Goal: Task Accomplishment & Management: Manage account settings

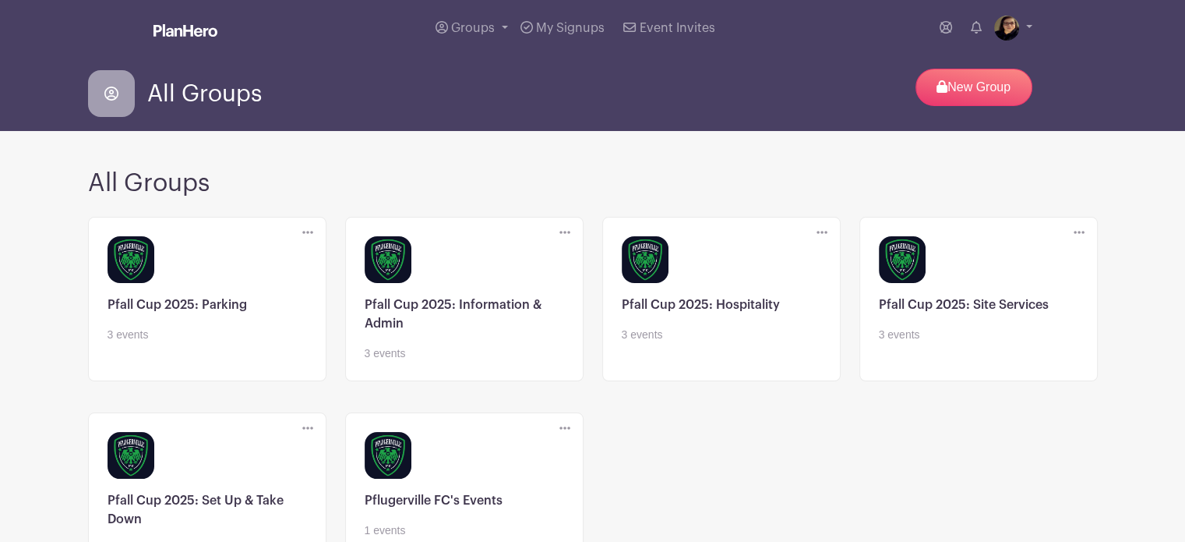
click at [981, 343] on link at bounding box center [979, 343] width 200 height 0
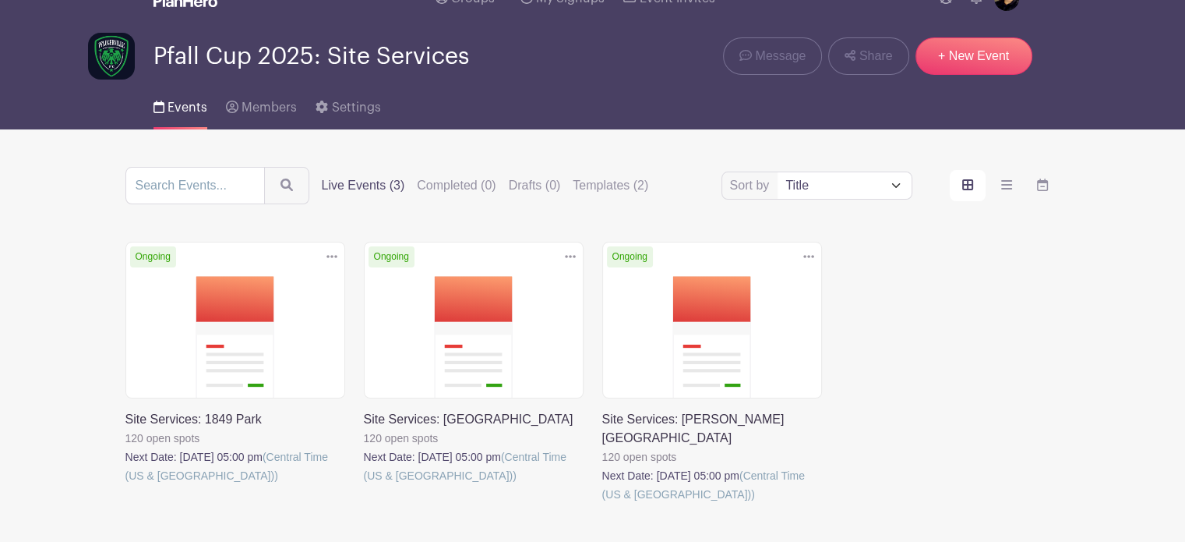
scroll to position [19, 0]
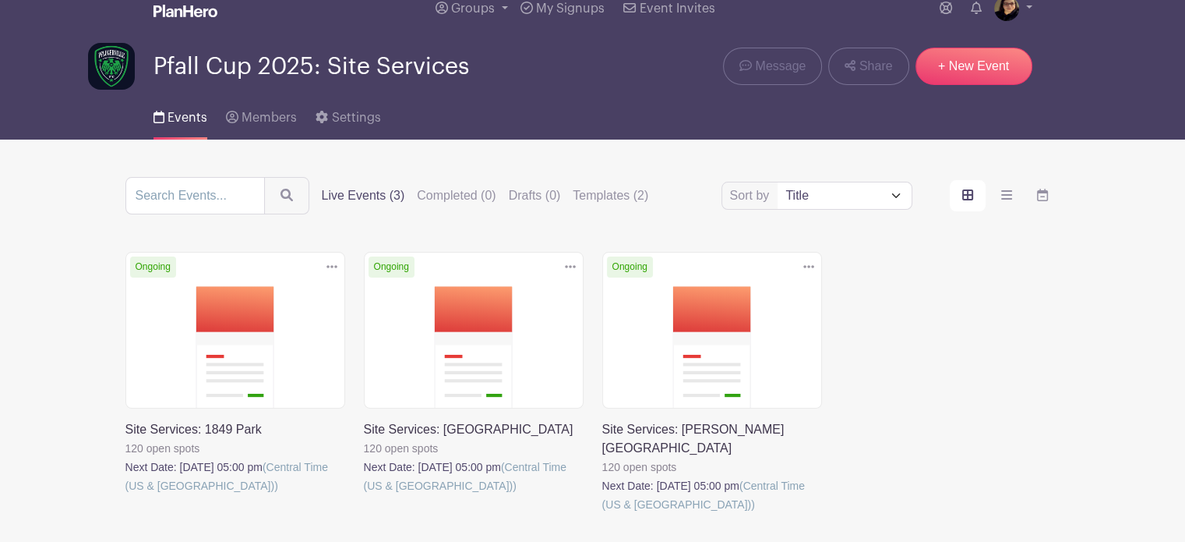
click at [602, 514] on link at bounding box center [602, 514] width 0 height 0
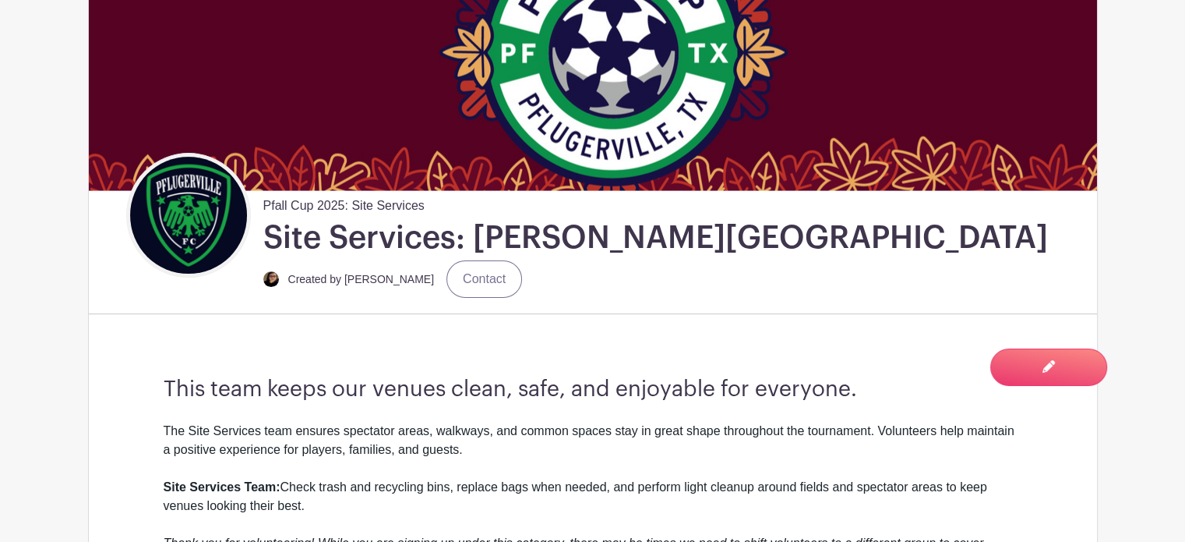
scroll to position [297, 0]
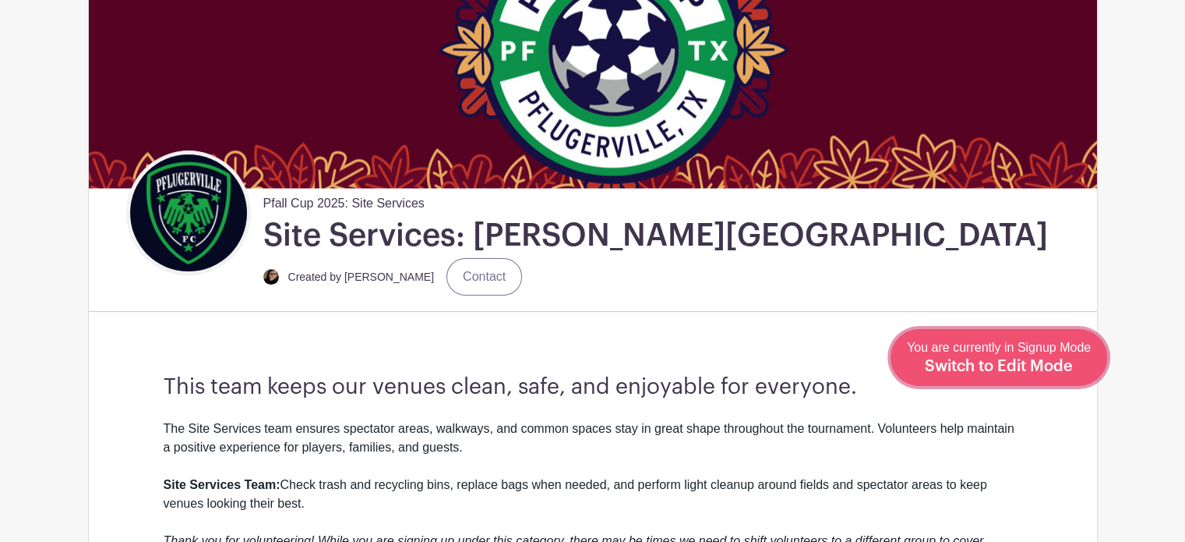
click at [1066, 361] on span "Switch to Edit Mode" at bounding box center [999, 367] width 148 height 16
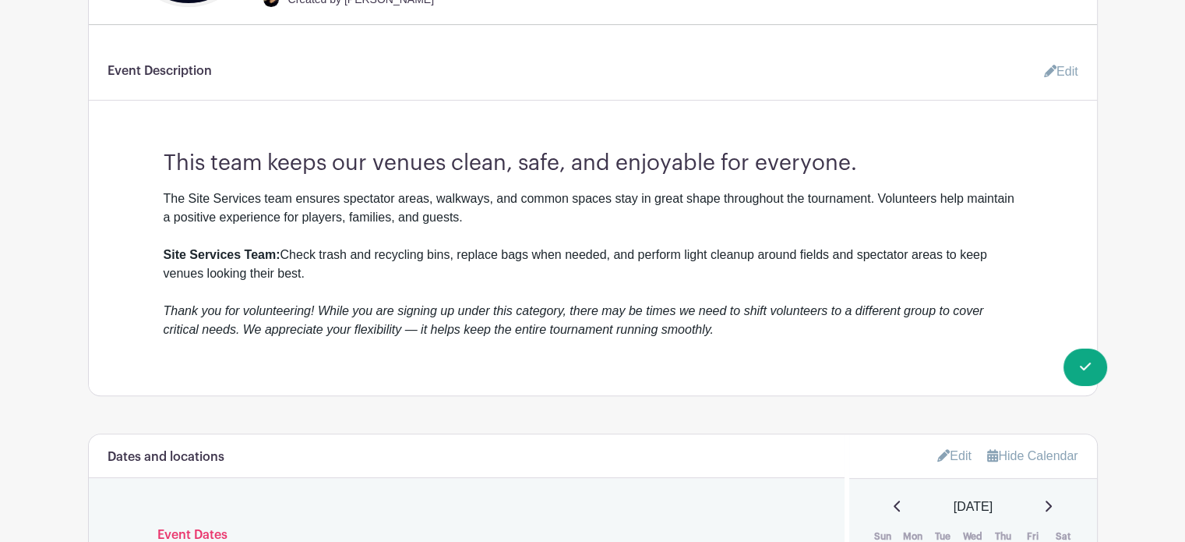
scroll to position [563, 0]
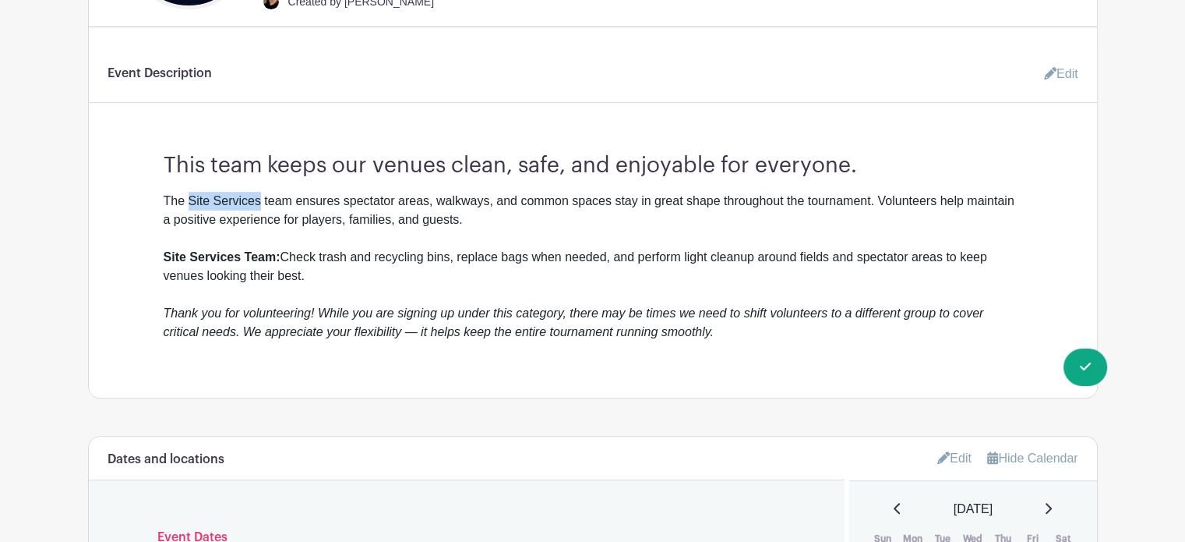
drag, startPoint x: 262, startPoint y: 185, endPoint x: 189, endPoint y: 189, distance: 72.5
click at [189, 192] on div "The Site Services team ensures spectator areas, walkways, and common spaces sta…" at bounding box center [593, 267] width 859 height 150
click at [1062, 58] on link "Edit" at bounding box center [1055, 73] width 47 height 31
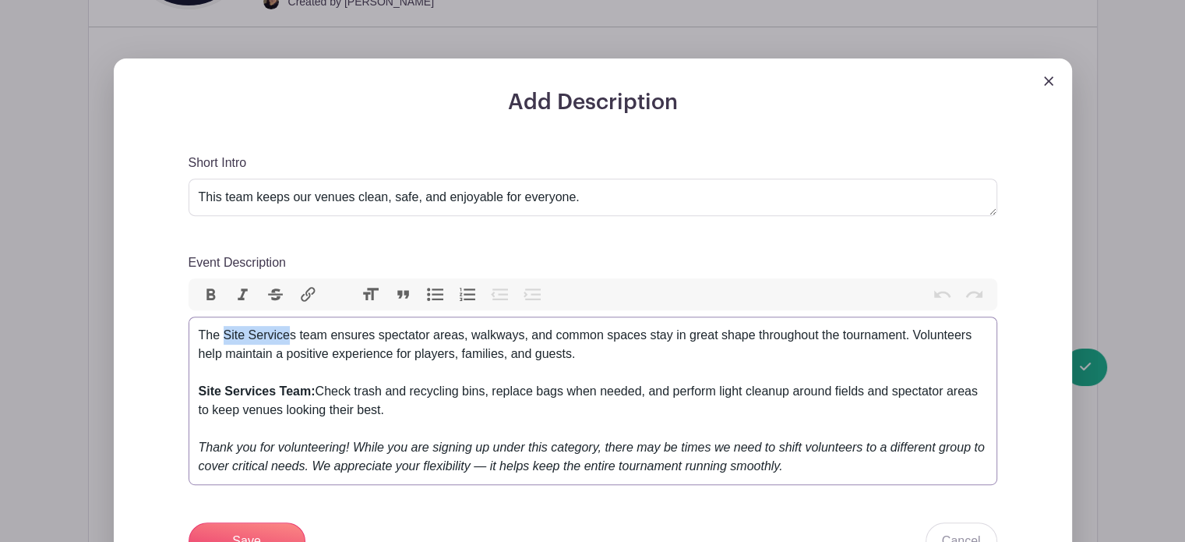
drag, startPoint x: 292, startPoint y: 320, endPoint x: 224, endPoint y: 327, distance: 68.1
click at [224, 327] on div "The Site Services team ensures spectator areas, walkways, and common spaces sta…" at bounding box center [593, 401] width 789 height 150
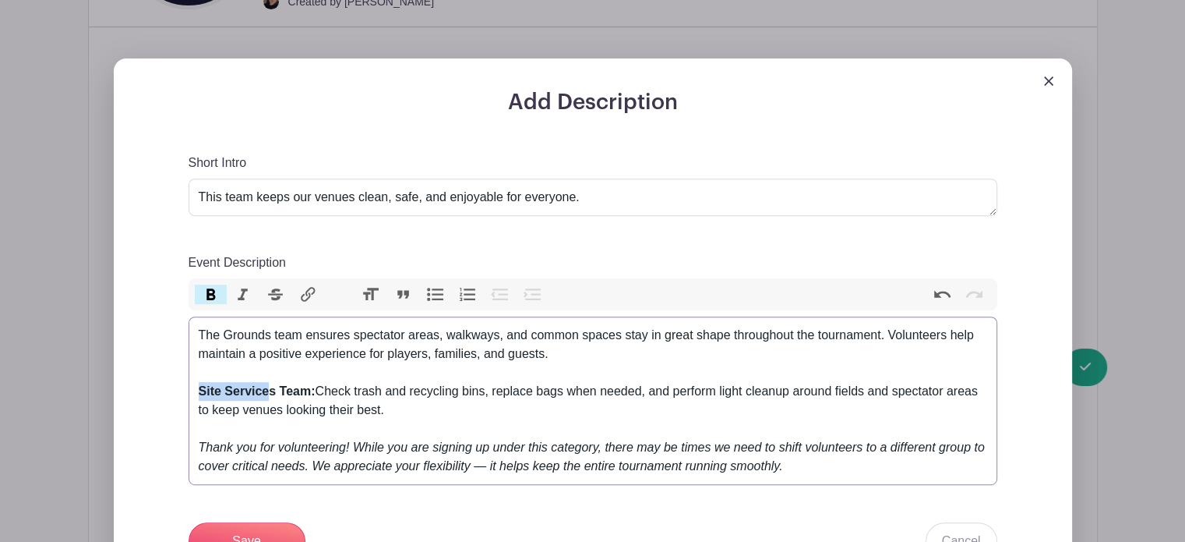
drag, startPoint x: 270, startPoint y: 378, endPoint x: 182, endPoint y: 387, distance: 89.3
click at [182, 387] on div "Add Description Short Intro This team keeps our venues clean, safe, and enjoyab…" at bounding box center [593, 414] width 884 height 648
type trix-editor "<div>The Grounds team ensures spectator areas, walkways, and common spaces stay…"
click at [246, 528] on input "Save" at bounding box center [247, 540] width 117 height 37
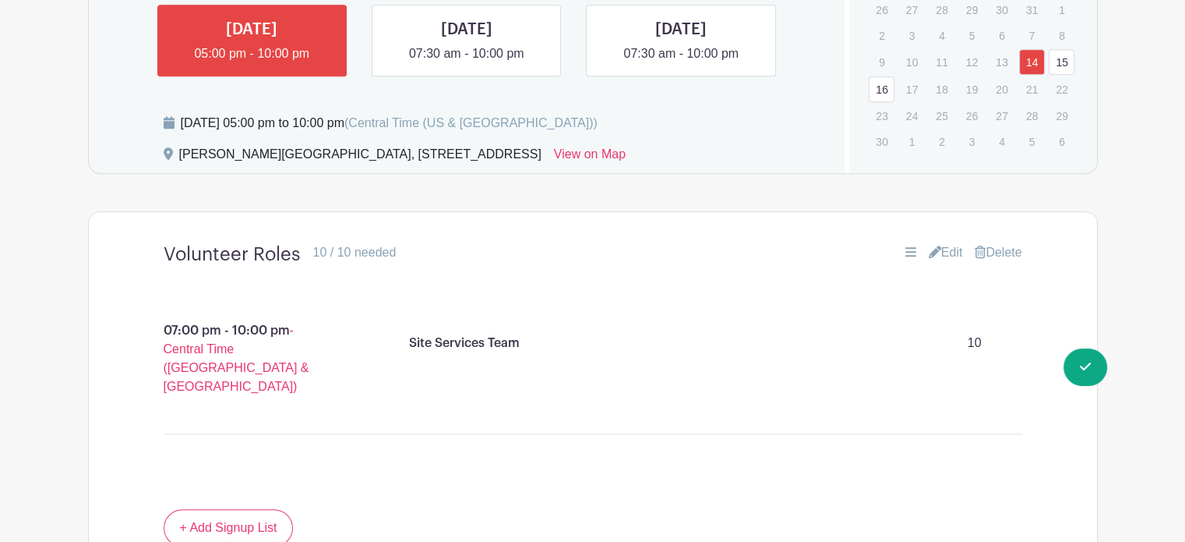
scroll to position [1101, 0]
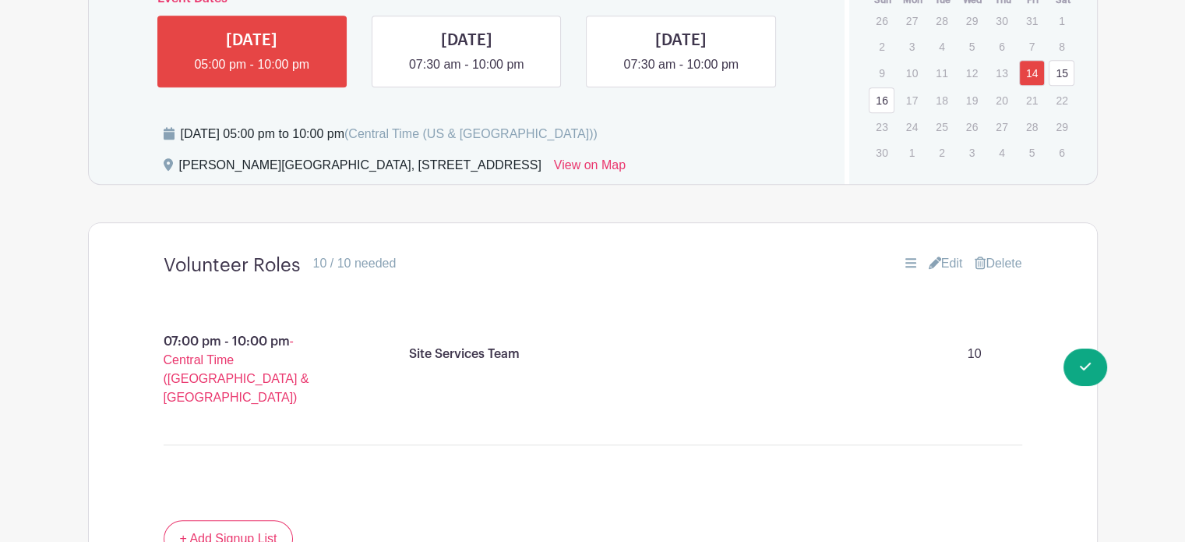
click at [950, 254] on link "Edit" at bounding box center [946, 263] width 34 height 19
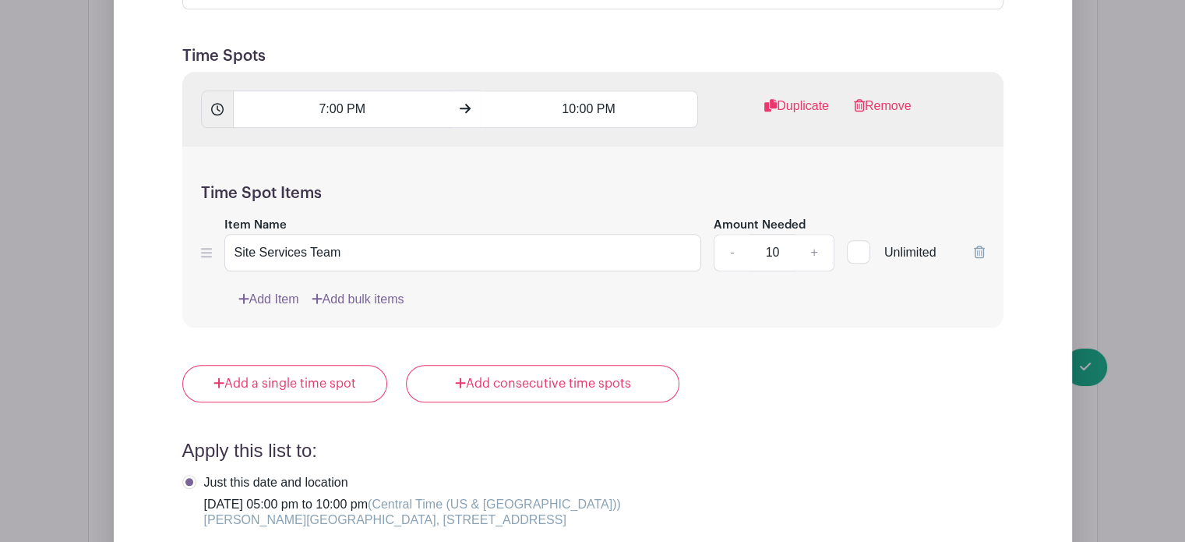
scroll to position [1604, 0]
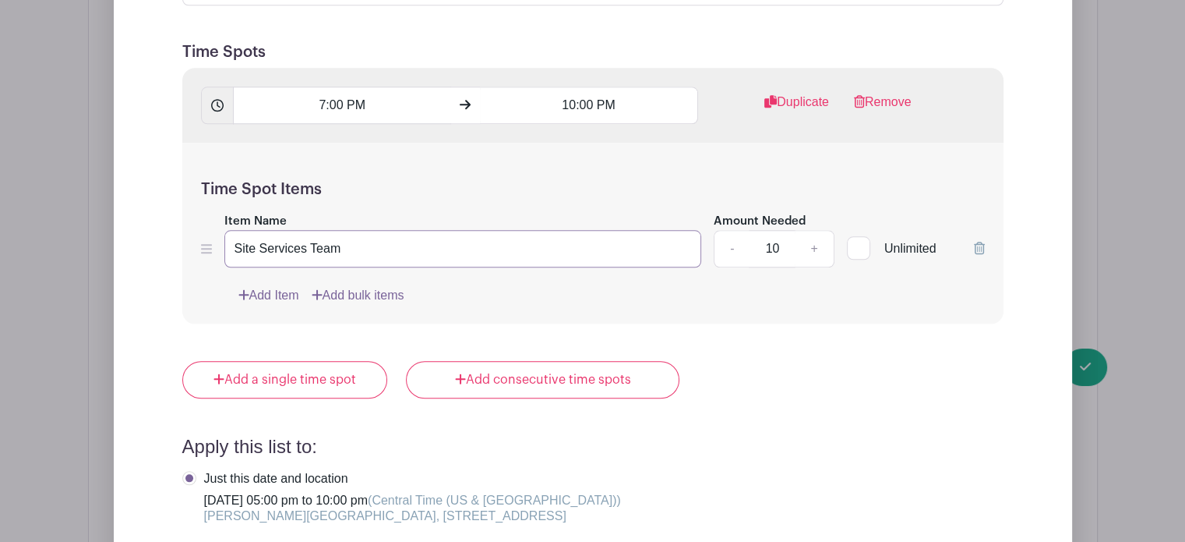
drag, startPoint x: 299, startPoint y: 233, endPoint x: 12, endPoint y: 278, distance: 290.4
click at [89, 278] on div "Edit List with Time Spots List Name Volunteer Roles Time Spots 7:00 PM 10:00 PM…" at bounding box center [593, 324] width 1009 height 1171
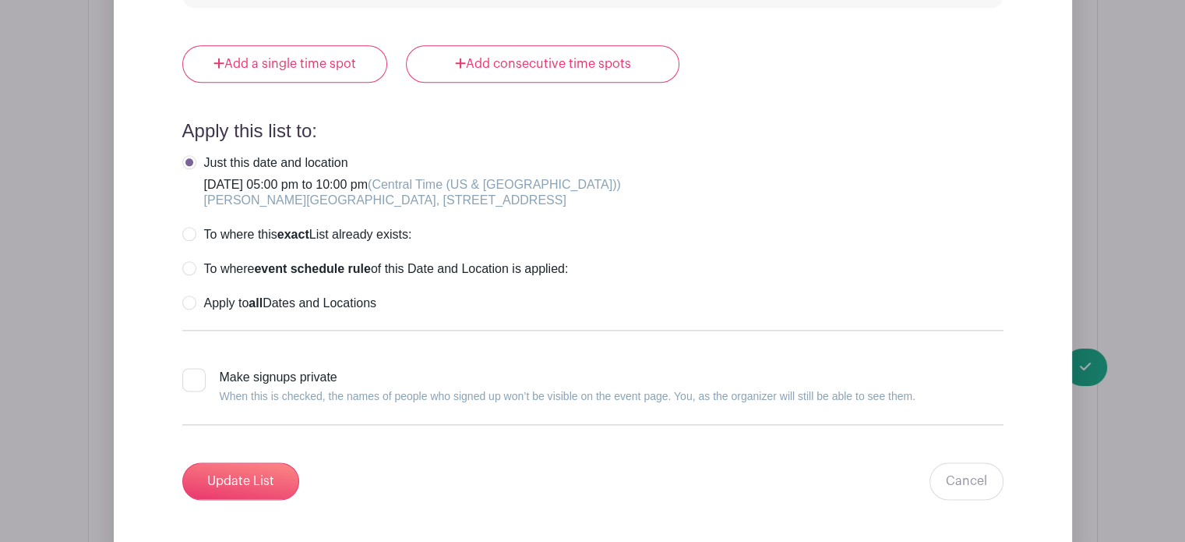
scroll to position [1927, 0]
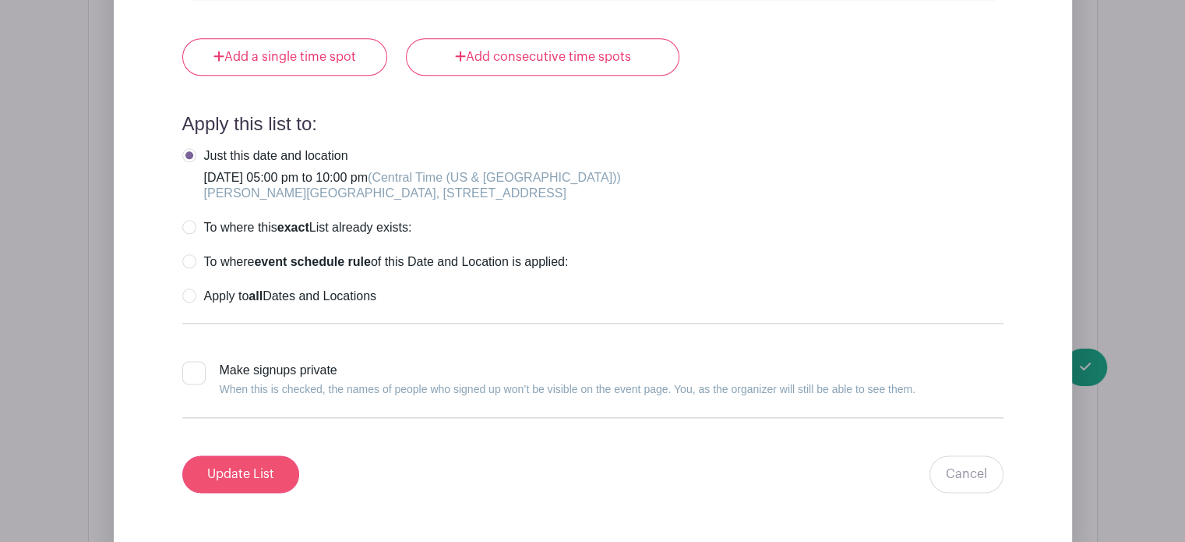
type input "Grounds Team"
click at [242, 464] on input "Update List" at bounding box center [240, 473] width 117 height 37
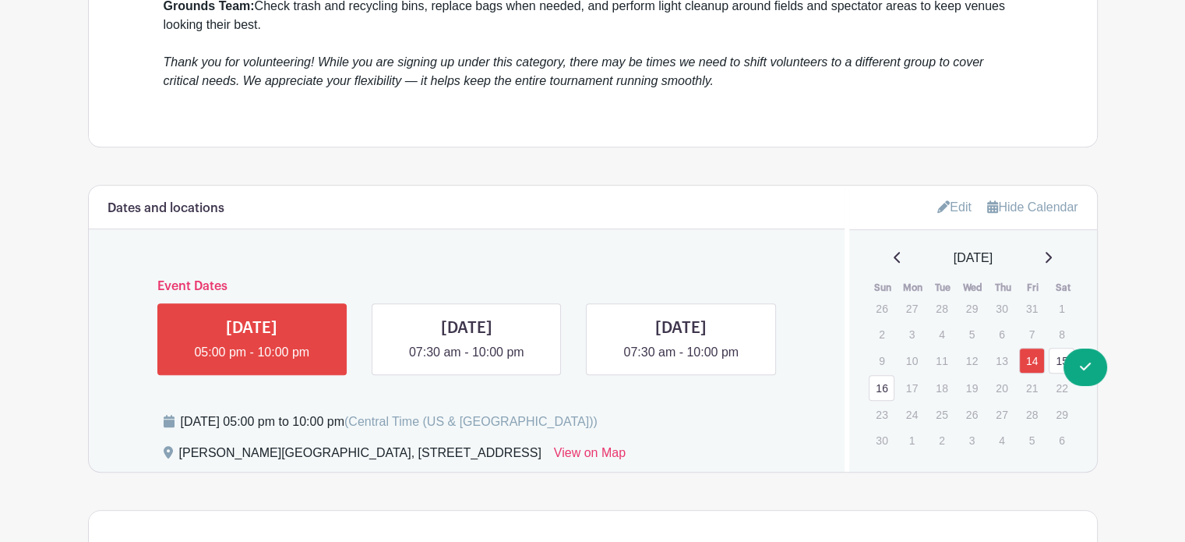
scroll to position [811, 0]
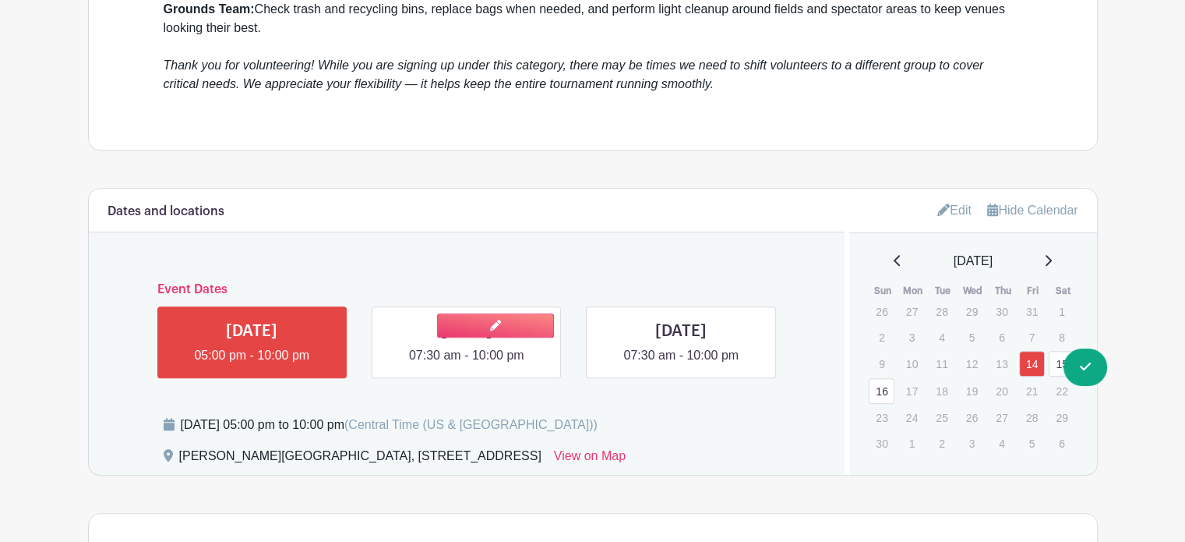
click at [467, 365] on link at bounding box center [467, 365] width 0 height 0
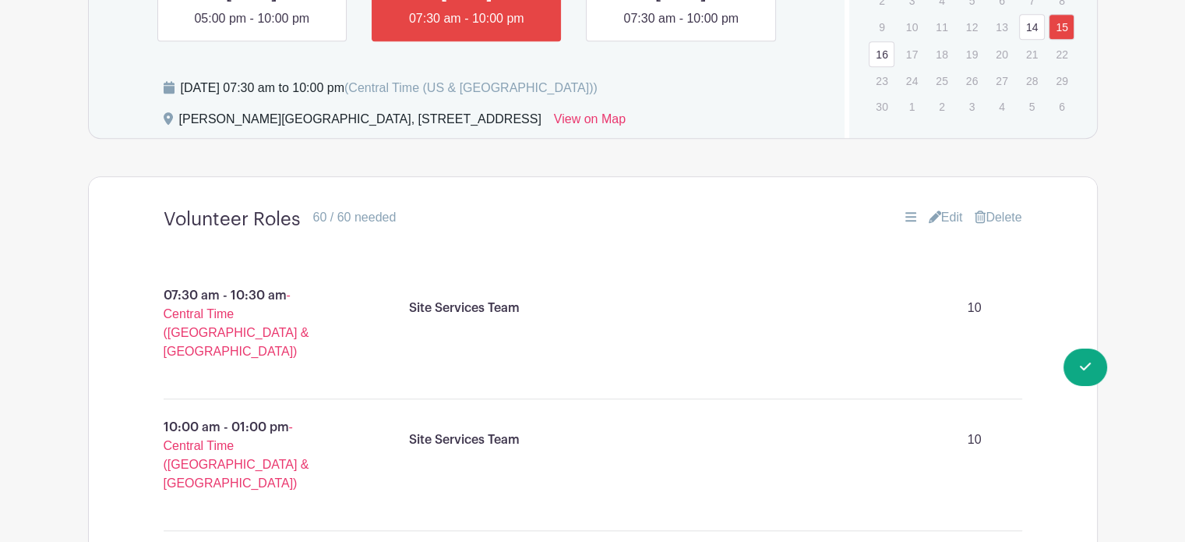
scroll to position [1154, 0]
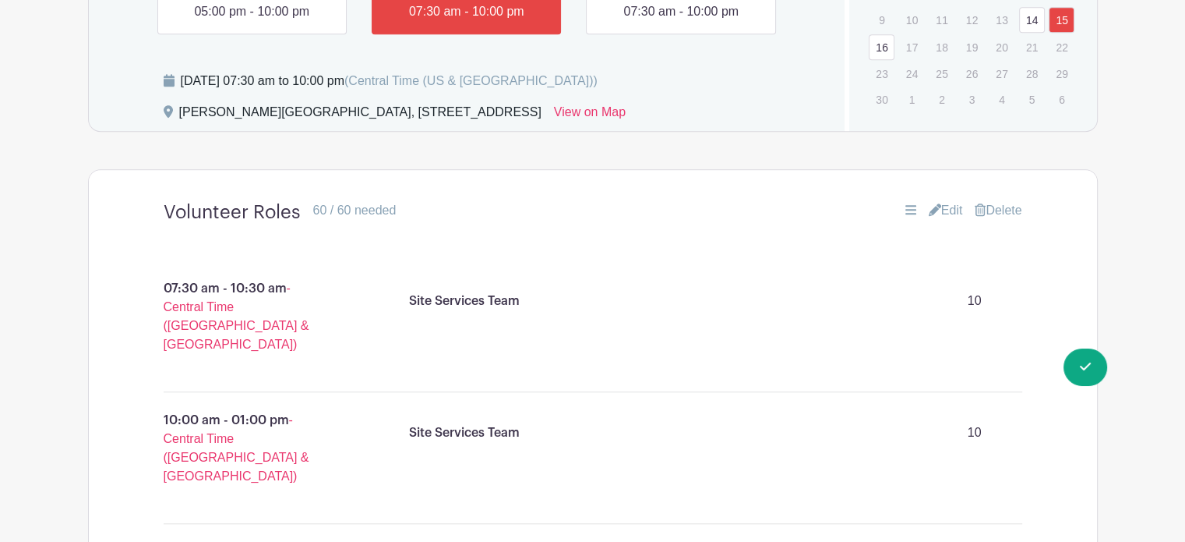
click at [946, 201] on link "Edit" at bounding box center [946, 210] width 34 height 19
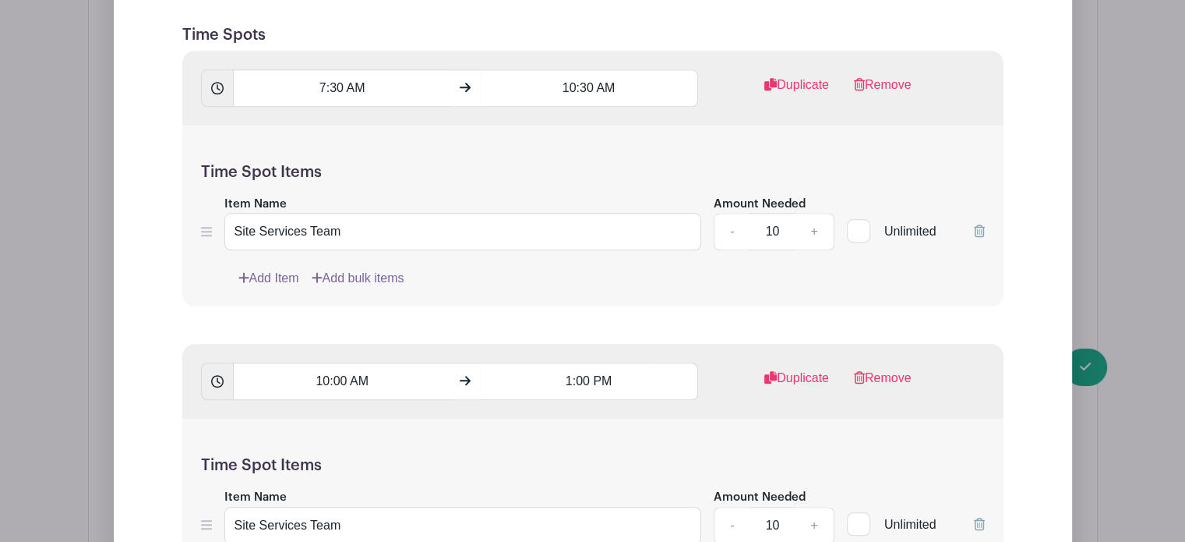
scroll to position [1560, 0]
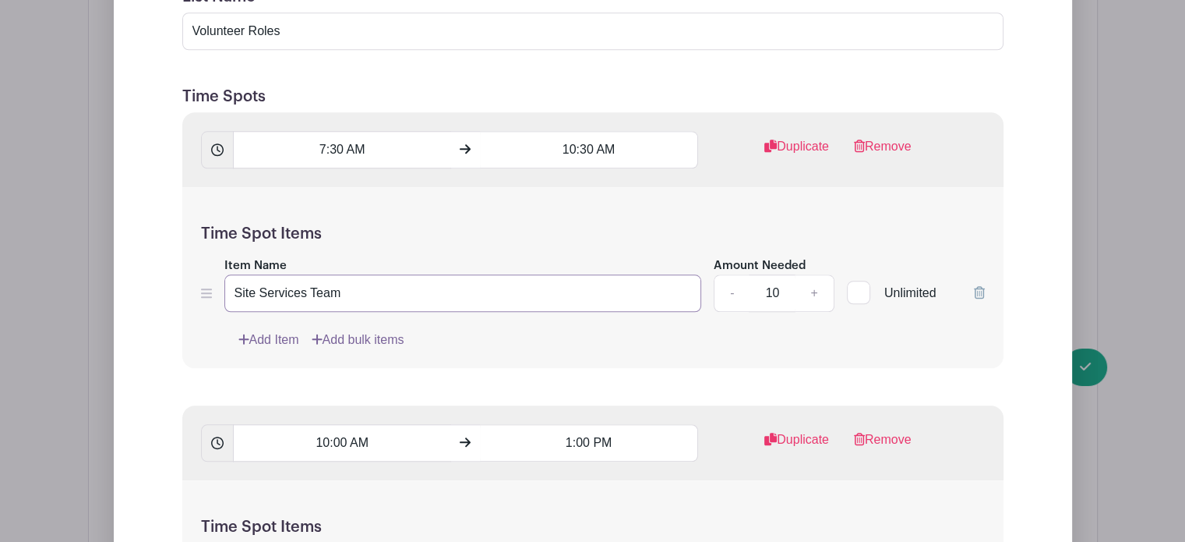
drag, startPoint x: 298, startPoint y: 278, endPoint x: 38, endPoint y: 302, distance: 260.6
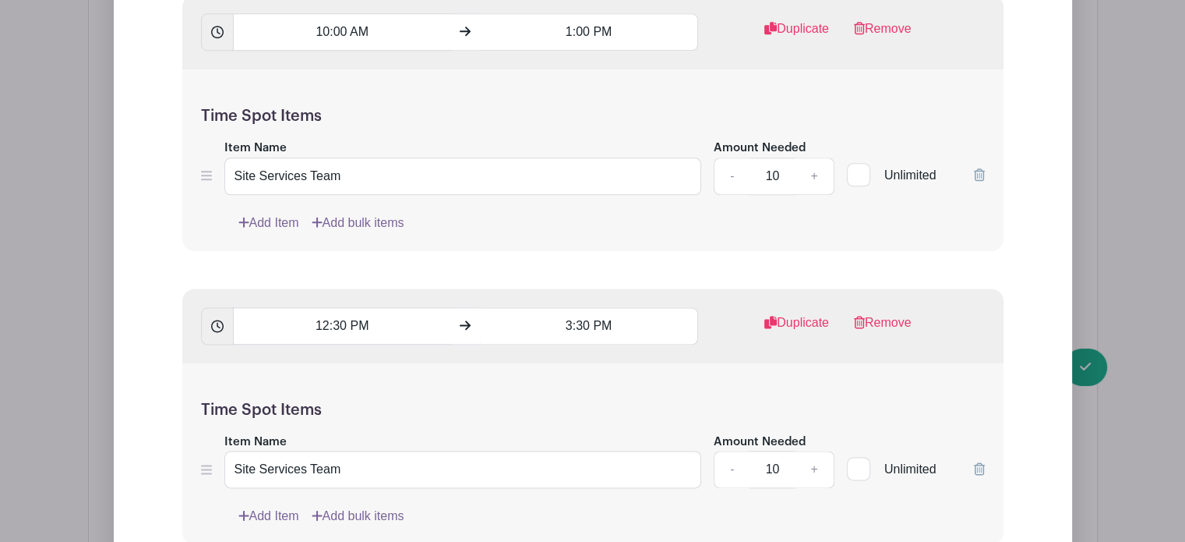
scroll to position [1998, 0]
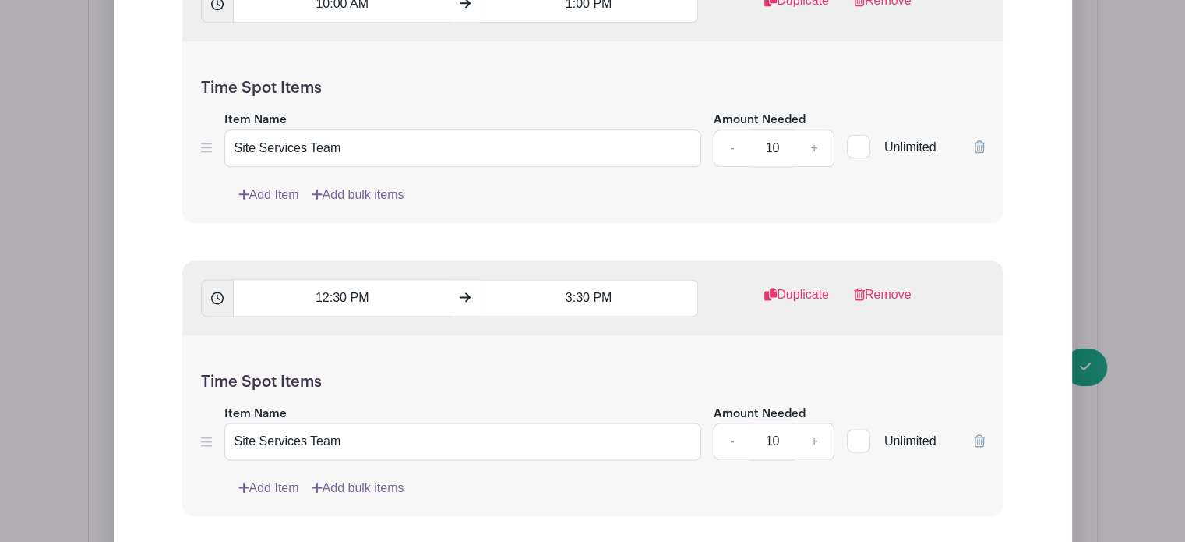
type input "Grounds Team"
drag, startPoint x: 299, startPoint y: 135, endPoint x: 53, endPoint y: 155, distance: 246.3
type input "Grounds Team"
drag, startPoint x: 299, startPoint y: 420, endPoint x: 47, endPoint y: 429, distance: 252.7
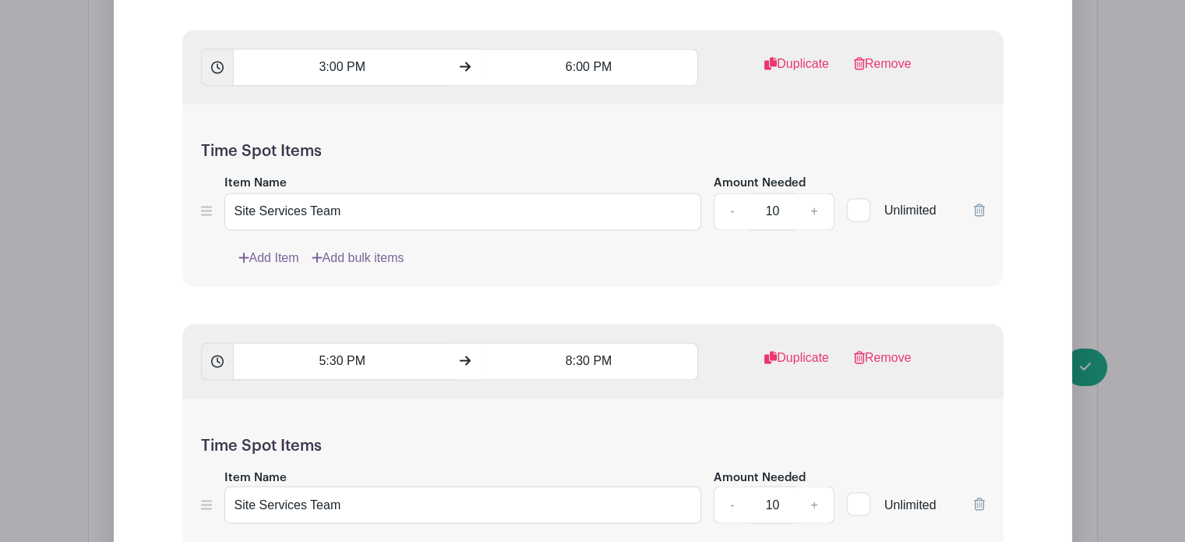
scroll to position [2528, 0]
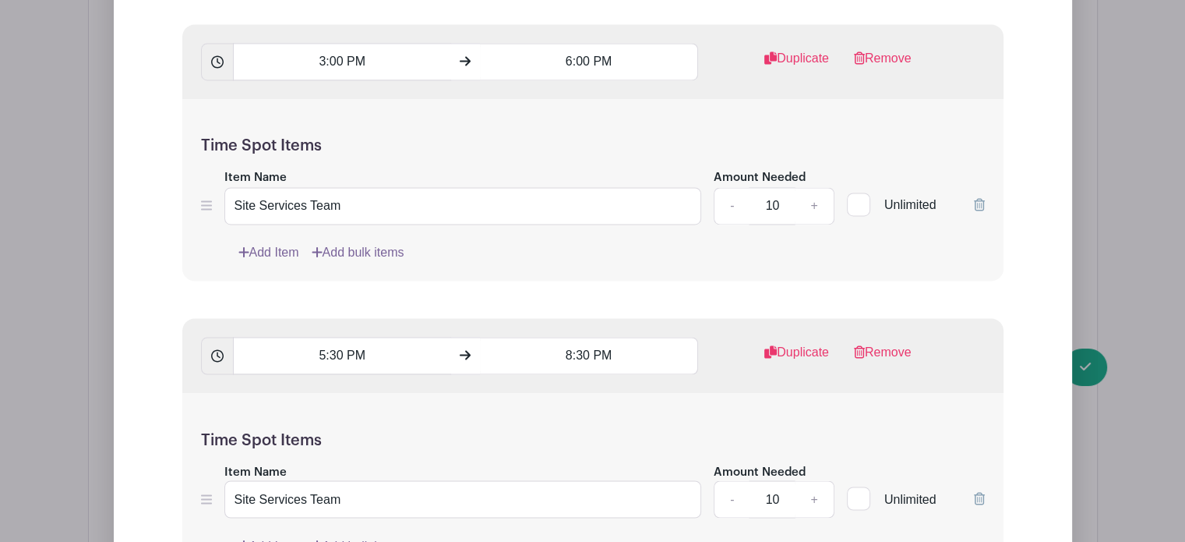
type input "Grounds Team"
drag, startPoint x: 300, startPoint y: 189, endPoint x: 131, endPoint y: 185, distance: 169.2
click at [131, 185] on div "Edit List with Time Spots List Name Volunteer Roles Time Spots 7:30 AM 10:30 AM…" at bounding box center [593, 156] width 934 height 2444
type input "Grounds Team"
drag, startPoint x: 300, startPoint y: 482, endPoint x: 94, endPoint y: 477, distance: 206.6
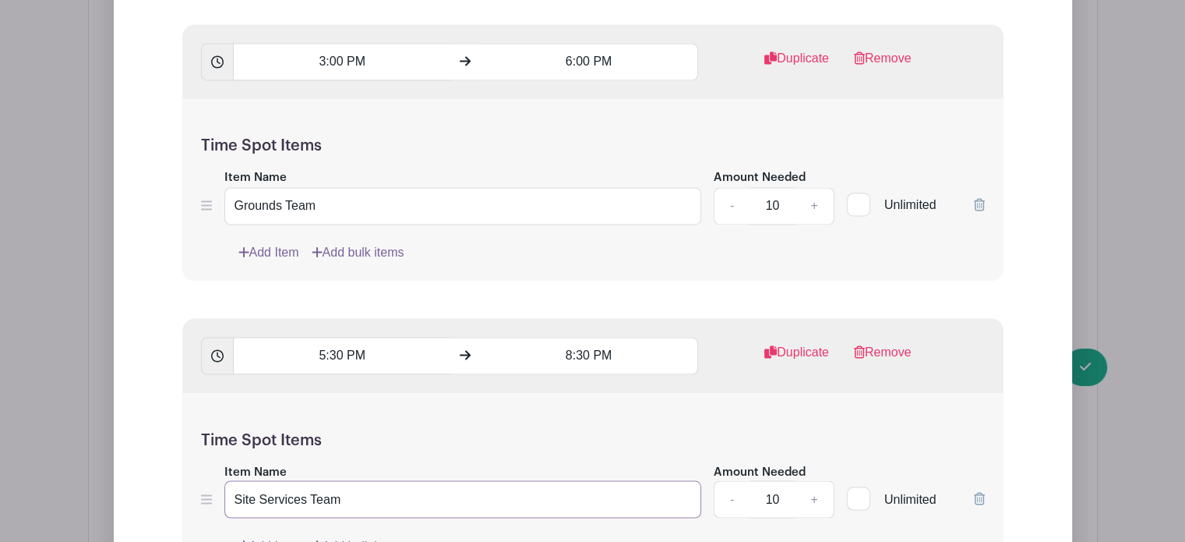
click at [94, 477] on div "Edit List with Time Spots List Name Volunteer Roles Time Spots 7:30 AM 10:30 AM…" at bounding box center [593, 133] width 1009 height 2637
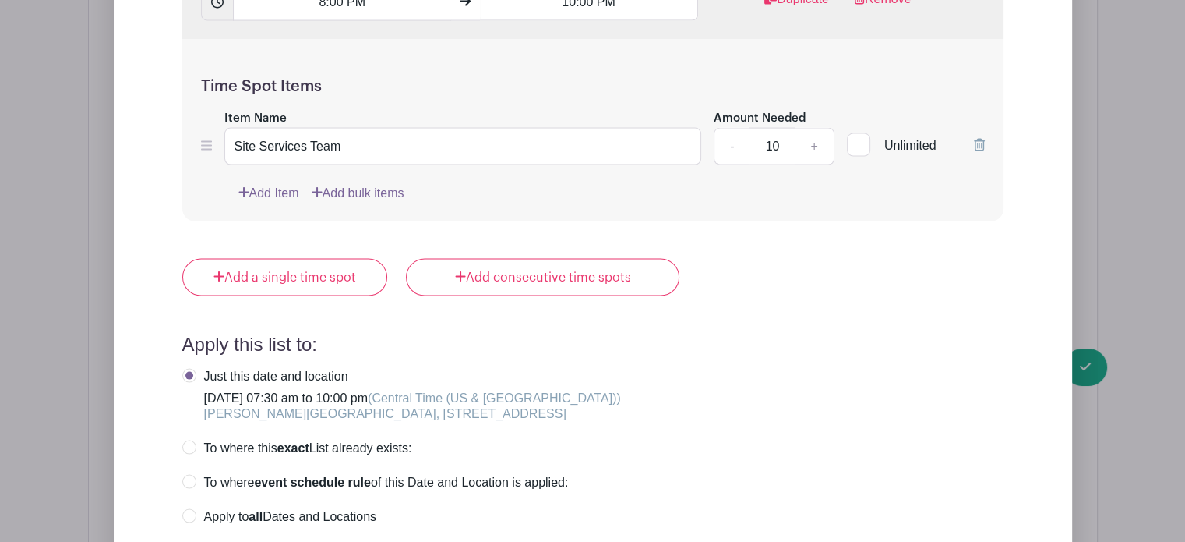
scroll to position [3168, 0]
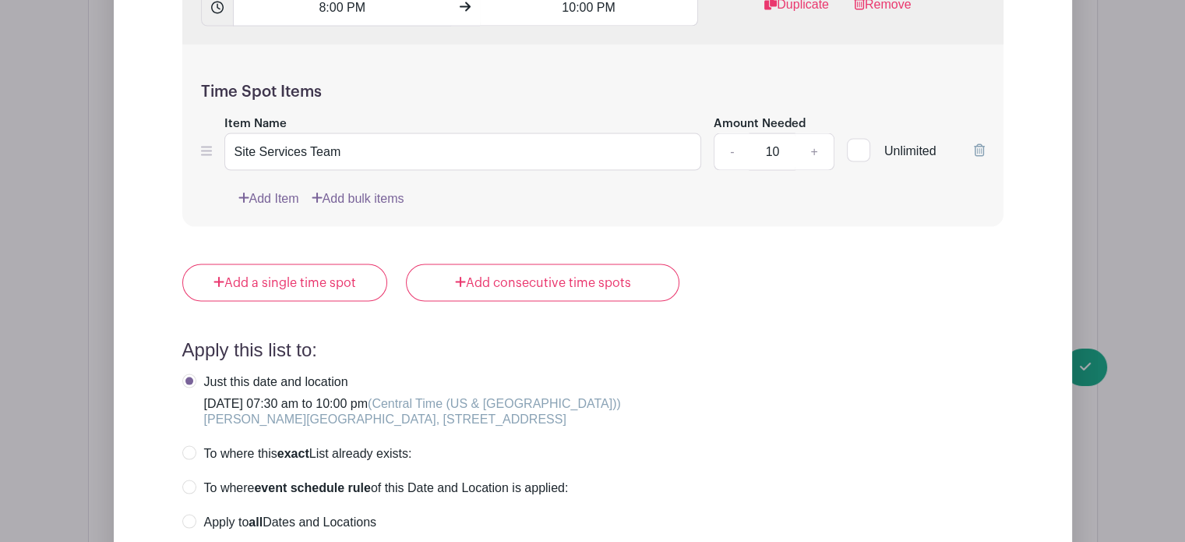
type input "Grounds Team"
drag, startPoint x: 305, startPoint y: 128, endPoint x: 180, endPoint y: 122, distance: 124.8
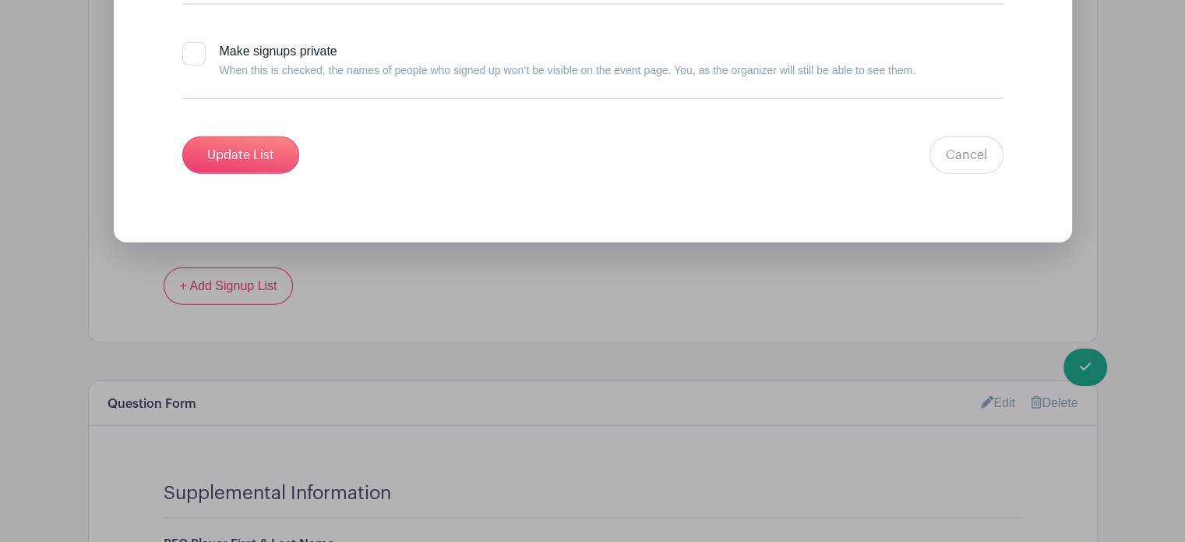
scroll to position [3753, 0]
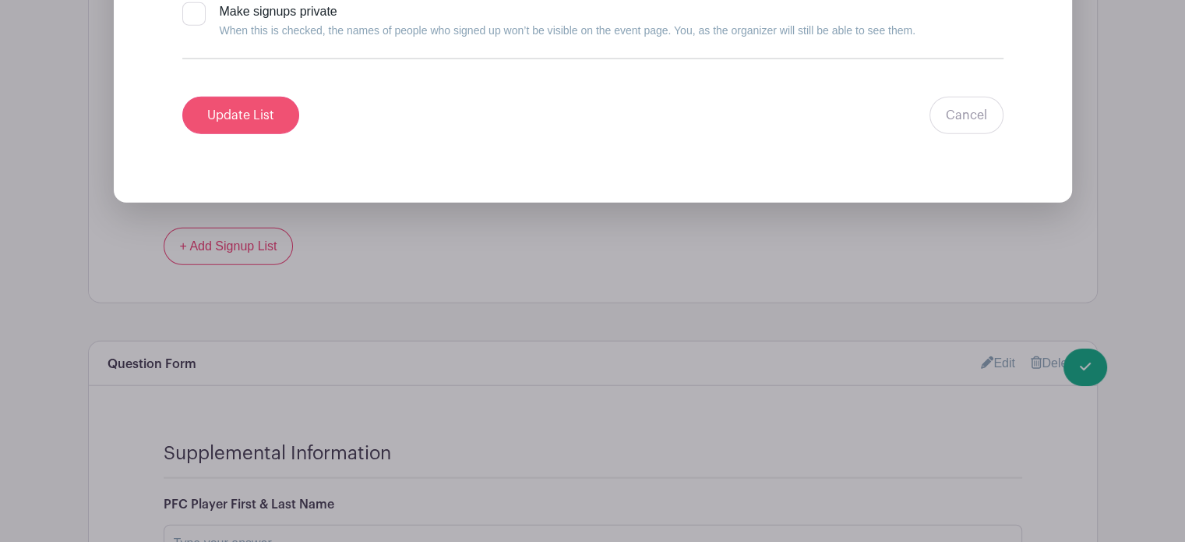
type input "Grounds Team"
click at [242, 97] on input "Update List" at bounding box center [240, 115] width 117 height 37
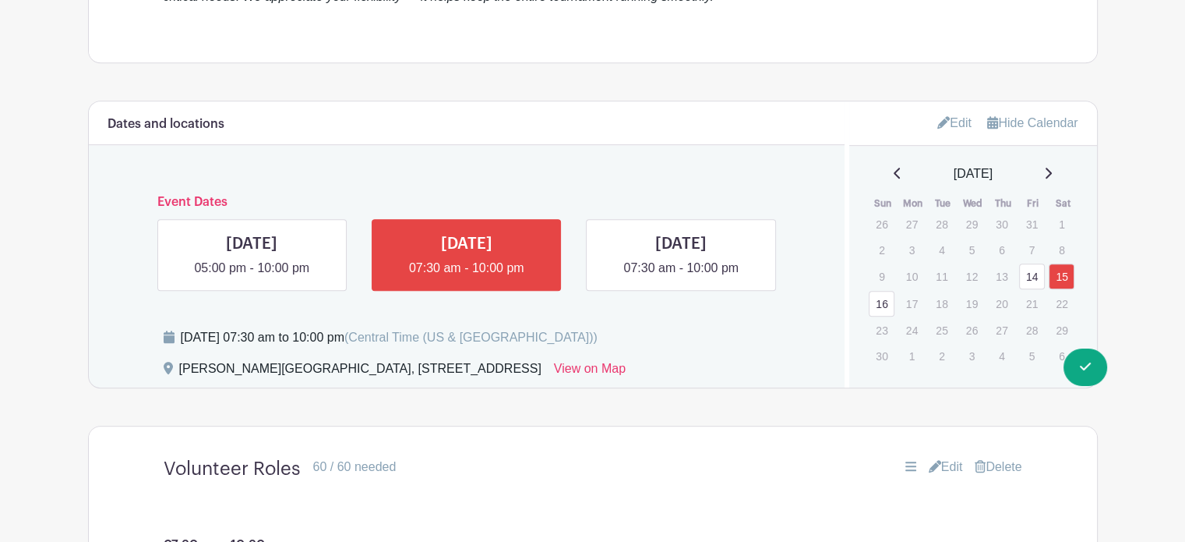
scroll to position [870, 0]
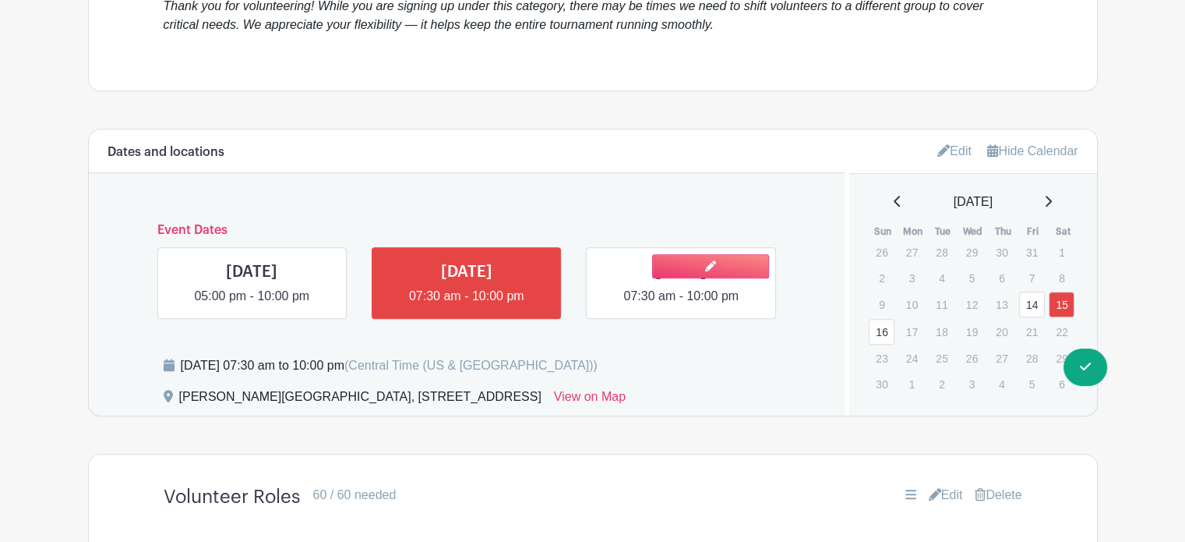
click at [681, 306] on link at bounding box center [681, 306] width 0 height 0
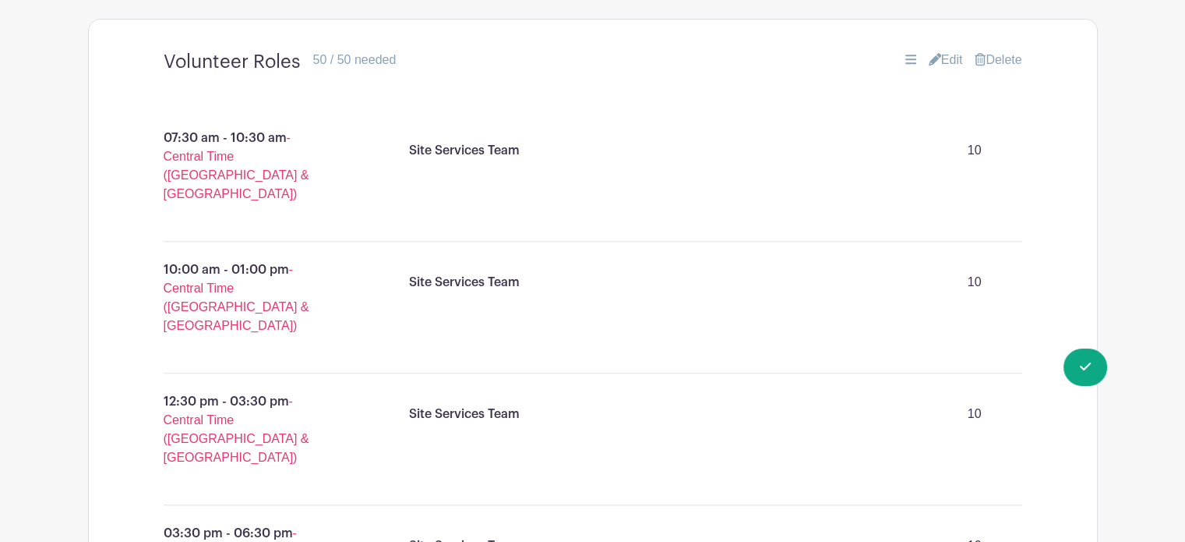
scroll to position [1302, 0]
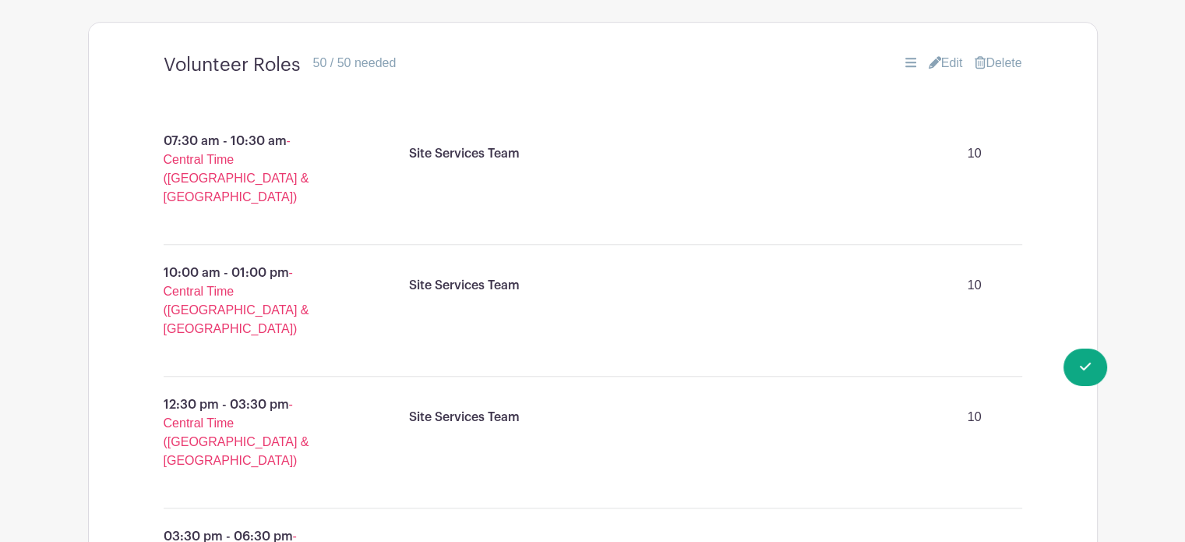
click at [941, 54] on link "Edit" at bounding box center [946, 63] width 34 height 19
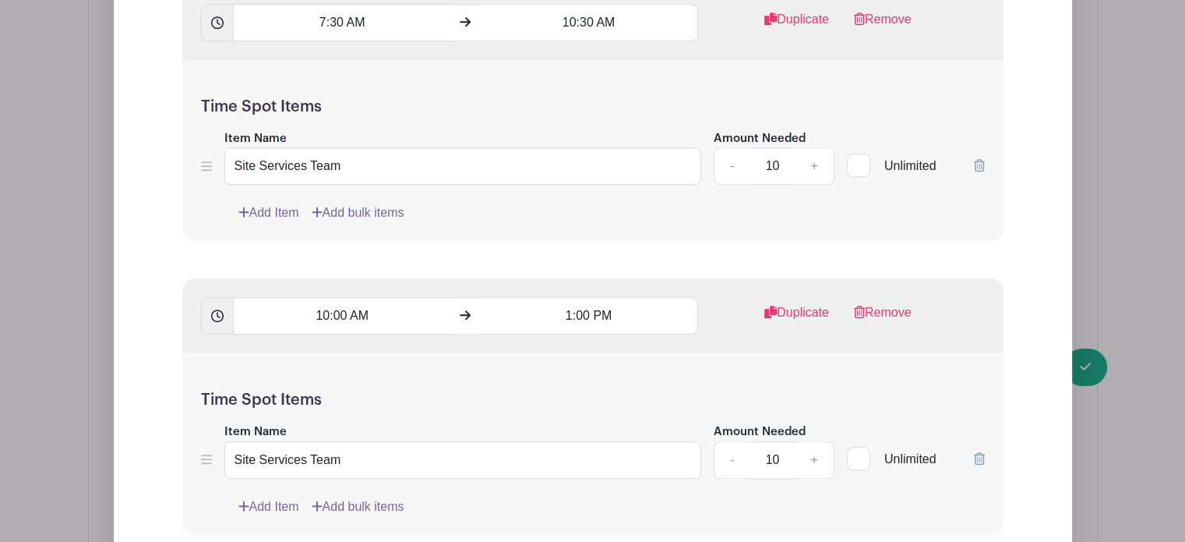
scroll to position [1691, 0]
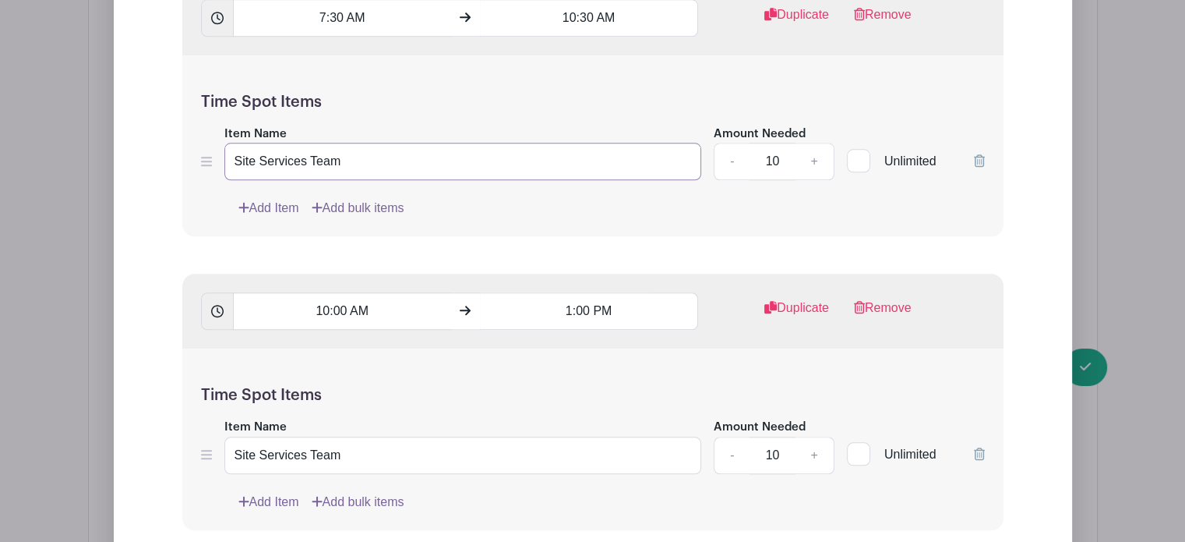
drag, startPoint x: 299, startPoint y: 146, endPoint x: 59, endPoint y: 164, distance: 240.8
type input "Grounds Team"
drag, startPoint x: 299, startPoint y: 444, endPoint x: 94, endPoint y: 450, distance: 205.1
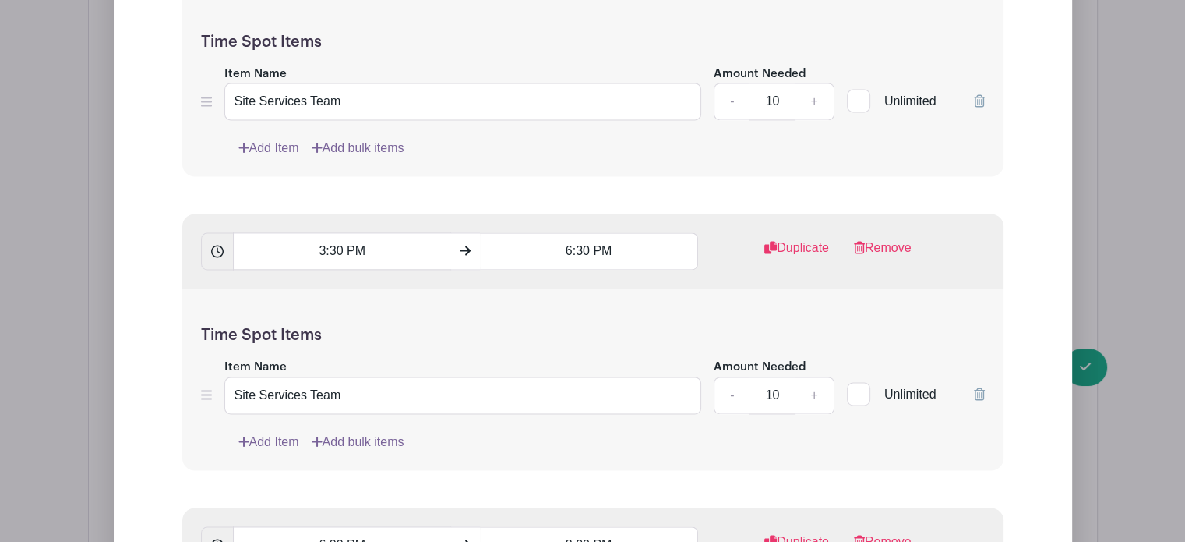
scroll to position [2344, 0]
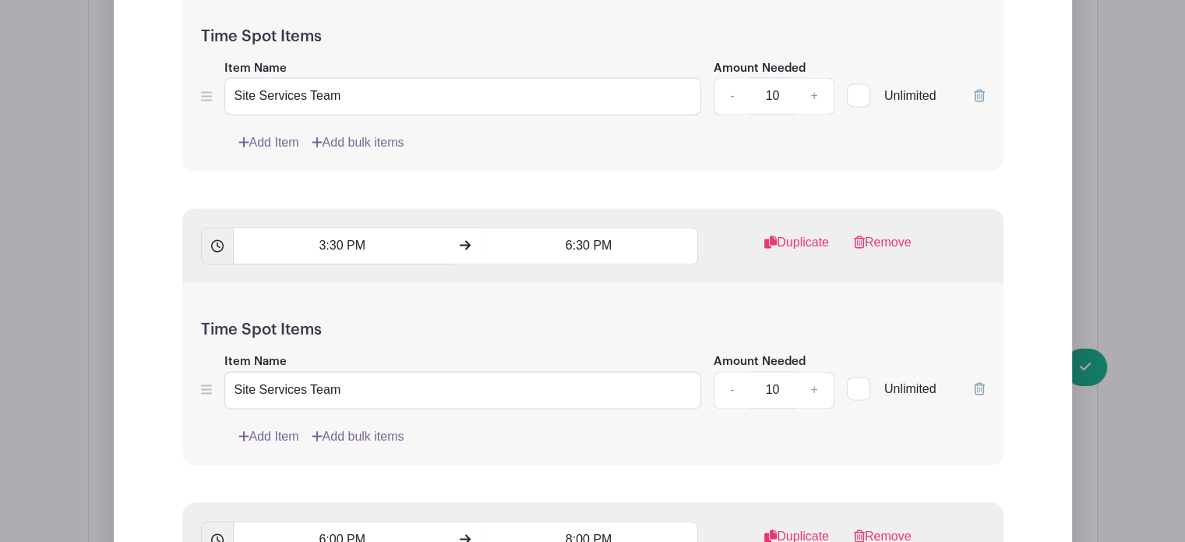
type input "Grounds Team"
drag, startPoint x: 299, startPoint y: 76, endPoint x: 101, endPoint y: 90, distance: 199.2
click at [101, 90] on div "Edit List with Time Spots List Name Volunteer Roles Time Spots 7:30 AM 10:30 AM…" at bounding box center [593, 171] width 1009 height 2344
type input "Grounds Team"
drag, startPoint x: 299, startPoint y: 376, endPoint x: 105, endPoint y: 382, distance: 194.2
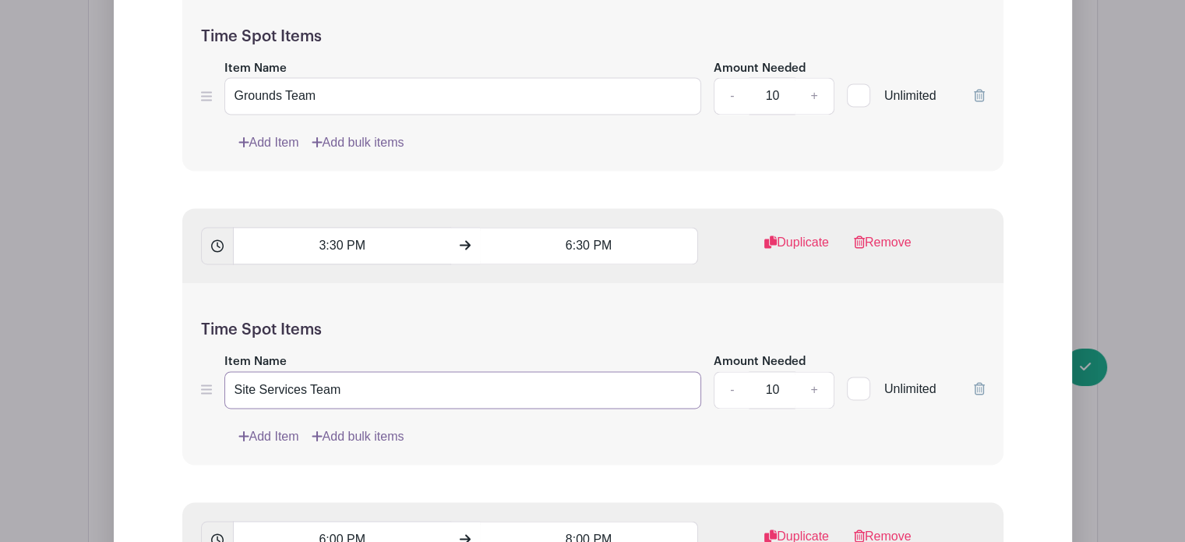
click at [105, 382] on div "Edit List with Time Spots List Name Volunteer Roles Time Spots 7:30 AM 10:30 AM…" at bounding box center [593, 171] width 1009 height 2344
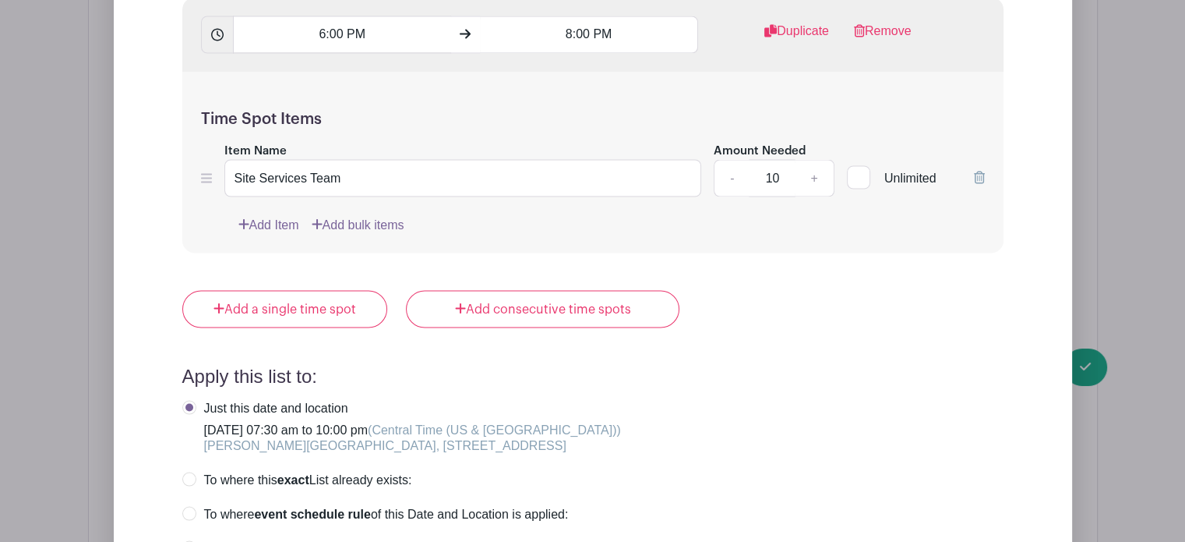
scroll to position [2839, 0]
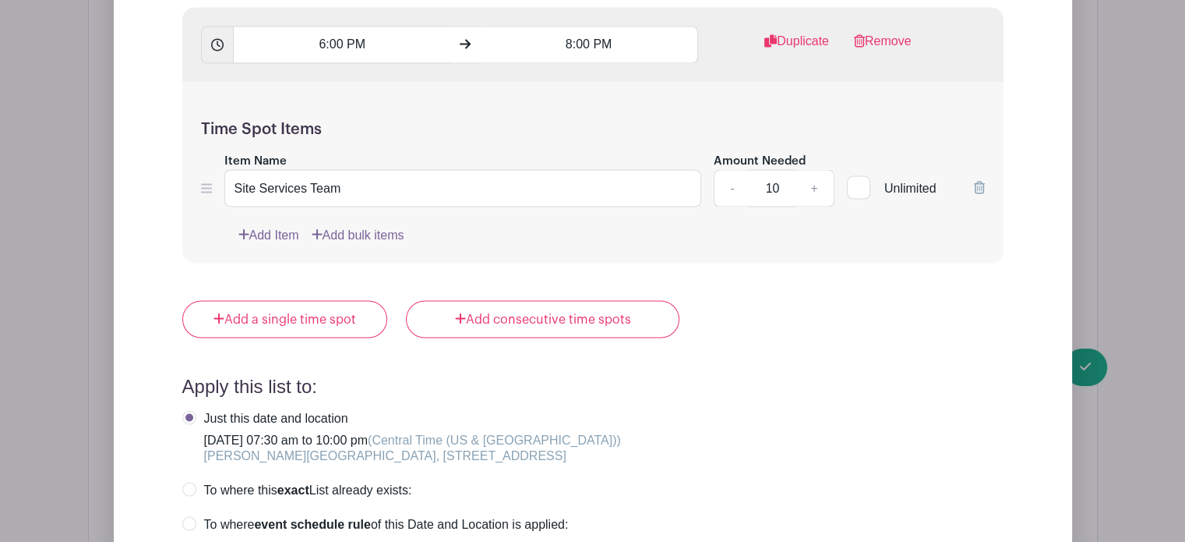
type input "Grounds Team"
drag, startPoint x: 300, startPoint y: 171, endPoint x: 91, endPoint y: 171, distance: 208.9
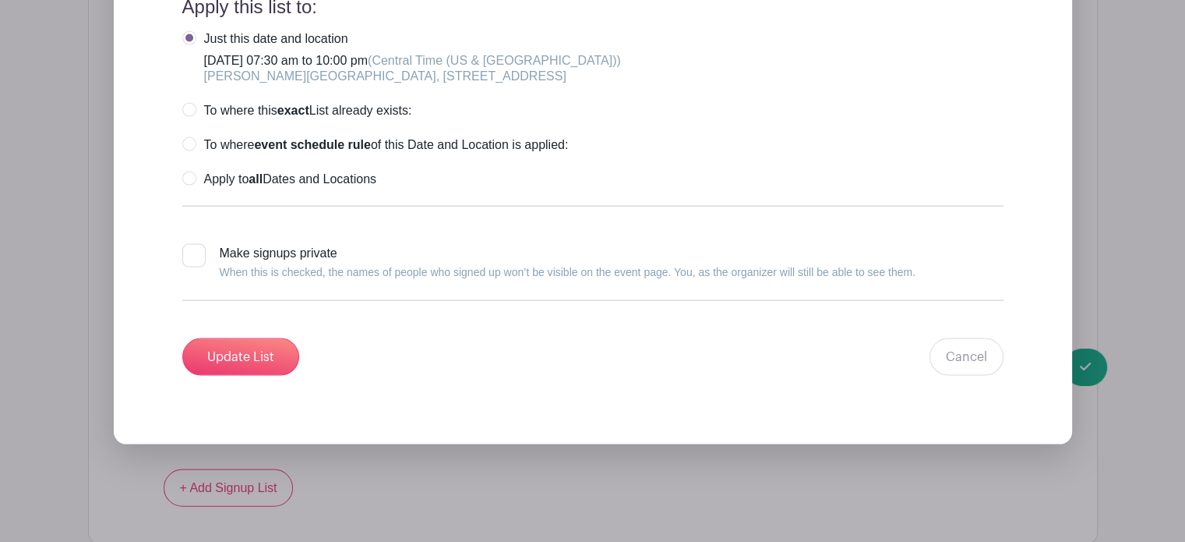
scroll to position [3259, 0]
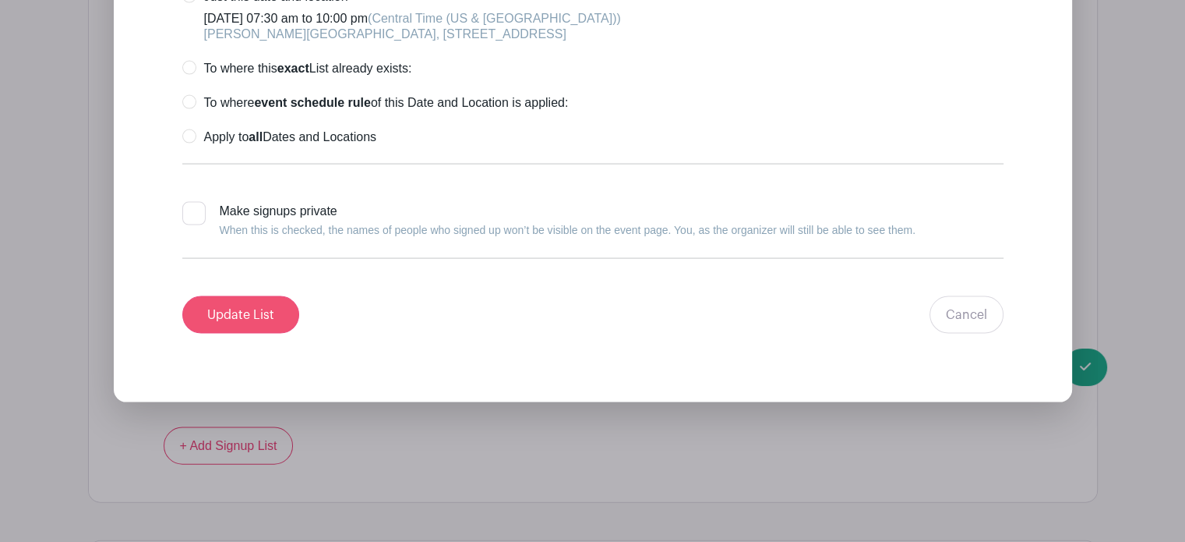
type input "Grounds Team"
click at [268, 299] on input "Update List" at bounding box center [240, 314] width 117 height 37
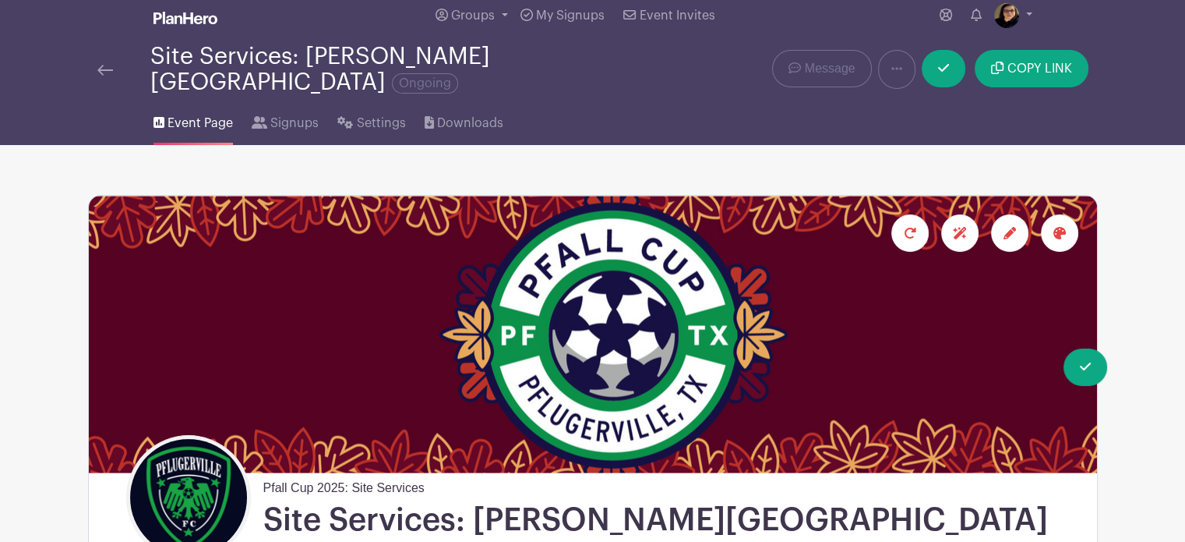
scroll to position [0, 0]
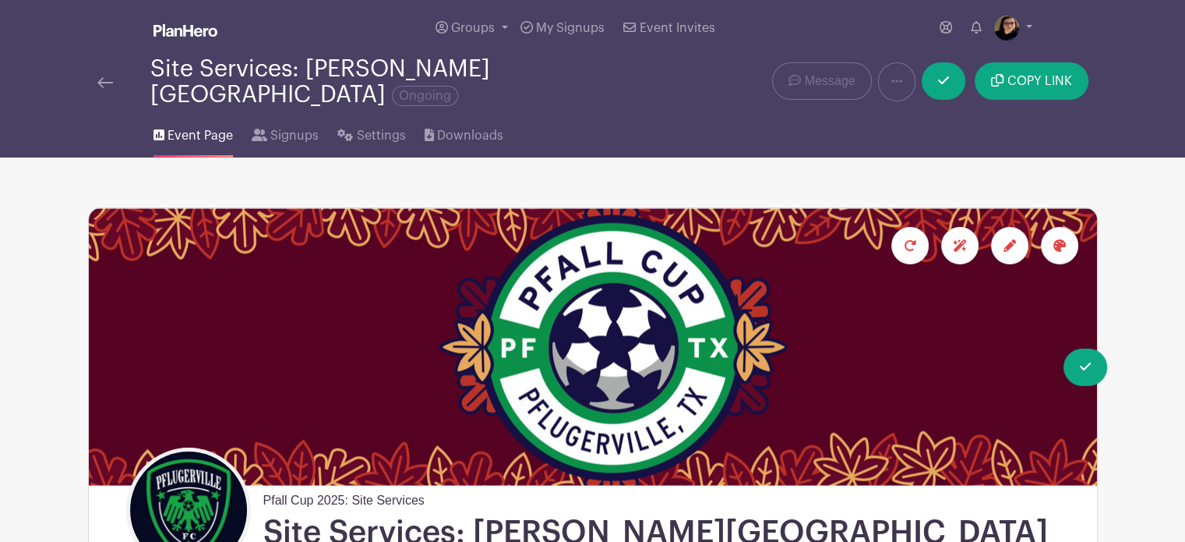
click at [1016, 227] on div at bounding box center [1009, 245] width 37 height 37
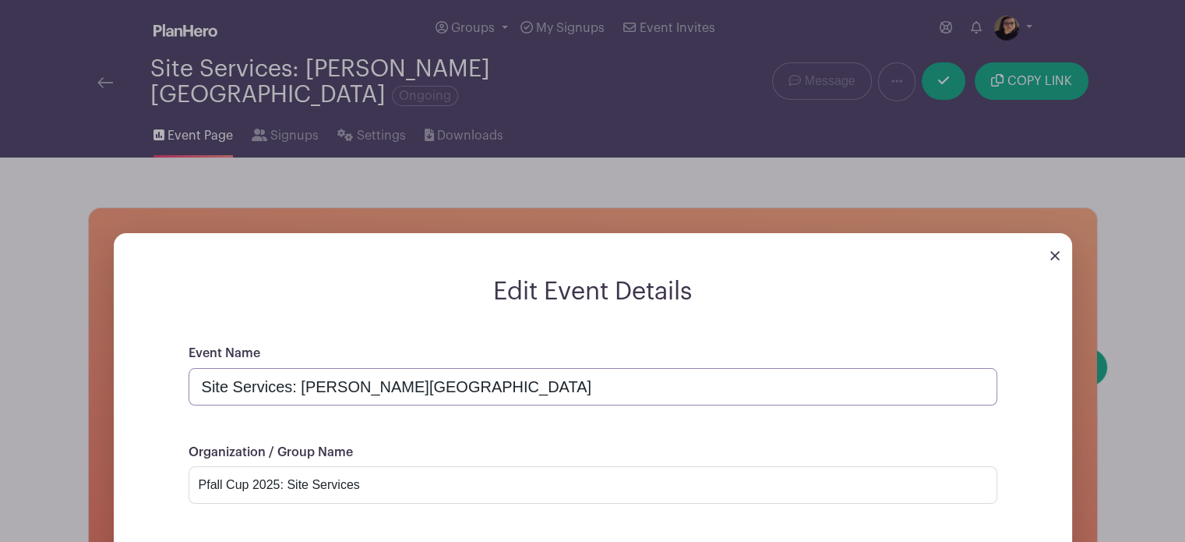
drag, startPoint x: 282, startPoint y: 376, endPoint x: 0, endPoint y: 457, distance: 293.3
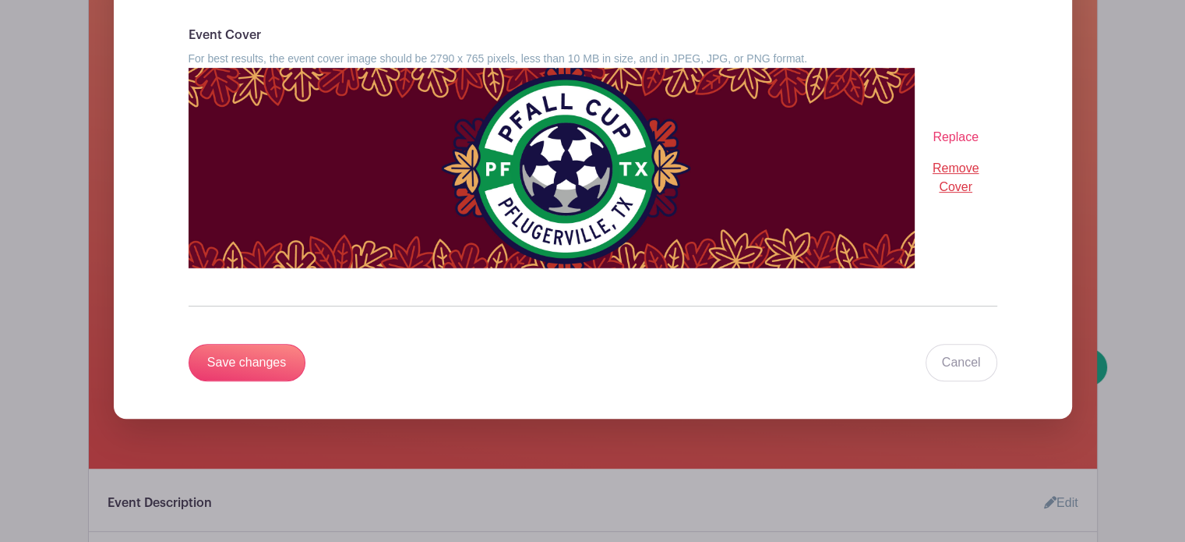
scroll to position [689, 0]
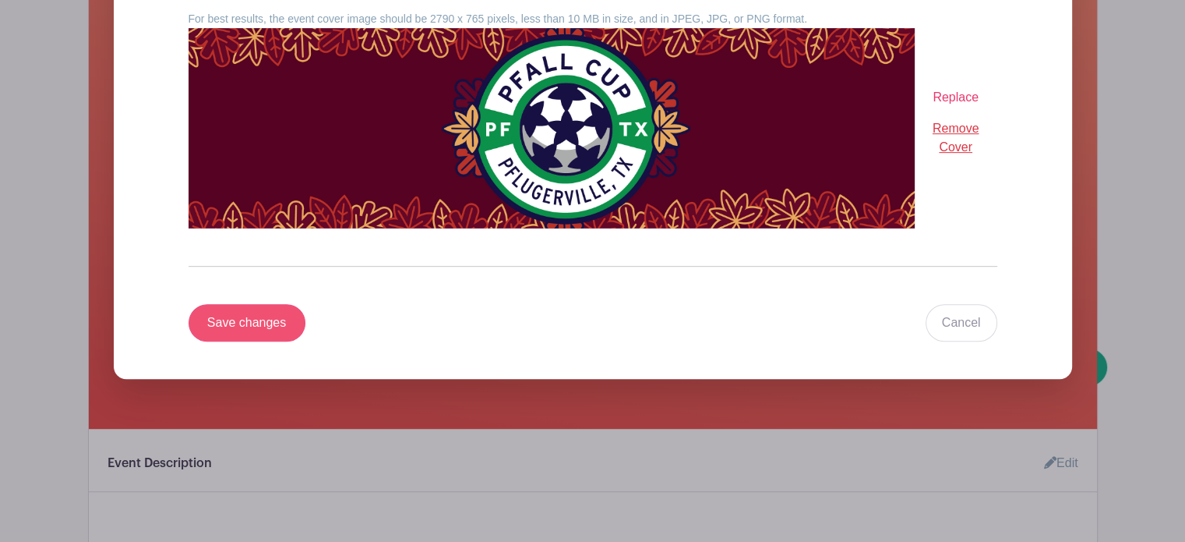
type input "Grounds: [PERSON_NAME][GEOGRAPHIC_DATA]"
click at [259, 317] on input "Save changes" at bounding box center [247, 322] width 117 height 37
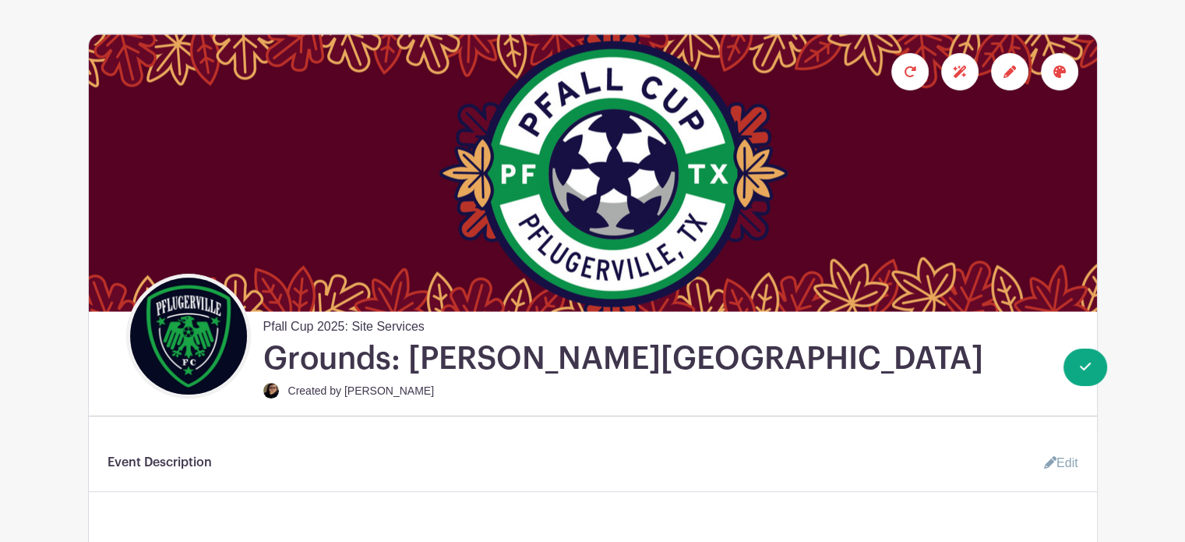
scroll to position [0, 0]
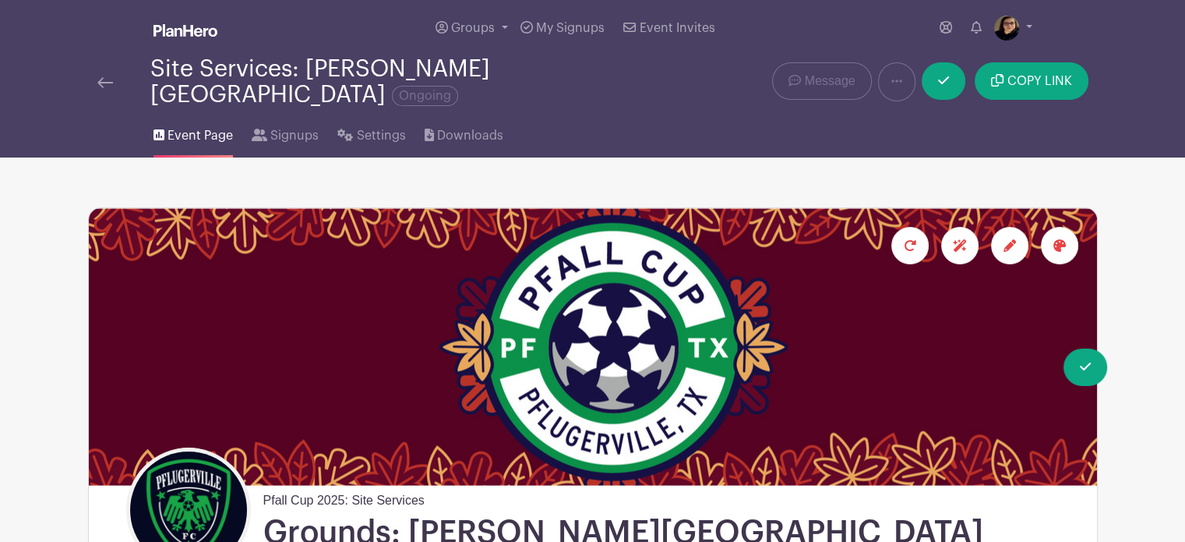
click at [102, 77] on img at bounding box center [105, 82] width 16 height 11
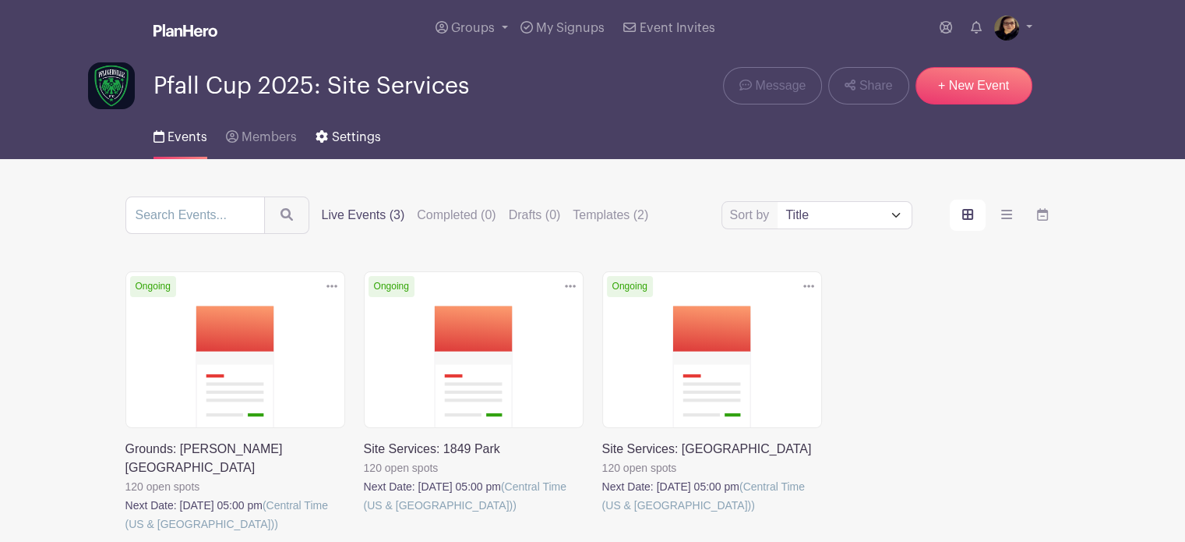
click at [361, 143] on span "Settings" at bounding box center [356, 137] width 49 height 12
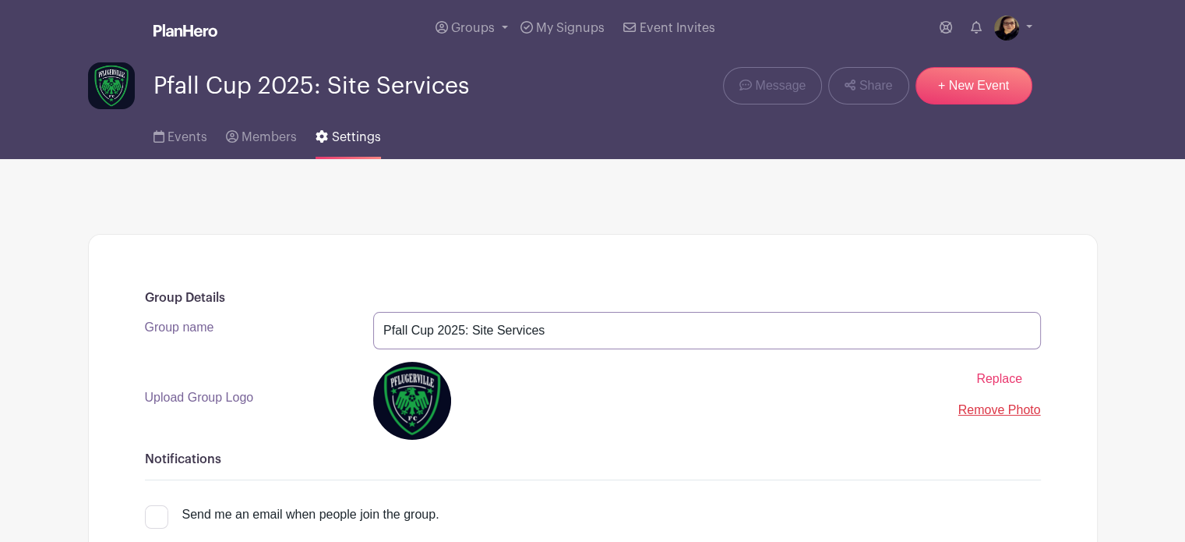
drag, startPoint x: 546, startPoint y: 333, endPoint x: 471, endPoint y: 333, distance: 75.6
click at [471, 333] on input "Pfall Cup 2025: Site Services" at bounding box center [707, 330] width 668 height 37
type input "Pfall Cup 2025: Grounds"
click at [179, 134] on span "Events" at bounding box center [188, 137] width 40 height 12
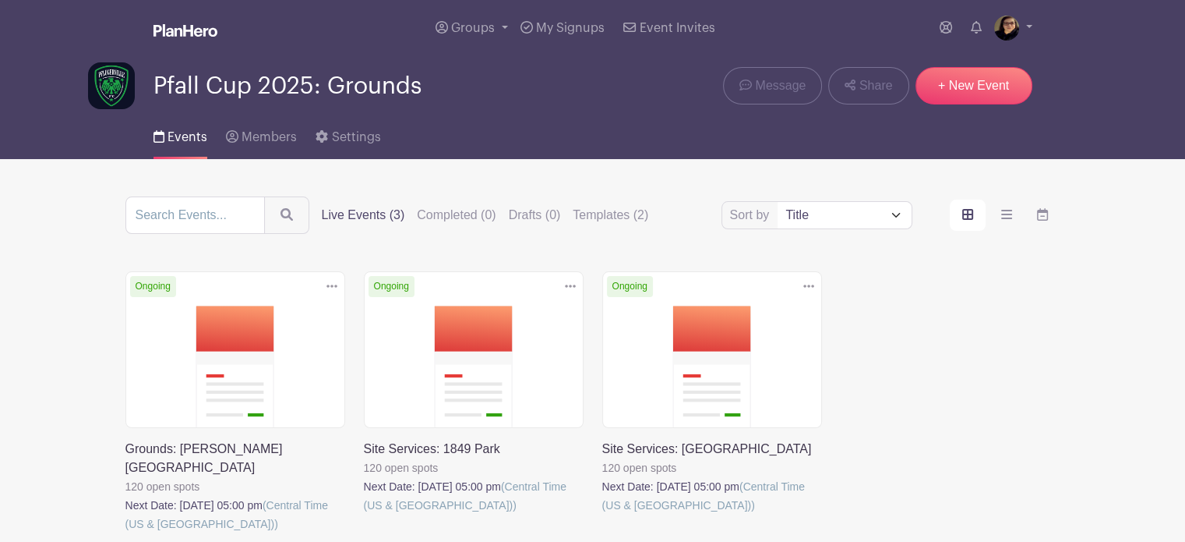
click at [602, 514] on link at bounding box center [602, 514] width 0 height 0
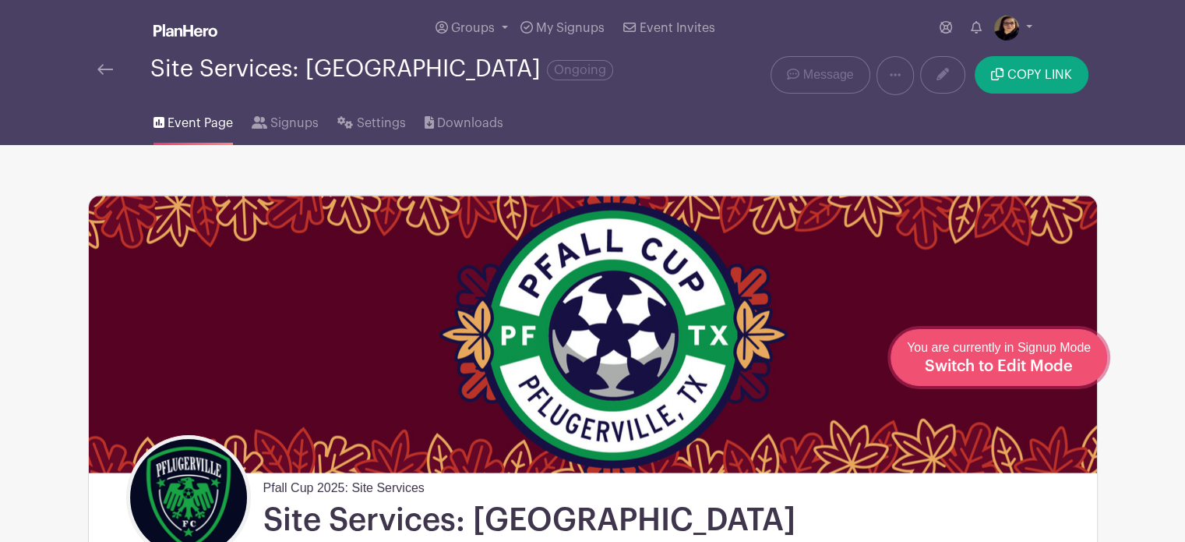
click at [1028, 353] on span "You are currently in Signup Mode Switch to Edit Mode" at bounding box center [999, 357] width 184 height 33
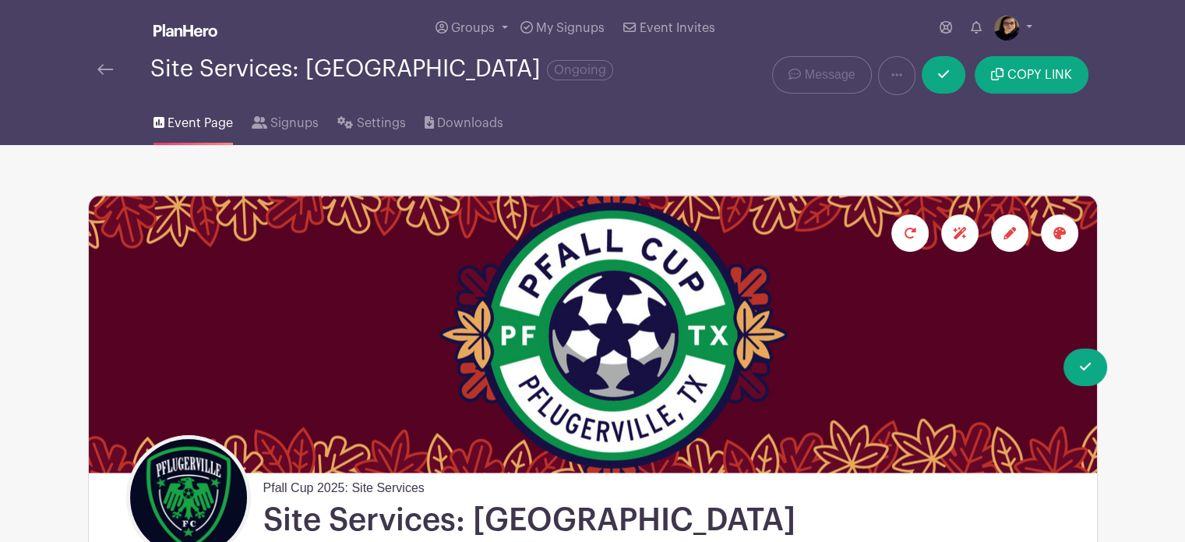
click at [1017, 239] on div at bounding box center [1009, 232] width 37 height 37
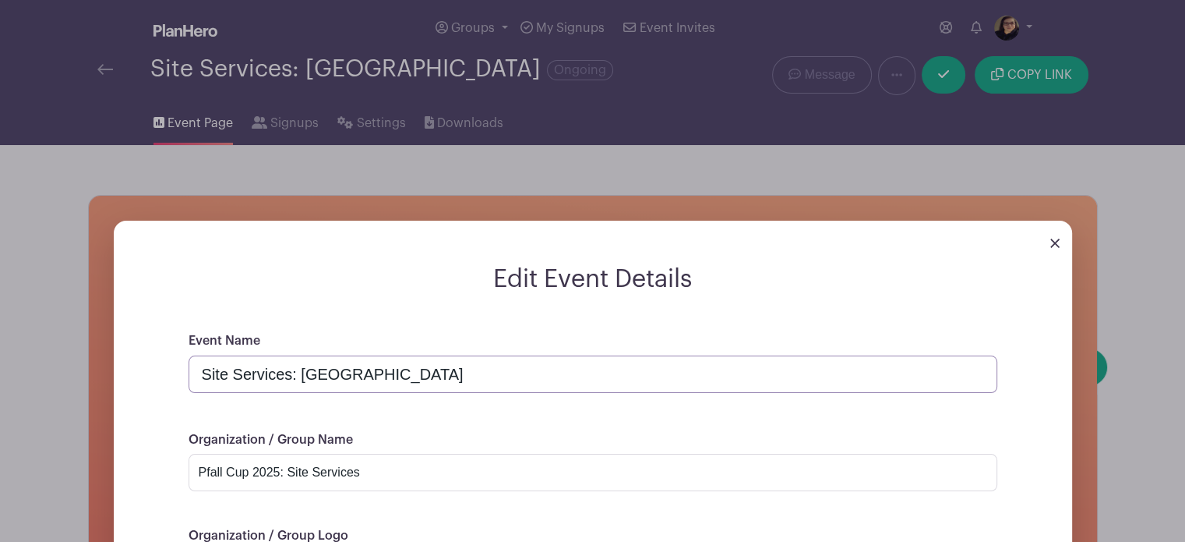
drag, startPoint x: 290, startPoint y: 376, endPoint x: 52, endPoint y: 381, distance: 237.8
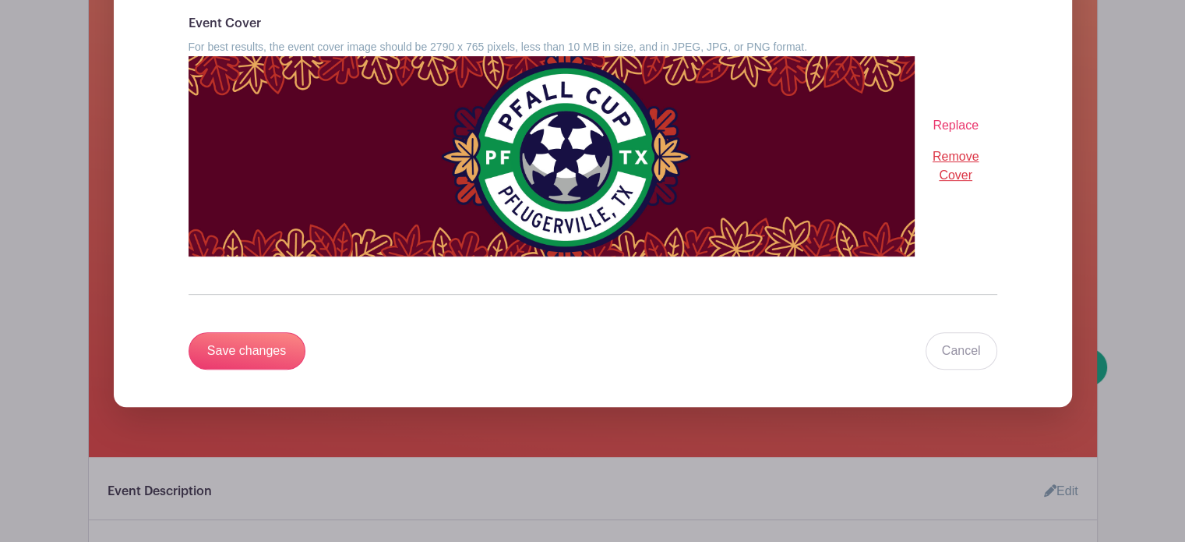
scroll to position [692, 0]
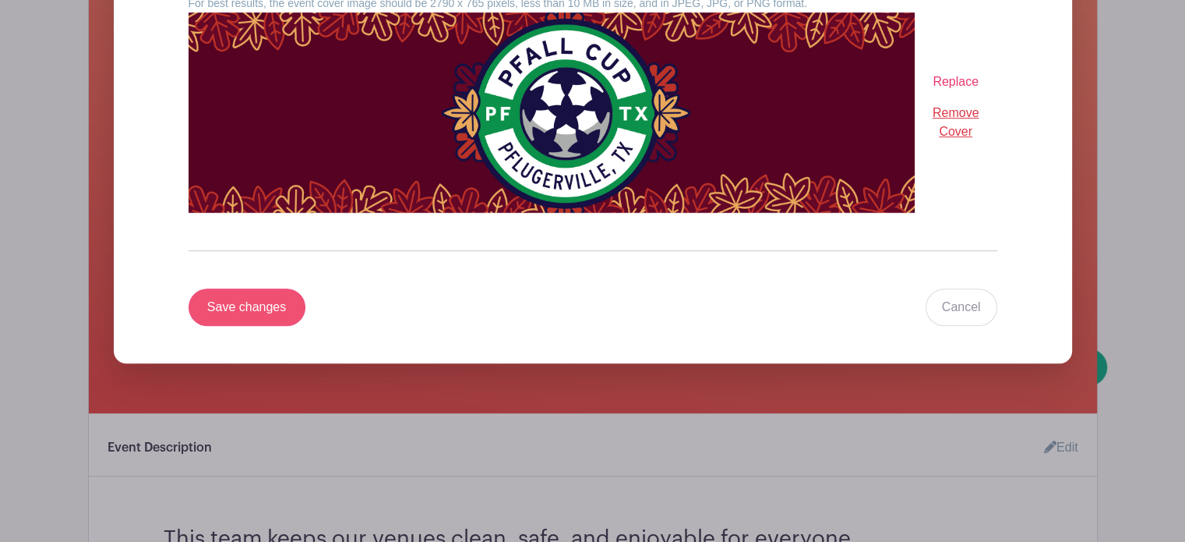
type input "Grounds: [GEOGRAPHIC_DATA]"
click at [240, 305] on input "Save changes" at bounding box center [247, 306] width 117 height 37
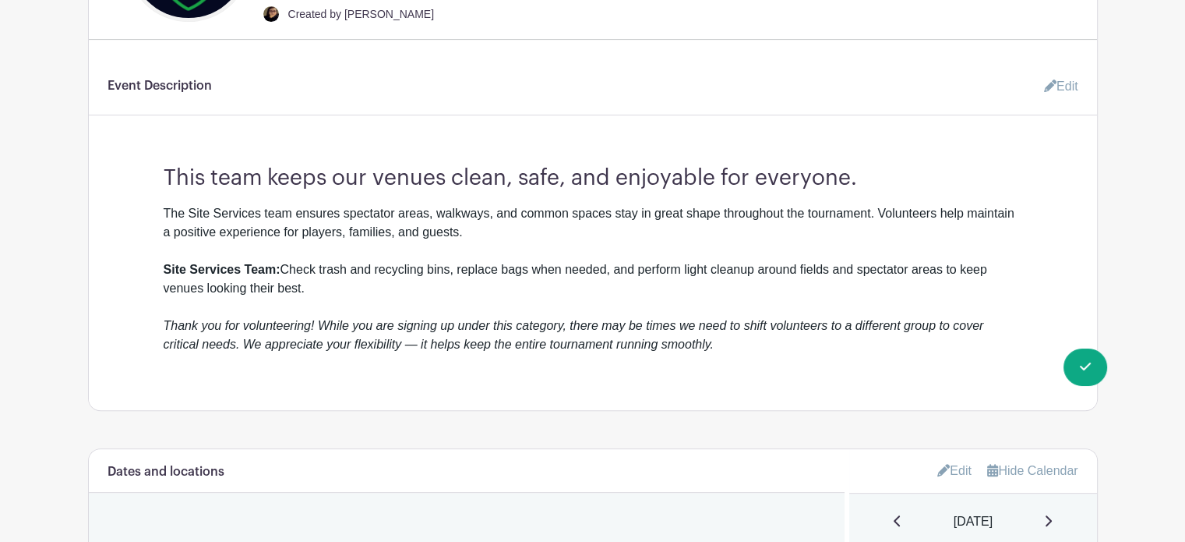
scroll to position [543, 0]
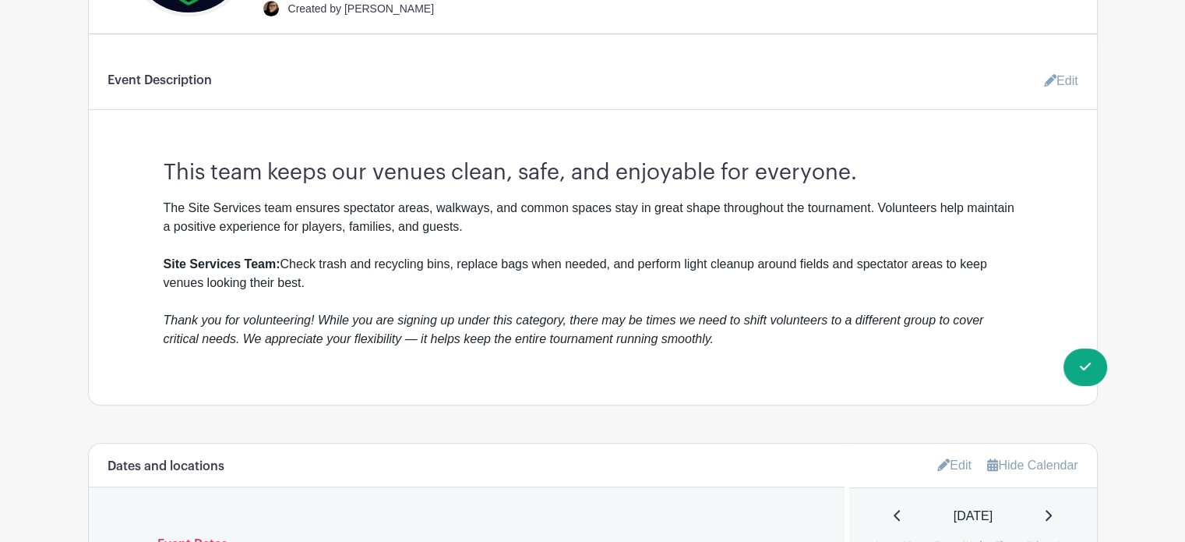
click at [1063, 74] on link "Edit" at bounding box center [1055, 80] width 47 height 31
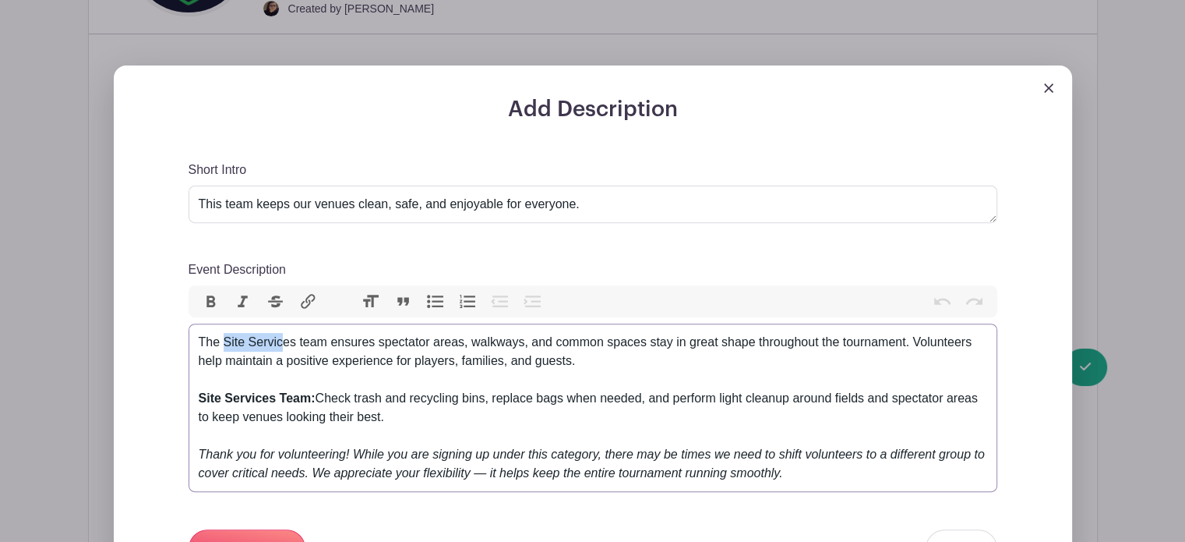
drag, startPoint x: 284, startPoint y: 342, endPoint x: 224, endPoint y: 341, distance: 60.0
click at [224, 341] on div "The Site Services team ensures spectator areas, walkways, and common spaces sta…" at bounding box center [593, 408] width 789 height 150
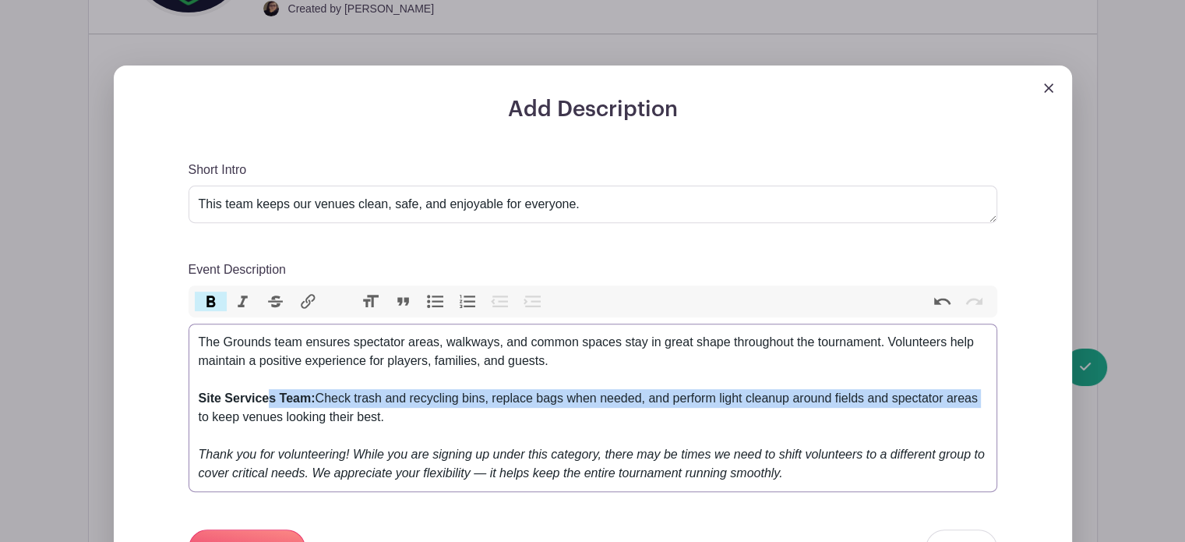
drag, startPoint x: 268, startPoint y: 400, endPoint x: 79, endPoint y: 410, distance: 188.9
click at [101, 410] on div "Add Description Short Intro This team keeps our venues clean, safe, and enjoyab…" at bounding box center [593, 405] width 984 height 680
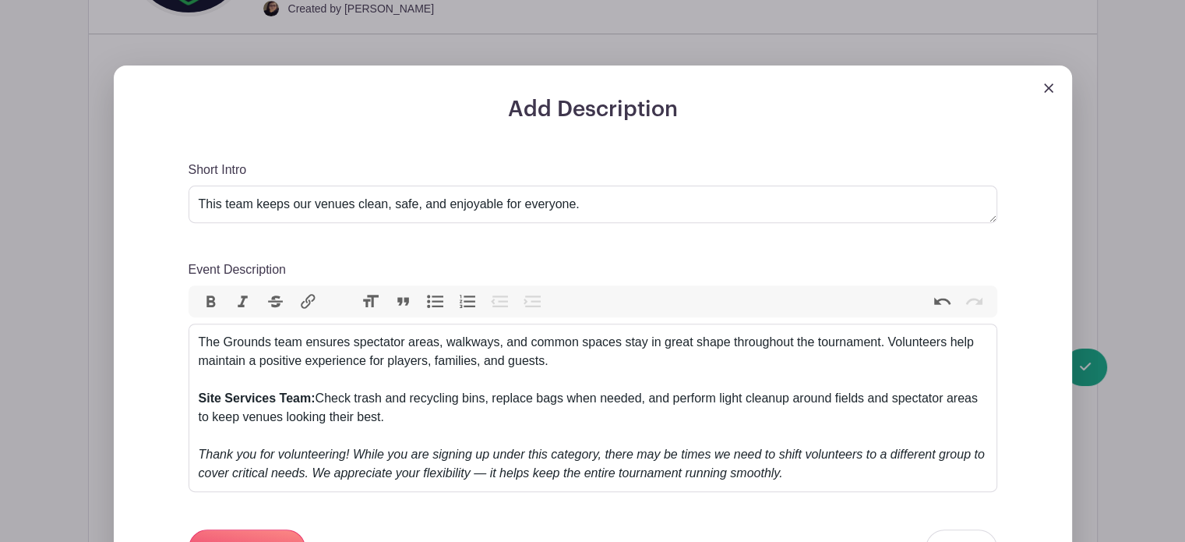
click at [101, 410] on div "Add Description Short Intro This team keeps our venues clean, safe, and enjoyab…" at bounding box center [593, 405] width 984 height 680
drag, startPoint x: 269, startPoint y: 395, endPoint x: 118, endPoint y: 401, distance: 151.3
click at [118, 401] on div "Add Description Short Intro This team keeps our venues clean, safe, and enjoyab…" at bounding box center [593, 405] width 959 height 680
type trix-editor "<div>The Grounds team ensures spectator areas, walkways, and common spaces stay…"
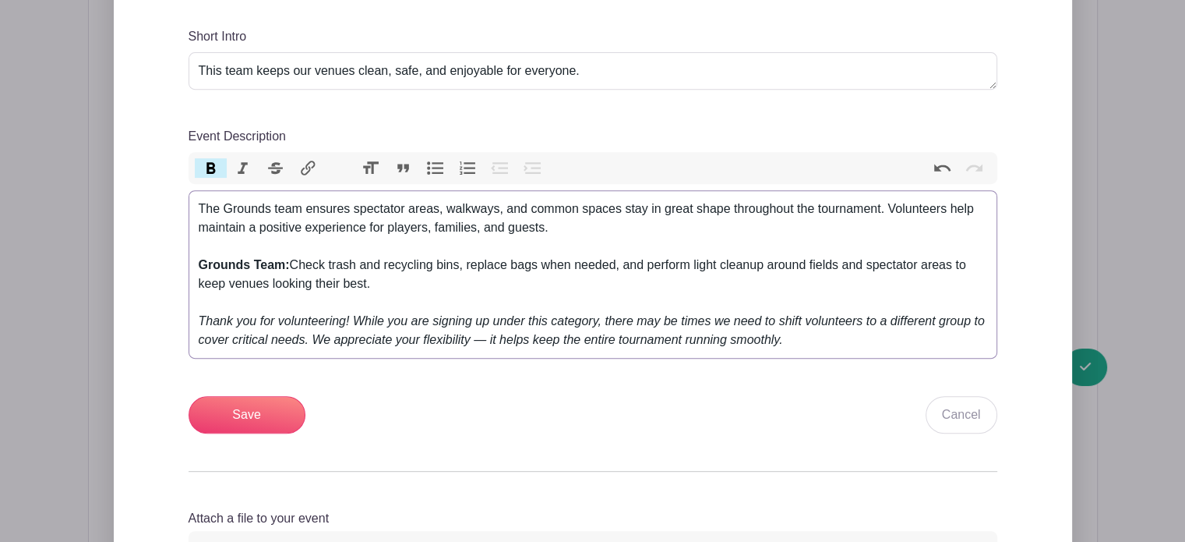
scroll to position [693, 0]
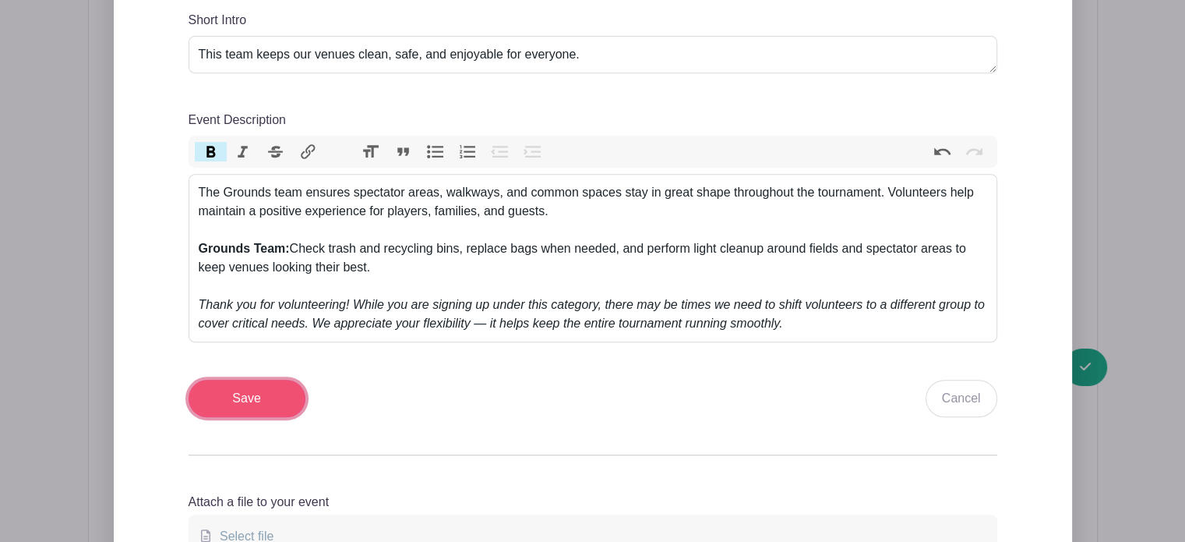
click at [272, 395] on input "Save" at bounding box center [247, 398] width 117 height 37
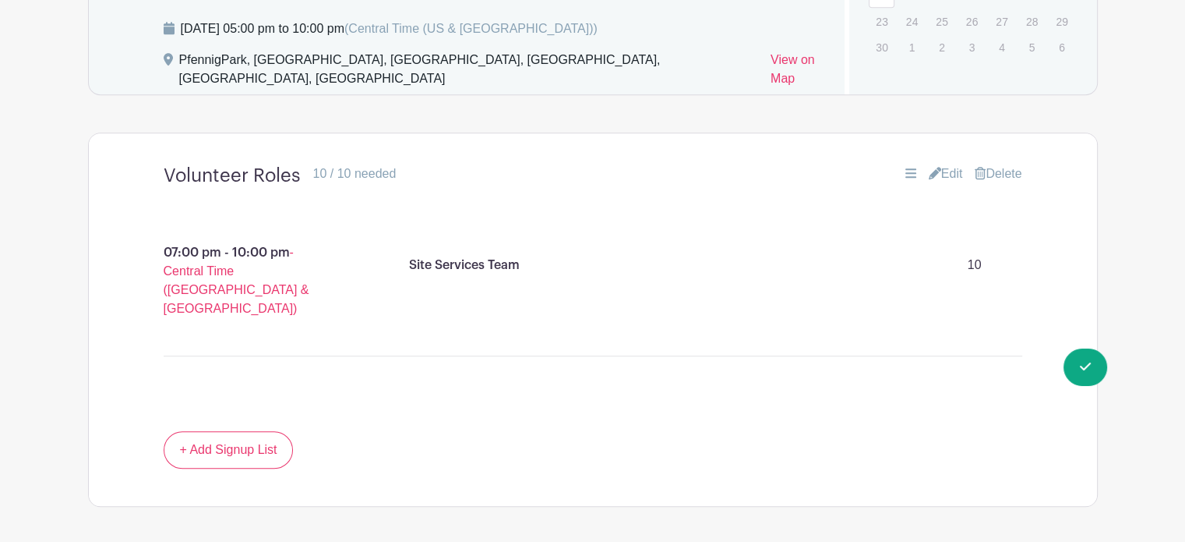
scroll to position [1199, 0]
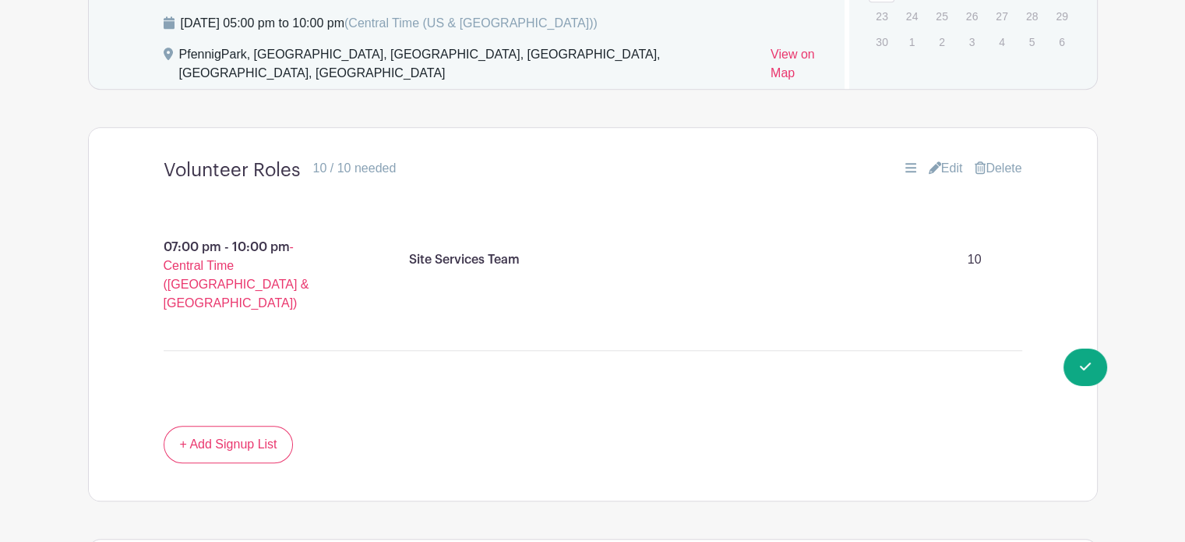
click at [930, 161] on icon at bounding box center [935, 167] width 12 height 12
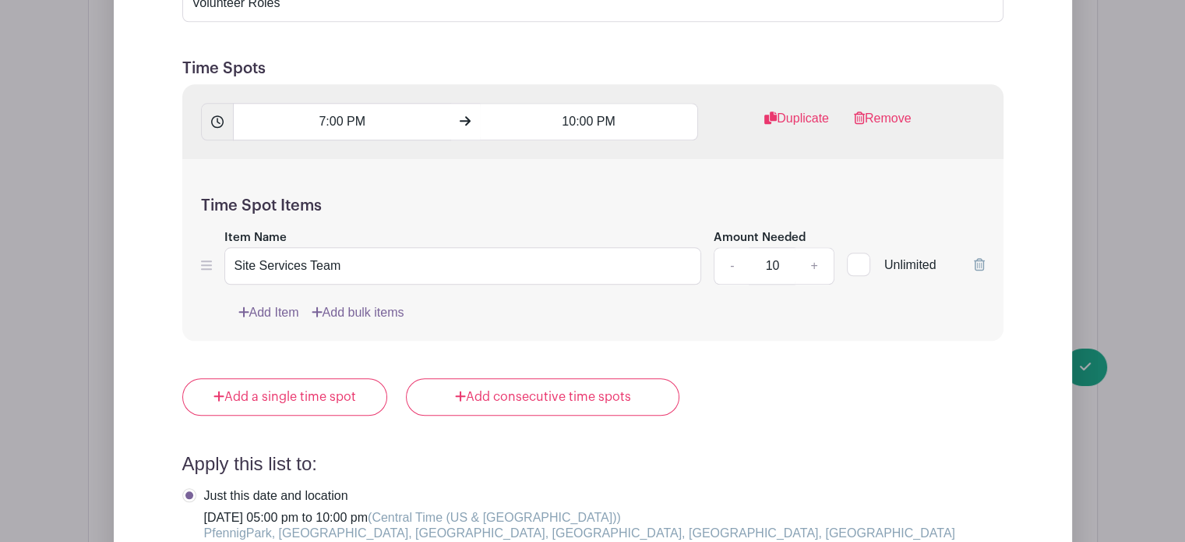
scroll to position [1645, 0]
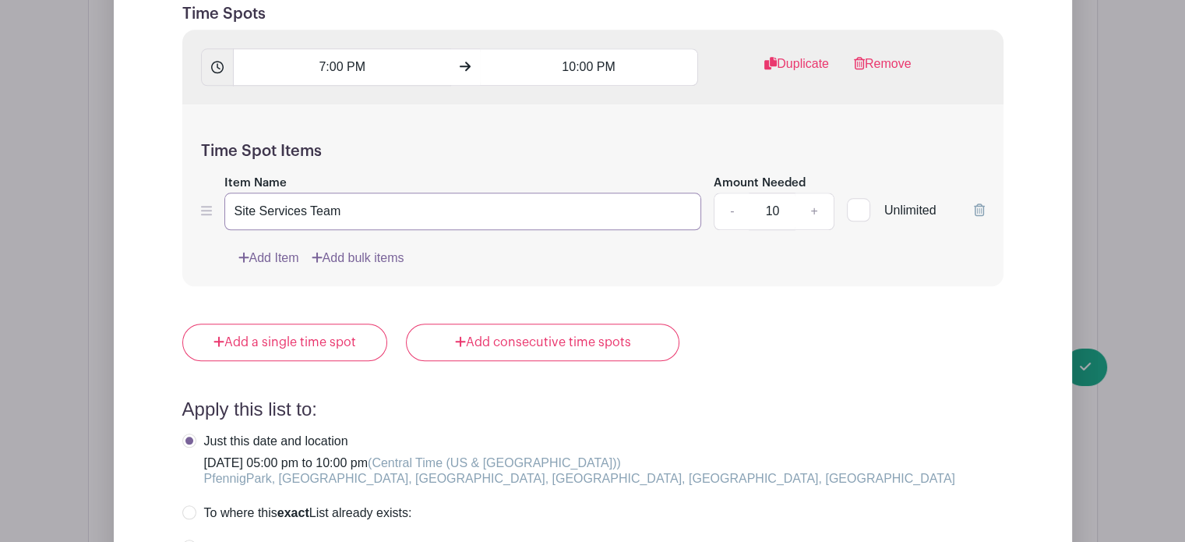
drag, startPoint x: 299, startPoint y: 193, endPoint x: 180, endPoint y: 184, distance: 119.6
click at [180, 184] on form "List Name Volunteer Roles Time Spots 7:00 PM 10:00 PM Duplicate Remove Time Spo…" at bounding box center [593, 358] width 859 height 944
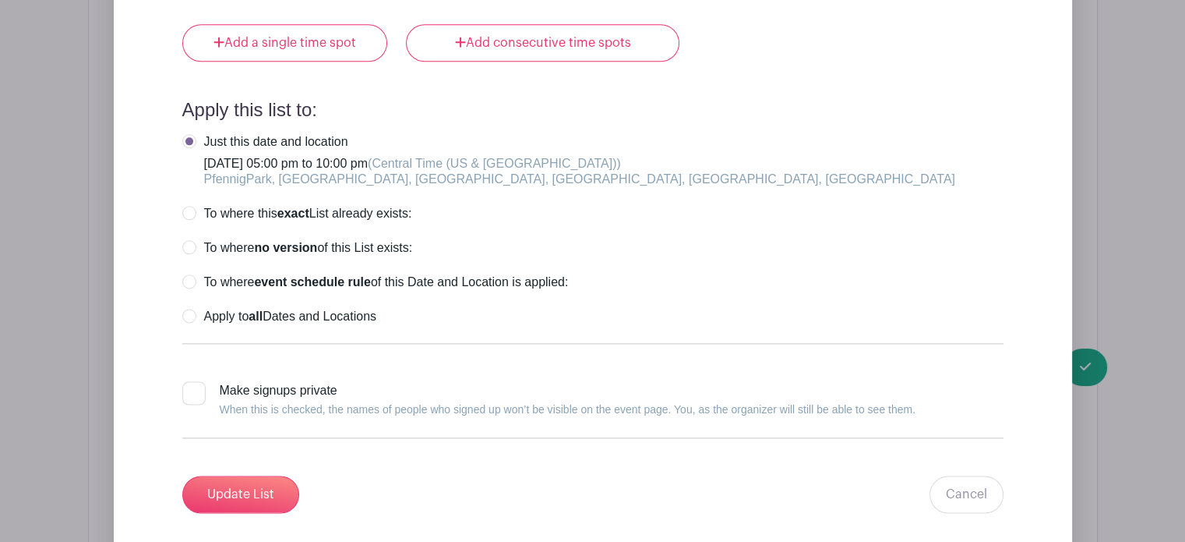
scroll to position [1948, 0]
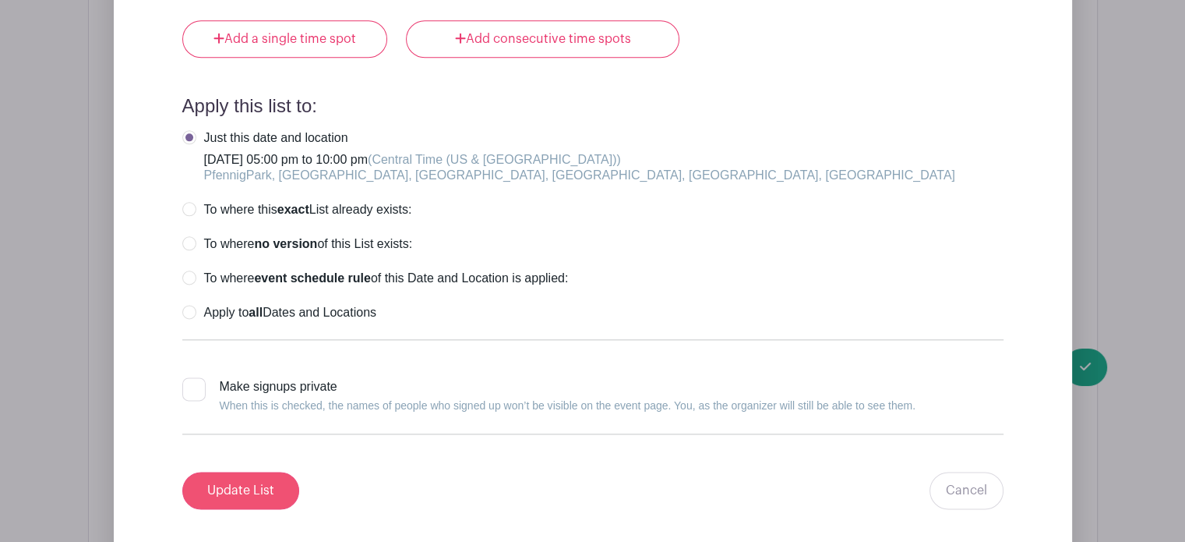
type input "Grounds Team"
click at [236, 482] on input "Update List" at bounding box center [240, 490] width 117 height 37
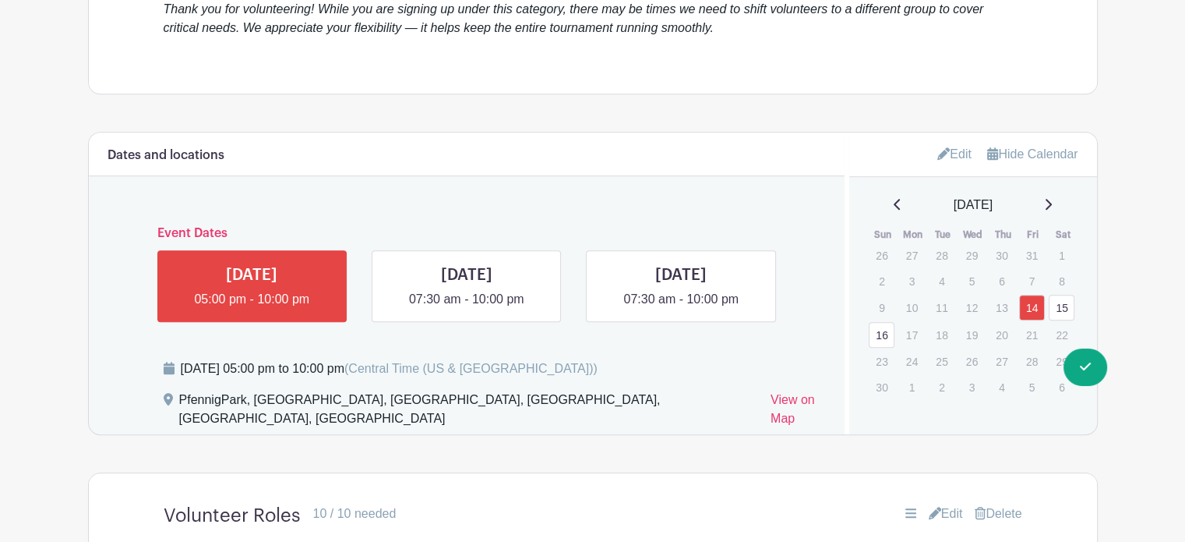
scroll to position [822, 0]
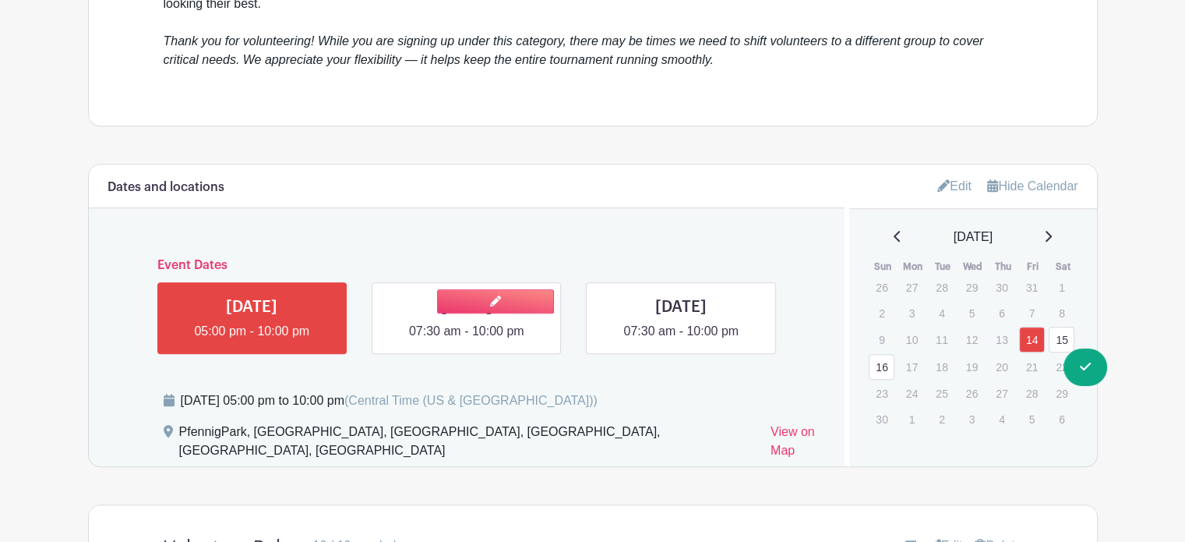
click at [467, 341] on link at bounding box center [467, 341] width 0 height 0
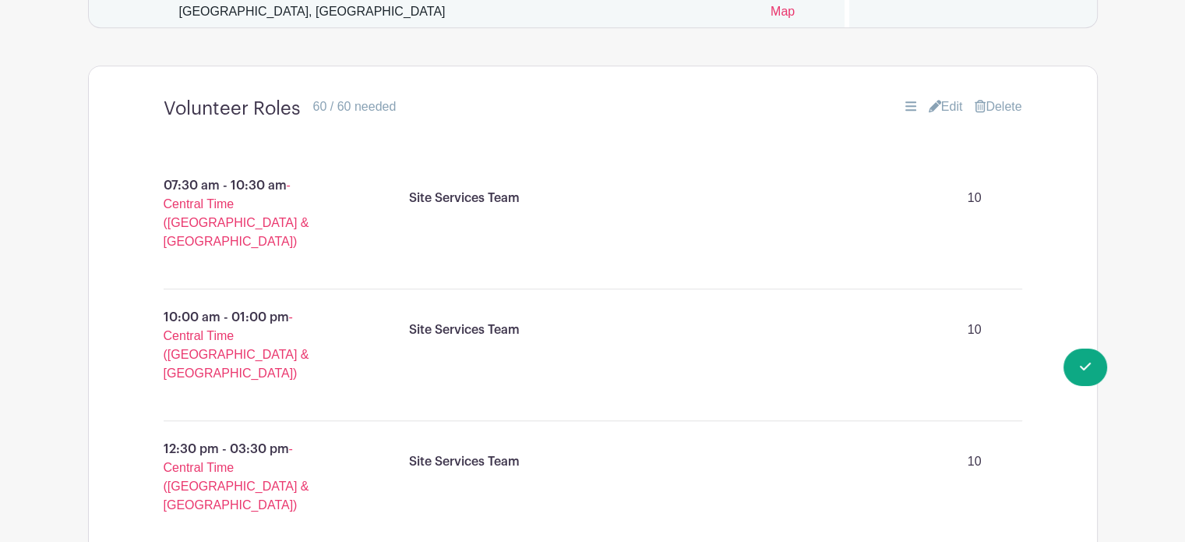
scroll to position [1265, 0]
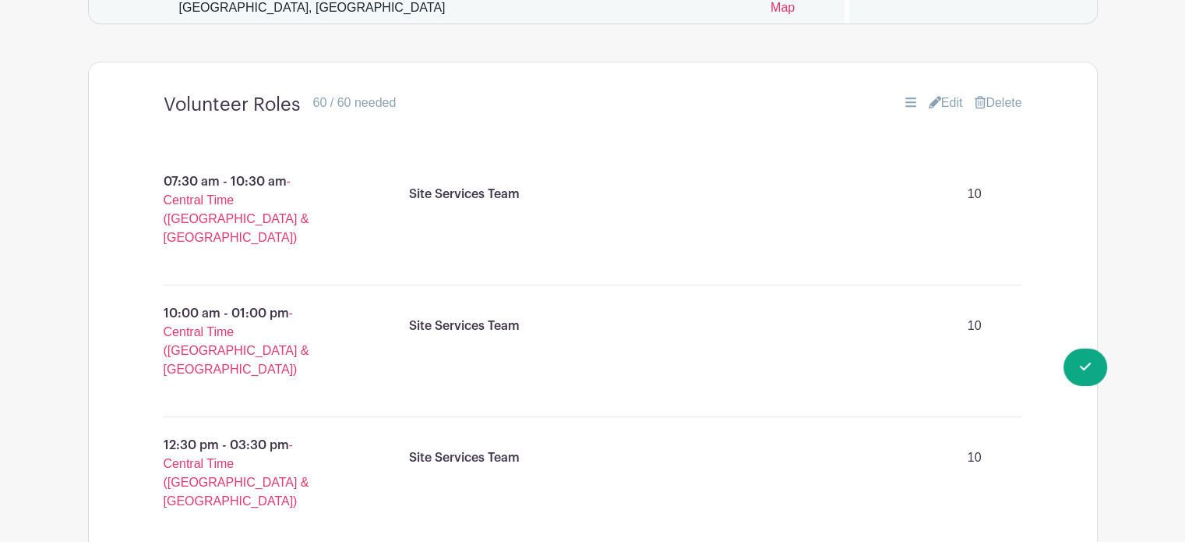
click at [943, 94] on link "Edit" at bounding box center [946, 103] width 34 height 19
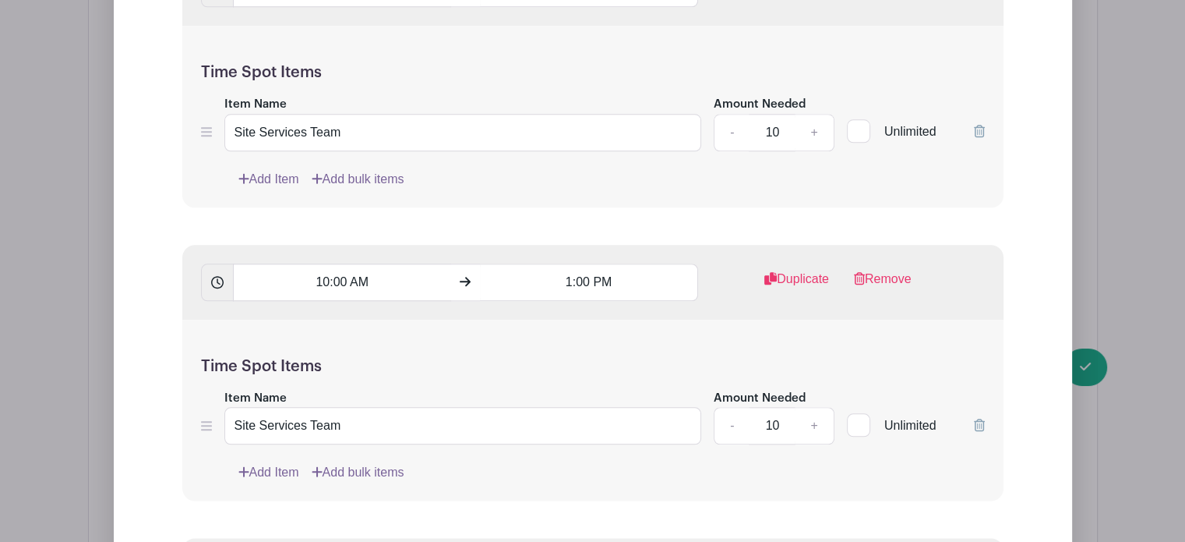
scroll to position [1746, 0]
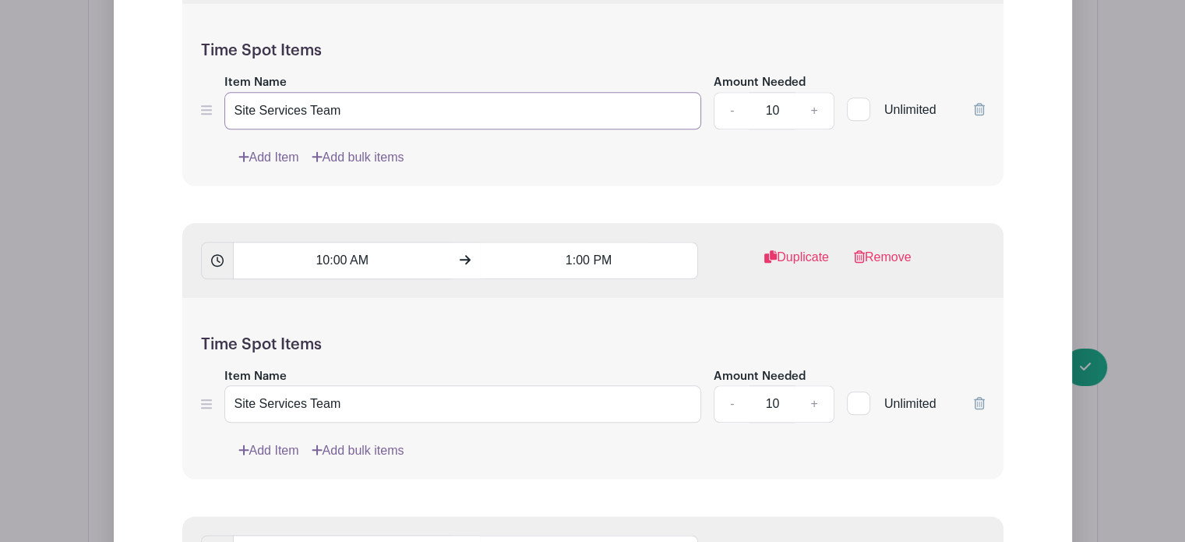
drag, startPoint x: 300, startPoint y: 98, endPoint x: 107, endPoint y: 114, distance: 193.9
type input "Grounds Team"
drag, startPoint x: 300, startPoint y: 382, endPoint x: 128, endPoint y: 390, distance: 172.4
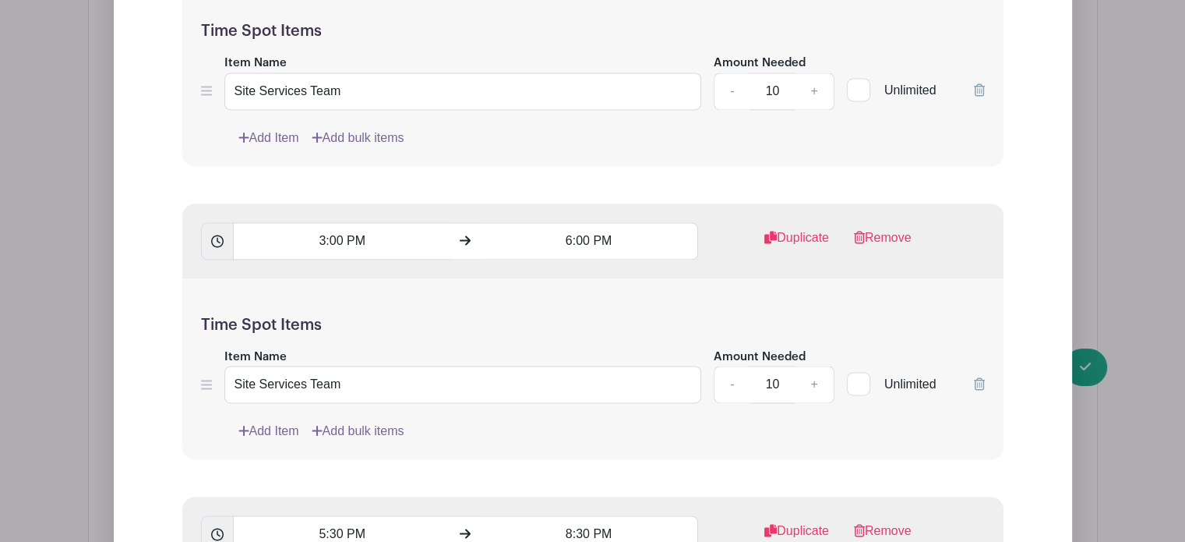
scroll to position [2380, 0]
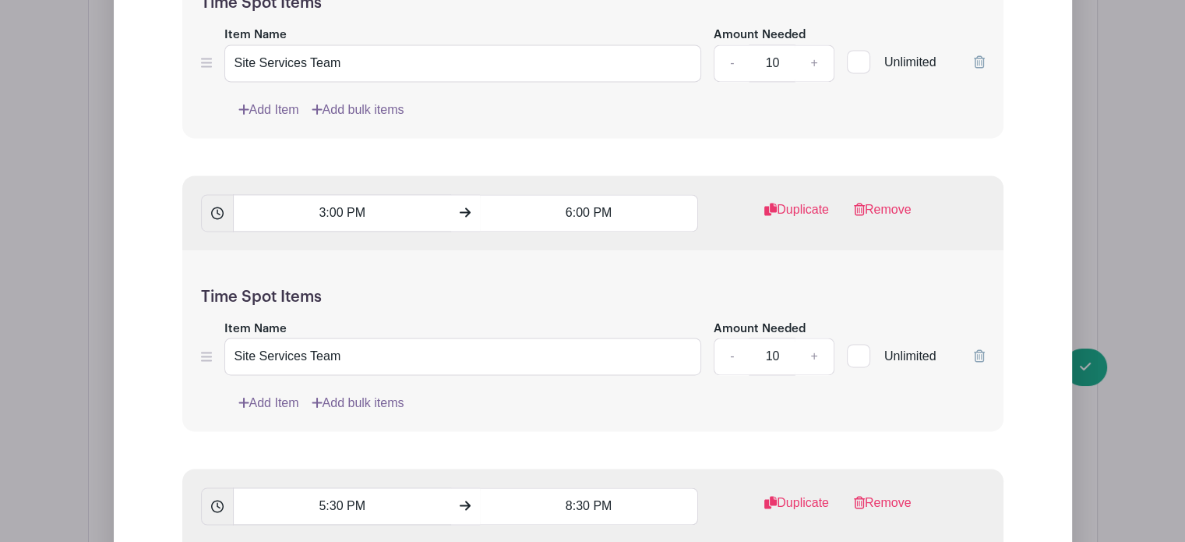
type input "Grounds Team"
drag, startPoint x: 299, startPoint y: 45, endPoint x: 25, endPoint y: 99, distance: 279.6
click at [89, 99] on div "Edit List with Time Spots List Name Volunteer Roles Time Spots 7:30 AM 10:30 AM…" at bounding box center [593, 302] width 1009 height 2672
type input "Grounds Team"
drag, startPoint x: 299, startPoint y: 330, endPoint x: 87, endPoint y: 326, distance: 212.8
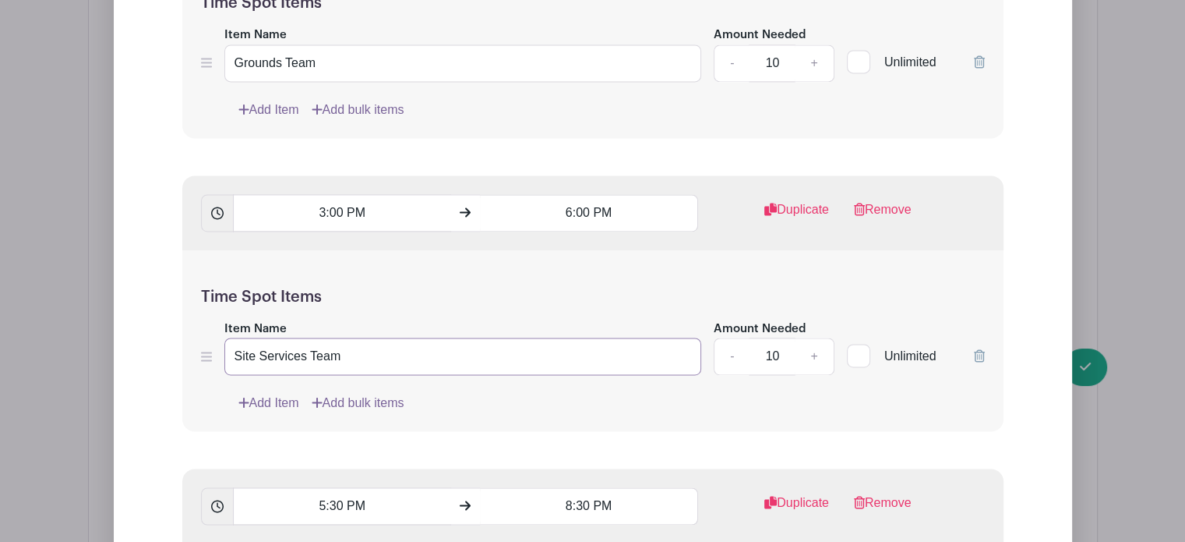
click at [89, 326] on div "Edit List with Time Spots List Name Volunteer Roles Time Spots 7:30 AM 10:30 AM…" at bounding box center [593, 302] width 1009 height 2672
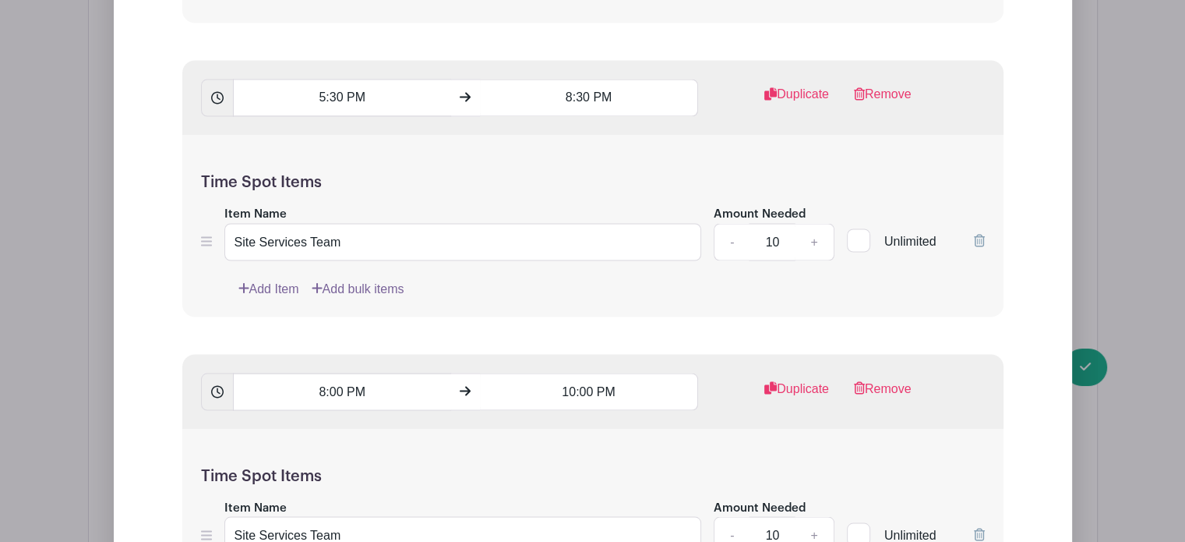
scroll to position [2834, 0]
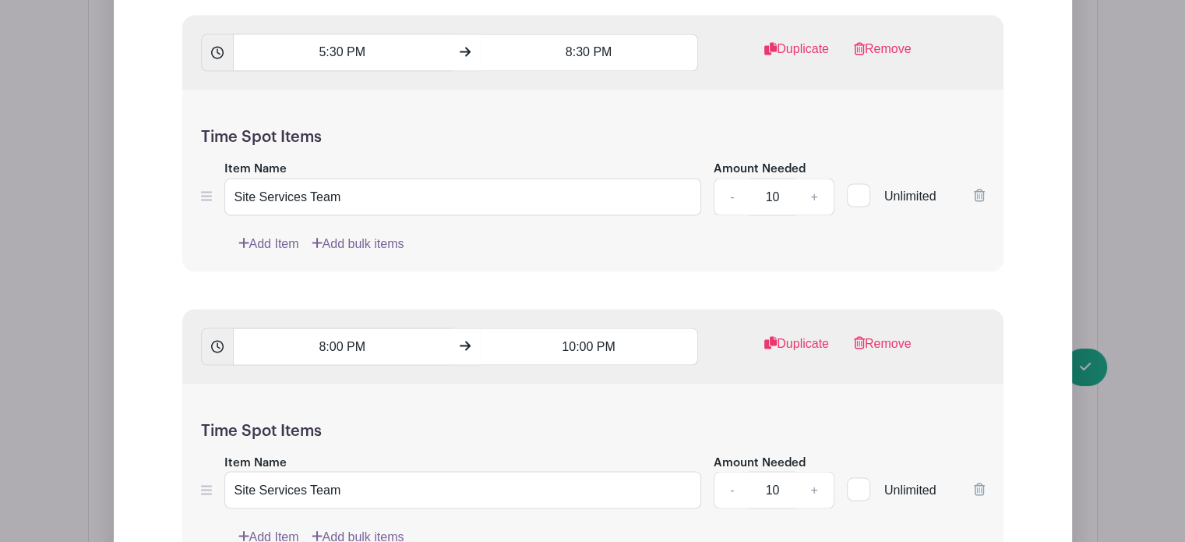
type input "Grounds Team"
drag, startPoint x: 299, startPoint y: 174, endPoint x: 53, endPoint y: 189, distance: 246.0
type input "Grounds Team"
drag, startPoint x: 302, startPoint y: 468, endPoint x: 79, endPoint y: 488, distance: 223.8
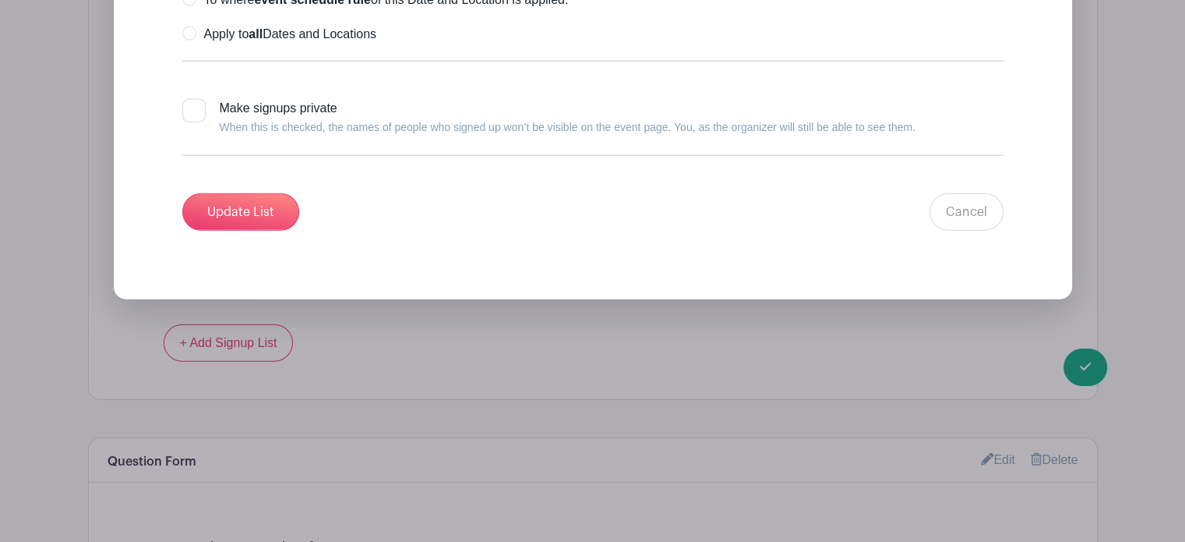
scroll to position [3744, 0]
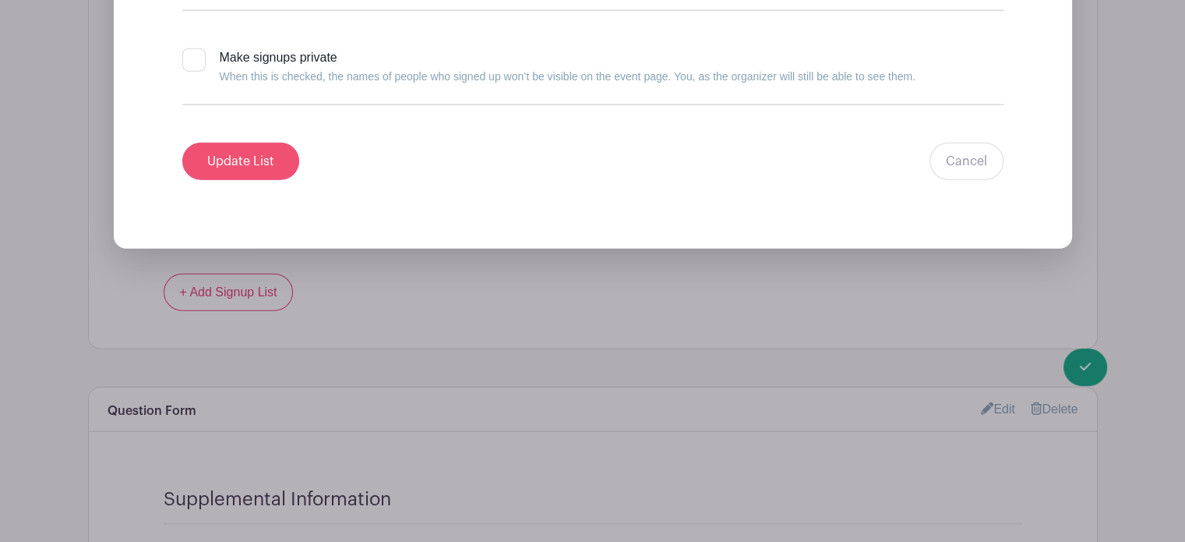
type input "Grounds Team"
click at [222, 143] on input "Update List" at bounding box center [240, 161] width 117 height 37
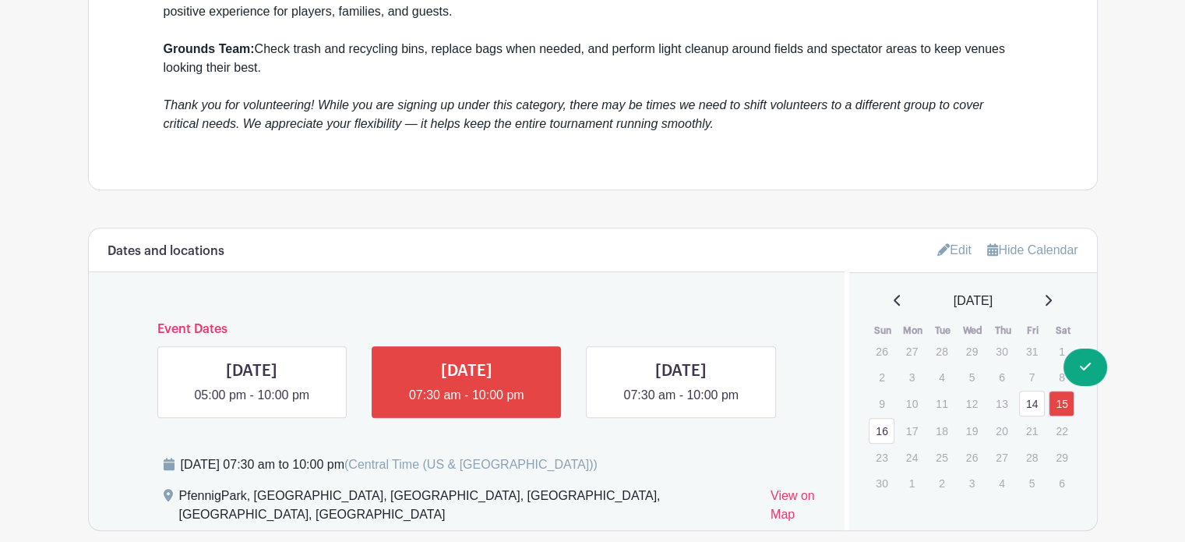
scroll to position [755, 0]
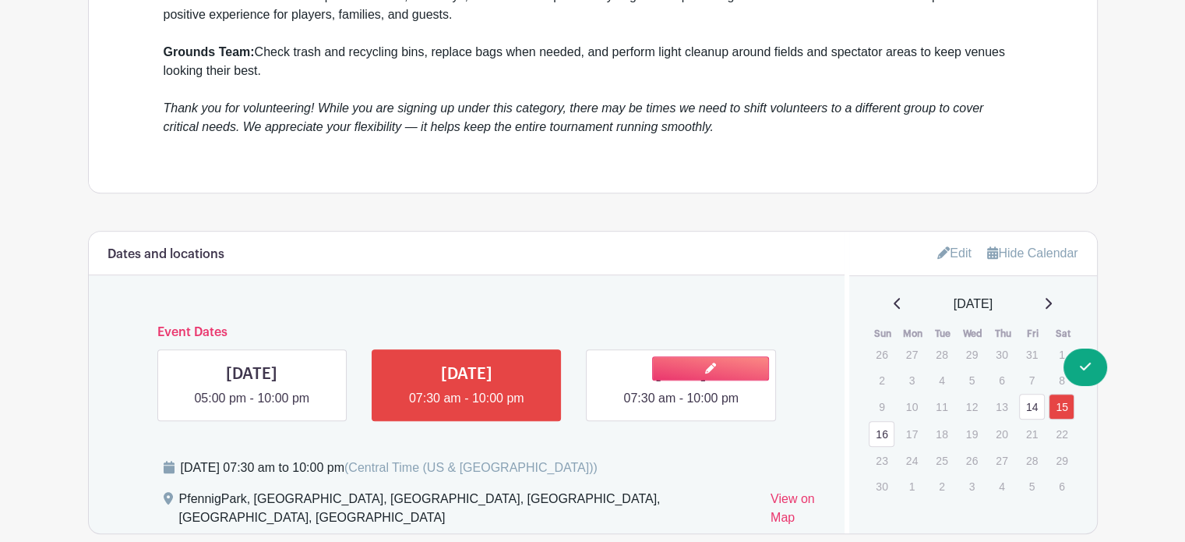
click at [681, 408] on link at bounding box center [681, 408] width 0 height 0
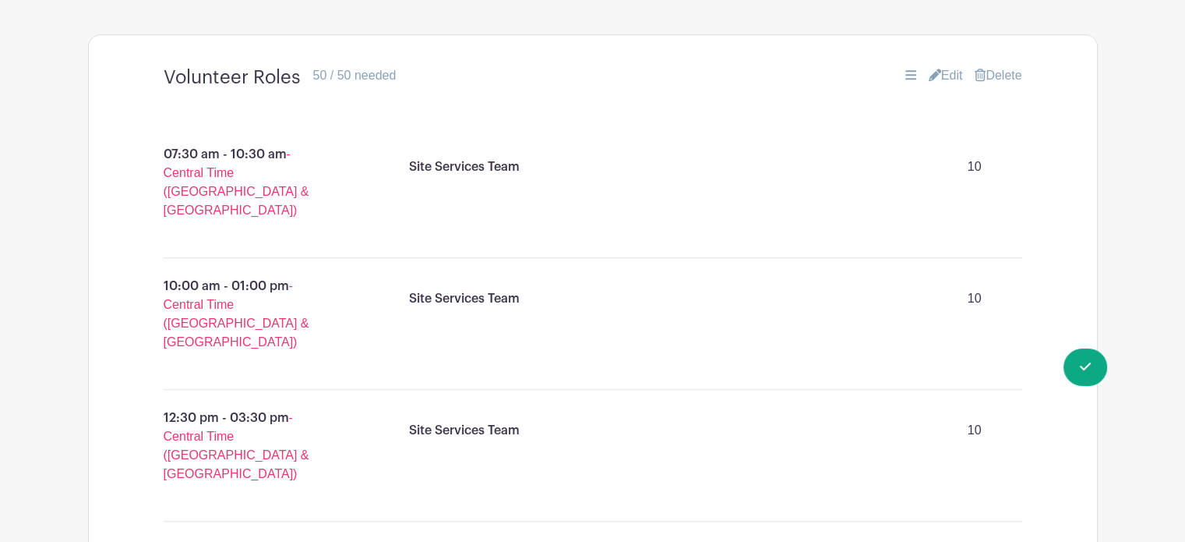
scroll to position [1331, 0]
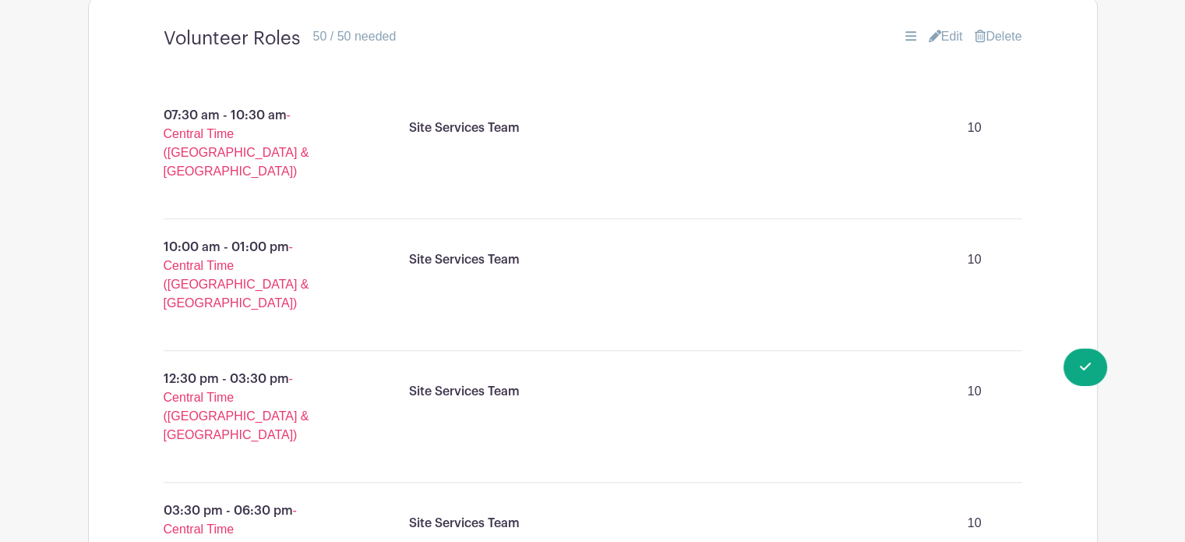
click at [954, 27] on link "Edit" at bounding box center [946, 36] width 34 height 19
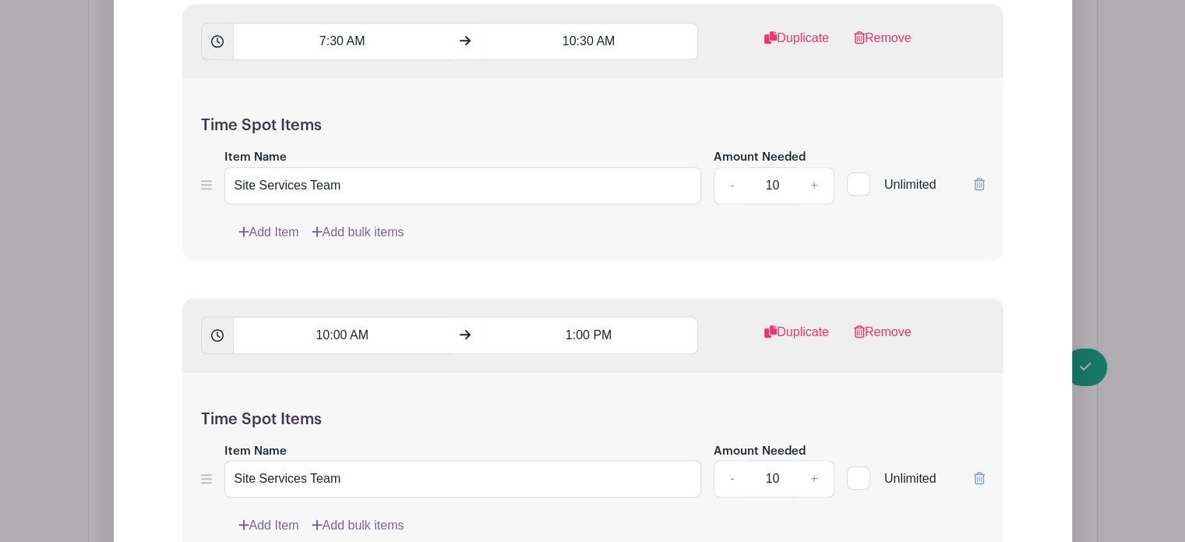
scroll to position [1677, 0]
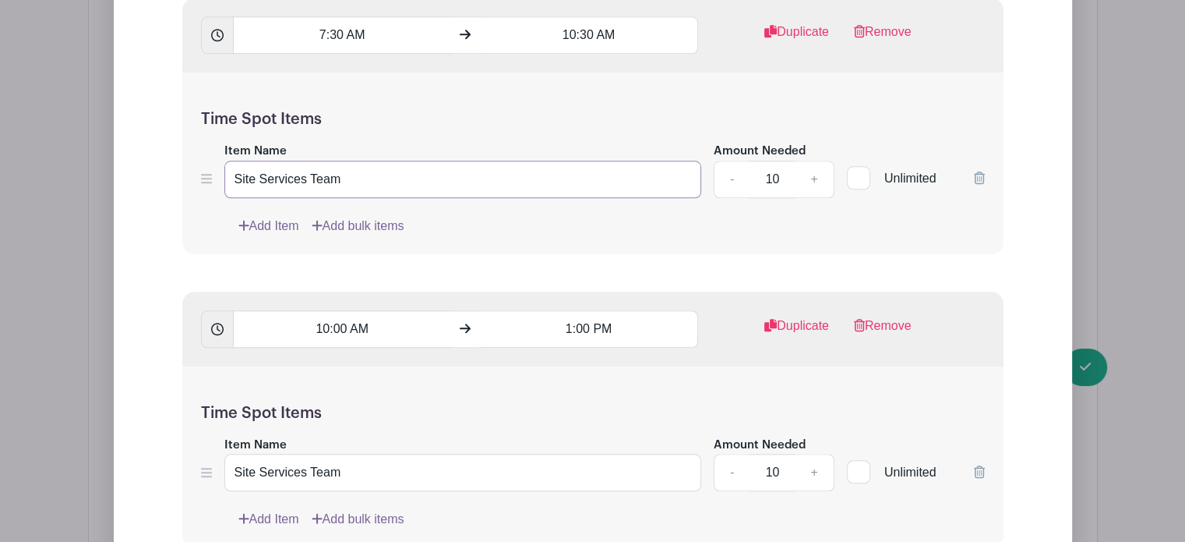
drag, startPoint x: 306, startPoint y: 161, endPoint x: 84, endPoint y: 192, distance: 223.4
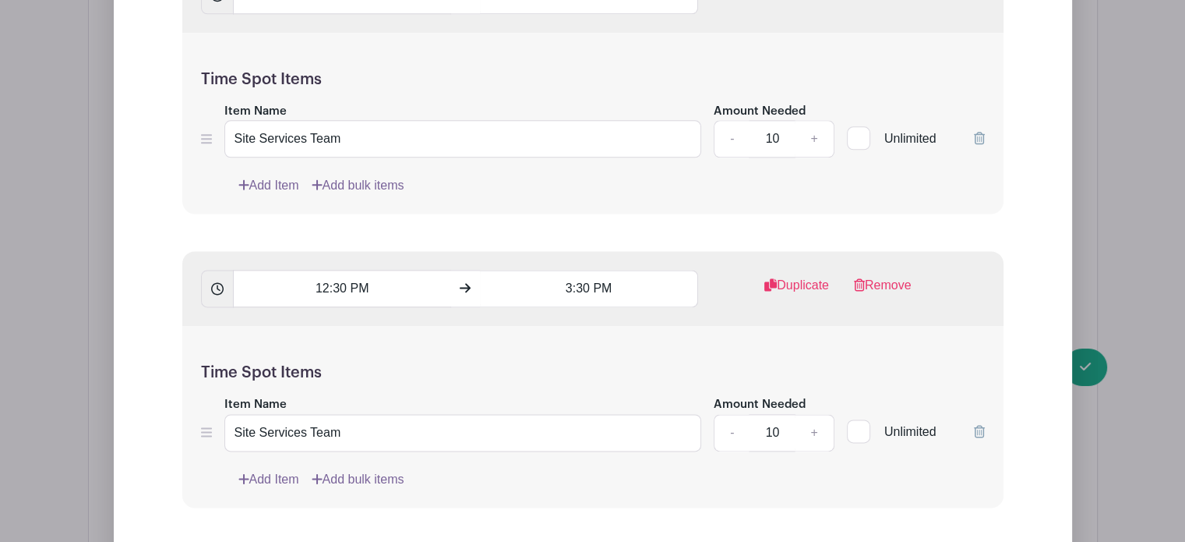
scroll to position [2017, 0]
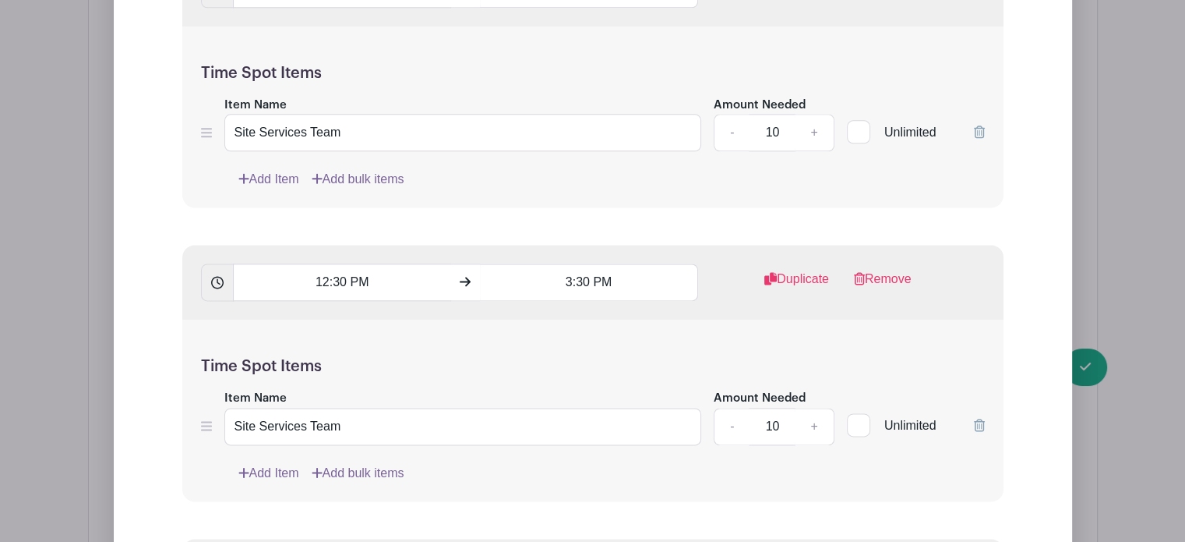
type input "Grounds Team"
drag, startPoint x: 300, startPoint y: 110, endPoint x: 38, endPoint y: 97, distance: 262.2
click at [89, 97] on div "Edit List with Time Spots List Name Volunteer Roles Time Spots 7:30 AM 10:30 AM…" at bounding box center [593, 518] width 1009 height 2379
type input "Grounds Team"
drag, startPoint x: 299, startPoint y: 405, endPoint x: 37, endPoint y: 405, distance: 261.1
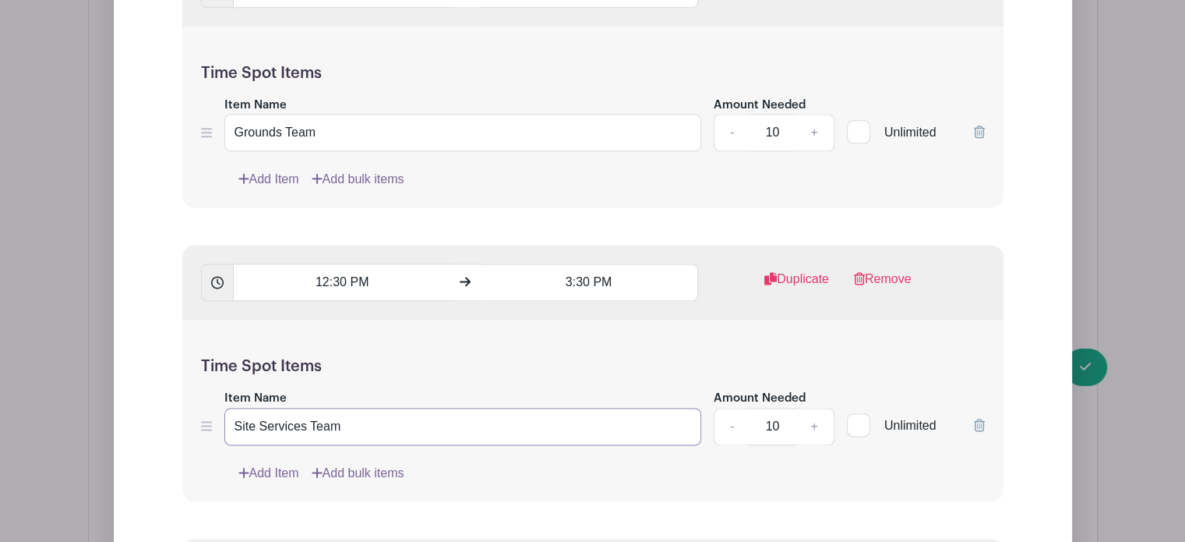
click at [89, 405] on div "Edit List with Time Spots List Name Volunteer Roles Time Spots 7:30 AM 10:30 AM…" at bounding box center [593, 518] width 1009 height 2379
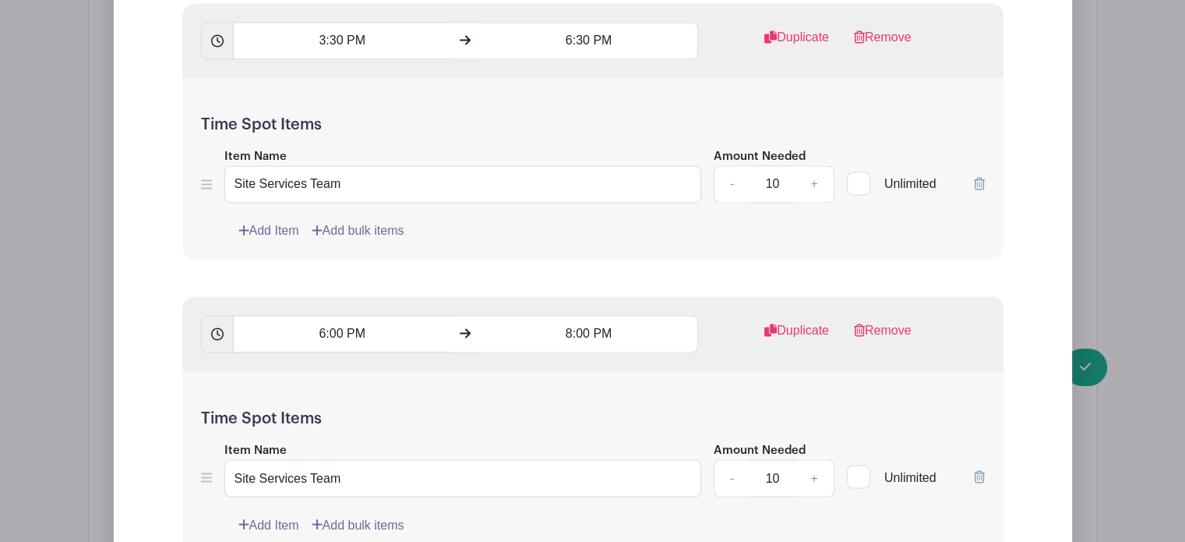
scroll to position [2594, 0]
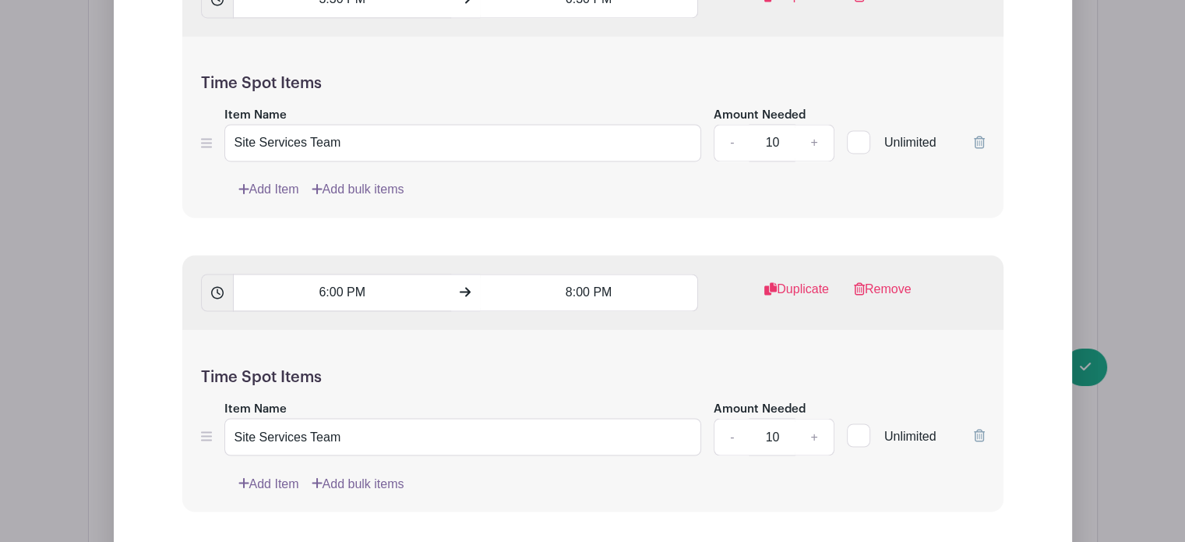
type input "Grounds Team"
drag, startPoint x: 300, startPoint y: 122, endPoint x: 13, endPoint y: 101, distance: 287.6
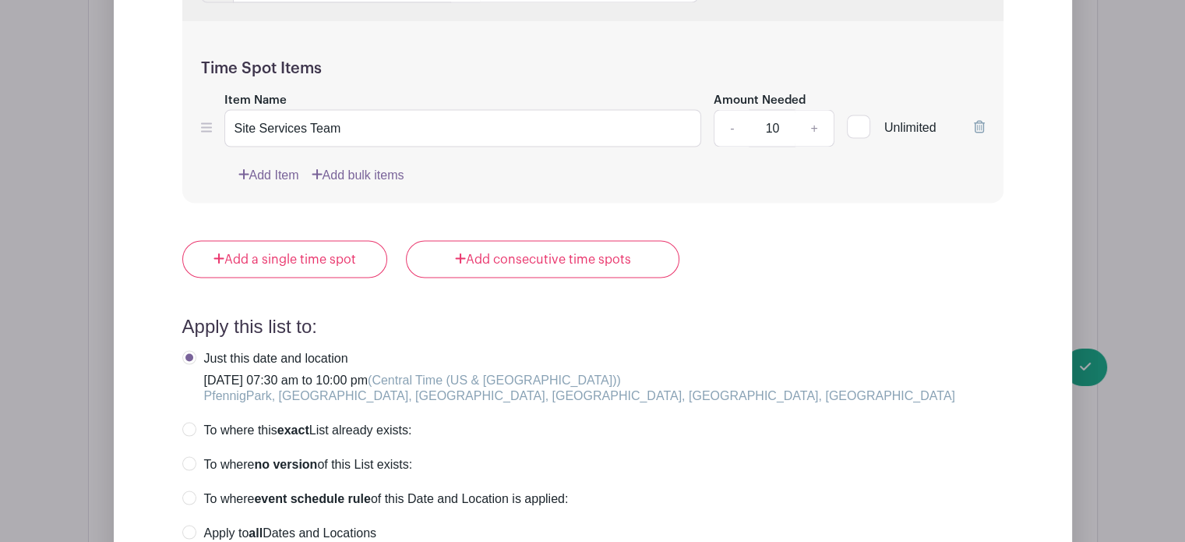
scroll to position [2855, 0]
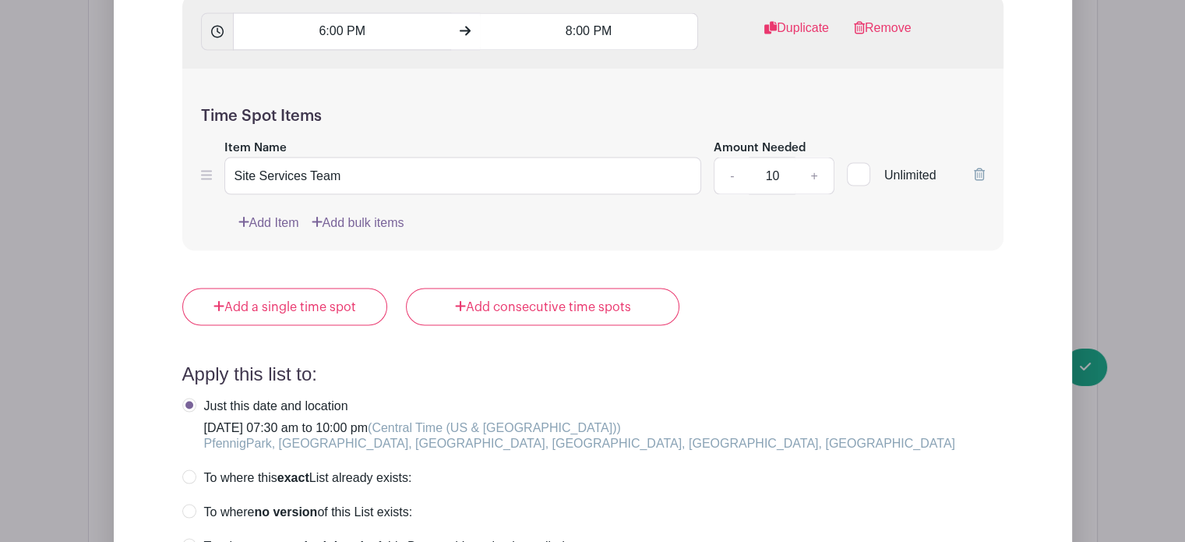
type input "Grounds Team"
drag, startPoint x: 299, startPoint y: 150, endPoint x: 189, endPoint y: 149, distance: 110.7
click at [189, 149] on div "Time Spot Items Item Name Site Services Team Amount Needed - 10 + Unlimited Add…" at bounding box center [592, 160] width 821 height 182
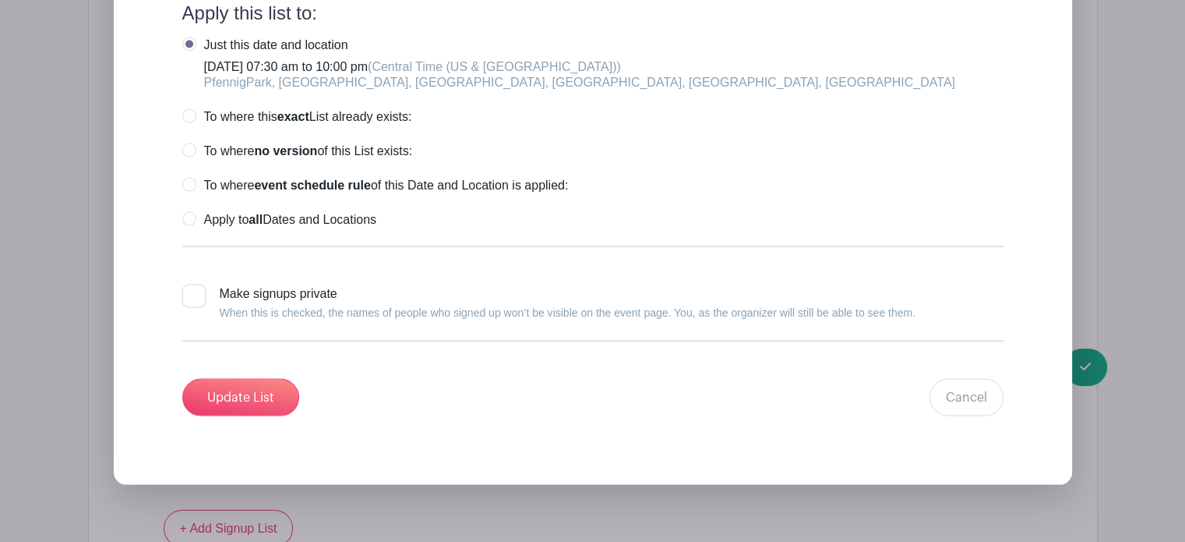
scroll to position [3220, 0]
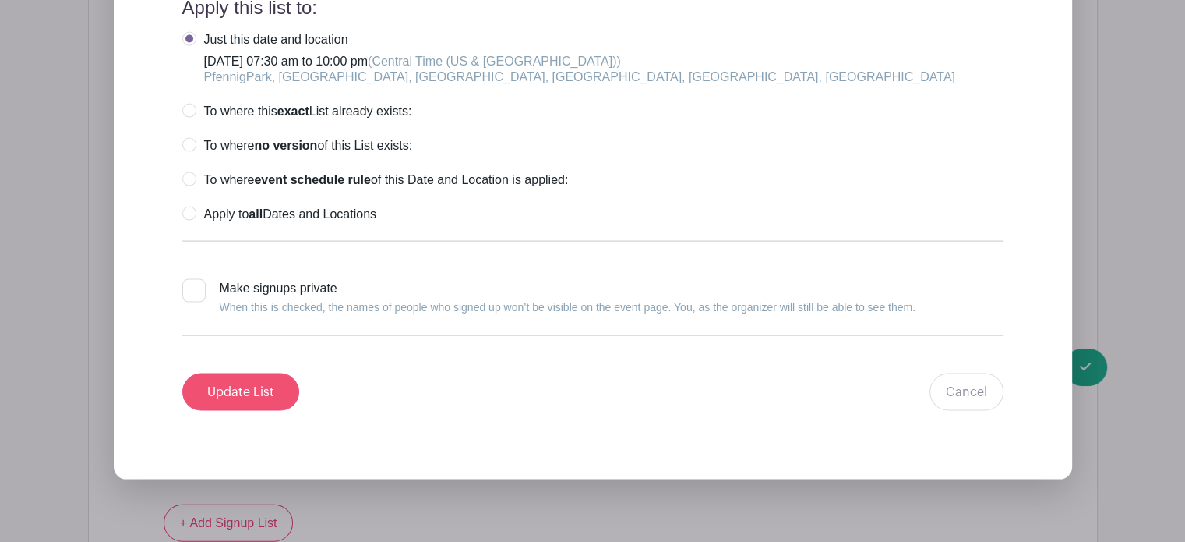
type input "Grounds Team"
click at [236, 373] on input "Update List" at bounding box center [240, 391] width 117 height 37
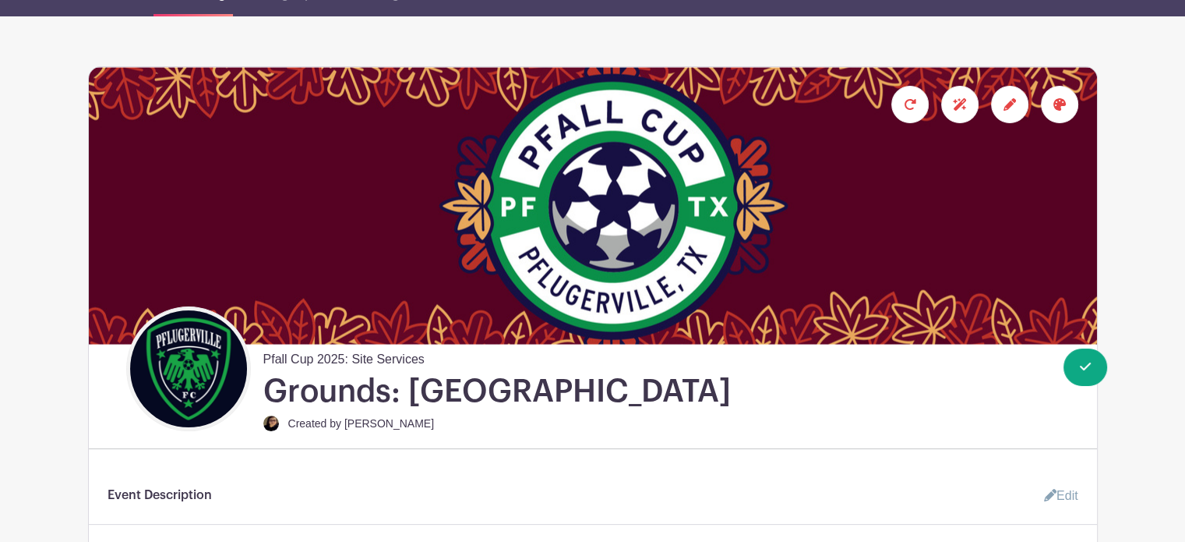
scroll to position [0, 0]
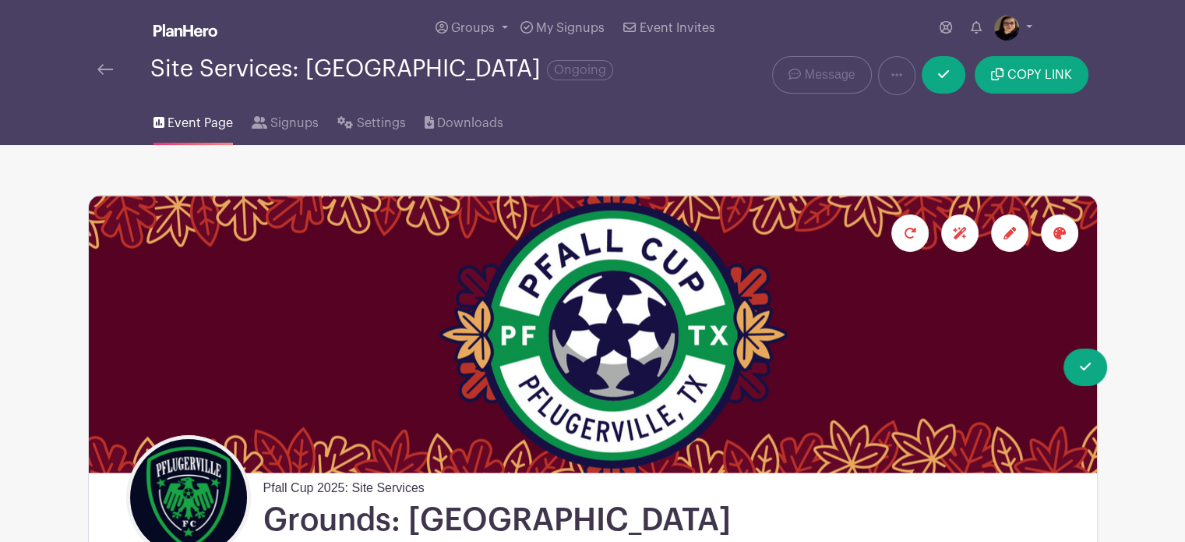
click at [102, 65] on img at bounding box center [105, 69] width 16 height 11
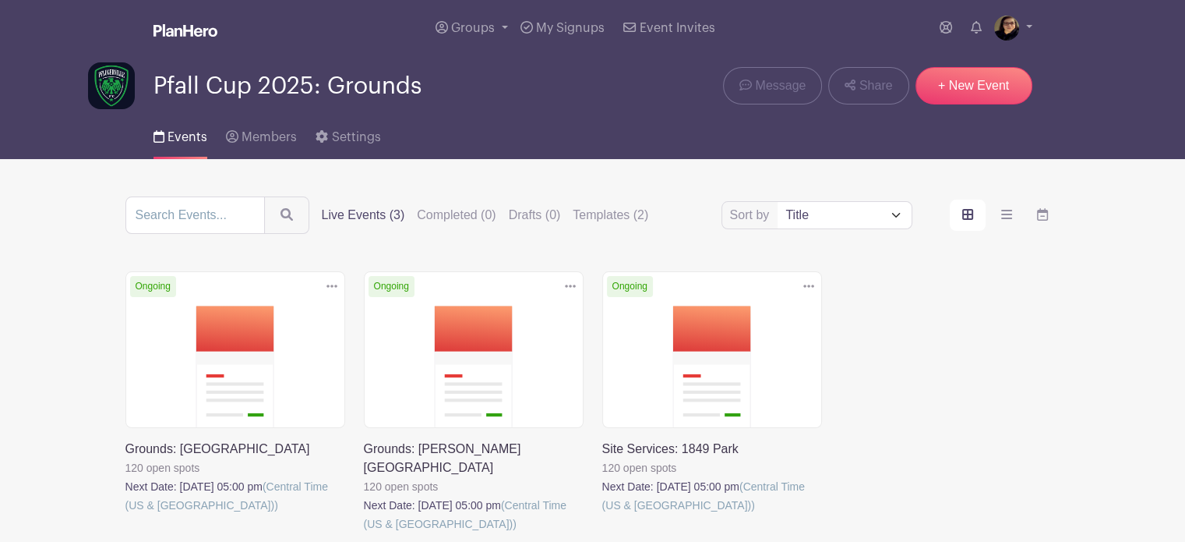
click at [602, 514] on link at bounding box center [602, 514] width 0 height 0
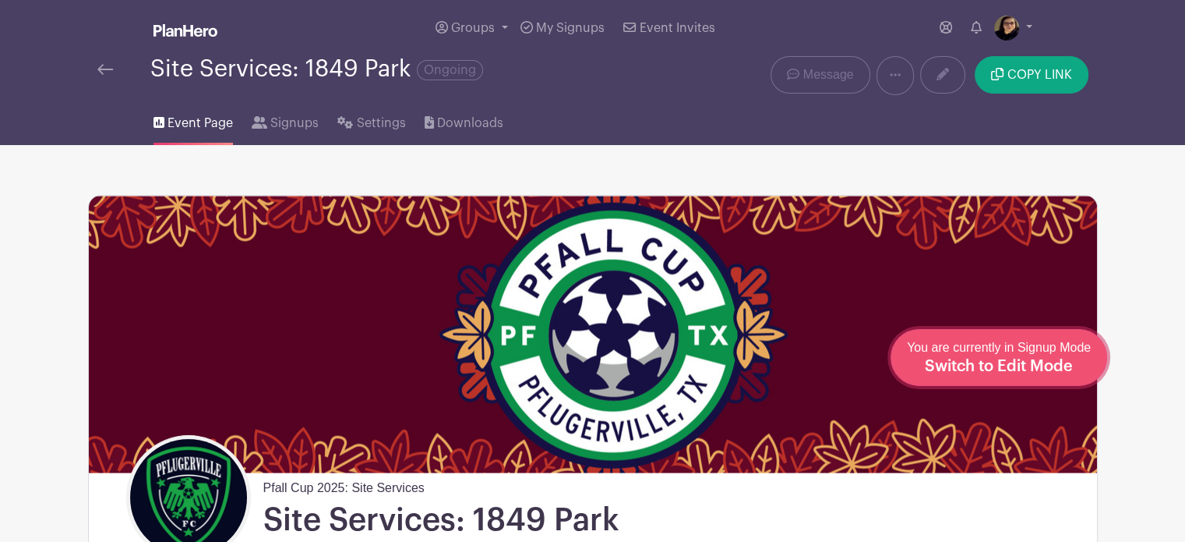
click at [1057, 363] on span "Switch to Edit Mode" at bounding box center [999, 367] width 148 height 16
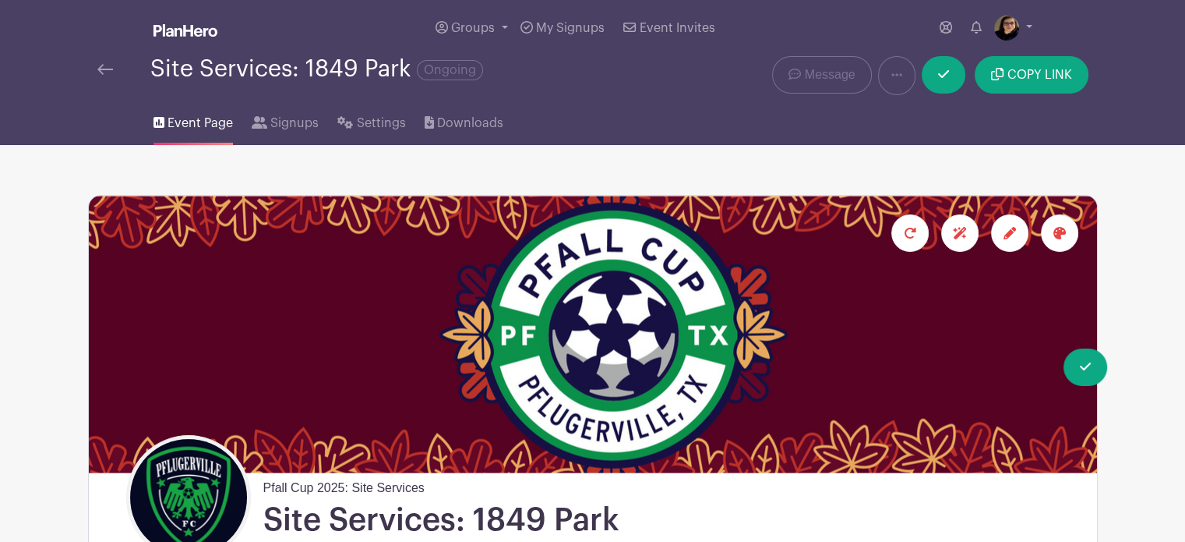
click at [1011, 233] on icon at bounding box center [1010, 233] width 12 height 12
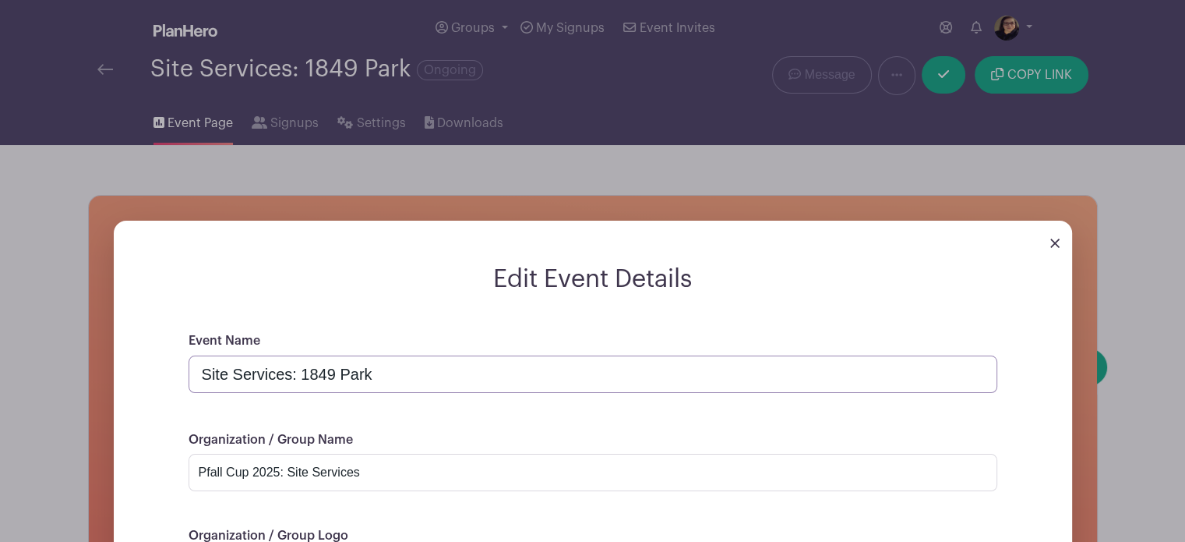
drag, startPoint x: 284, startPoint y: 376, endPoint x: 2, endPoint y: 386, distance: 281.5
type input "Grounds: 1849 Park"
drag, startPoint x: 366, startPoint y: 467, endPoint x: 285, endPoint y: 467, distance: 81.1
click at [285, 467] on input "Pfall Cup 2025: Site Services" at bounding box center [593, 472] width 809 height 37
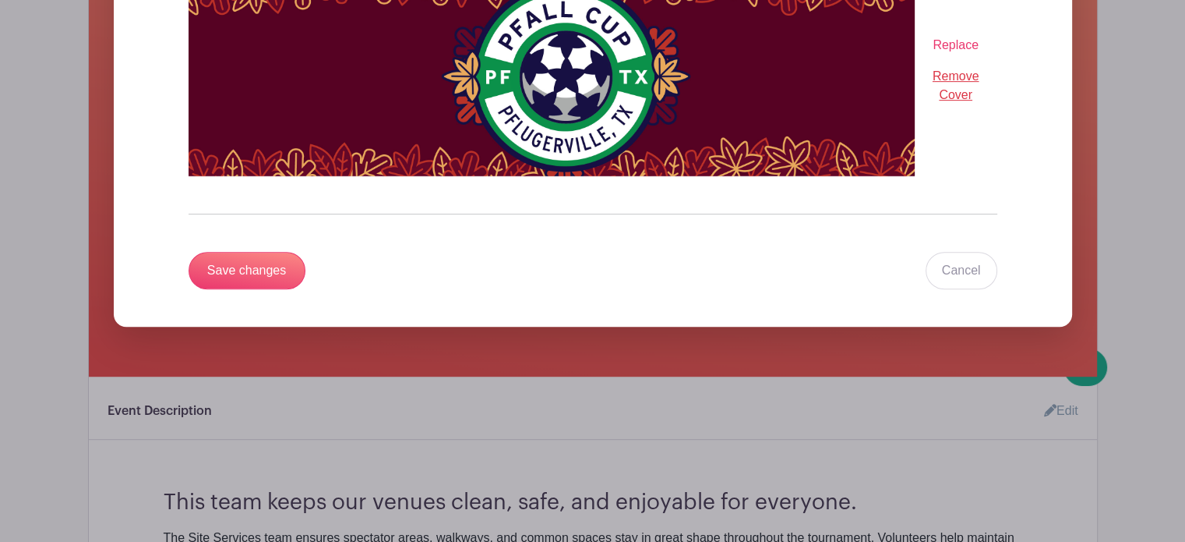
scroll to position [749, 0]
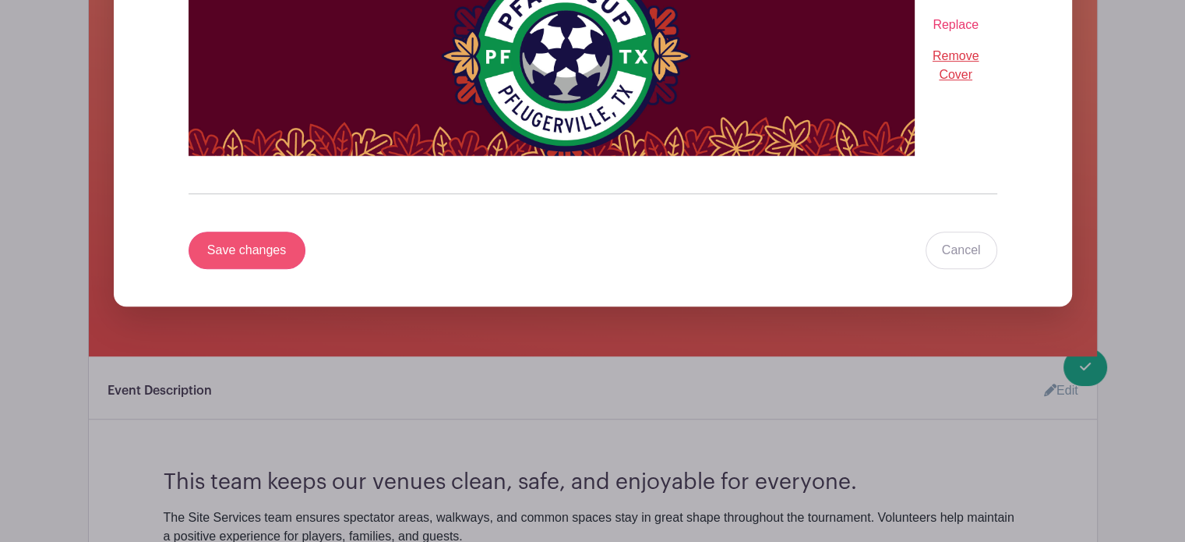
type input "Pfall Cup 2025: Grounds"
click at [218, 258] on input "Save changes" at bounding box center [247, 249] width 117 height 37
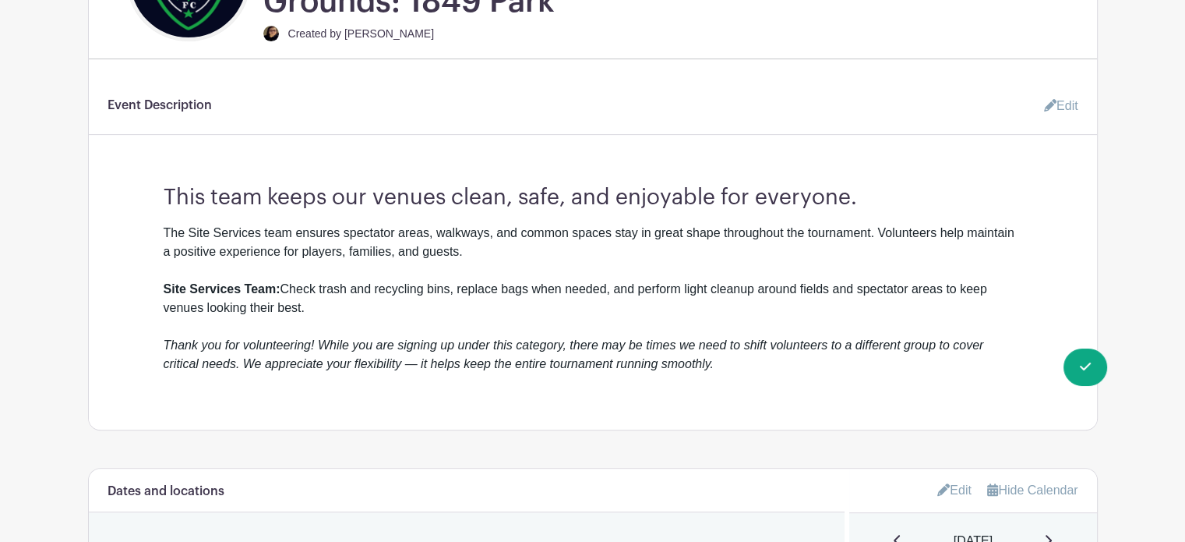
scroll to position [530, 0]
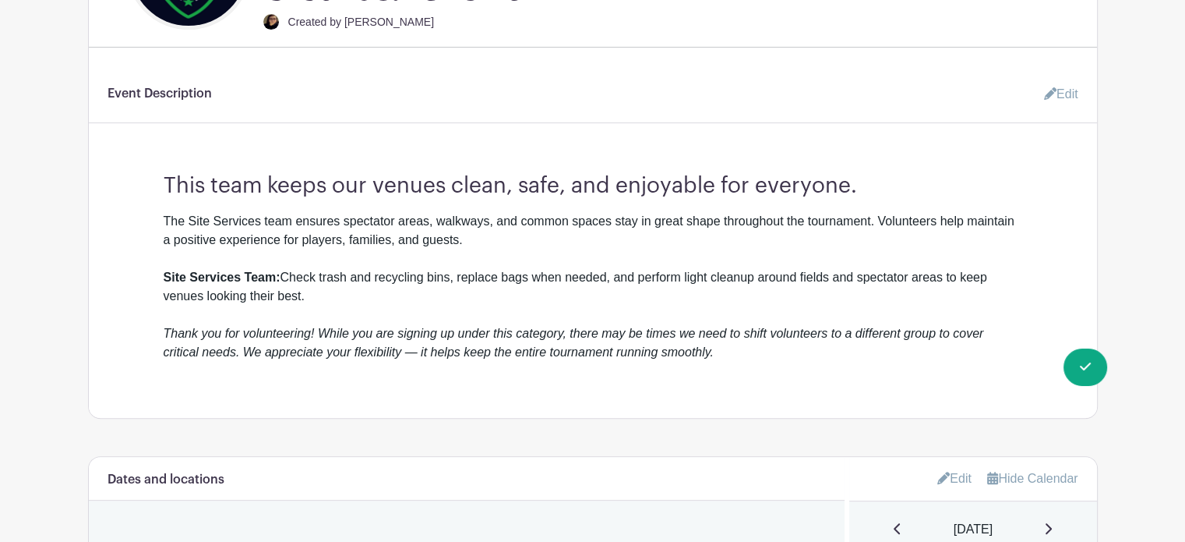
click at [1058, 92] on link "Edit" at bounding box center [1055, 94] width 47 height 31
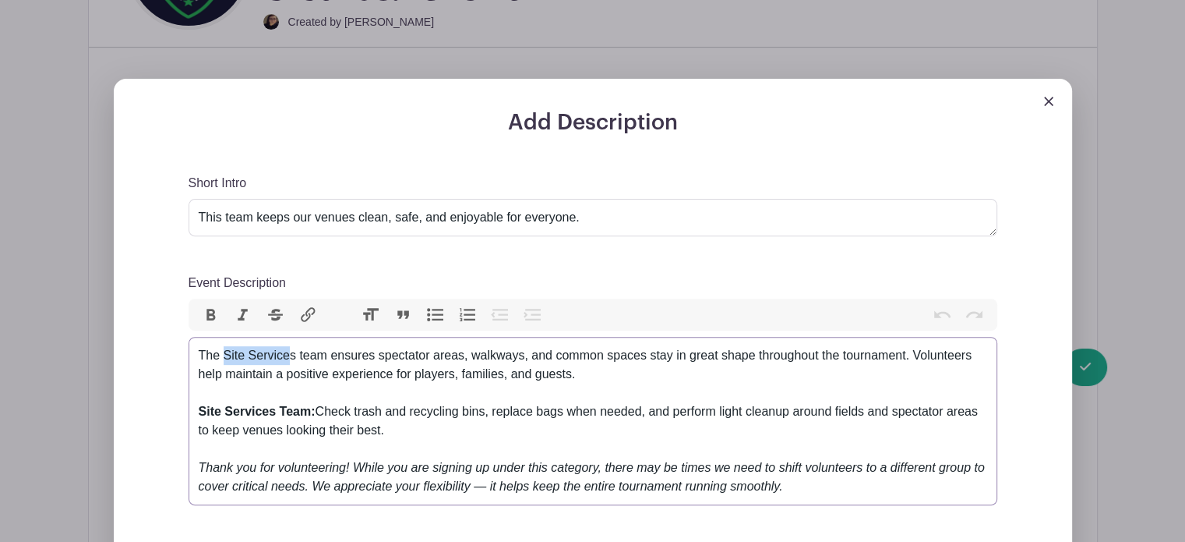
drag, startPoint x: 286, startPoint y: 352, endPoint x: 221, endPoint y: 365, distance: 65.9
click at [221, 365] on div "The Site Services team ensures spectator areas, walkways, and common spaces sta…" at bounding box center [593, 421] width 789 height 150
click at [266, 404] on div "The Grounds team ensures spectator areas, walkways, and common spaces stay in g…" at bounding box center [593, 421] width 789 height 150
drag, startPoint x: 266, startPoint y: 404, endPoint x: 249, endPoint y: 404, distance: 17.1
click at [249, 404] on div "The Grounds team ensures spectator areas, walkways, and common spaces stay in g…" at bounding box center [593, 421] width 789 height 150
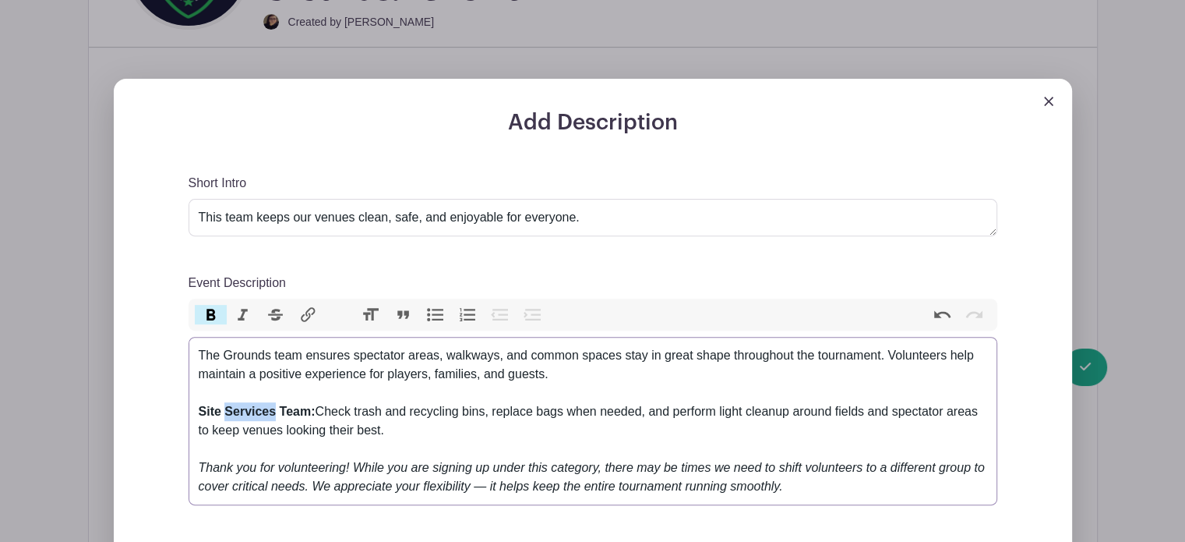
click at [253, 408] on strong "Site Services Team:" at bounding box center [257, 411] width 117 height 13
drag, startPoint x: 267, startPoint y: 409, endPoint x: 193, endPoint y: 416, distance: 74.4
click at [193, 416] on trix-editor "The Grounds team ensures spectator areas, walkways, and common spaces stay in g…" at bounding box center [593, 421] width 809 height 168
type trix-editor "<div>The Grounds team ensures spectator areas, walkways, and common spaces stay…"
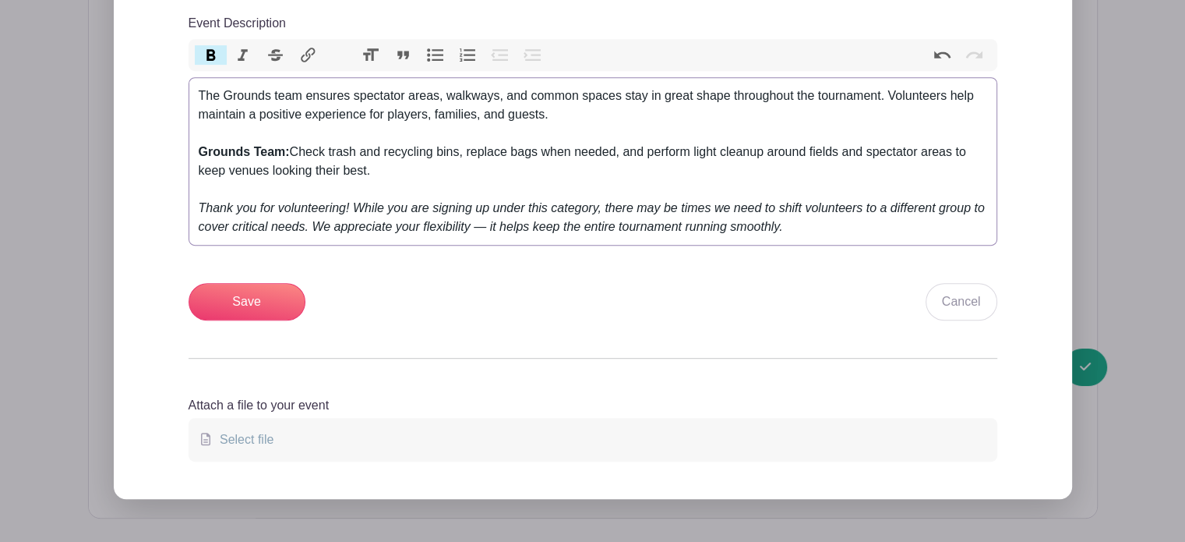
scroll to position [802, 0]
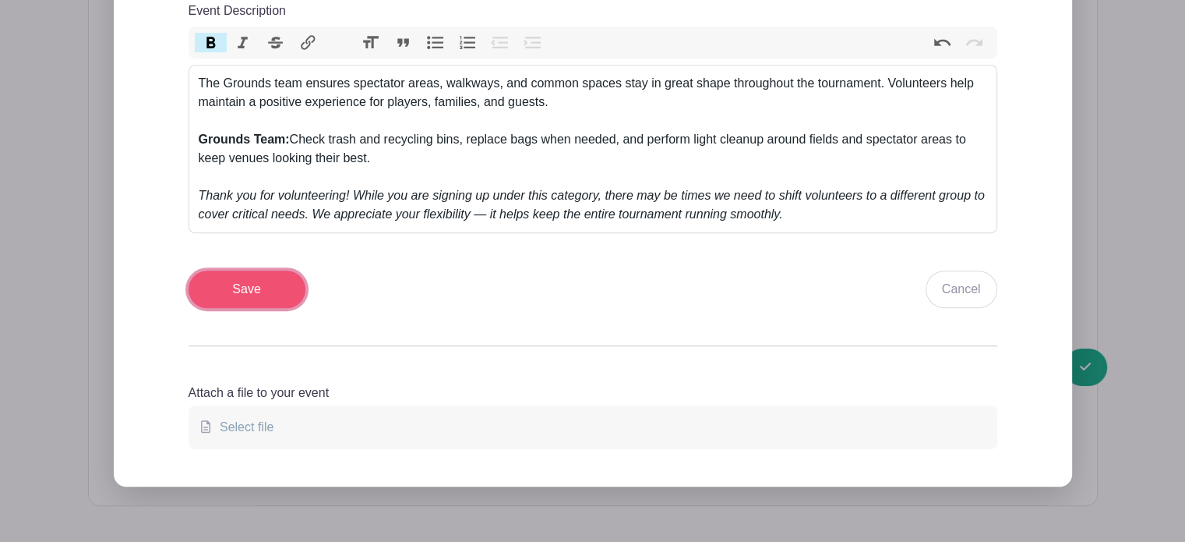
click at [263, 291] on input "Save" at bounding box center [247, 288] width 117 height 37
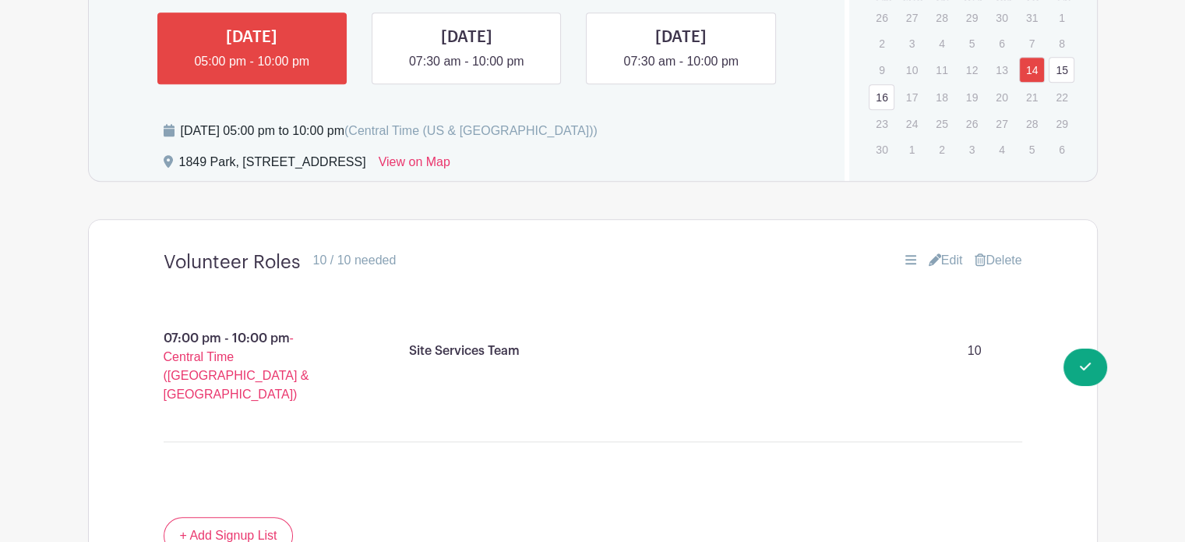
scroll to position [1150, 0]
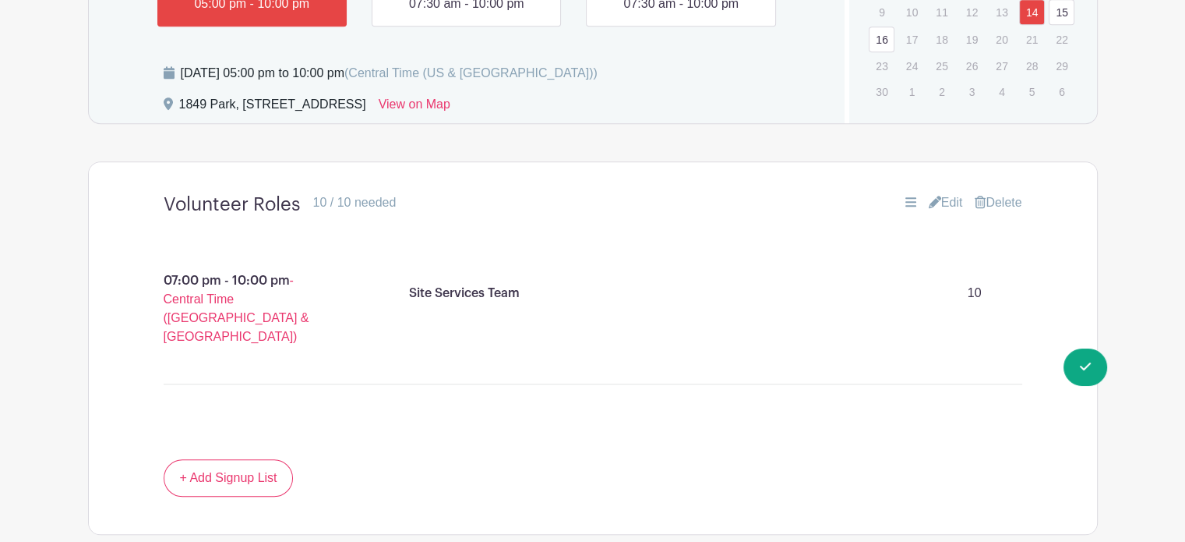
click at [941, 196] on link "Edit" at bounding box center [946, 202] width 34 height 19
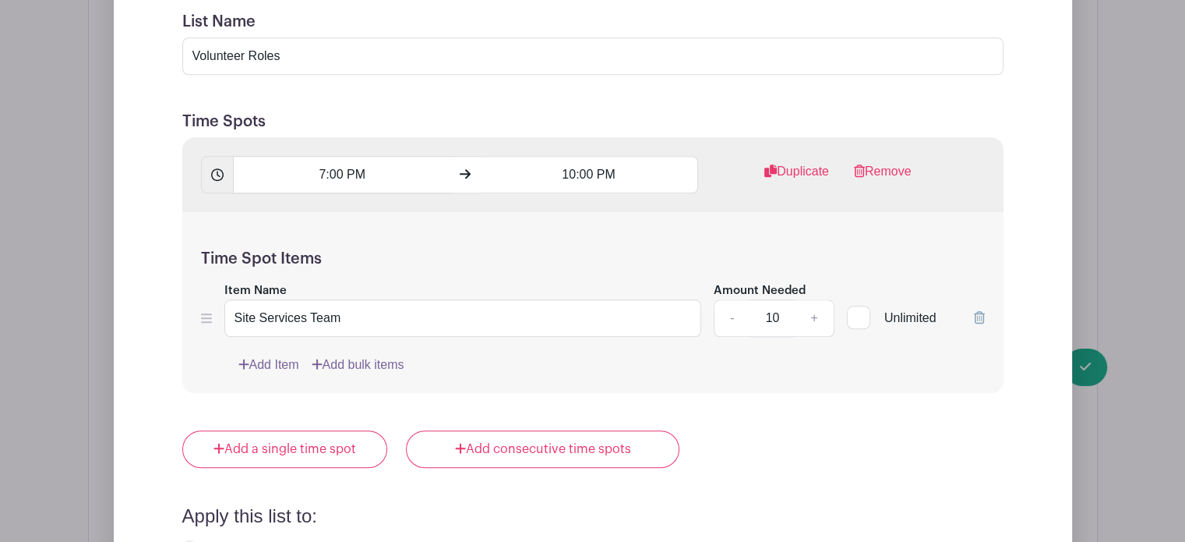
scroll to position [1549, 0]
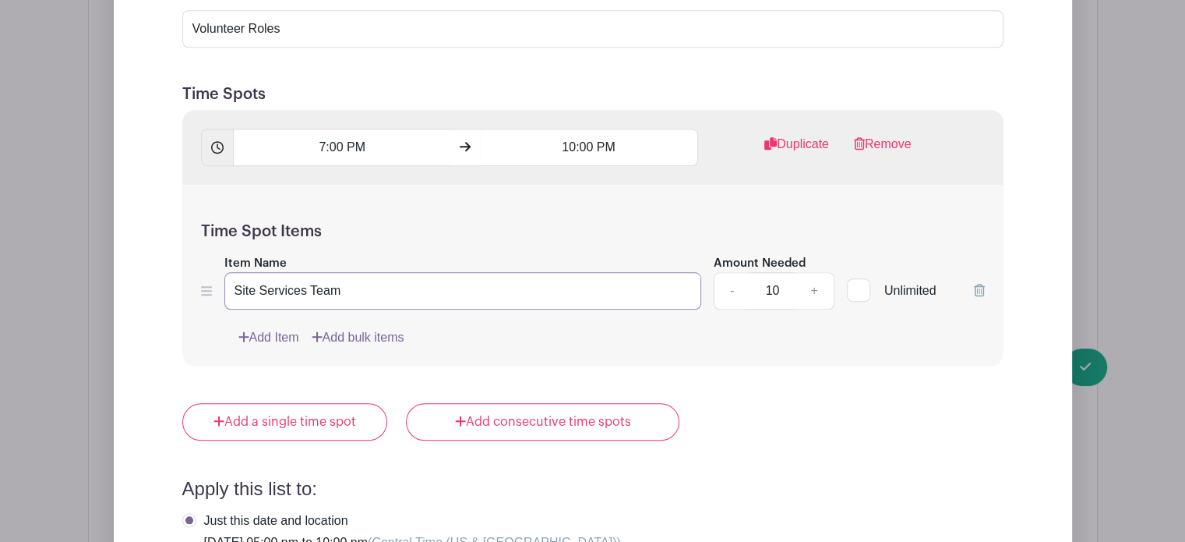
drag, startPoint x: 302, startPoint y: 291, endPoint x: 96, endPoint y: 312, distance: 206.8
click at [96, 312] on div "Edit List with Time Spots List Name Volunteer Roles Time Spots 7:00 PM 10:00 PM…" at bounding box center [593, 366] width 1009 height 1171
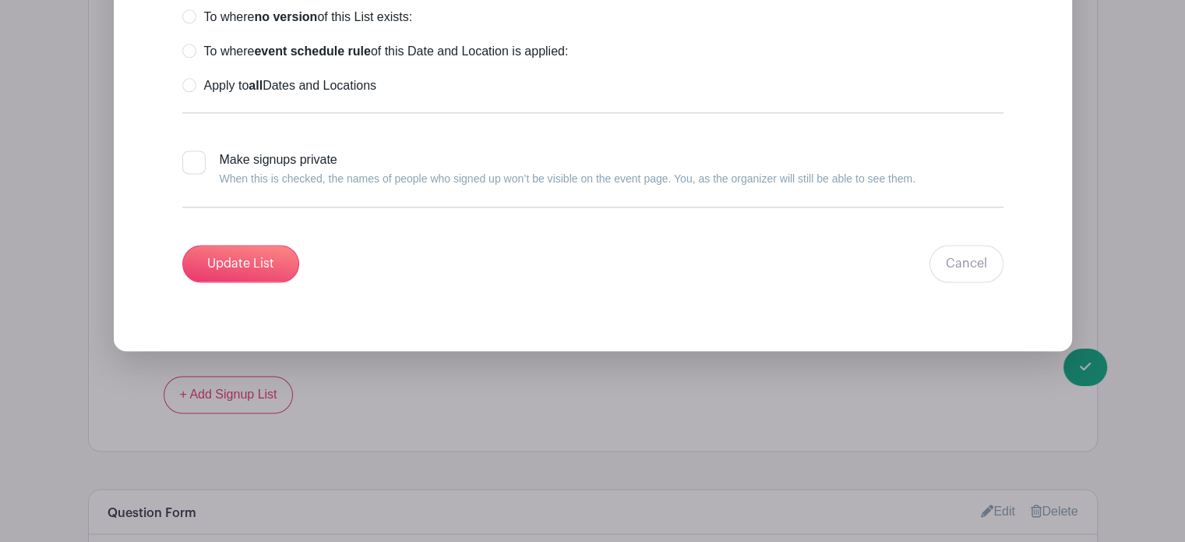
scroll to position [2129, 0]
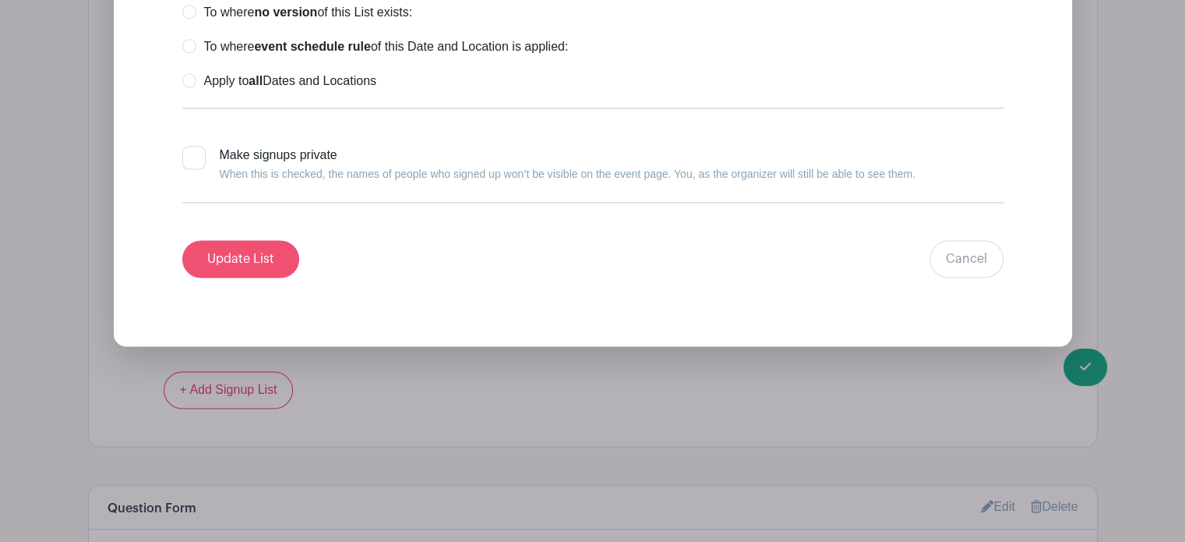
type input "Grounds Team"
click at [262, 252] on input "Update List" at bounding box center [240, 258] width 117 height 37
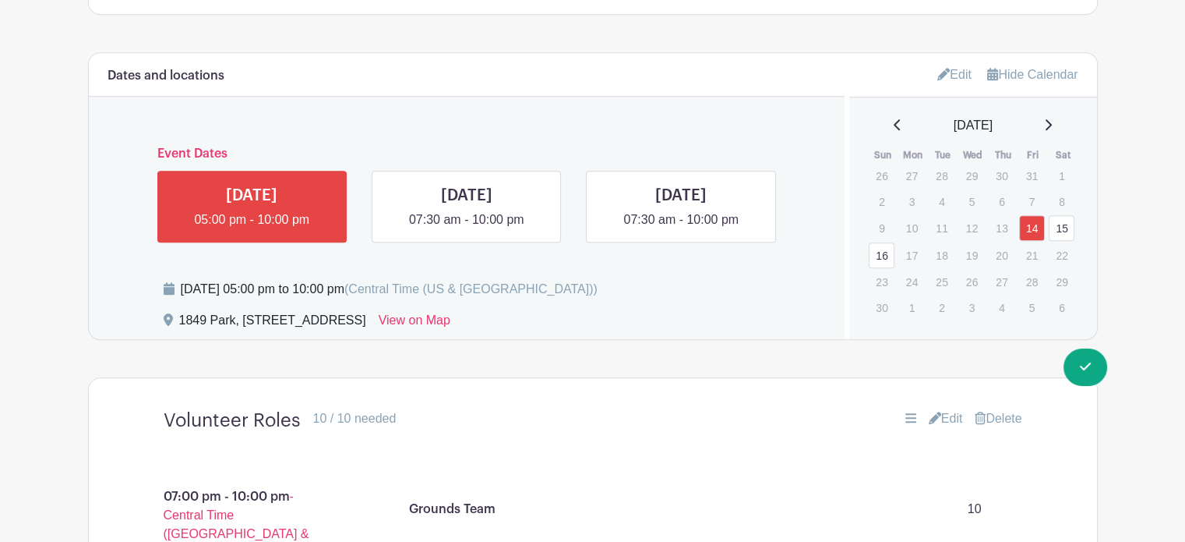
scroll to position [963, 0]
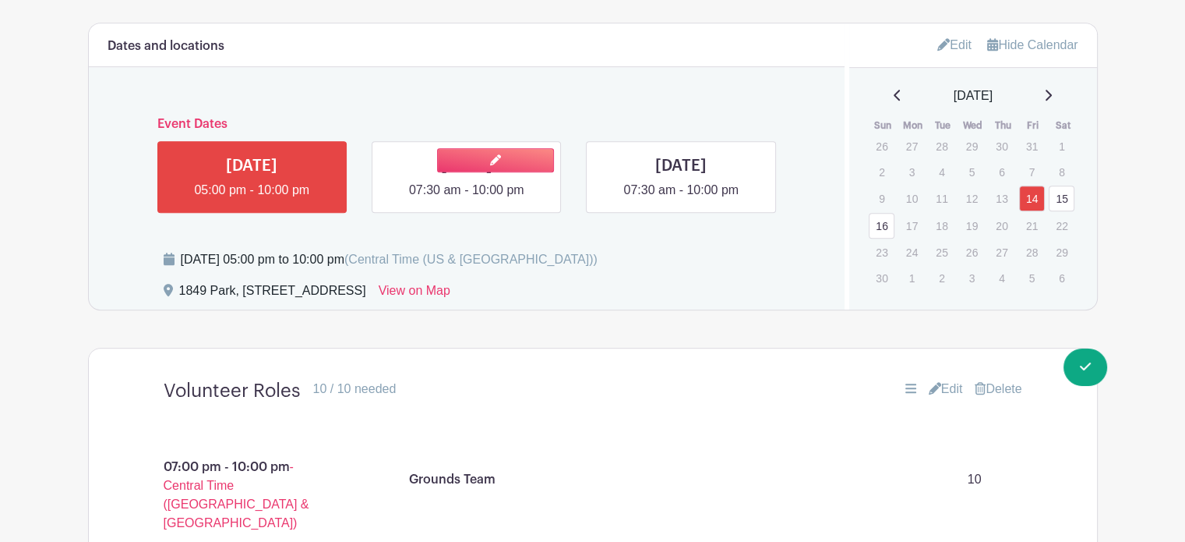
click at [467, 200] on link at bounding box center [467, 200] width 0 height 0
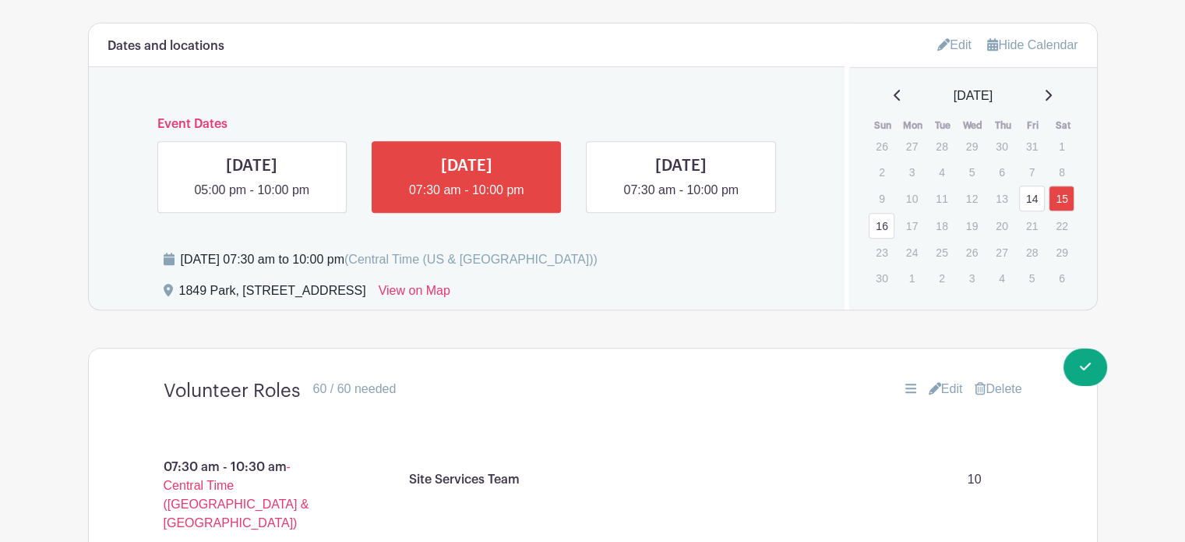
click at [950, 386] on link "Edit" at bounding box center [946, 389] width 34 height 19
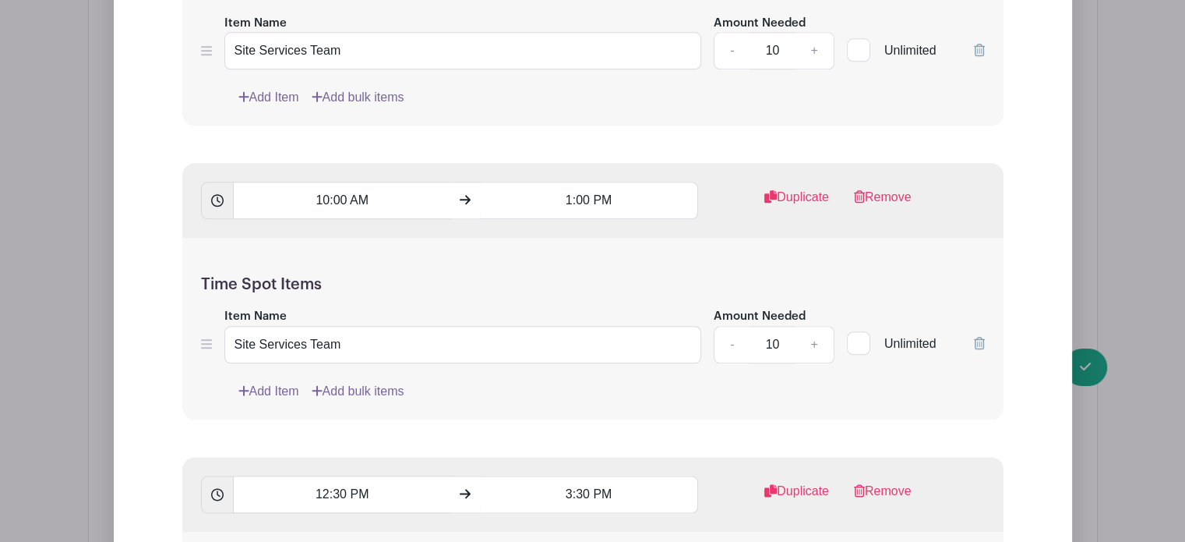
scroll to position [1795, 0]
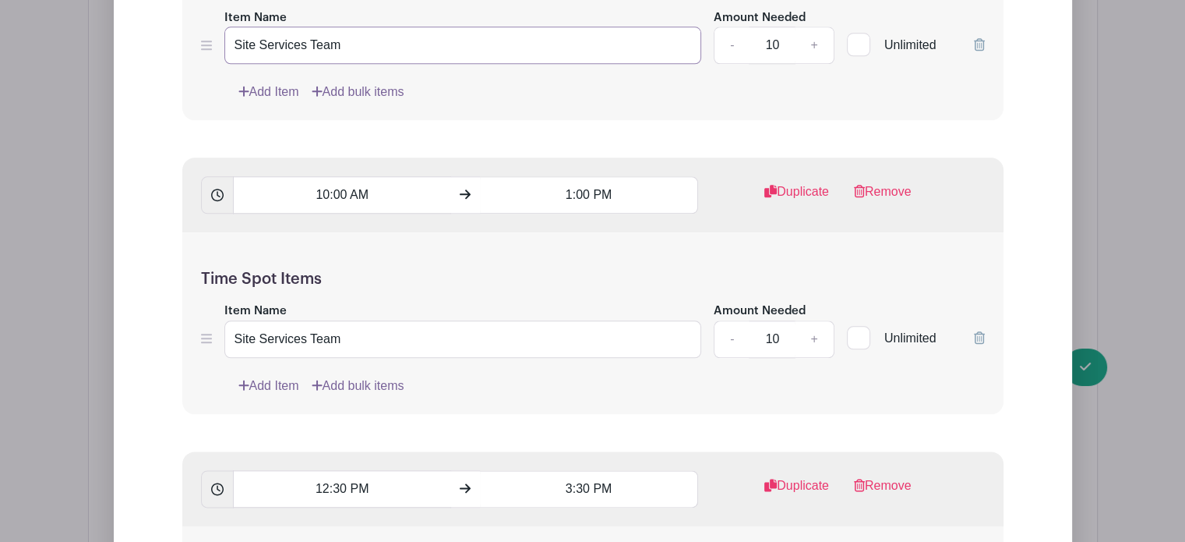
drag, startPoint x: 299, startPoint y: 43, endPoint x: 35, endPoint y: 46, distance: 263.5
type input "Grounds Team"
drag, startPoint x: 298, startPoint y: 335, endPoint x: 120, endPoint y: 341, distance: 177.8
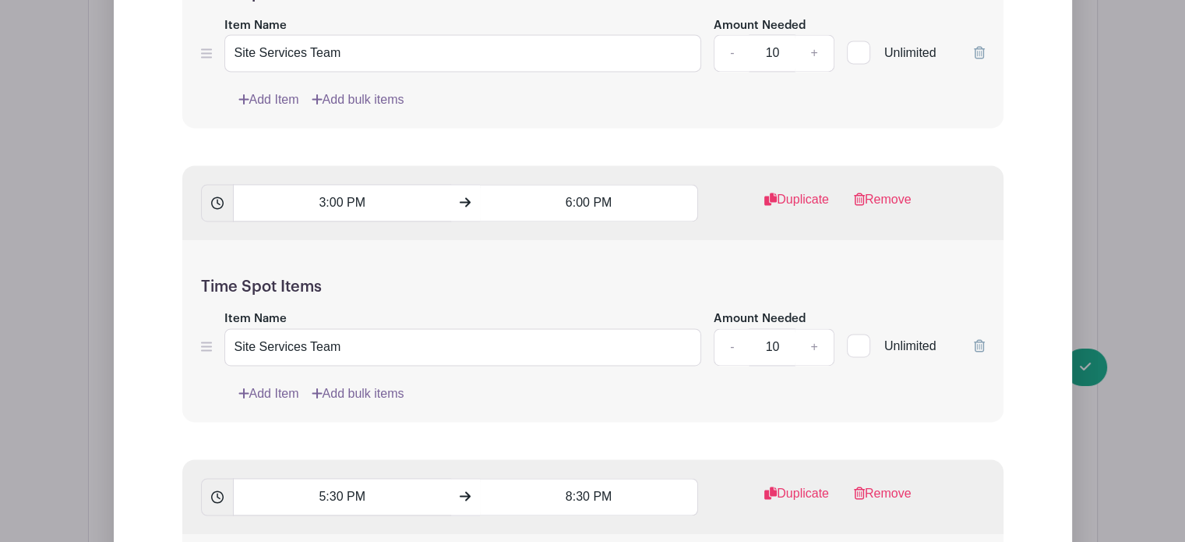
scroll to position [2379, 0]
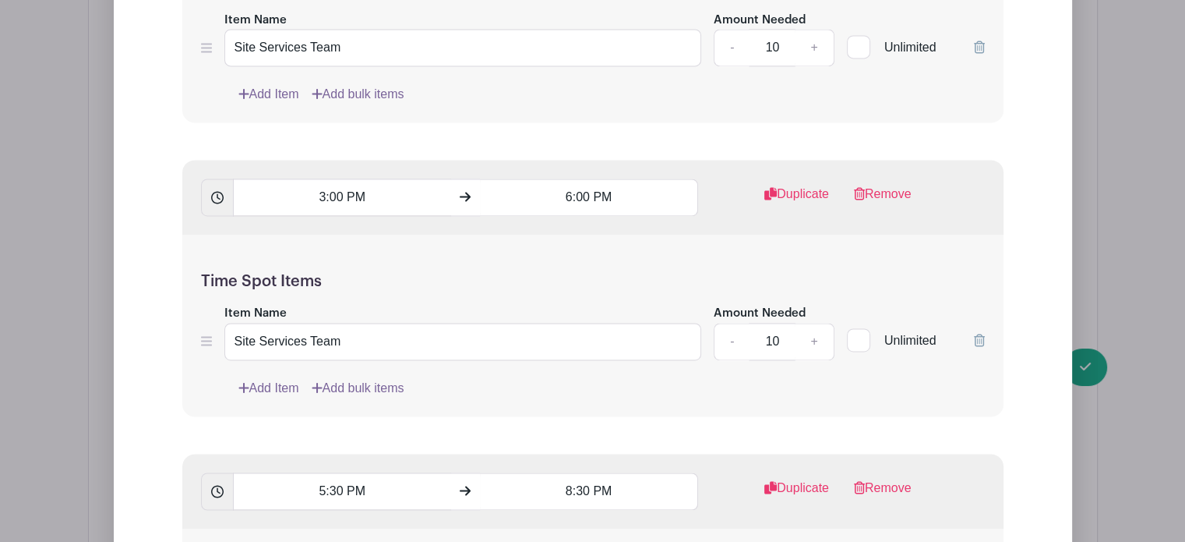
type input "Grounds Team"
drag, startPoint x: 300, startPoint y: 41, endPoint x: 95, endPoint y: 44, distance: 205.0
click at [95, 44] on div "Edit List with Time Spots List Name Volunteer Roles Time Spots 7:30 AM 10:30 AM…" at bounding box center [593, 269] width 1009 height 2637
type input "Grounds Team"
drag, startPoint x: 299, startPoint y: 337, endPoint x: 122, endPoint y: 337, distance: 176.9
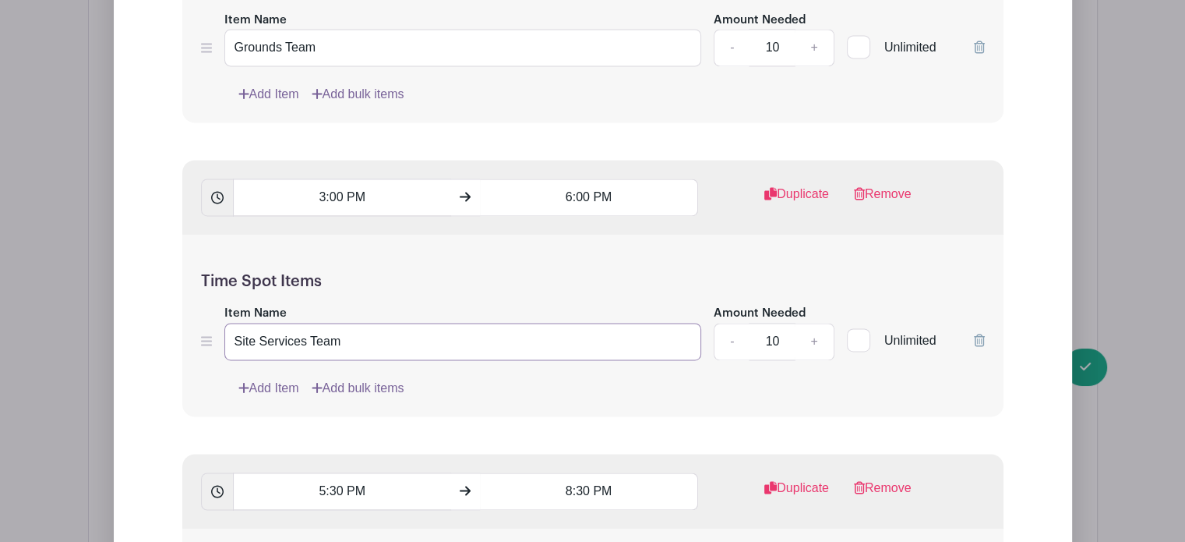
click at [122, 337] on div "Edit List with Time Spots List Name Volunteer Roles Time Spots 7:30 AM 10:30 AM…" at bounding box center [593, 270] width 959 height 2588
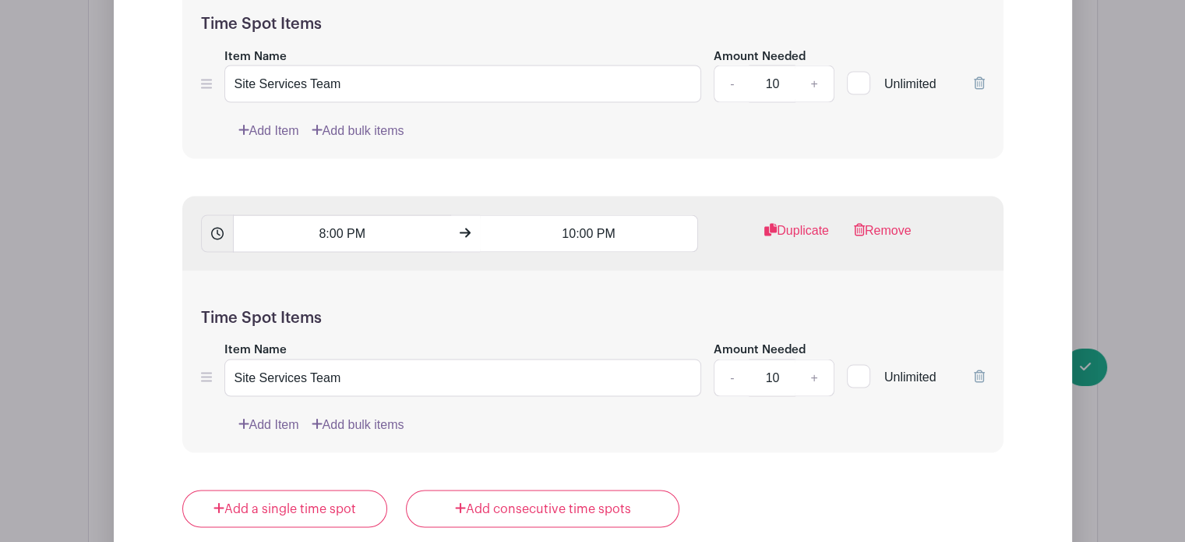
scroll to position [2925, 0]
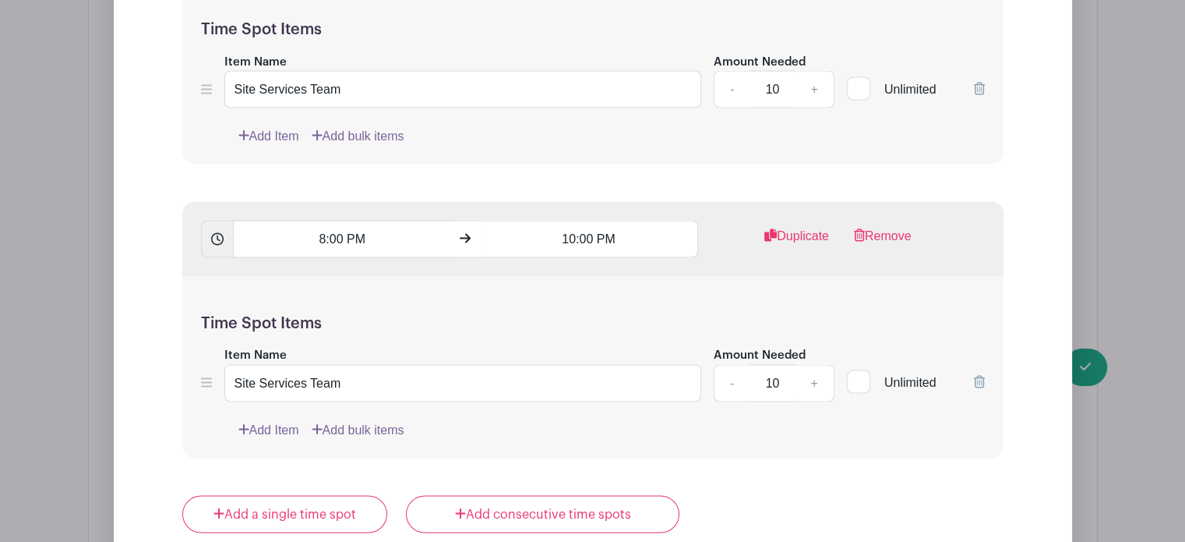
type input "Grounds Team"
drag, startPoint x: 300, startPoint y: 83, endPoint x: 14, endPoint y: 83, distance: 286.0
type input "Grounds Team"
drag, startPoint x: 297, startPoint y: 378, endPoint x: 34, endPoint y: 387, distance: 262.8
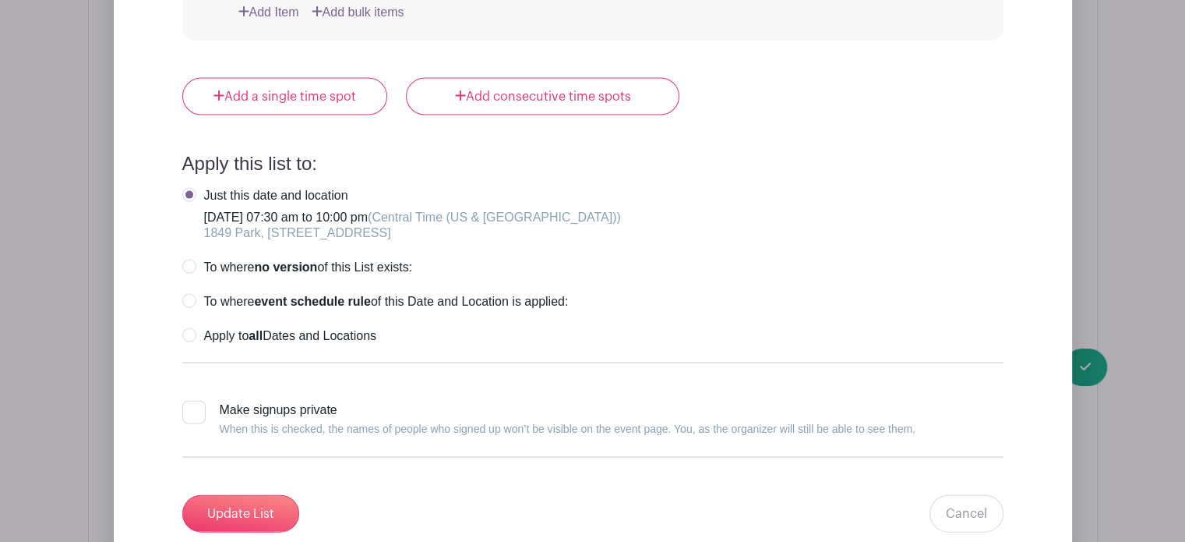
scroll to position [3342, 0]
type input "Grounds Team"
click at [229, 501] on input "Update List" at bounding box center [240, 513] width 117 height 37
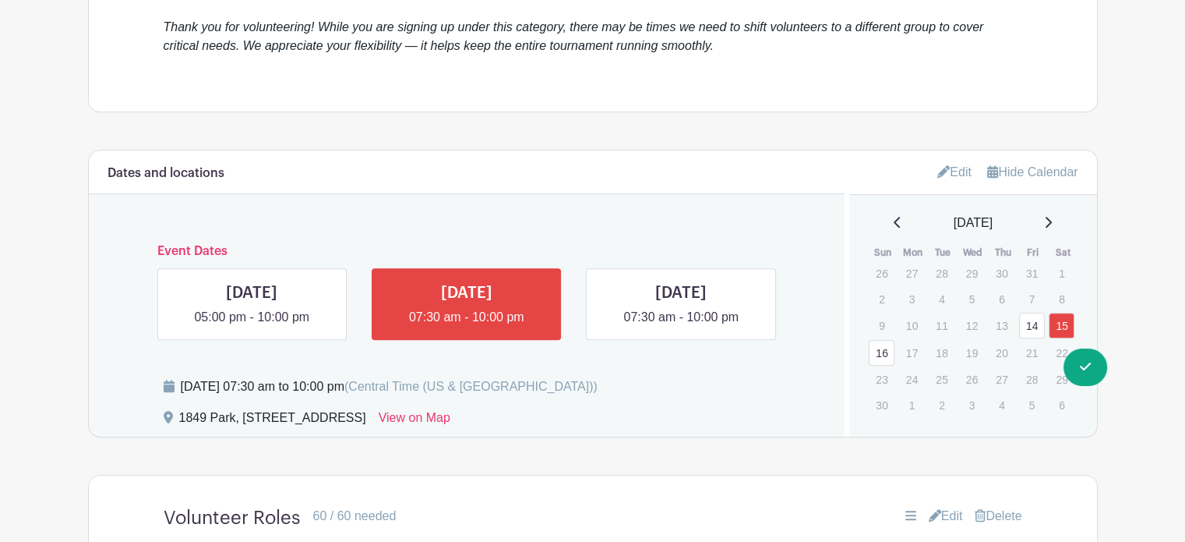
scroll to position [832, 0]
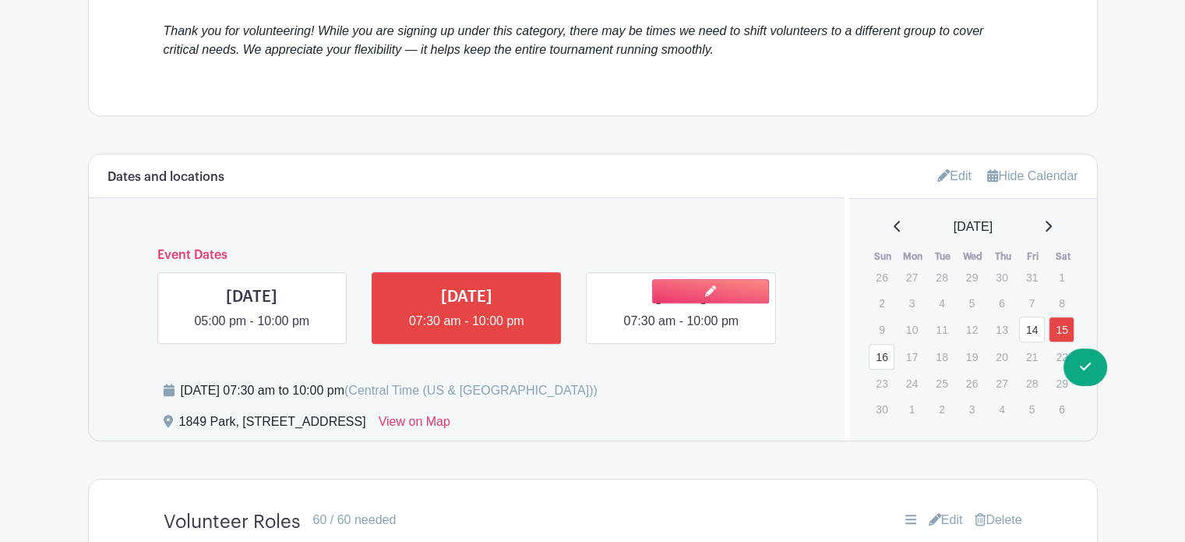
click at [681, 330] on link at bounding box center [681, 330] width 0 height 0
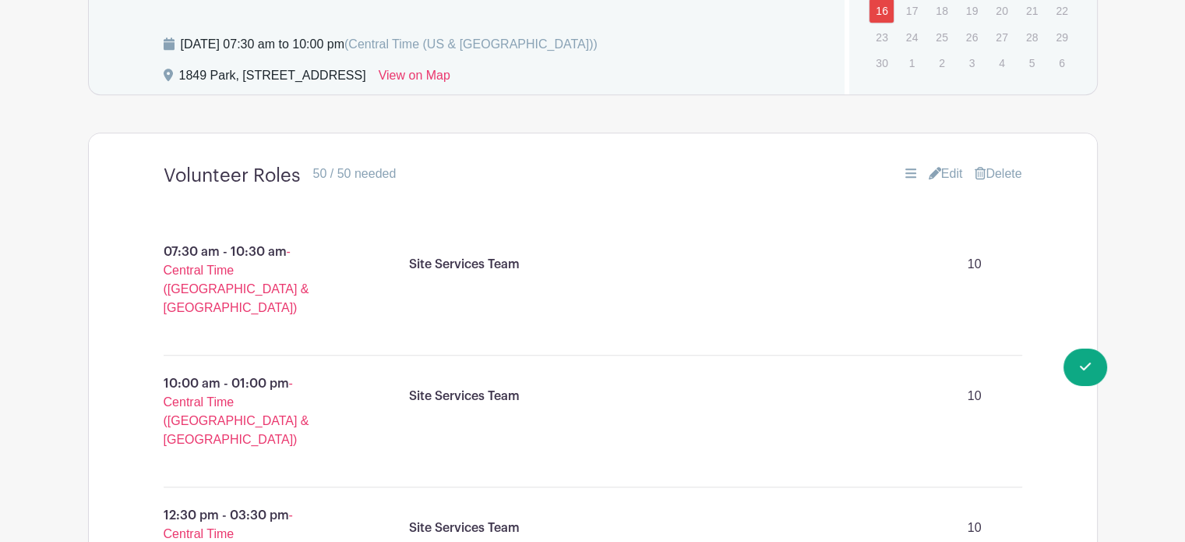
scroll to position [1238, 0]
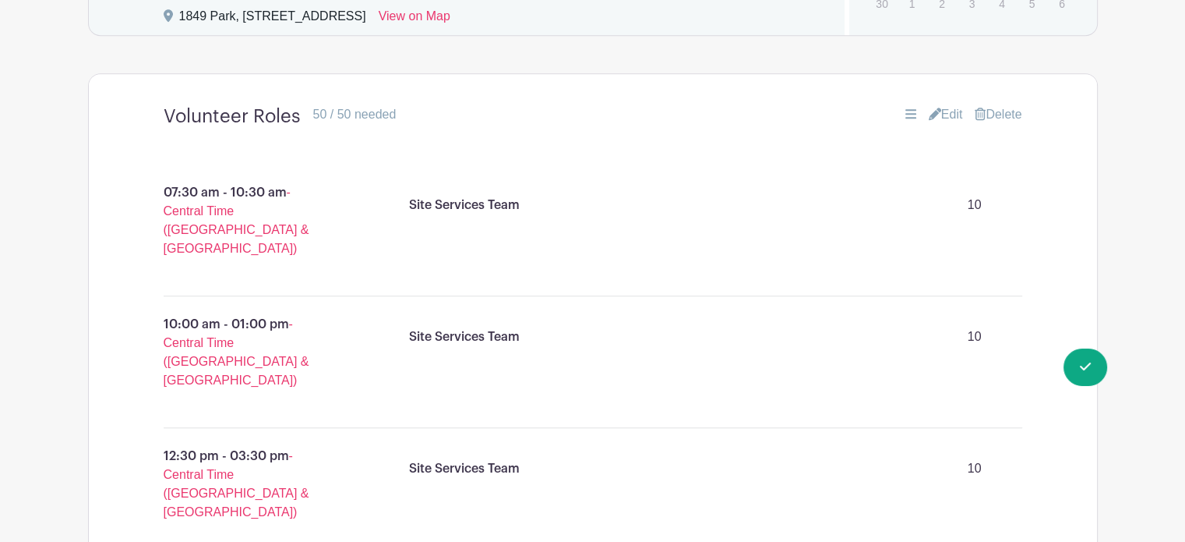
click at [941, 111] on link "Edit" at bounding box center [946, 114] width 34 height 19
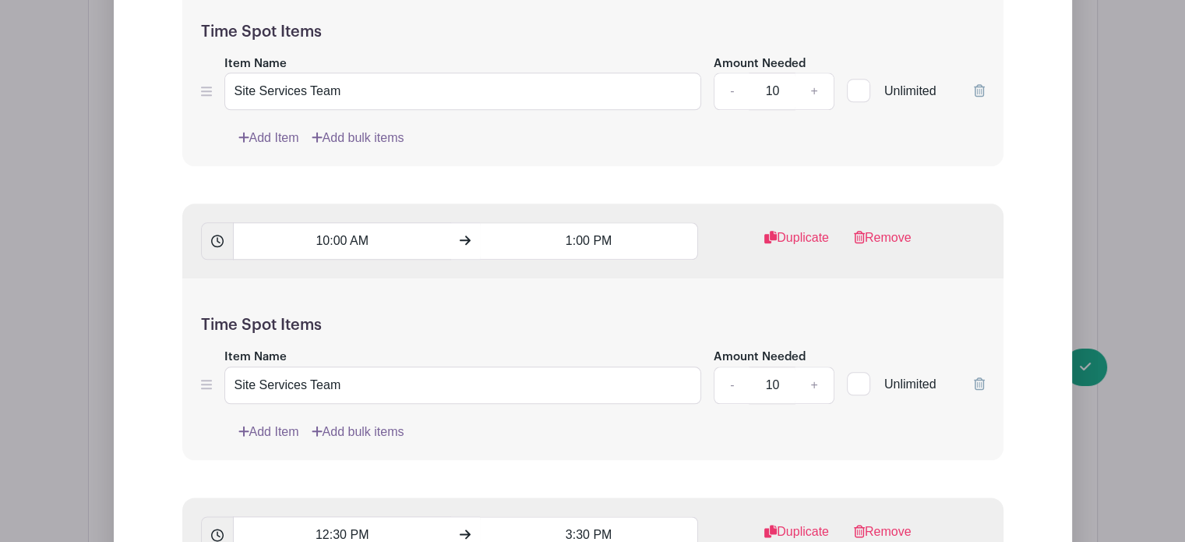
scroll to position [1775, 0]
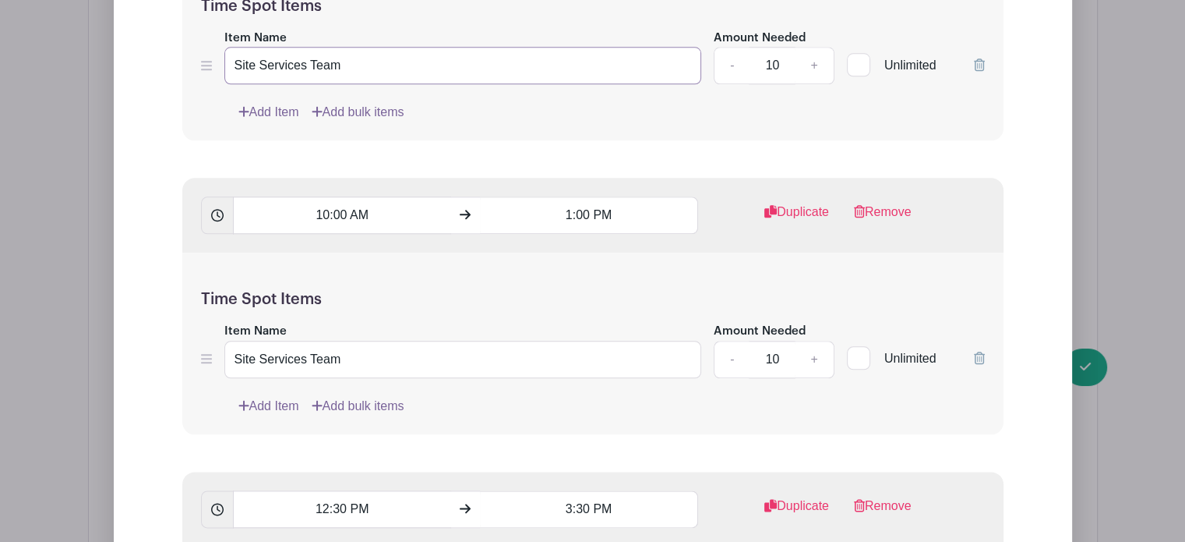
drag, startPoint x: 299, startPoint y: 62, endPoint x: 96, endPoint y: 89, distance: 205.2
type input "Grounds Team"
drag, startPoint x: 300, startPoint y: 354, endPoint x: 188, endPoint y: 352, distance: 112.3
click at [188, 352] on div "Time Spot Items Item Name Site Services Team Amount Needed - 10 + Unlimited Add…" at bounding box center [592, 344] width 821 height 182
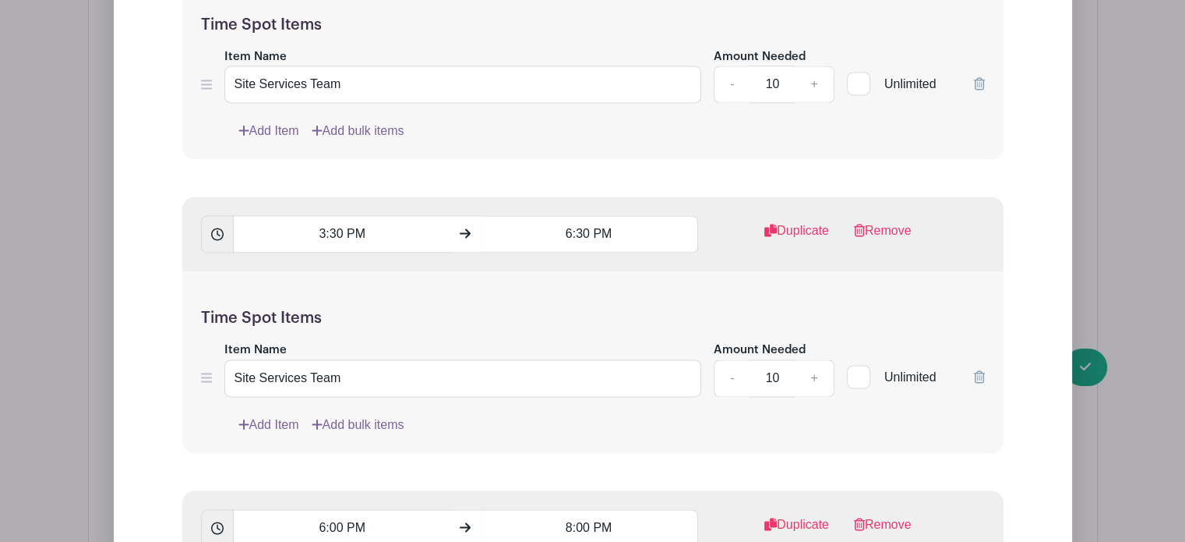
scroll to position [2401, 0]
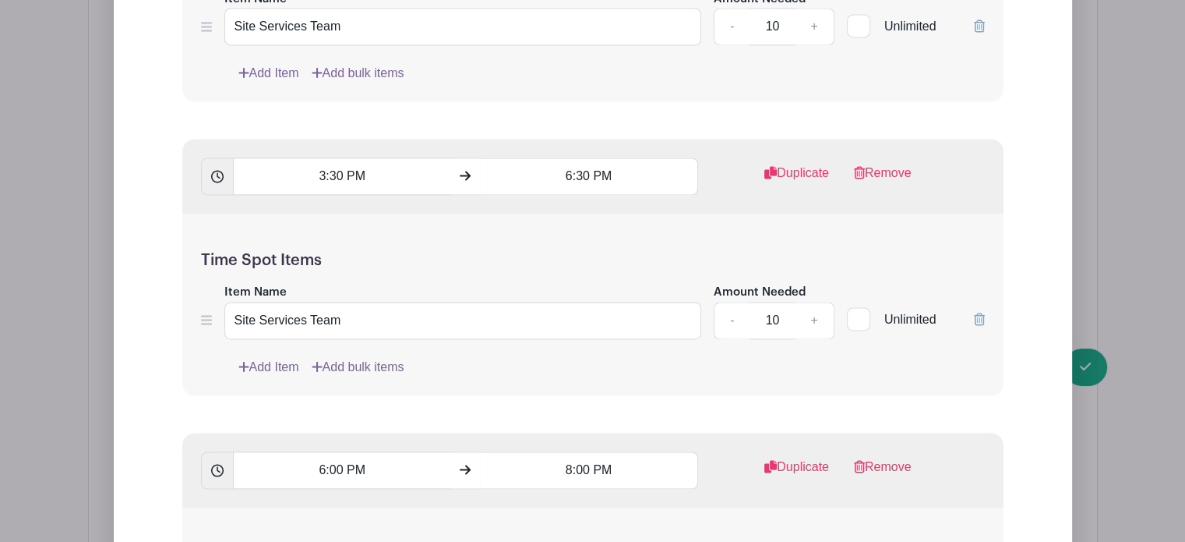
type input "Grounds Team"
drag, startPoint x: 299, startPoint y: 21, endPoint x: 0, endPoint y: 46, distance: 300.3
click at [89, 46] on div "Edit List with Time Spots List Name Volunteer Roles Time Spots 7:30 AM 10:30 AM…" at bounding box center [593, 102] width 1009 height 2344
type input "Grounds Team"
drag, startPoint x: 296, startPoint y: 314, endPoint x: 175, endPoint y: 313, distance: 120.8
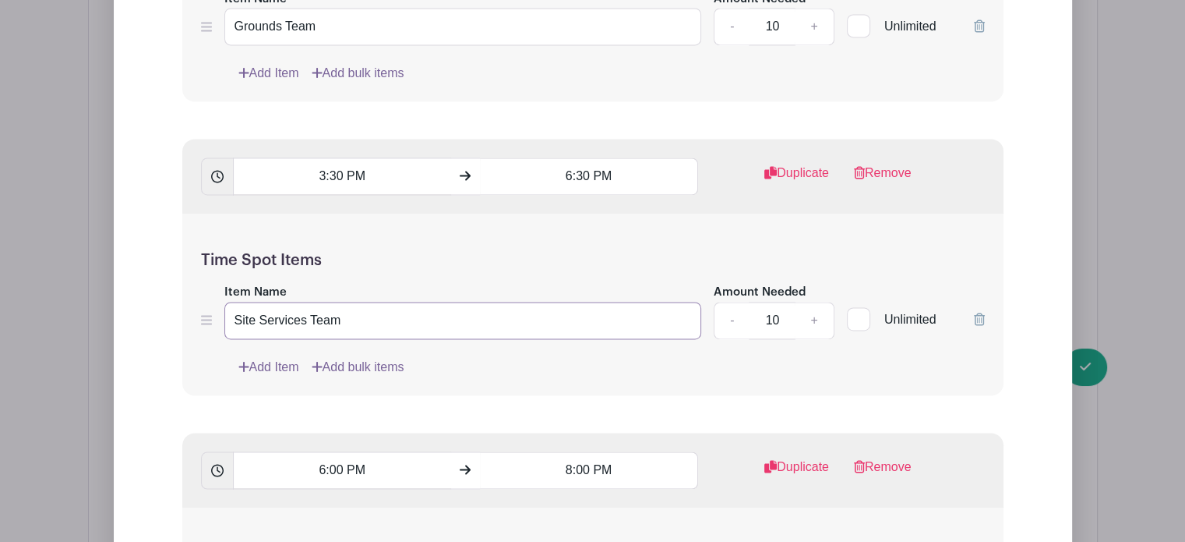
click at [175, 313] on form "List Name Volunteer Roles Time Spots 7:30 AM 10:30 AM Duplicate Remove Time Spo…" at bounding box center [593, 156] width 859 height 2083
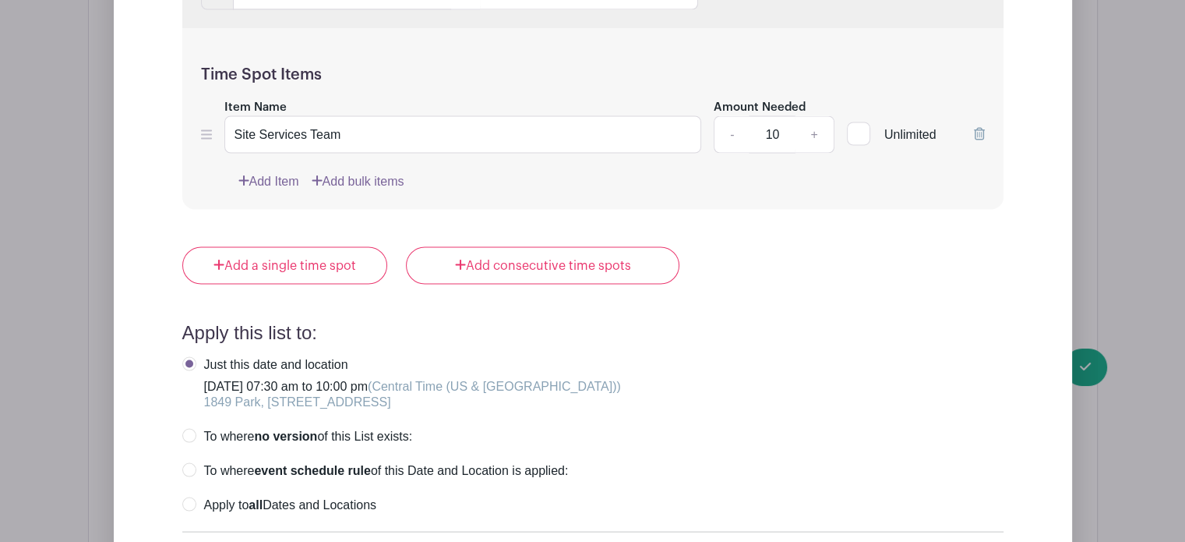
scroll to position [2869, 0]
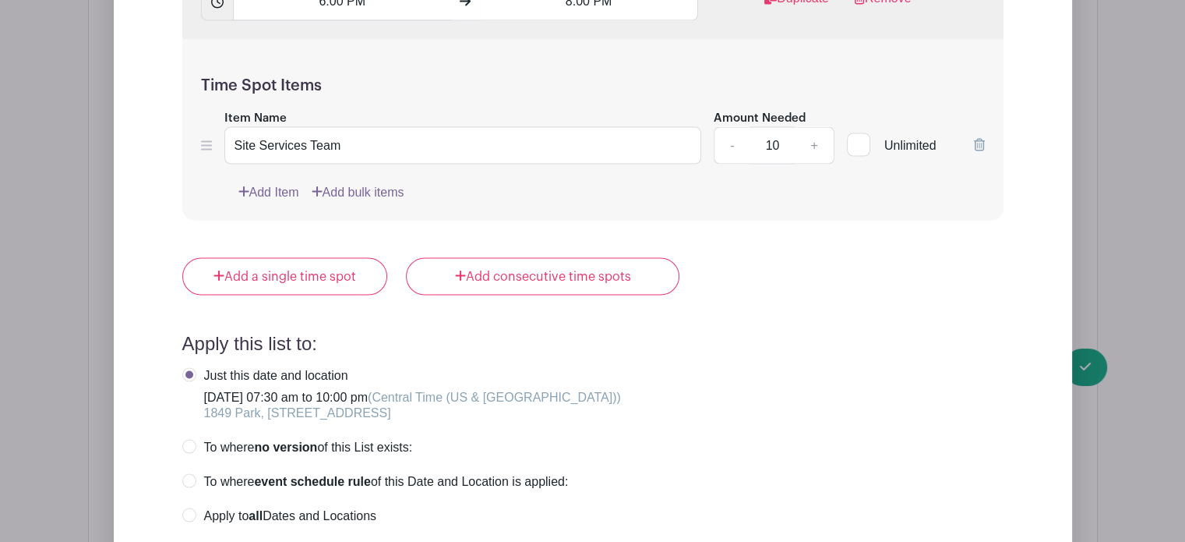
type input "Grounds Team"
drag, startPoint x: 309, startPoint y: 132, endPoint x: 61, endPoint y: 163, distance: 249.8
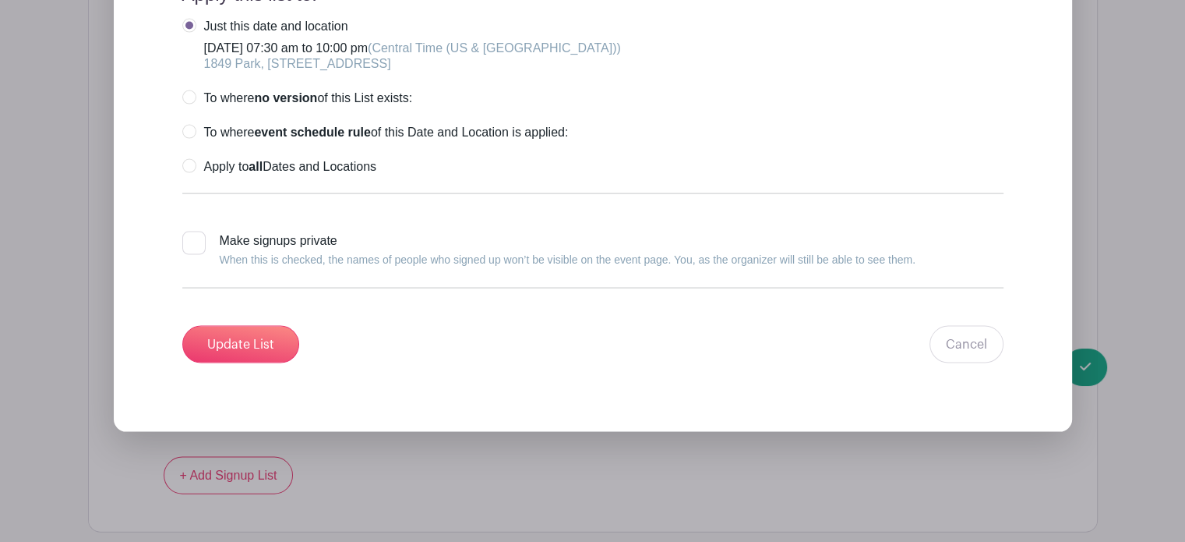
scroll to position [3254, 0]
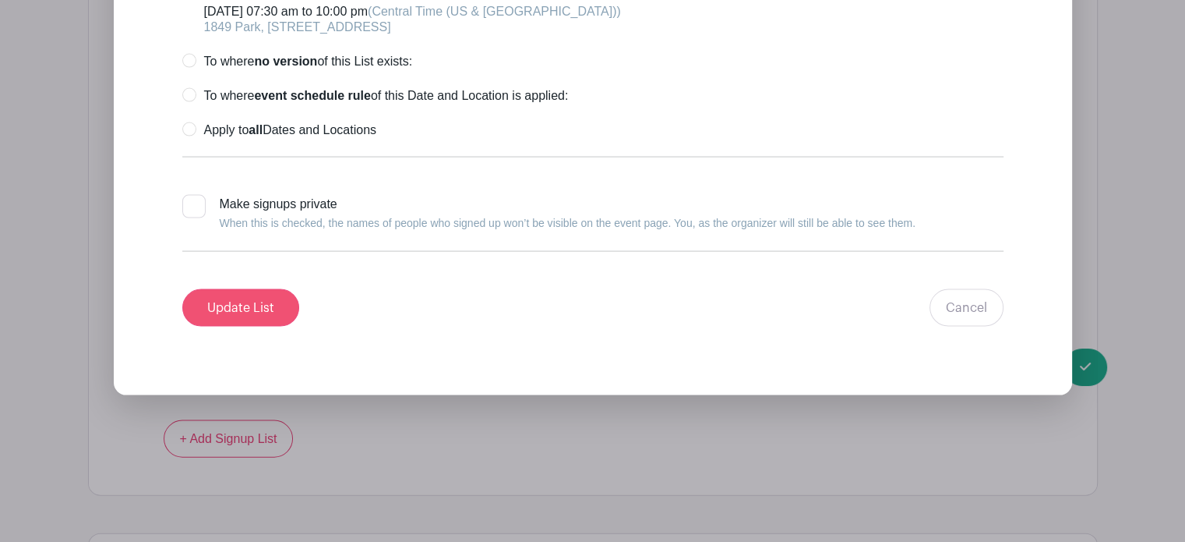
type input "Grounds Team"
click at [254, 302] on input "Update List" at bounding box center [240, 307] width 117 height 37
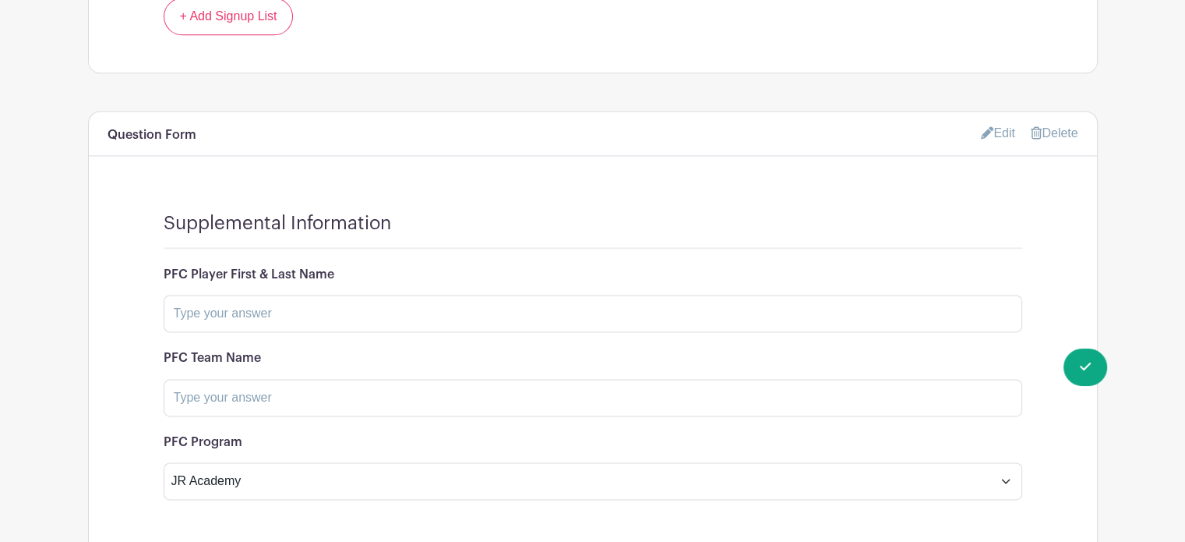
scroll to position [2134, 0]
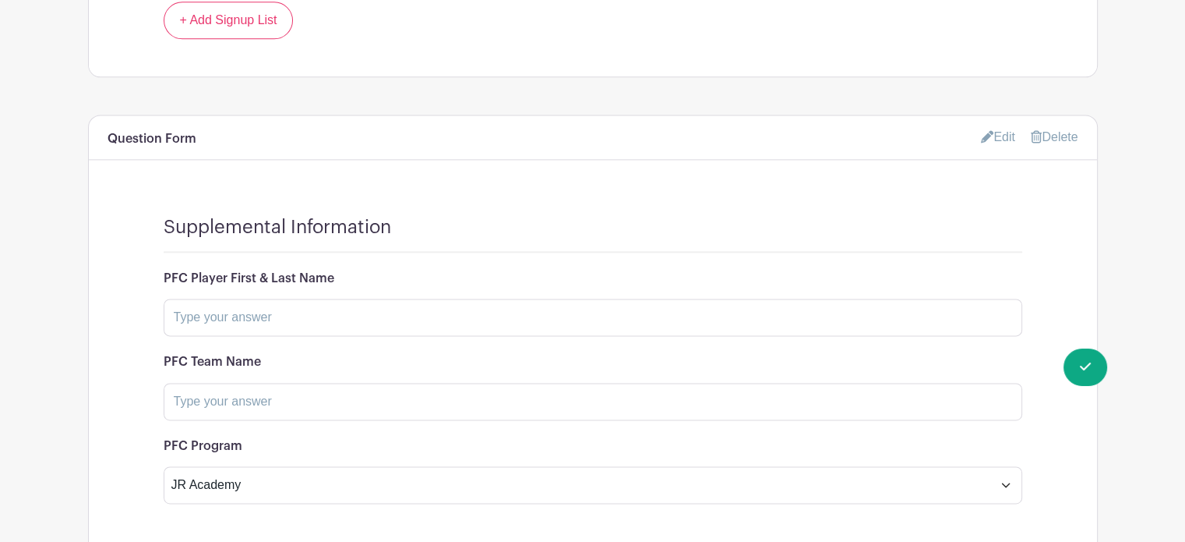
click at [1002, 124] on link "Edit" at bounding box center [998, 137] width 34 height 26
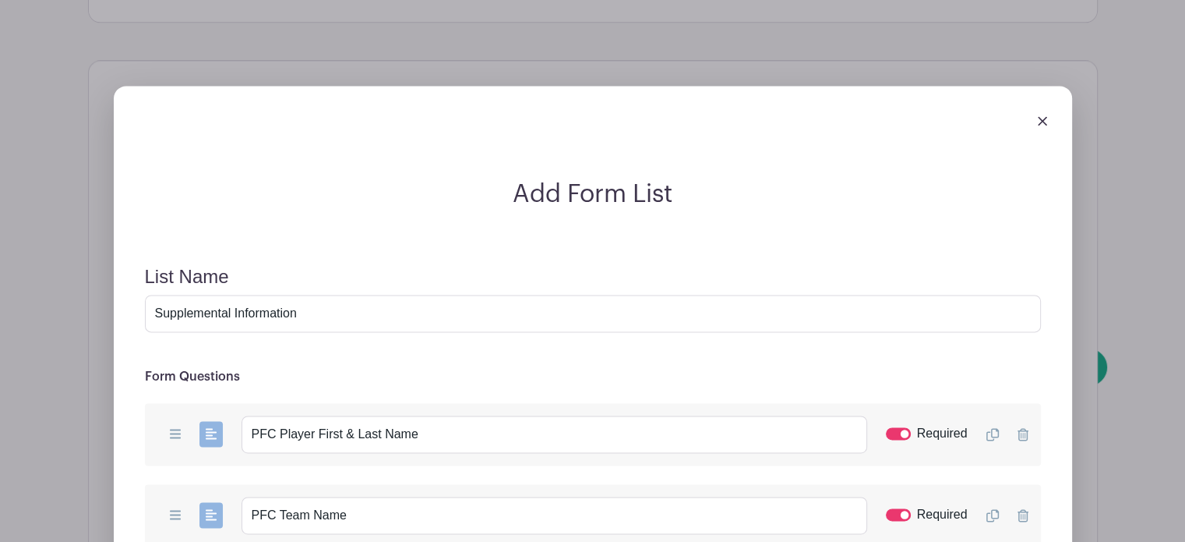
scroll to position [2164, 0]
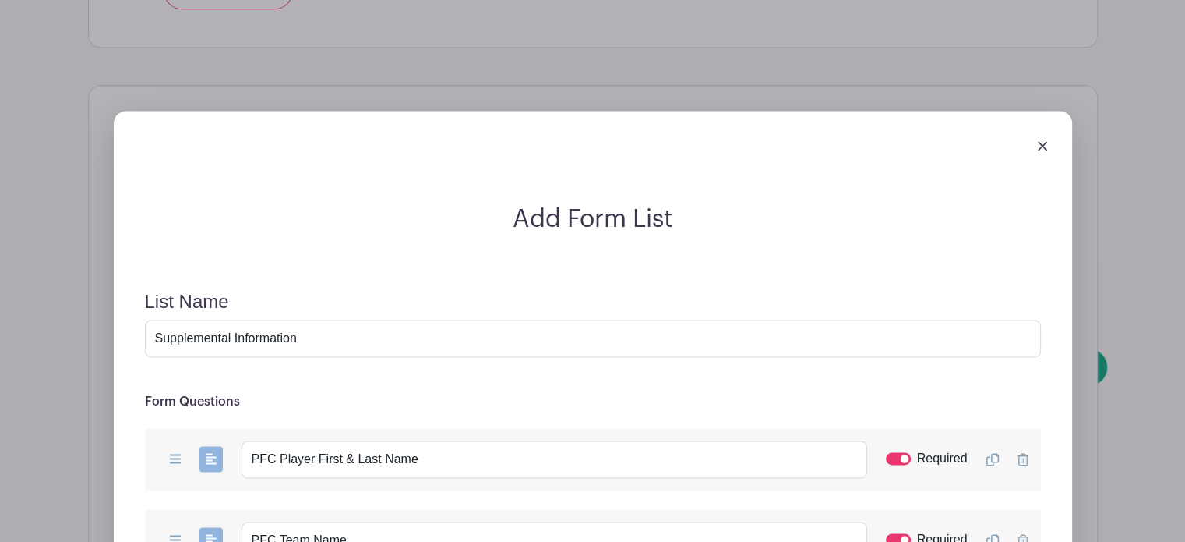
click at [1043, 141] on img at bounding box center [1042, 145] width 9 height 9
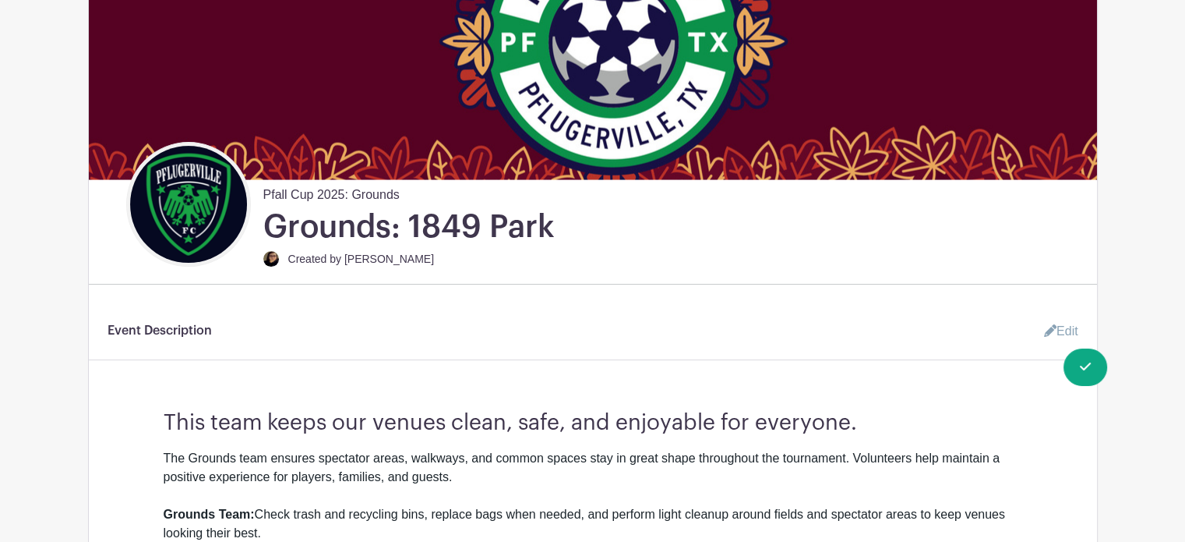
scroll to position [290, 0]
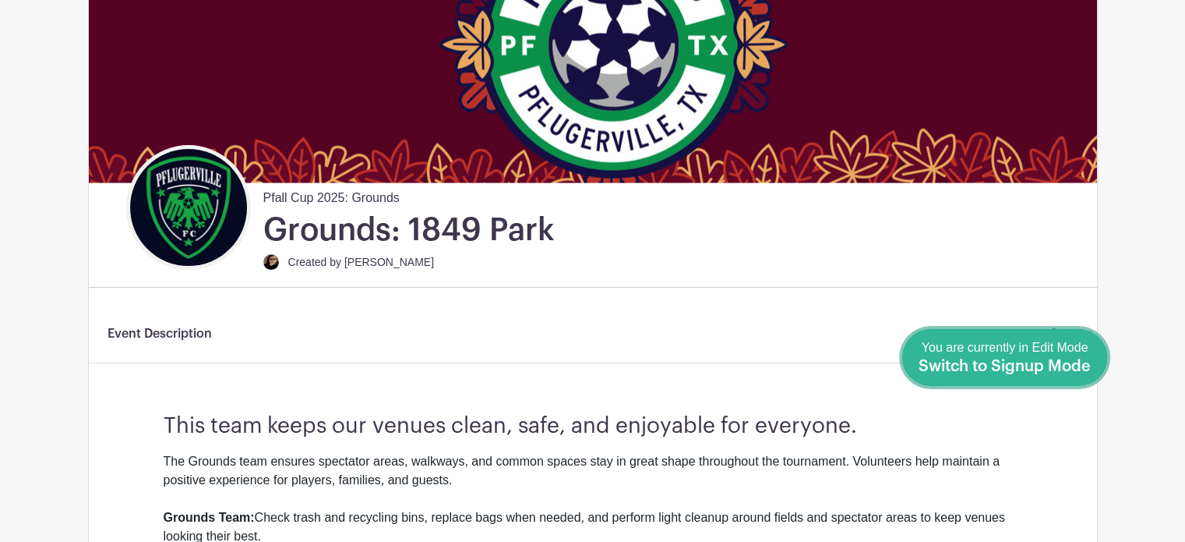
click at [1079, 354] on span "You are currently in Edit Mode Switch to Signup Mode" at bounding box center [1005, 357] width 172 height 33
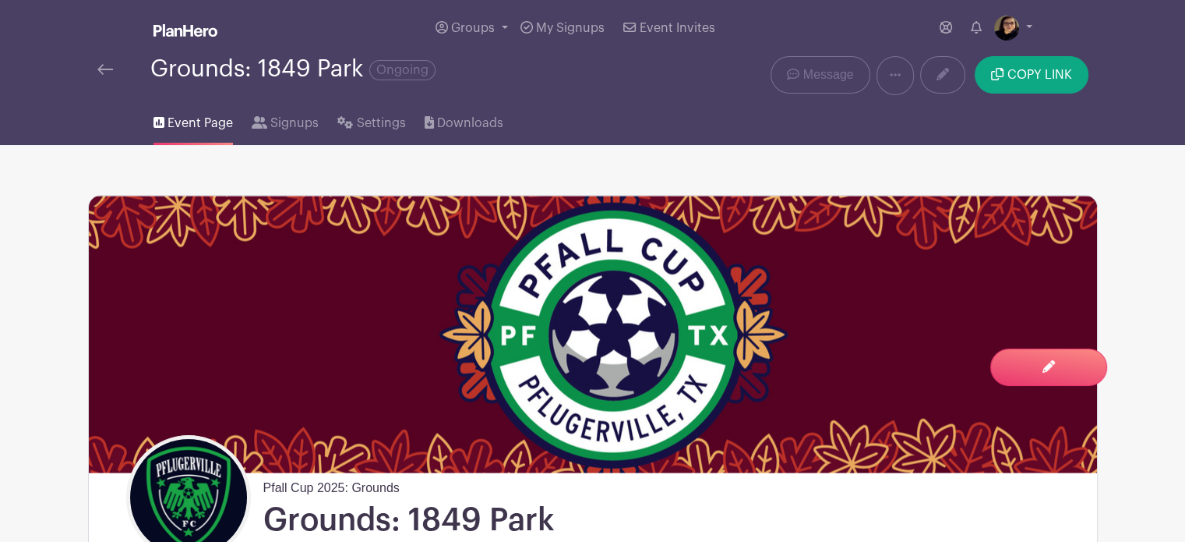
click at [106, 70] on img at bounding box center [105, 69] width 16 height 11
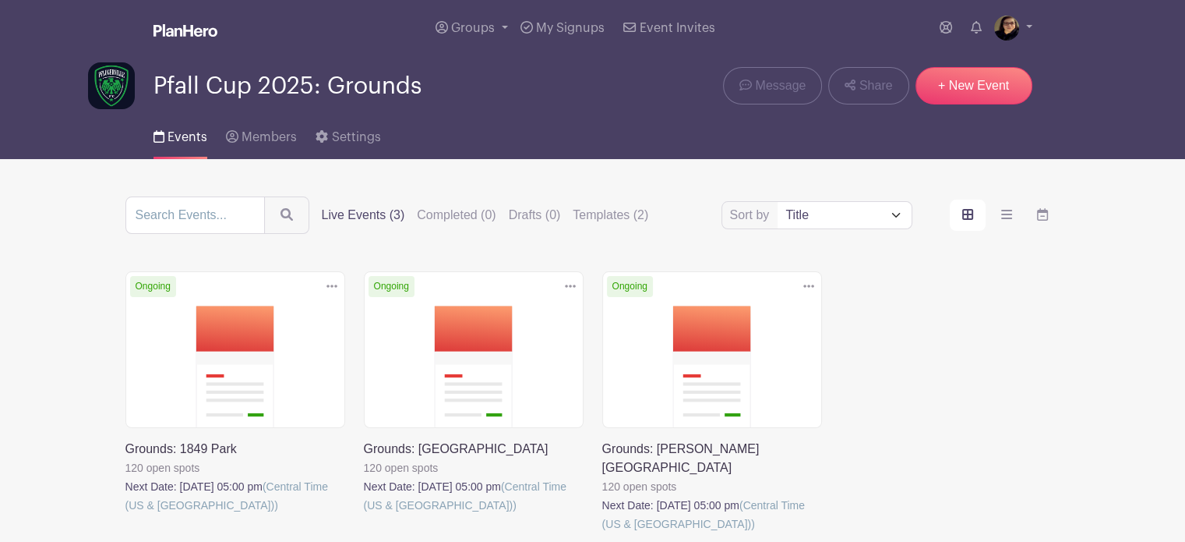
click at [364, 514] on link at bounding box center [364, 514] width 0 height 0
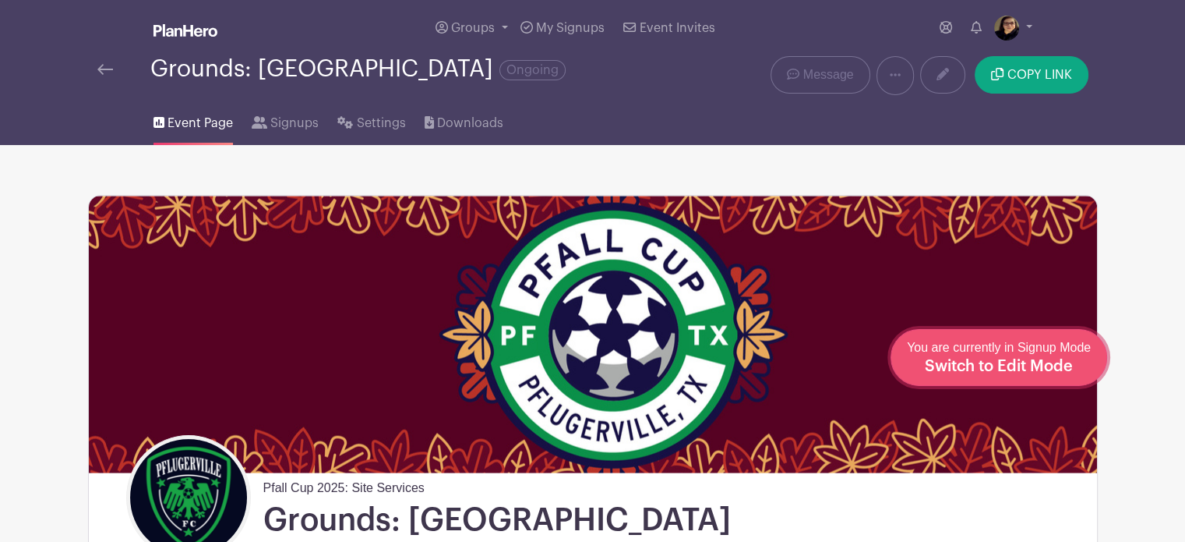
click at [1044, 372] on span "Switch to Edit Mode" at bounding box center [999, 367] width 148 height 16
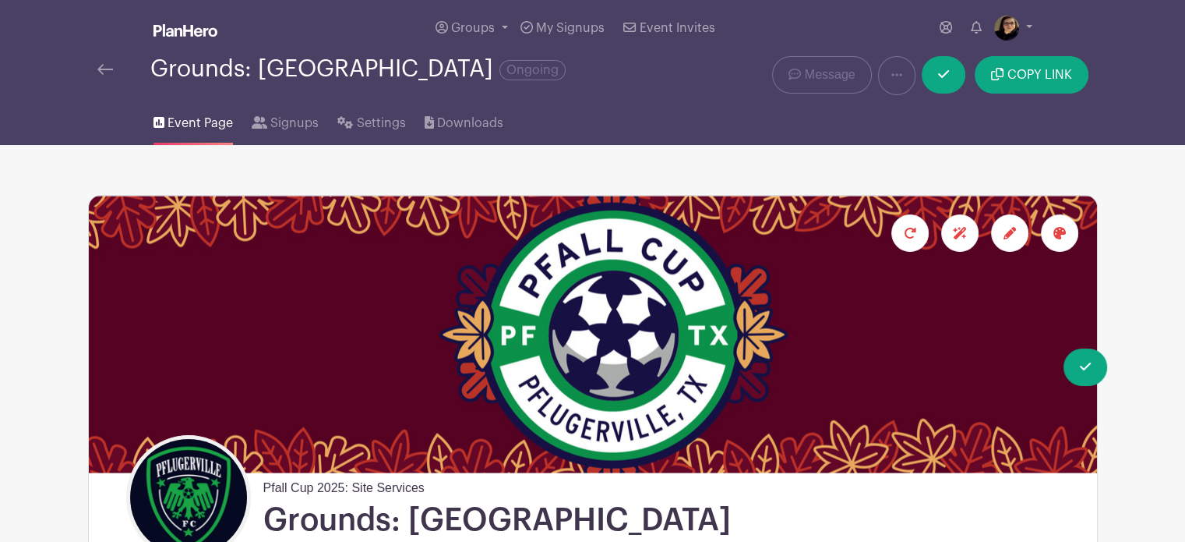
click at [1009, 232] on icon at bounding box center [1010, 233] width 12 height 12
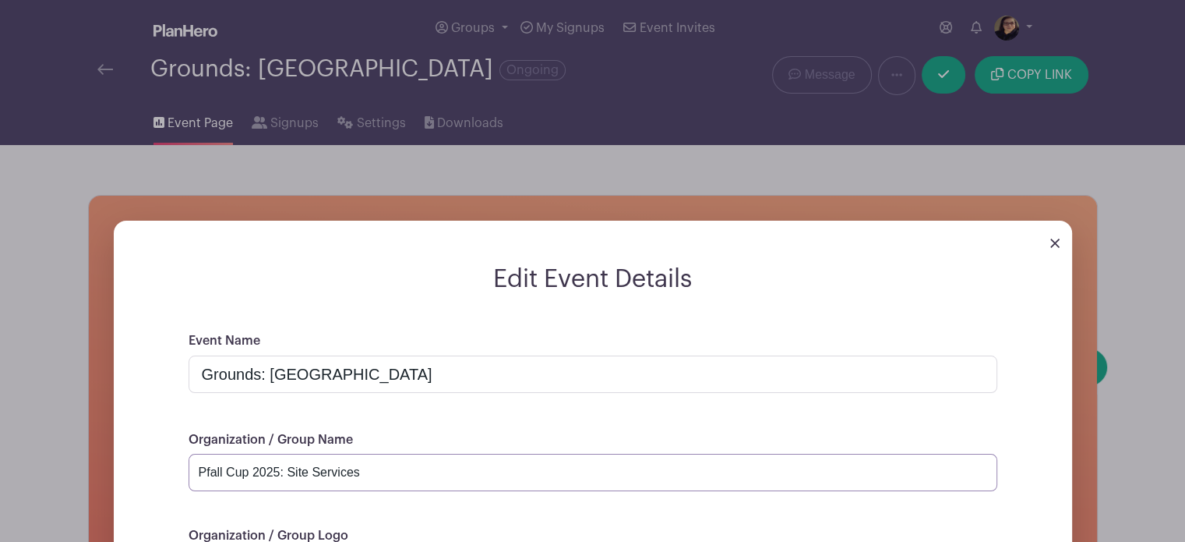
drag, startPoint x: 287, startPoint y: 472, endPoint x: 539, endPoint y: 501, distance: 253.4
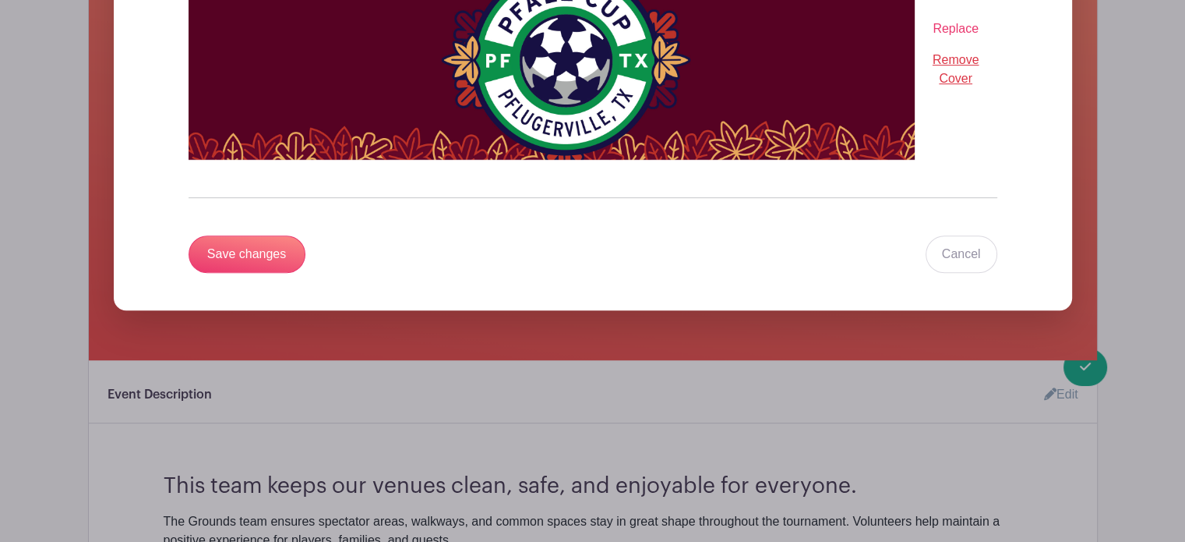
scroll to position [759, 0]
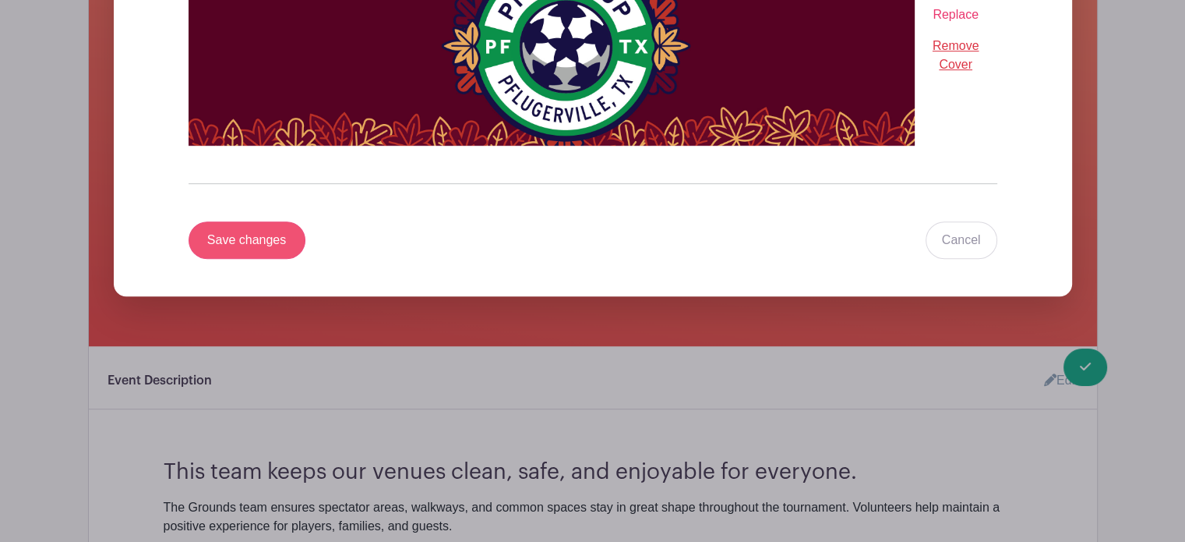
type input "Pfall Cup 2025: Grounds"
click at [258, 231] on input "Save changes" at bounding box center [247, 239] width 117 height 37
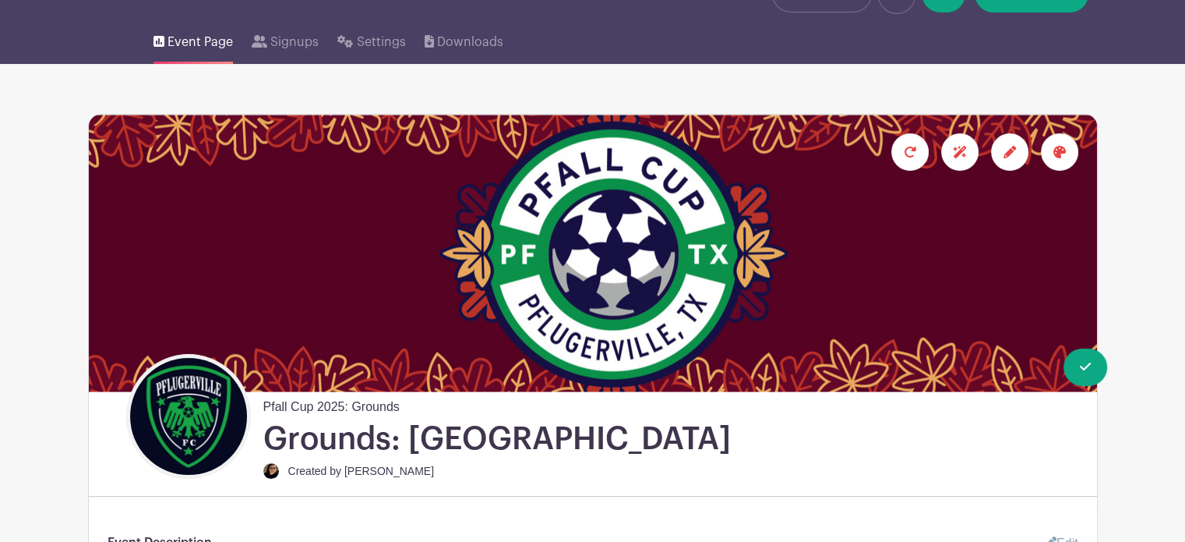
scroll to position [0, 0]
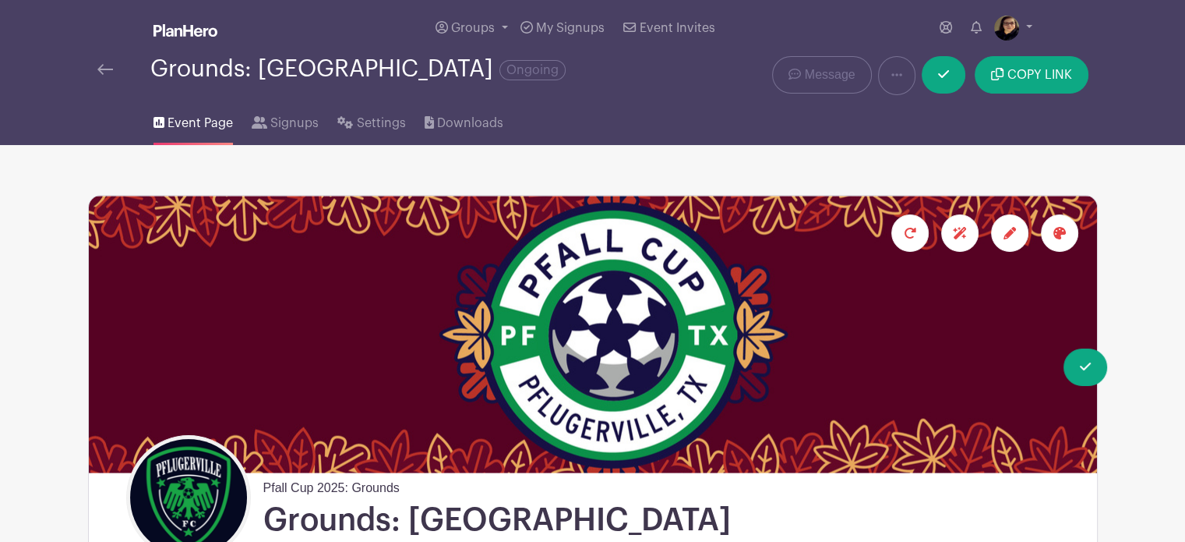
click at [100, 67] on img at bounding box center [105, 69] width 16 height 11
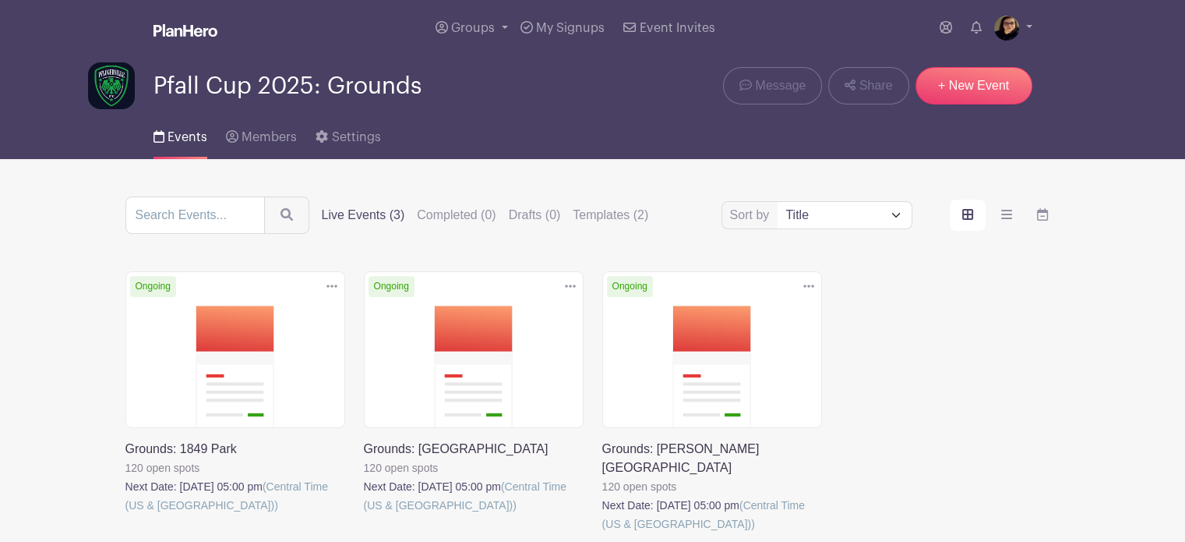
click at [602, 533] on link at bounding box center [602, 533] width 0 height 0
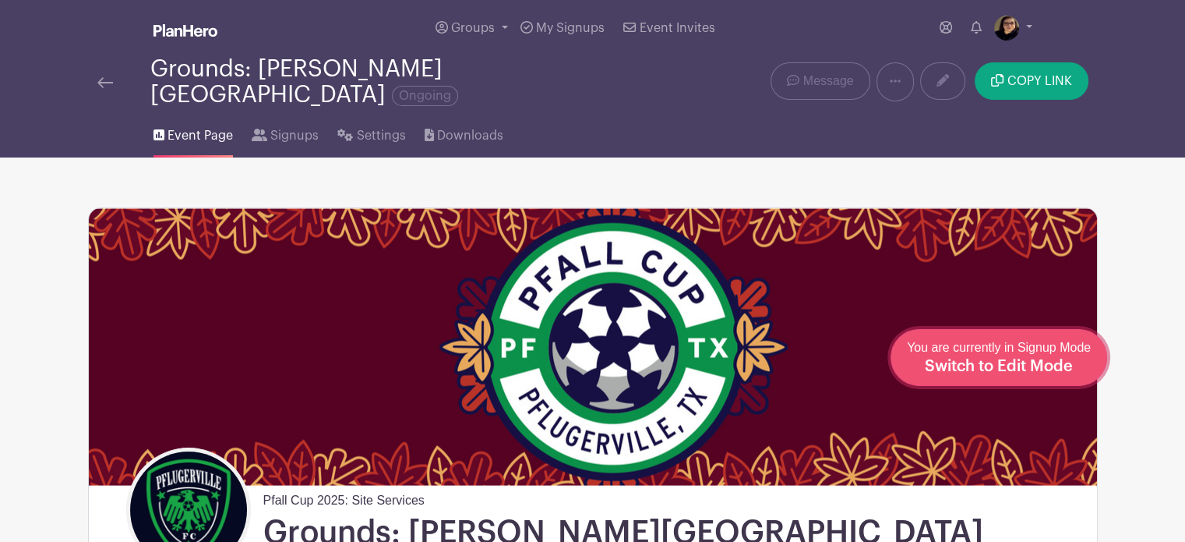
click at [1051, 367] on span "Switch to Edit Mode" at bounding box center [999, 367] width 148 height 16
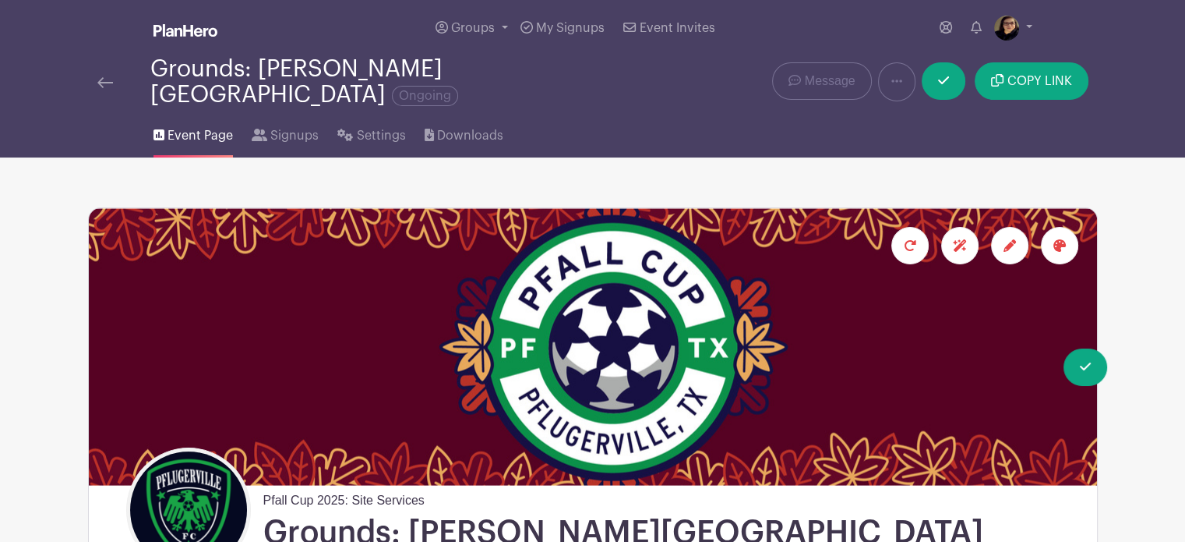
click at [1012, 239] on icon at bounding box center [1010, 245] width 12 height 12
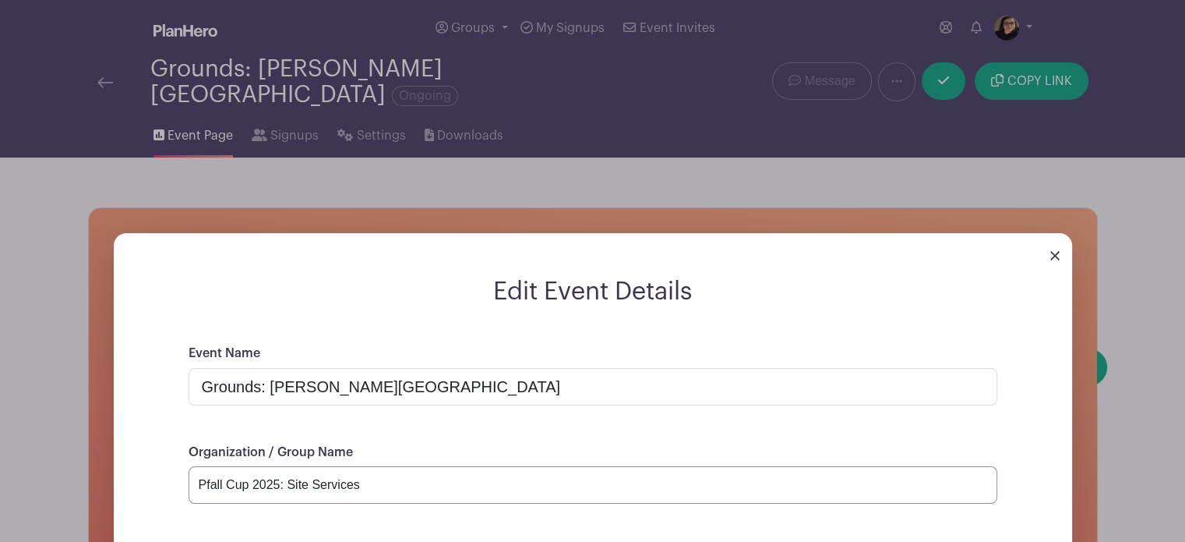
drag, startPoint x: 357, startPoint y: 473, endPoint x: 284, endPoint y: 473, distance: 72.5
click at [284, 473] on input "Pfall Cup 2025: Site Services" at bounding box center [593, 484] width 809 height 37
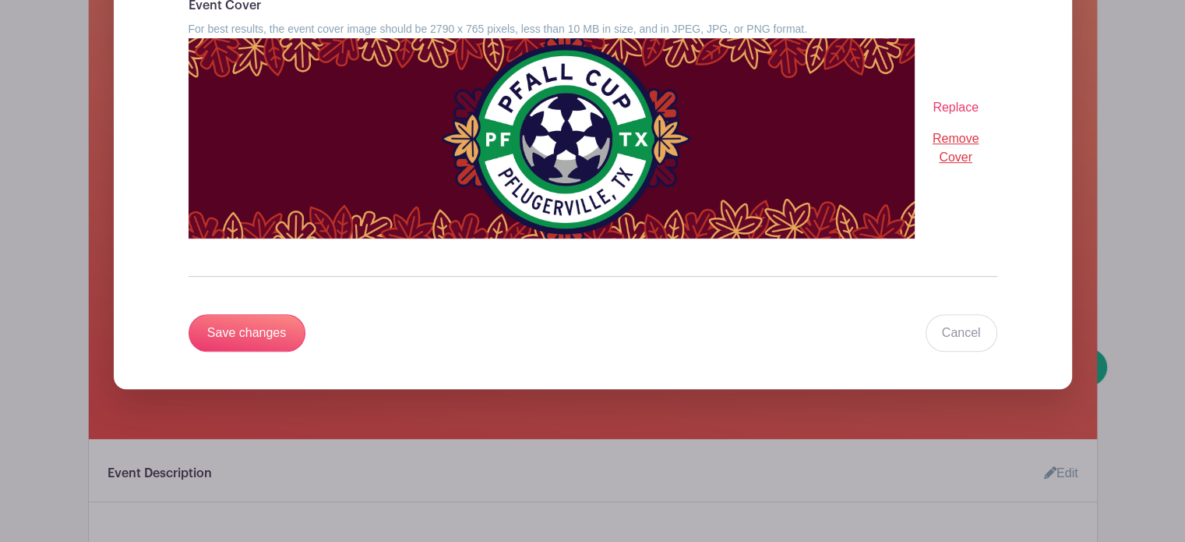
scroll to position [729, 0]
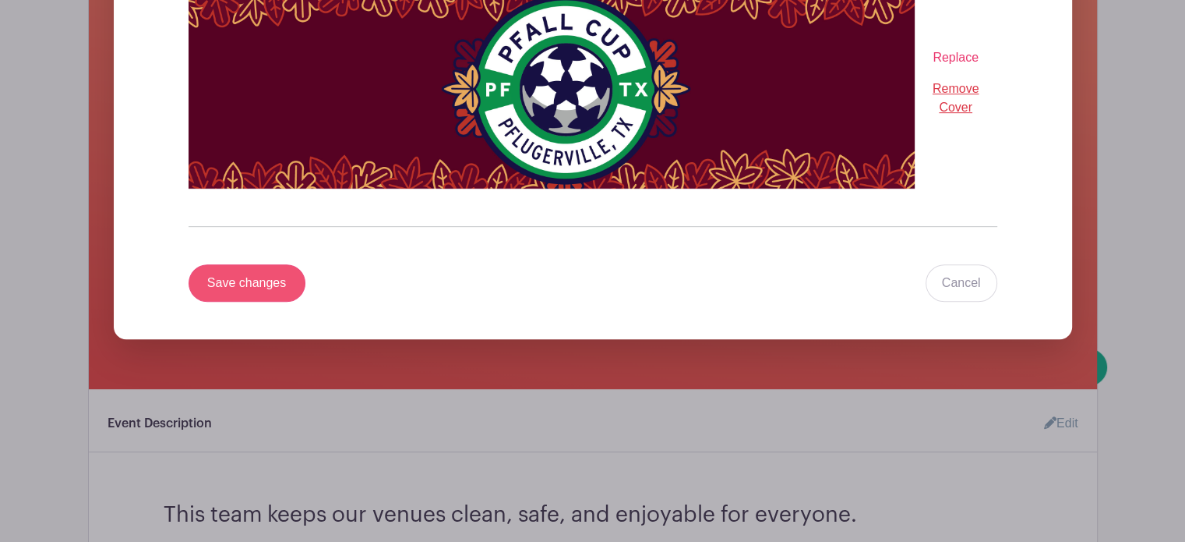
type input "Pfall Cup 2025: Grounds"
click at [250, 276] on input "Save changes" at bounding box center [247, 282] width 117 height 37
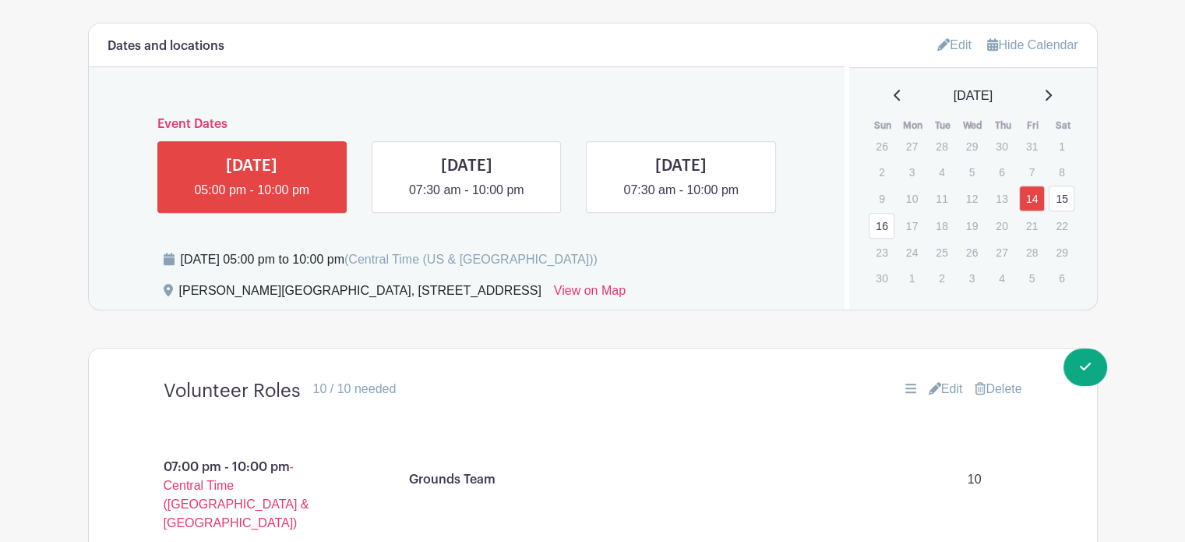
scroll to position [968, 0]
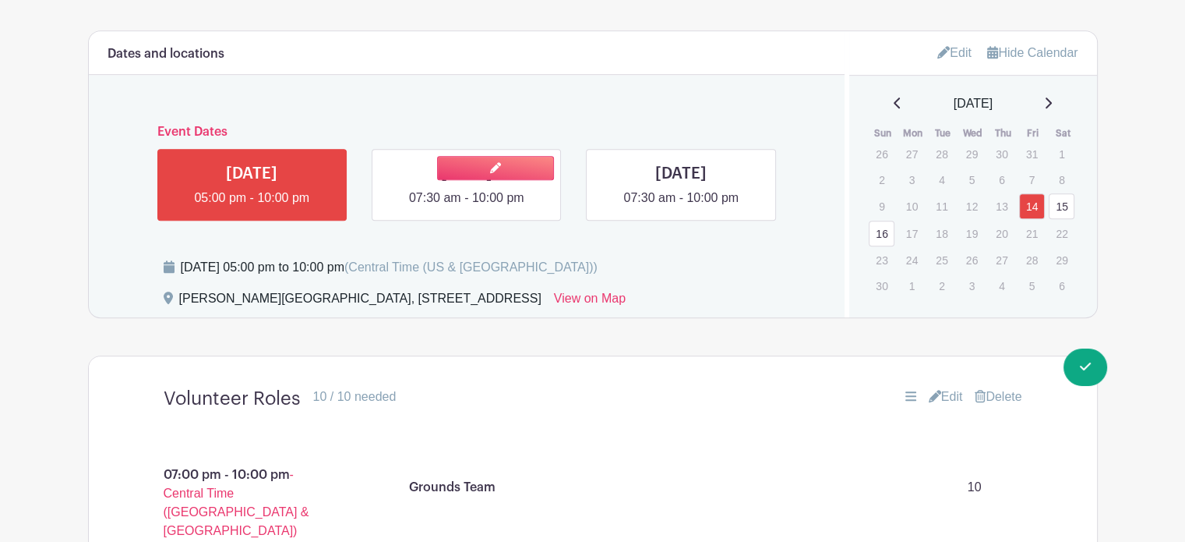
click at [467, 207] on link at bounding box center [467, 207] width 0 height 0
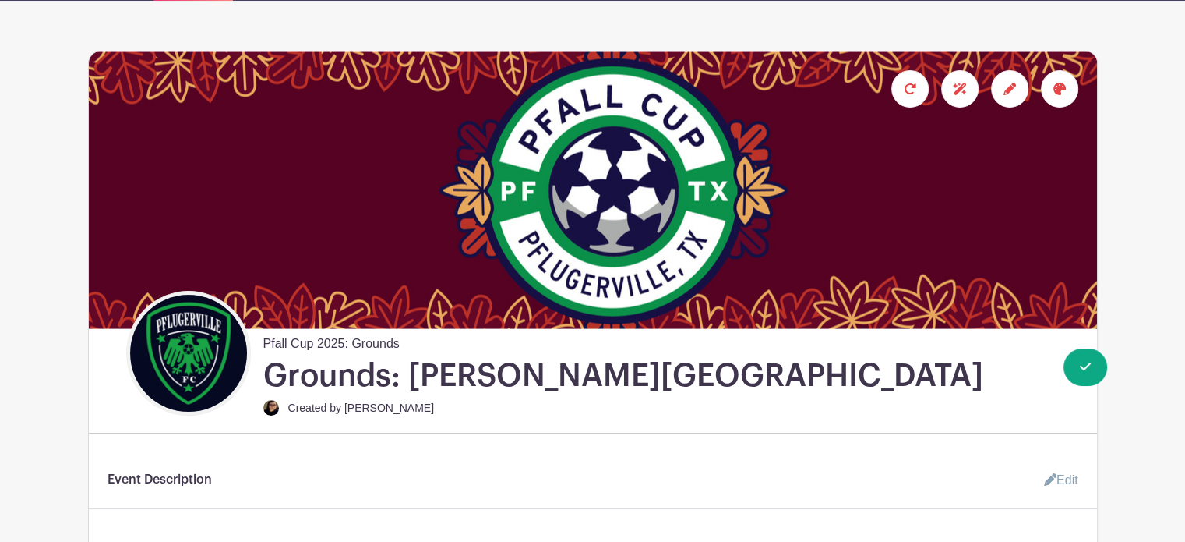
scroll to position [122, 0]
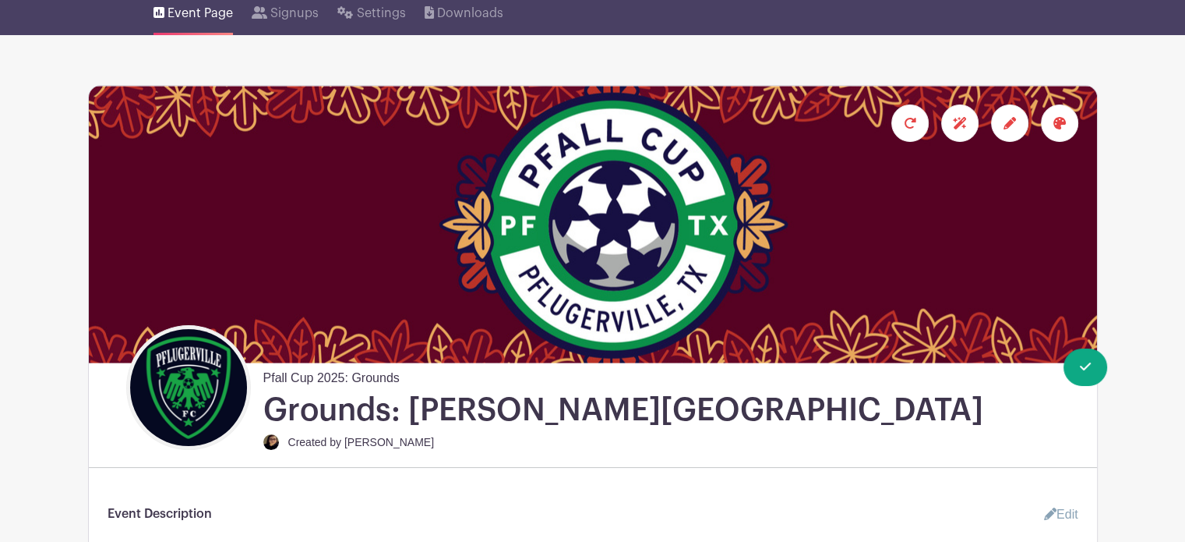
drag, startPoint x: 1185, startPoint y: 64, endPoint x: 1185, endPoint y: 13, distance: 50.7
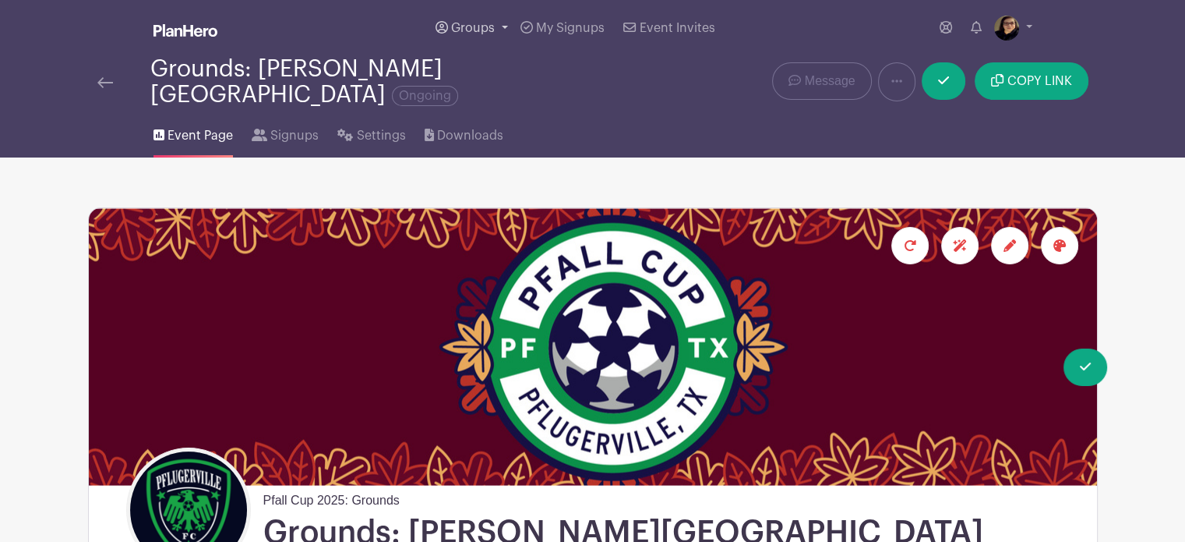
click at [461, 30] on span "Groups" at bounding box center [473, 28] width 44 height 12
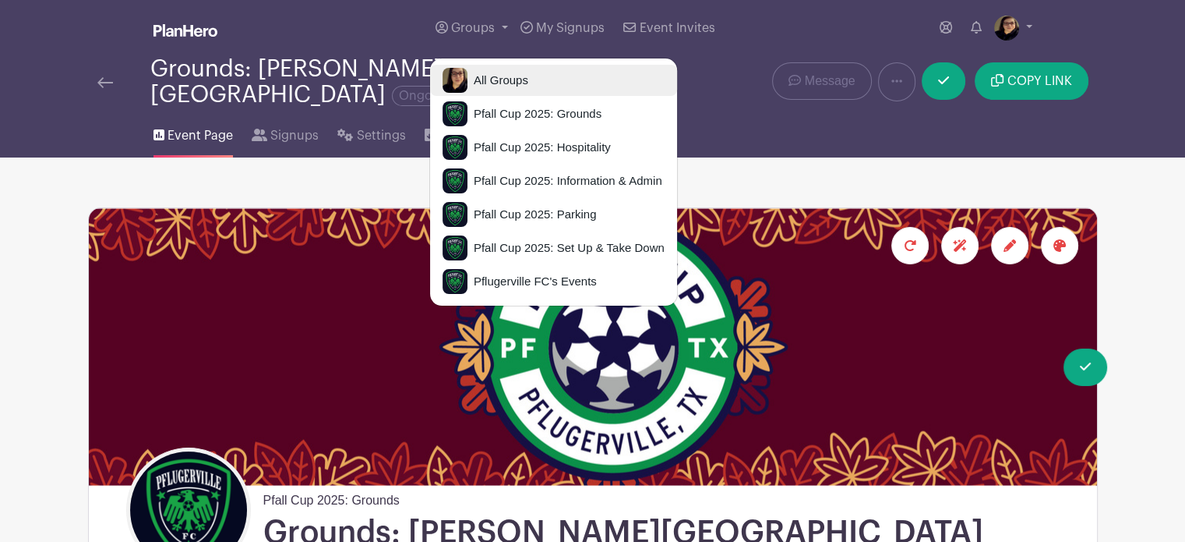
click at [493, 72] on span "All Groups" at bounding box center [498, 81] width 61 height 18
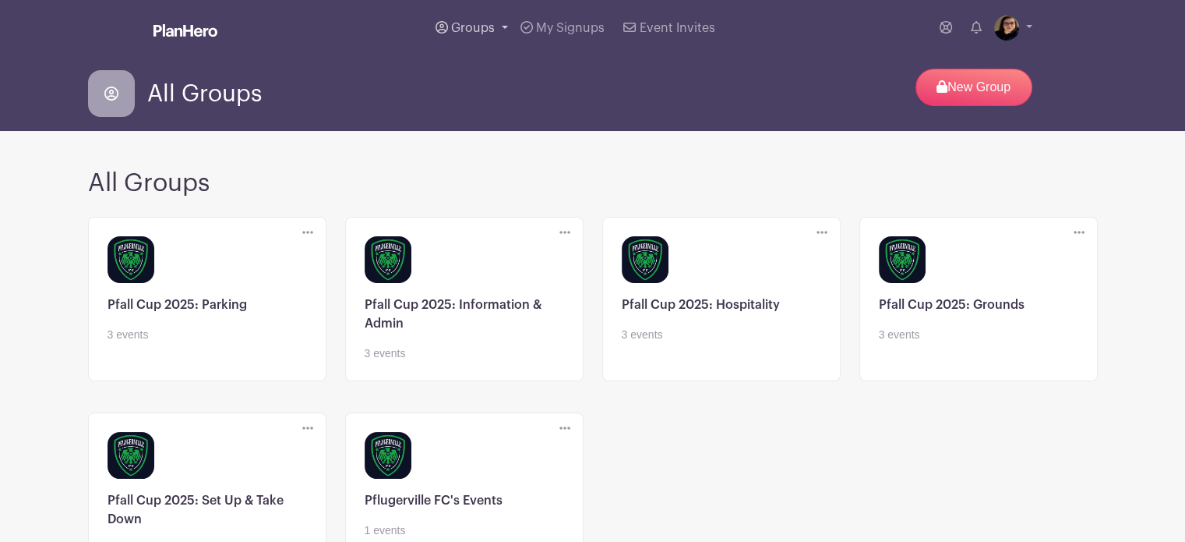
click at [490, 24] on span "Groups" at bounding box center [473, 28] width 44 height 12
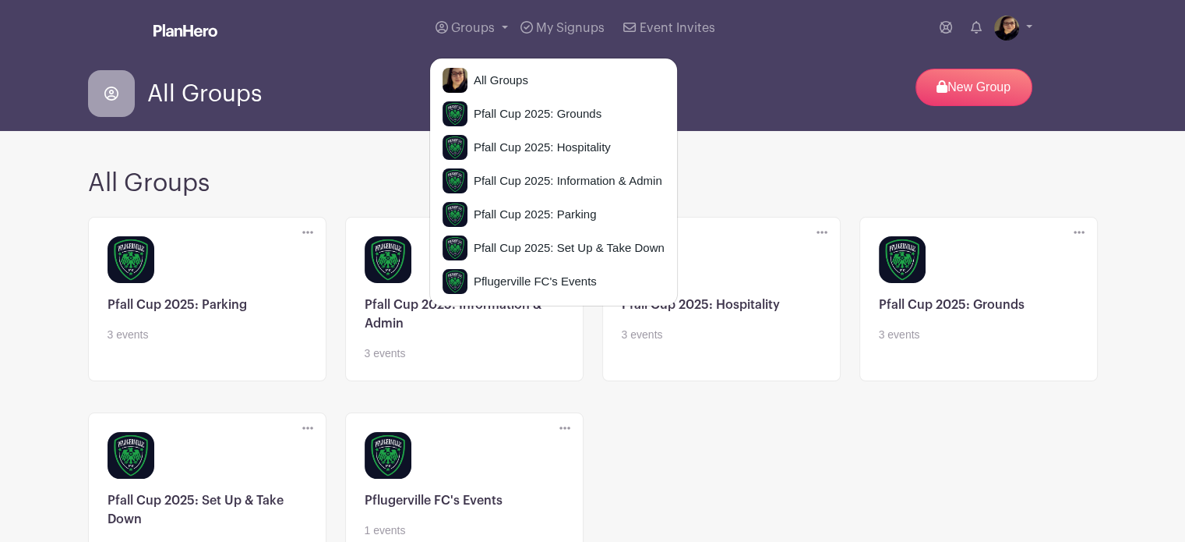
click at [373, 148] on main "Groups All Groups Pfall Cup 2025: Grounds Pfall Cup 2025: Hospitality Pfall Cup…" at bounding box center [592, 349] width 1185 height 699
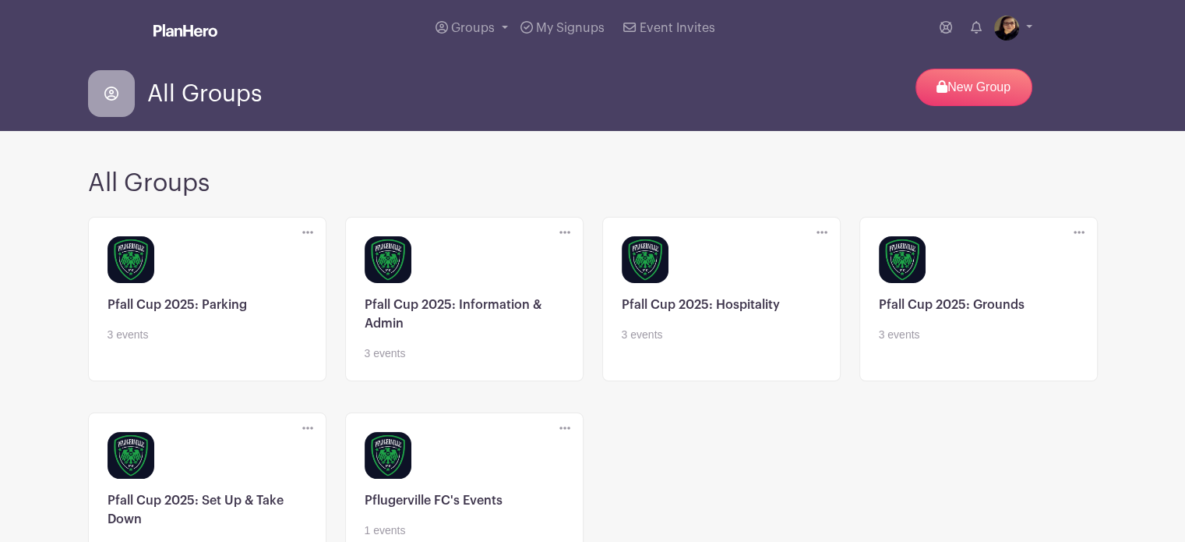
click at [1080, 231] on icon at bounding box center [1079, 232] width 11 height 12
click at [860, 465] on div "Delete Group Are you sure you want to delete this Group? Yes, Delete No, Cancel…" at bounding box center [593, 405] width 1029 height 391
click at [220, 343] on link at bounding box center [208, 343] width 200 height 0
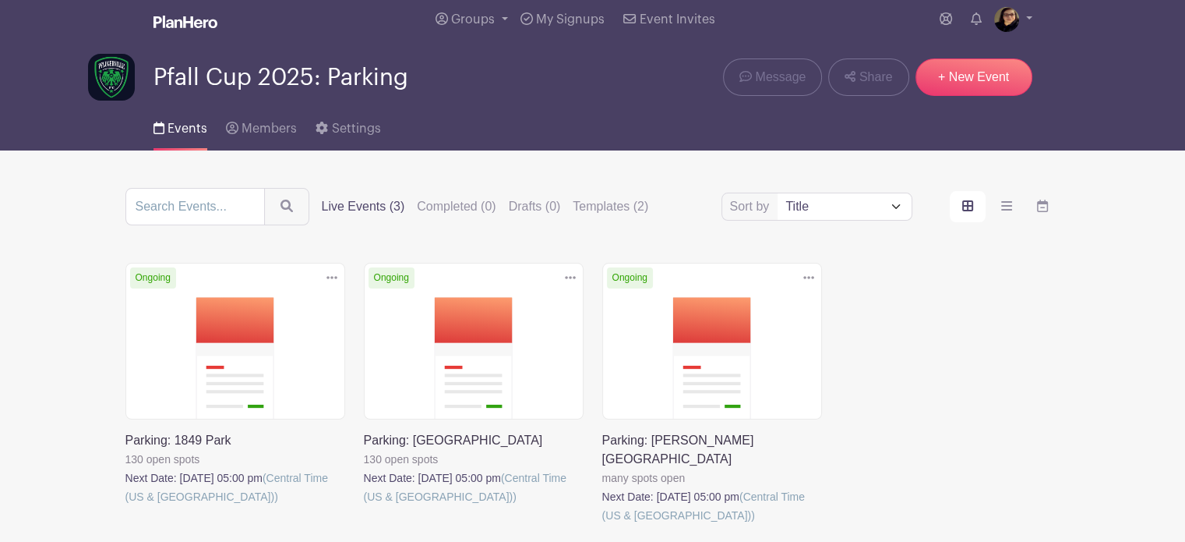
scroll to position [8, 0]
click at [602, 525] on link at bounding box center [602, 525] width 0 height 0
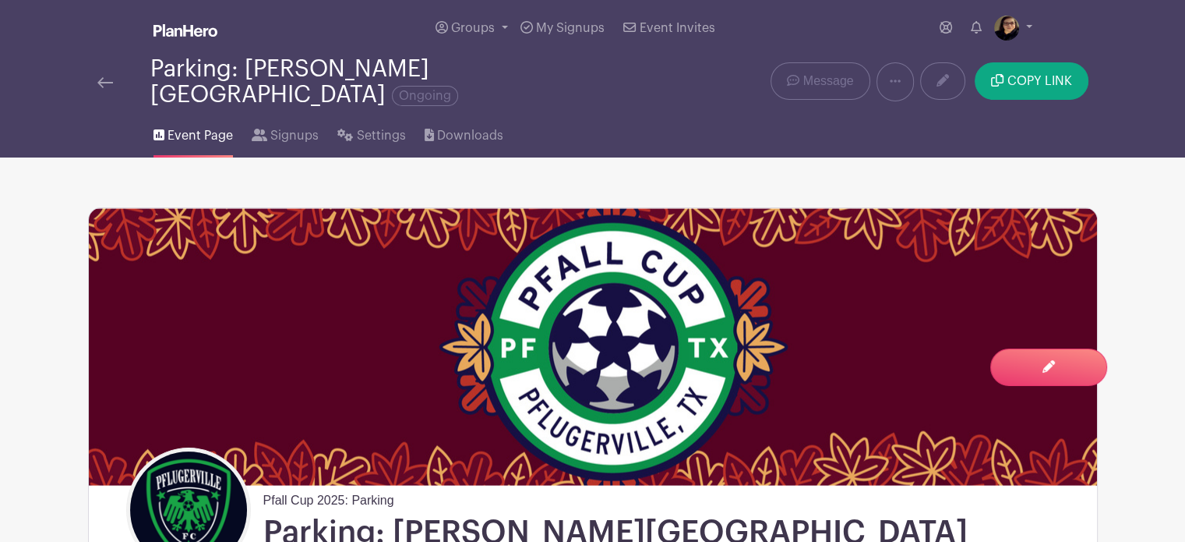
click at [104, 77] on img at bounding box center [105, 82] width 16 height 11
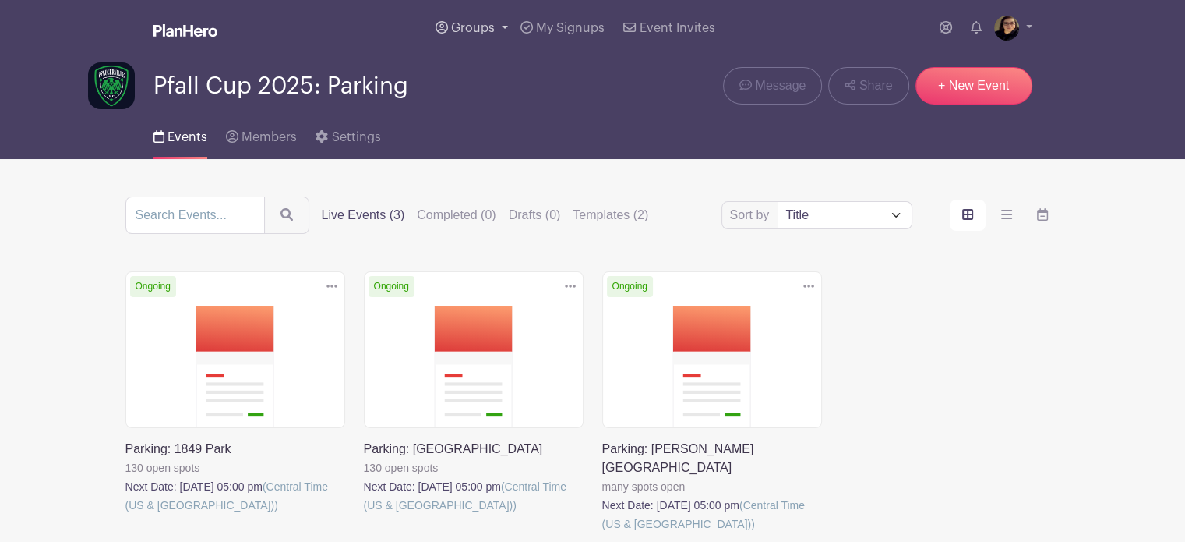
click at [466, 24] on span "Groups" at bounding box center [473, 28] width 44 height 12
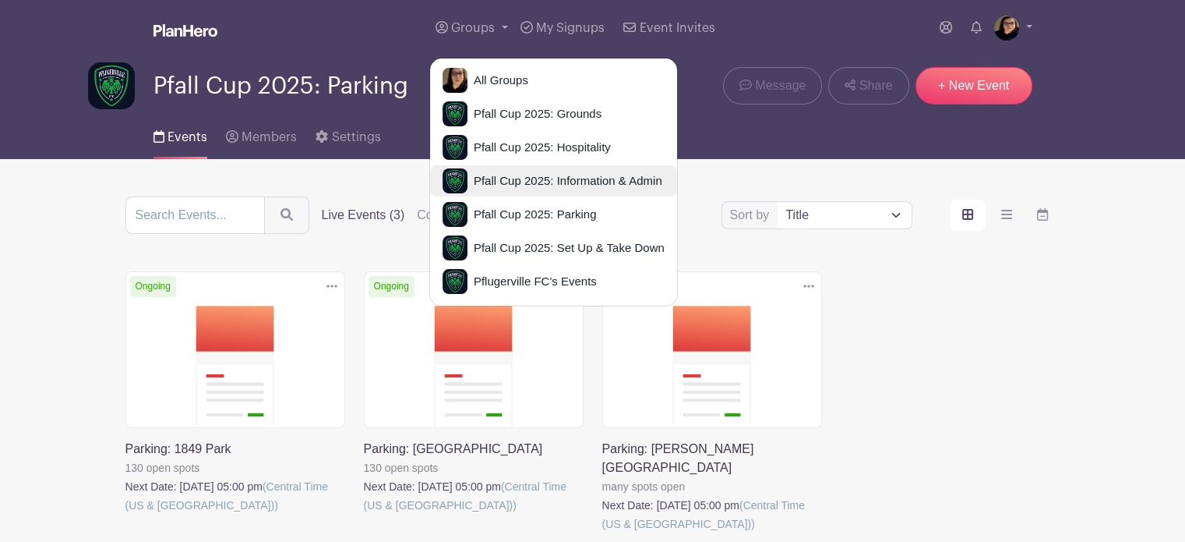
click at [560, 177] on span "Pfall Cup 2025: Information & Admin" at bounding box center [565, 181] width 195 height 18
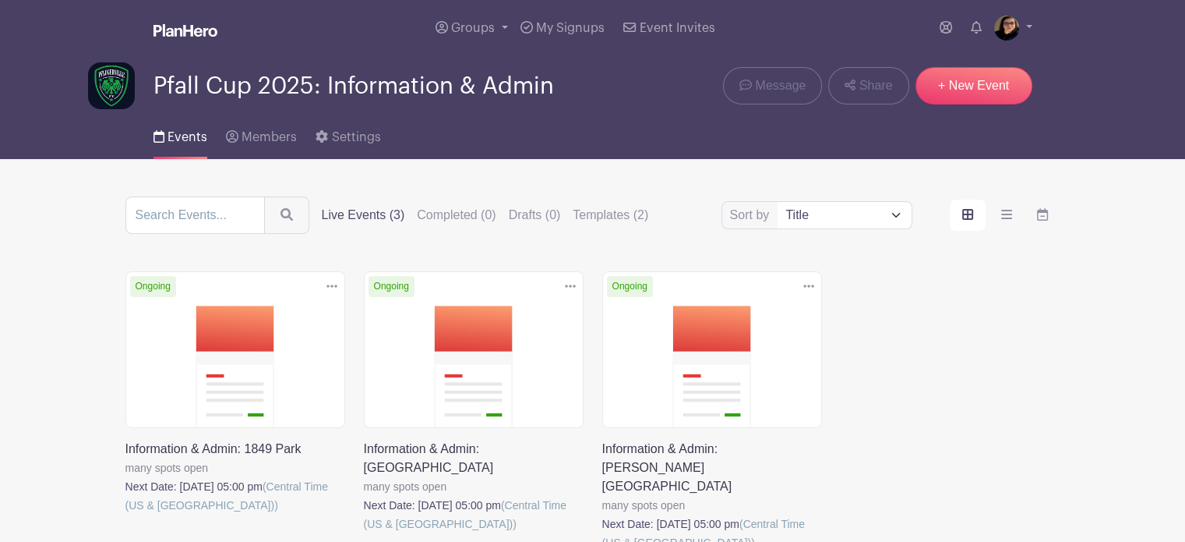
click at [364, 533] on link at bounding box center [364, 533] width 0 height 0
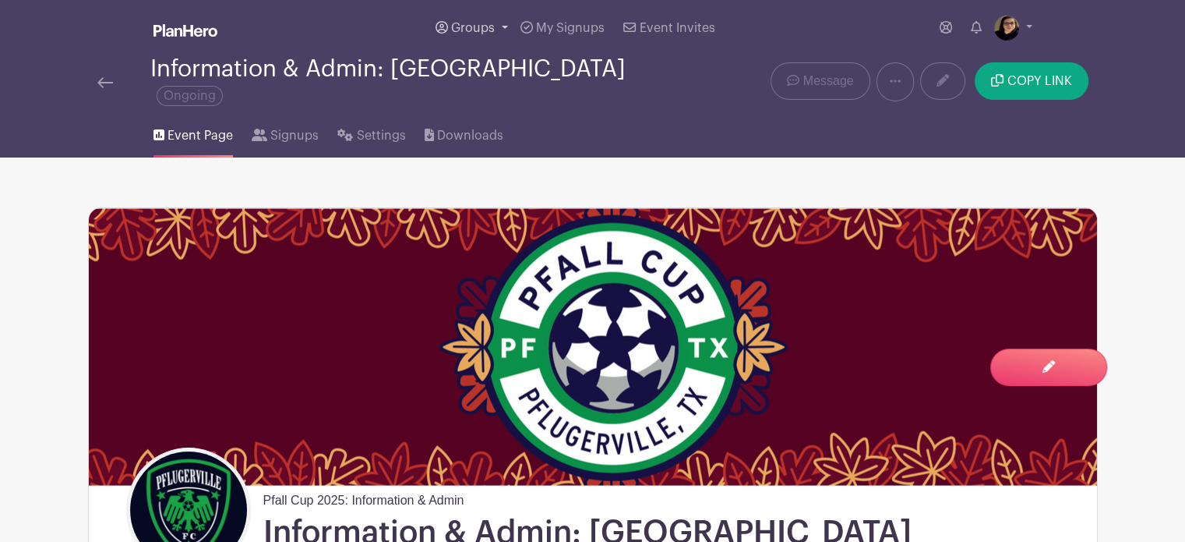
click at [479, 19] on link "Groups" at bounding box center [471, 28] width 85 height 56
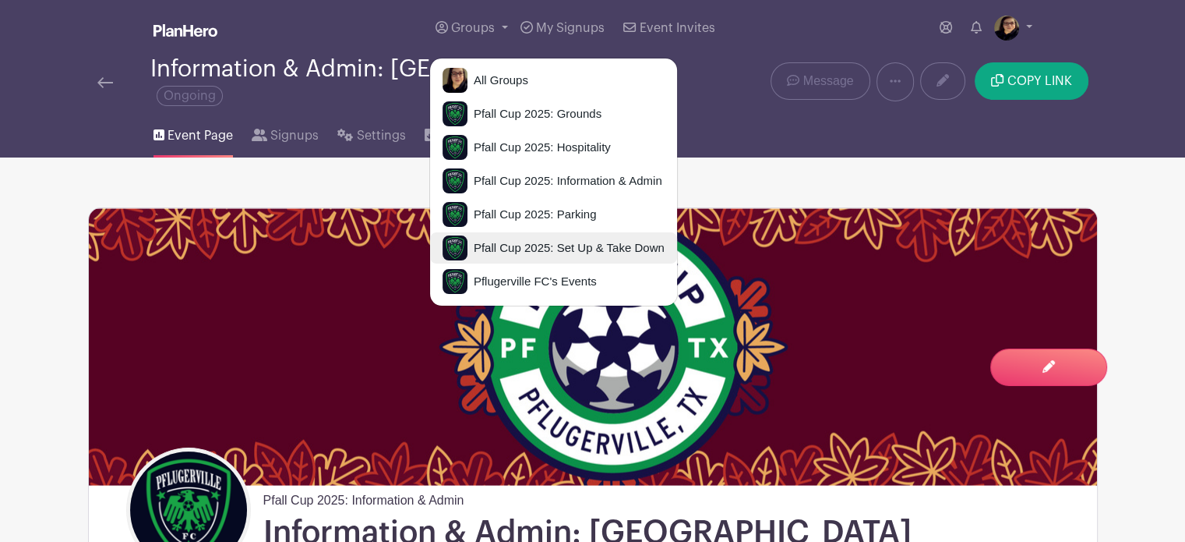
click at [576, 245] on span "Pfall Cup 2025: Set Up & Take Down" at bounding box center [566, 248] width 197 height 18
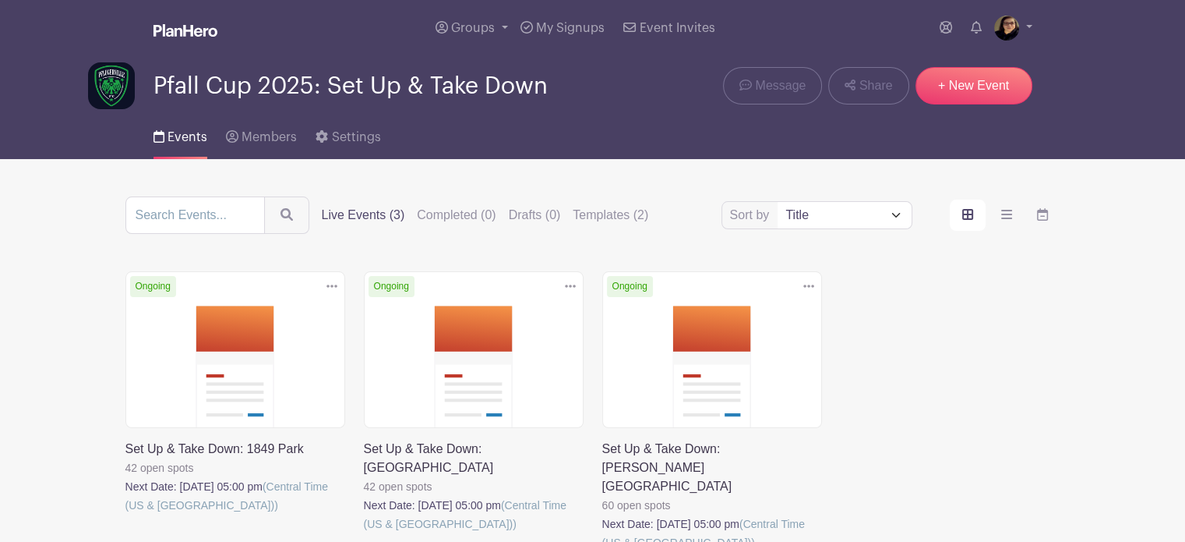
click at [602, 541] on link at bounding box center [602, 552] width 0 height 0
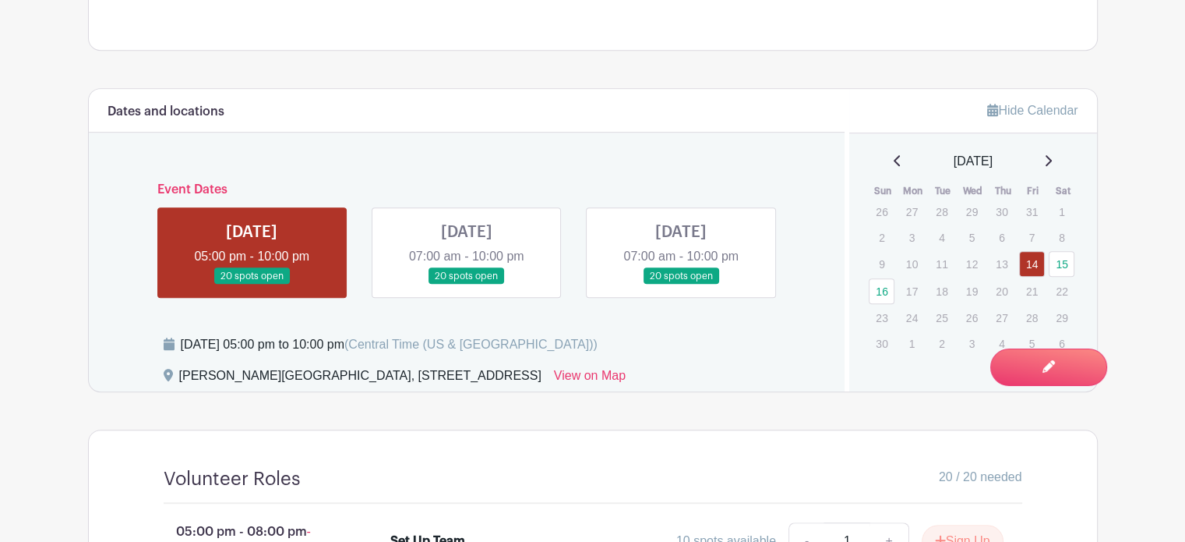
scroll to position [920, 0]
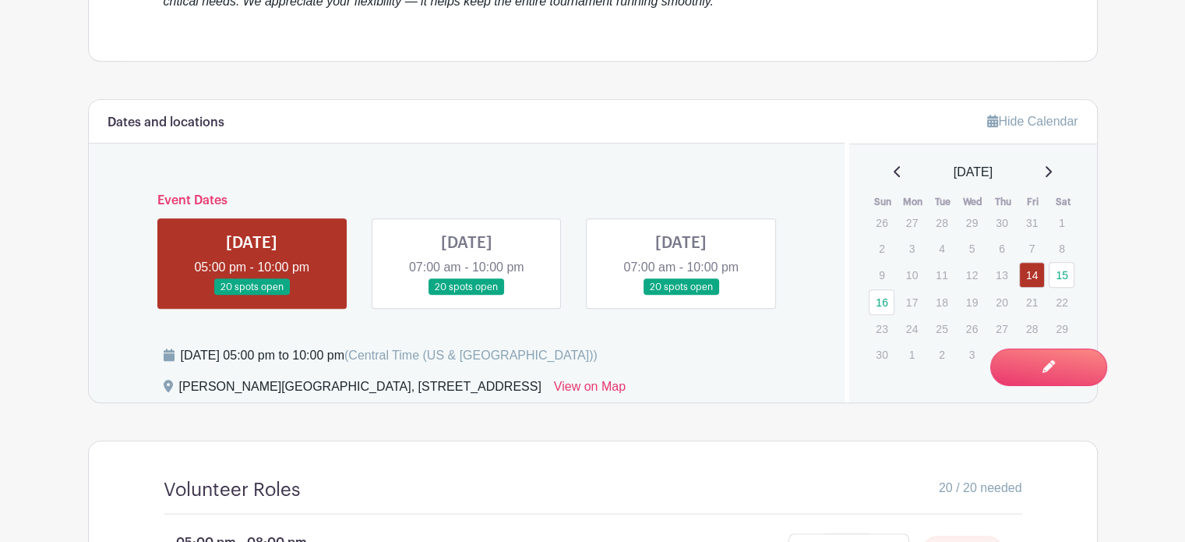
click at [252, 295] on link at bounding box center [252, 295] width 0 height 0
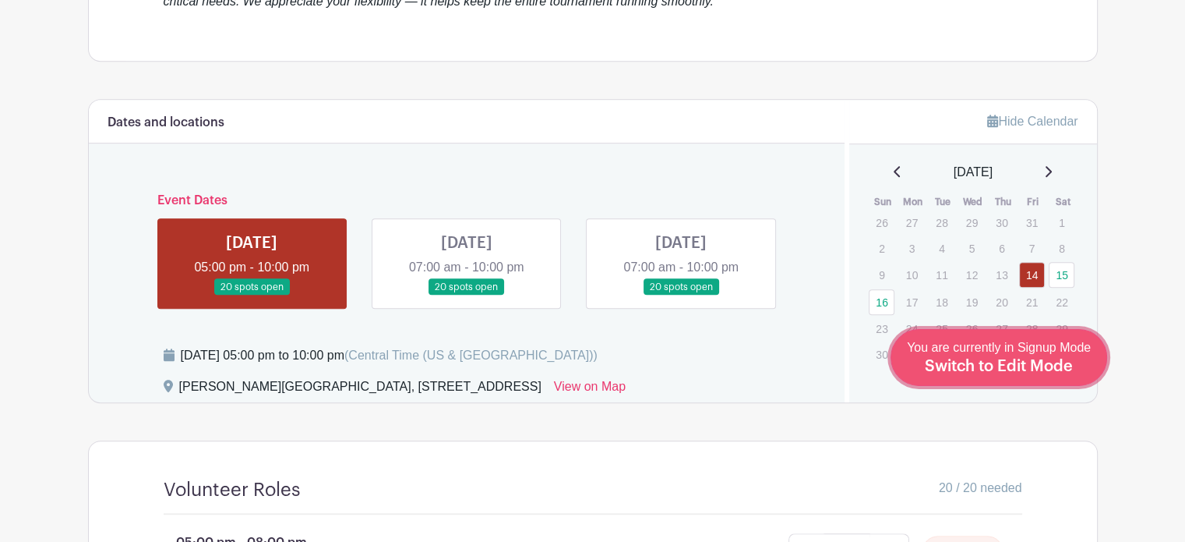
click at [1079, 366] on div "You are currently in Signup Mode Switch to Edit Mode" at bounding box center [999, 357] width 184 height 38
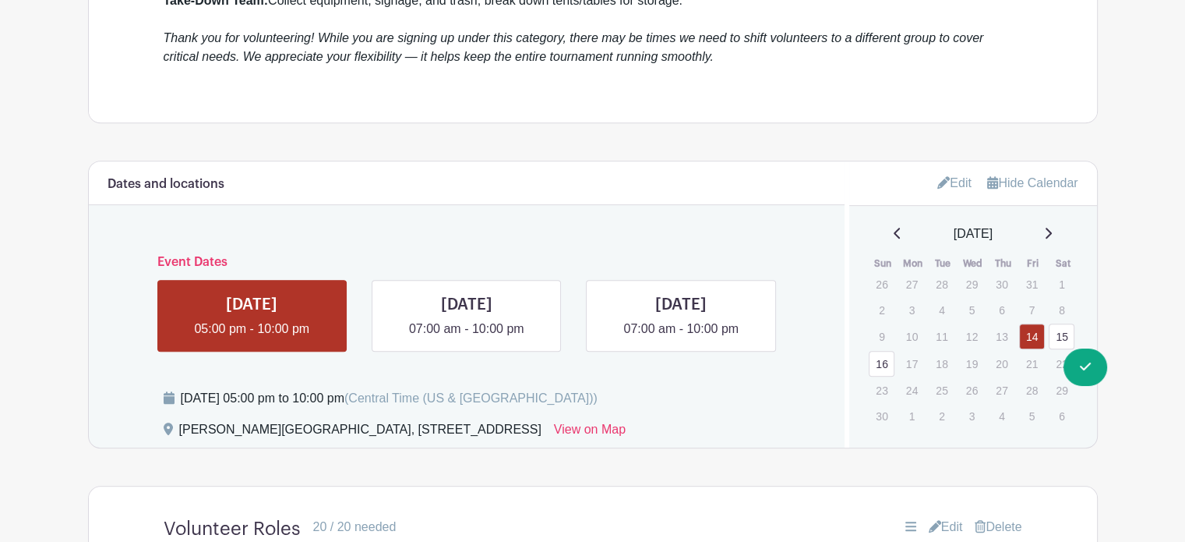
scroll to position [917, 0]
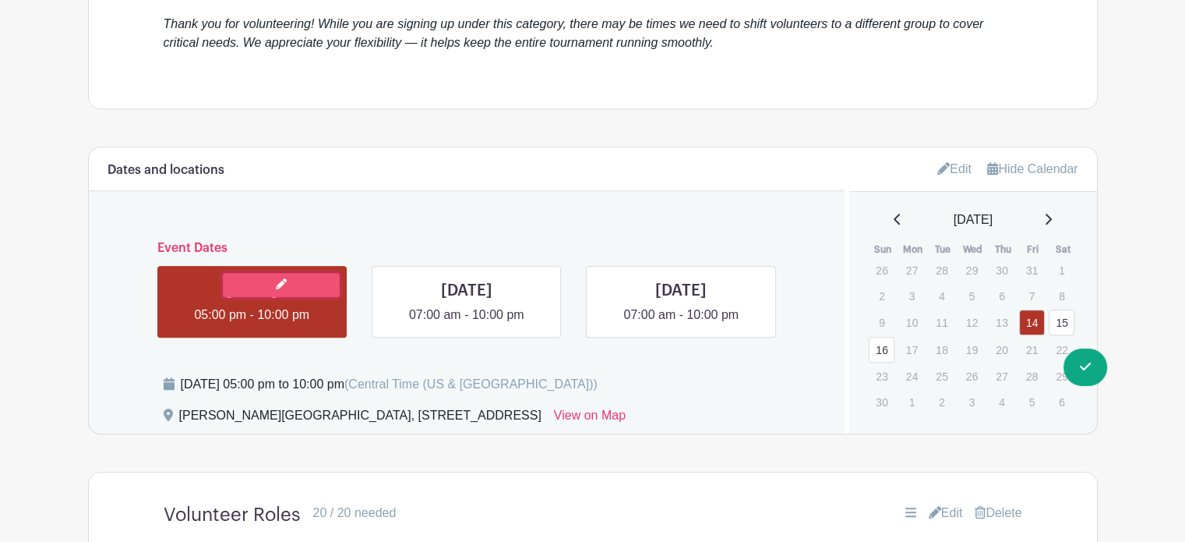
click at [313, 273] on link at bounding box center [281, 285] width 117 height 24
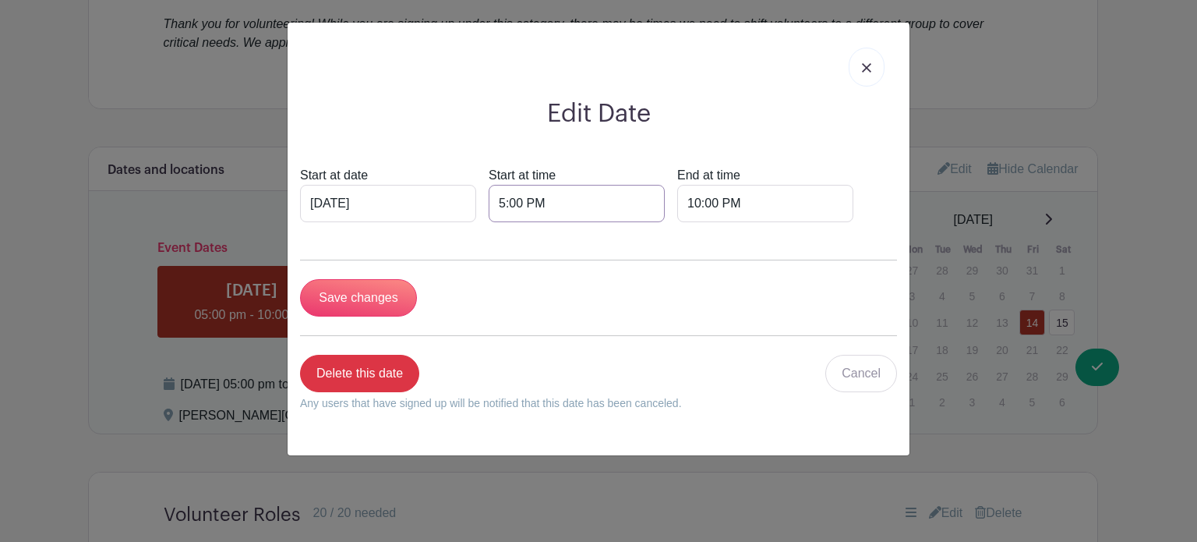
click at [499, 200] on input "5:00 PM" at bounding box center [577, 203] width 176 height 37
click at [517, 241] on div at bounding box center [512, 241] width 51 height 30
click at [509, 302] on icon at bounding box center [511, 306] width 9 height 12
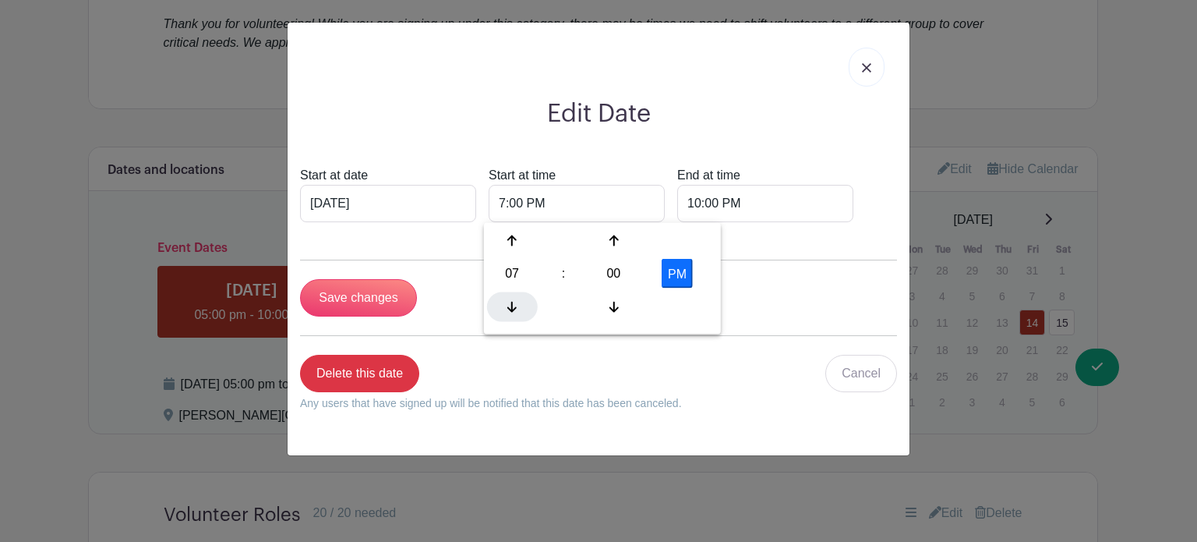
click at [509, 302] on icon at bounding box center [511, 306] width 9 height 12
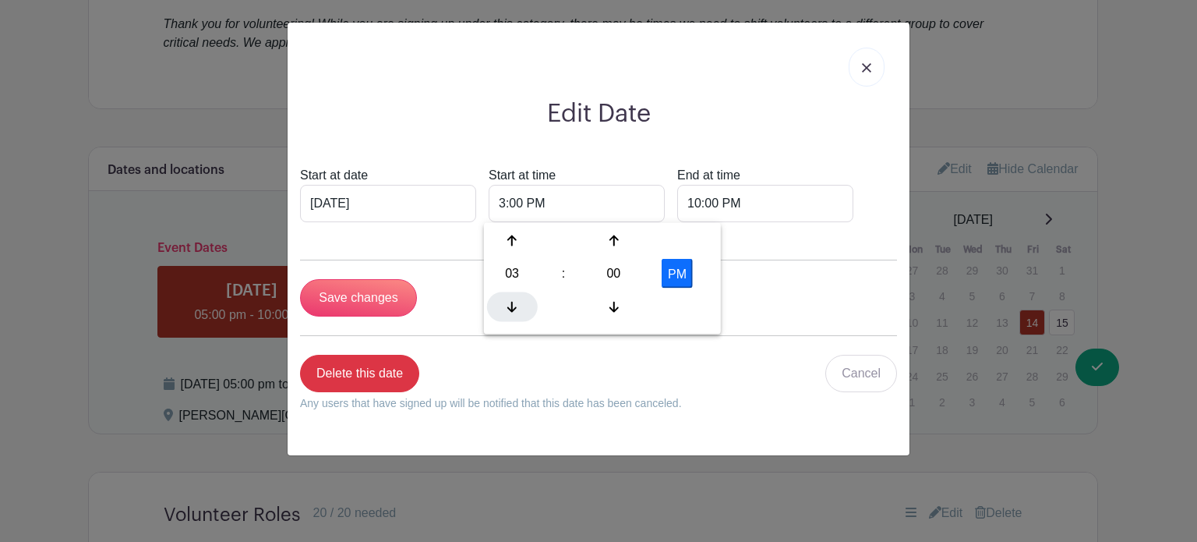
type input "2:00 PM"
click at [379, 286] on input "Save changes" at bounding box center [358, 297] width 117 height 37
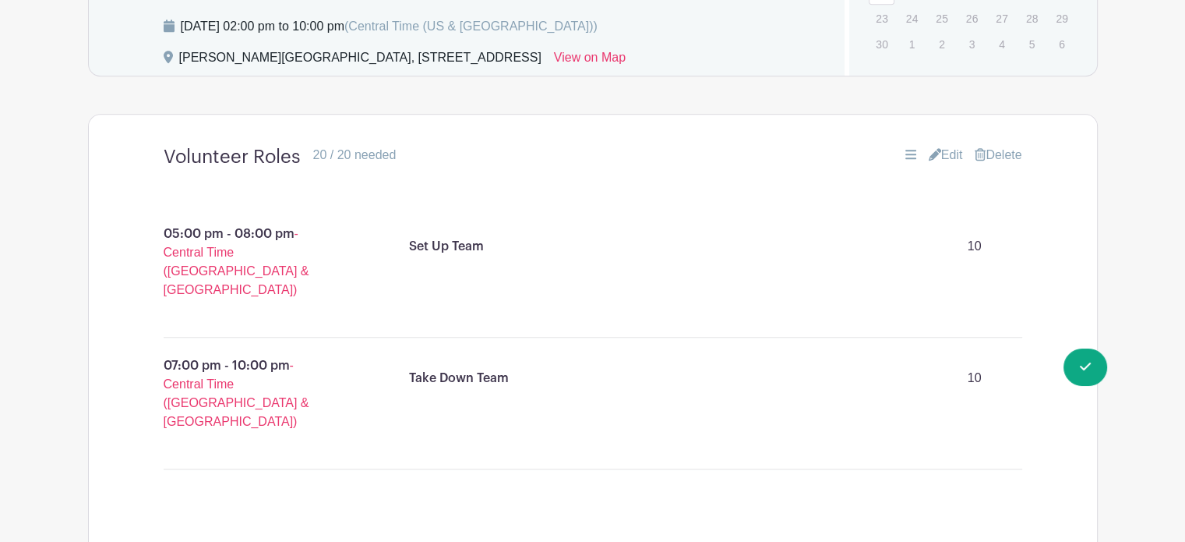
scroll to position [1277, 0]
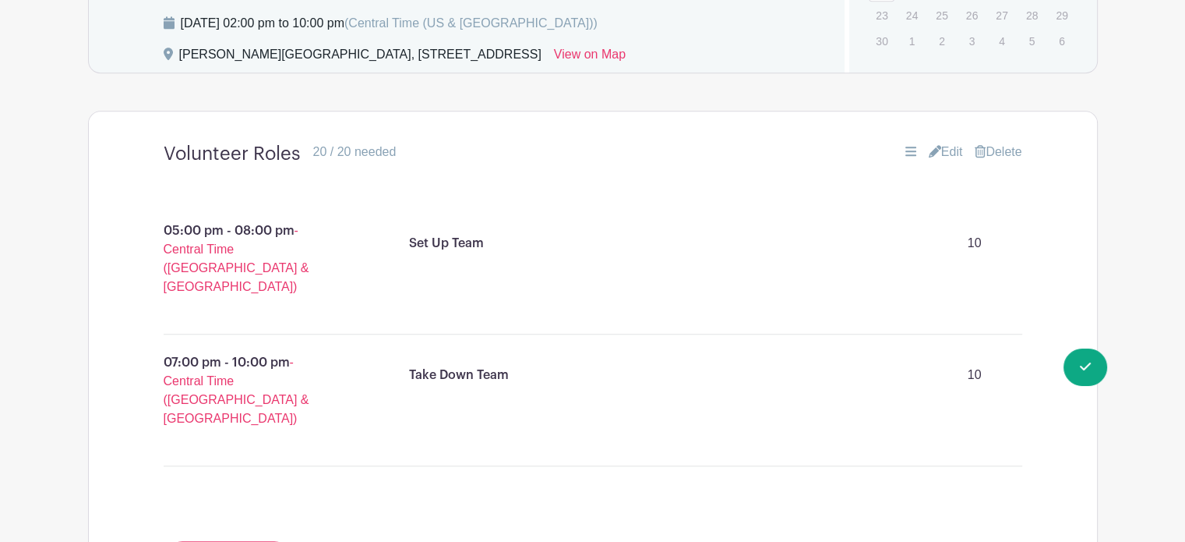
click at [947, 143] on link "Edit" at bounding box center [946, 152] width 34 height 19
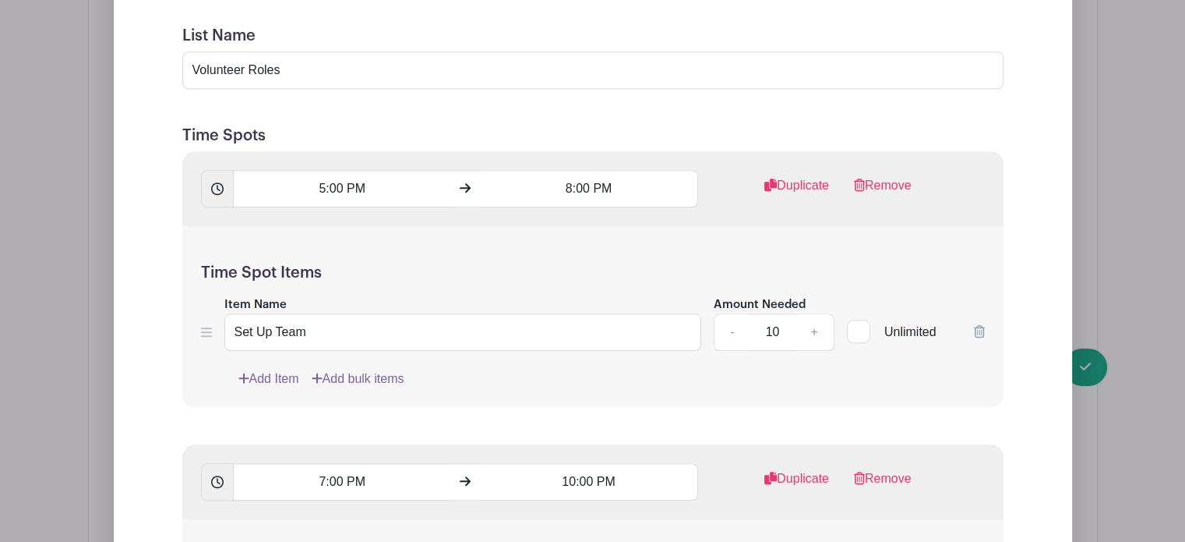
scroll to position [1577, 0]
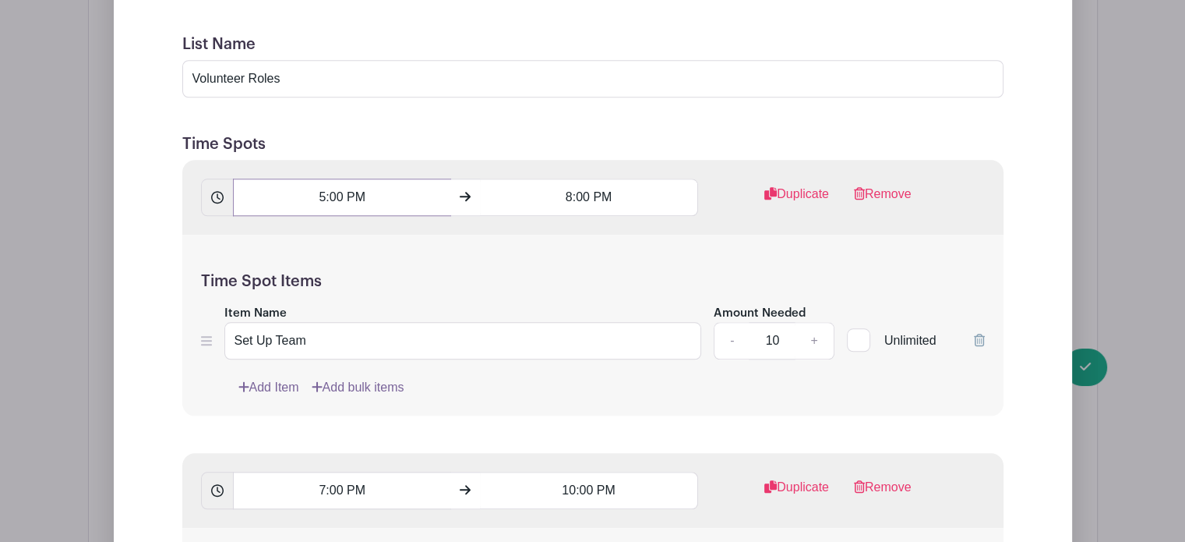
click at [320, 178] on input "5:00 PM" at bounding box center [342, 196] width 218 height 37
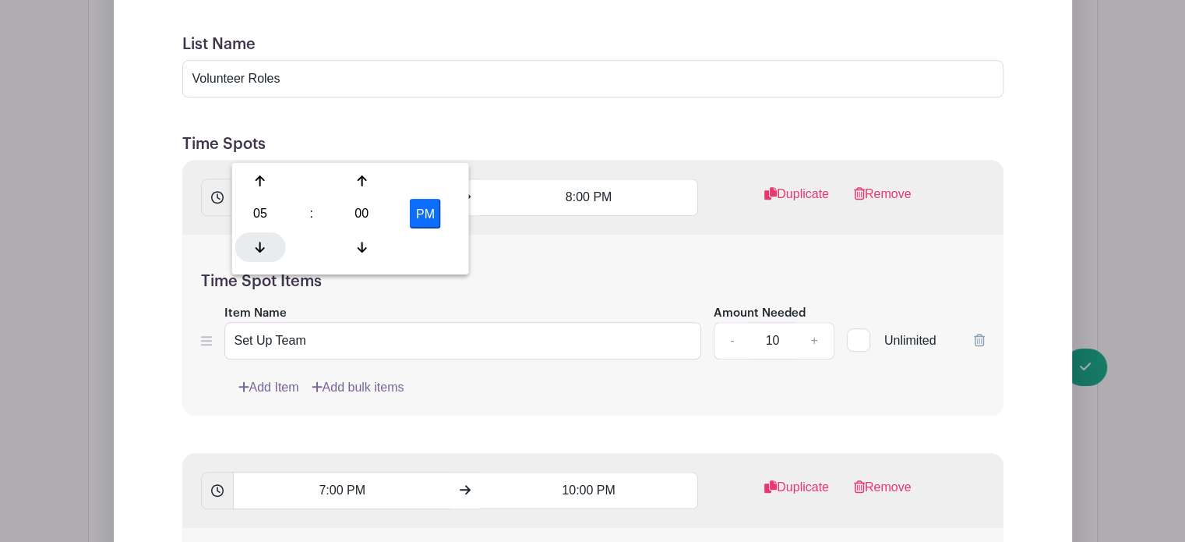
click at [258, 241] on icon at bounding box center [260, 246] width 9 height 12
type input "2:00 PM"
click at [568, 178] on input "8:00 PM" at bounding box center [589, 196] width 218 height 37
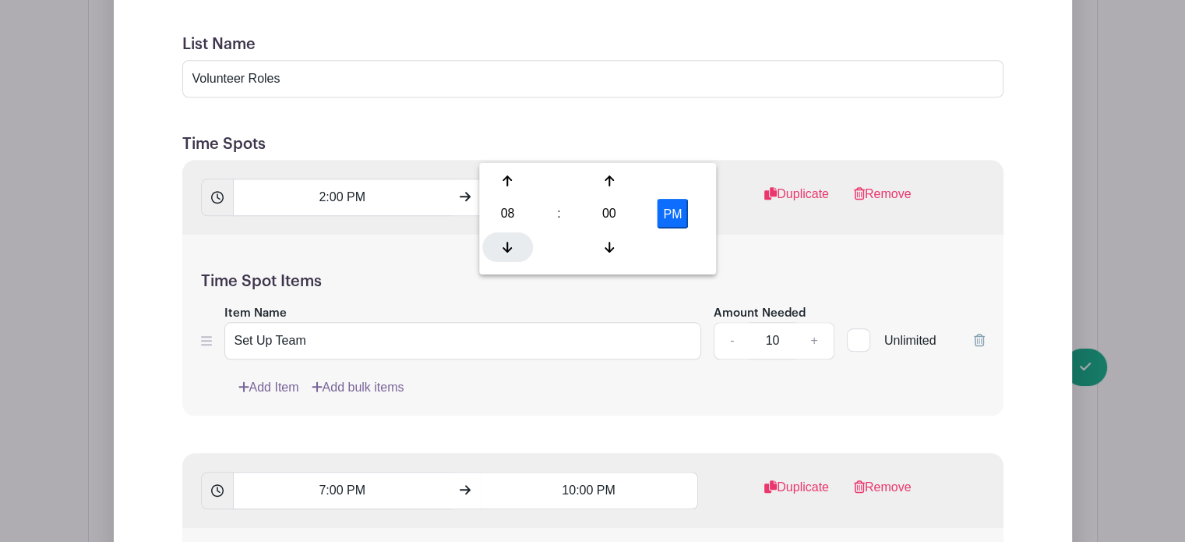
click at [507, 245] on icon at bounding box center [507, 246] width 9 height 12
type input "5:00 PM"
click at [721, 135] on h5 "Time Spots" at bounding box center [592, 144] width 821 height 19
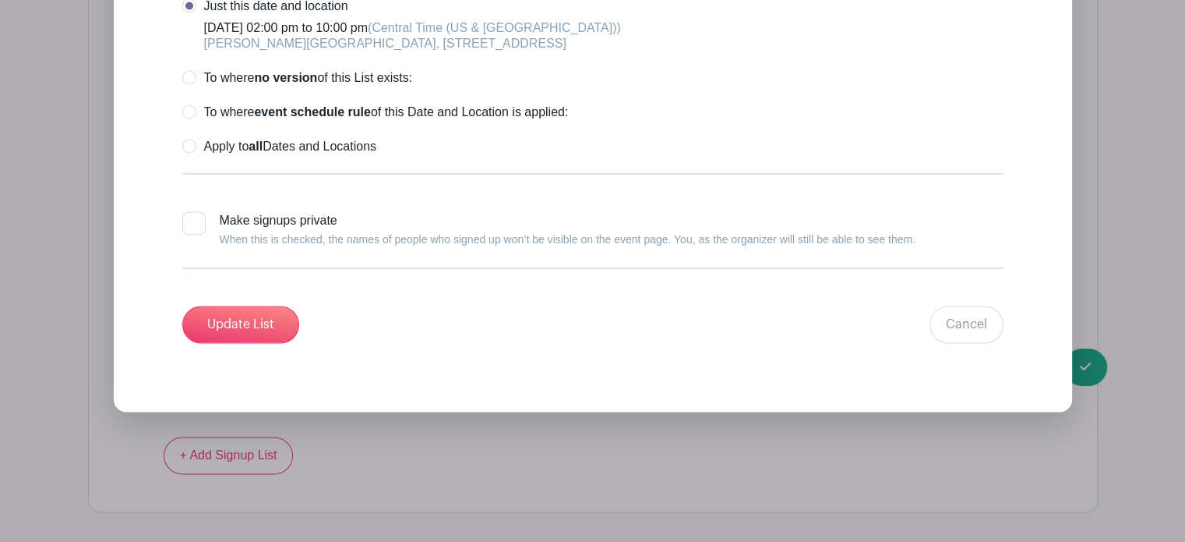
scroll to position [2494, 0]
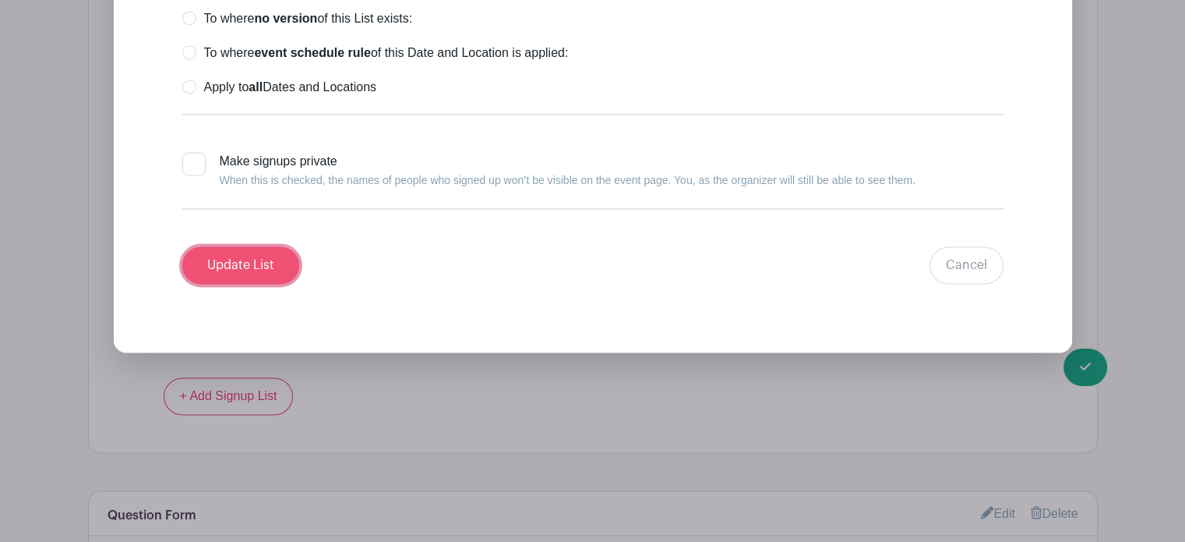
click at [228, 246] on input "Update List" at bounding box center [240, 264] width 117 height 37
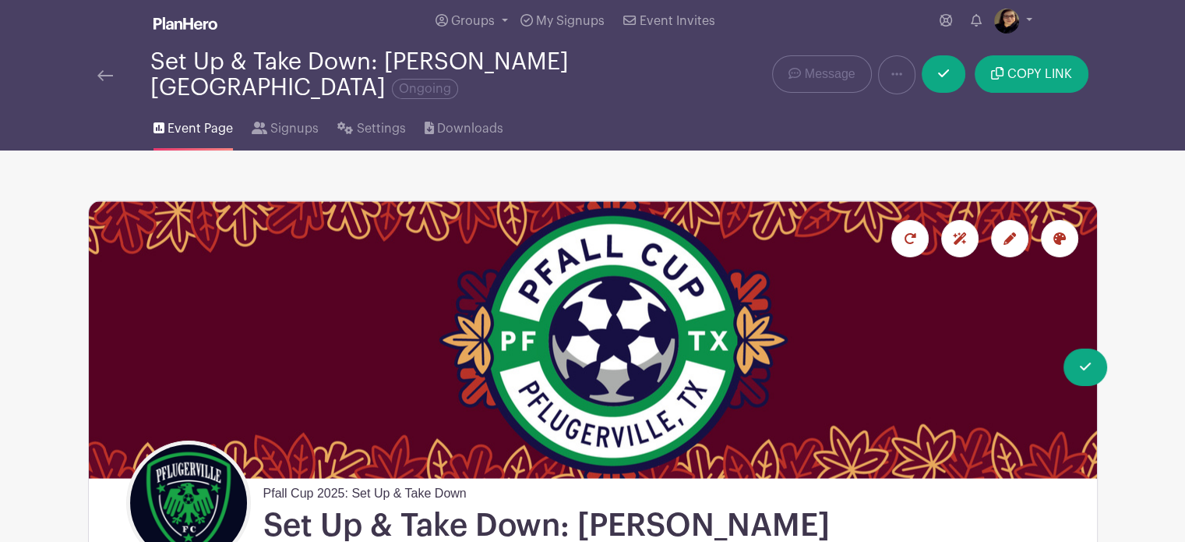
scroll to position [0, 0]
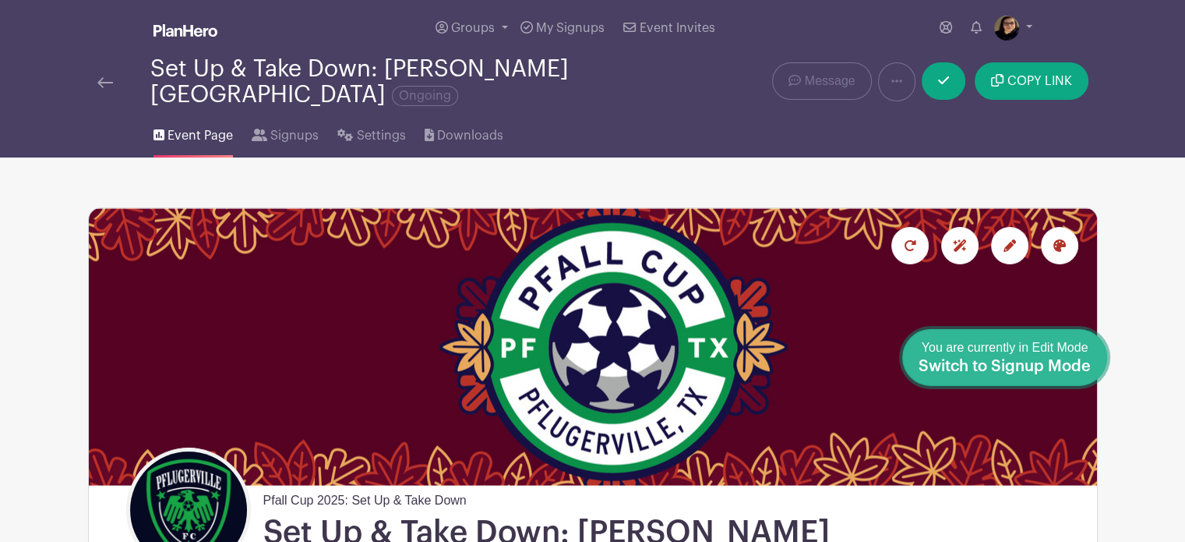
click at [1088, 371] on span "Switch to Signup Mode" at bounding box center [1005, 367] width 172 height 16
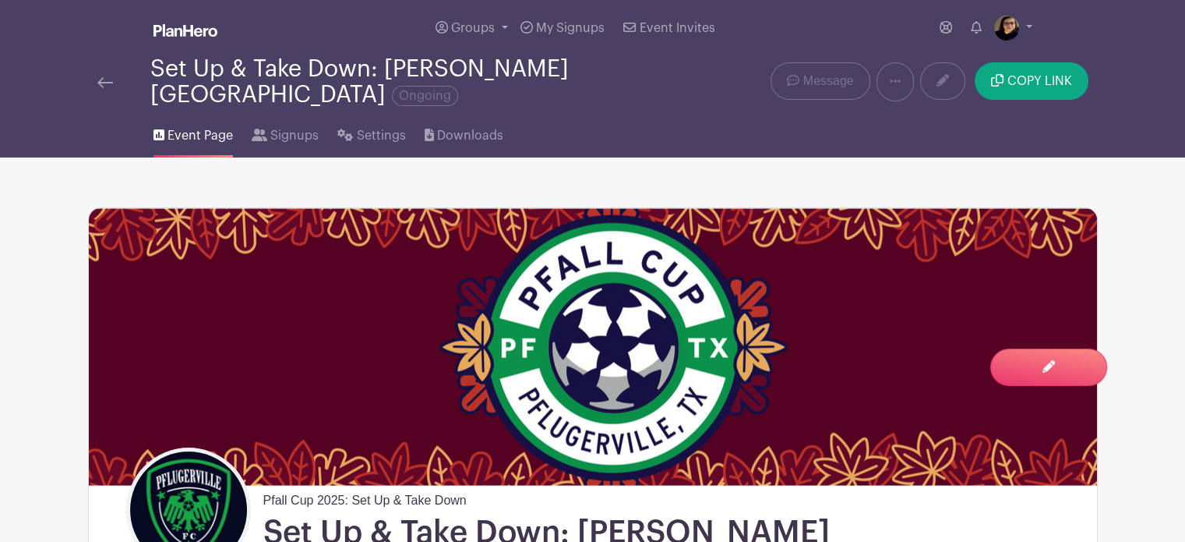
click at [99, 77] on img at bounding box center [105, 82] width 16 height 11
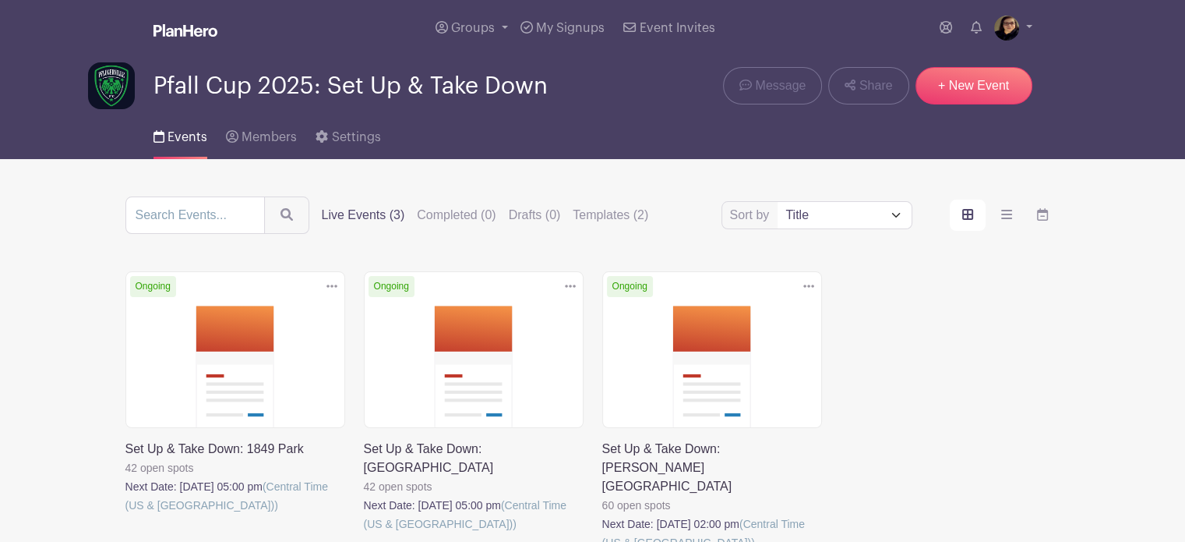
click at [125, 514] on link at bounding box center [125, 514] width 0 height 0
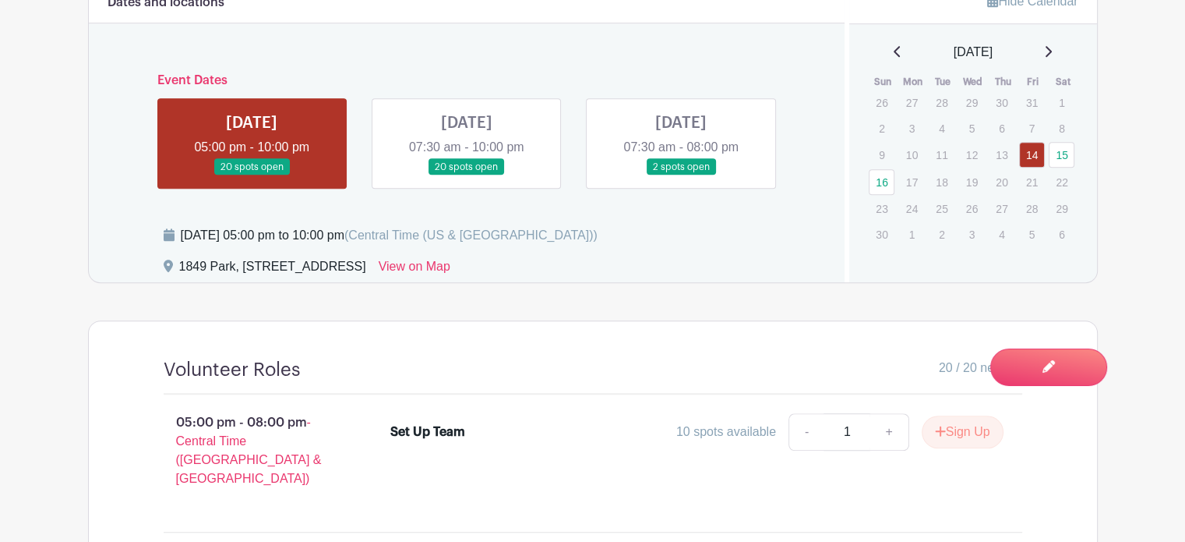
scroll to position [1007, 0]
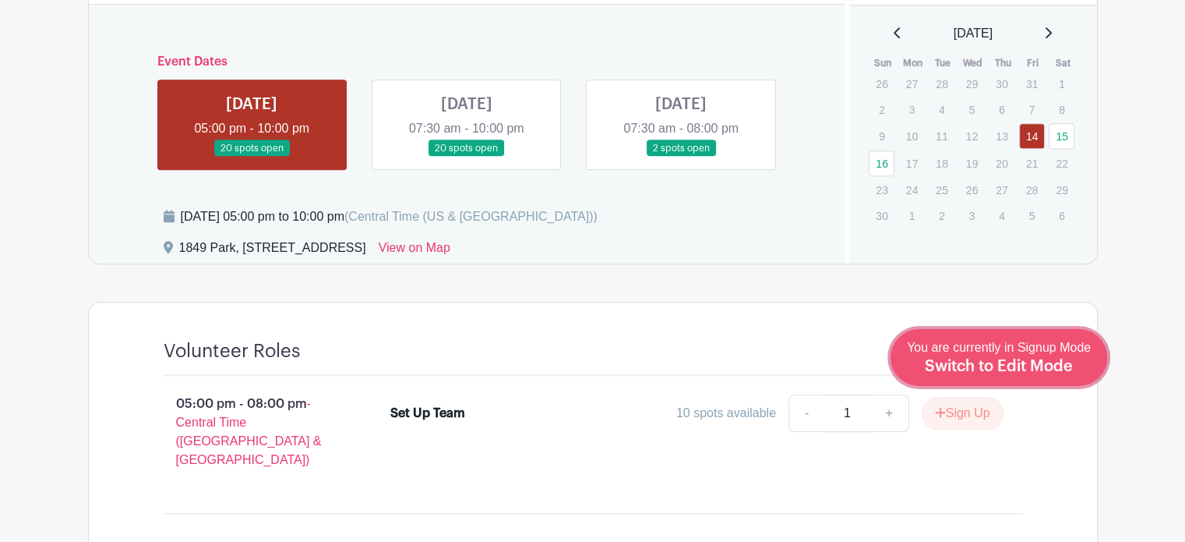
click at [1065, 353] on span "You are currently in Signup Mode Switch to Edit Mode" at bounding box center [999, 357] width 184 height 33
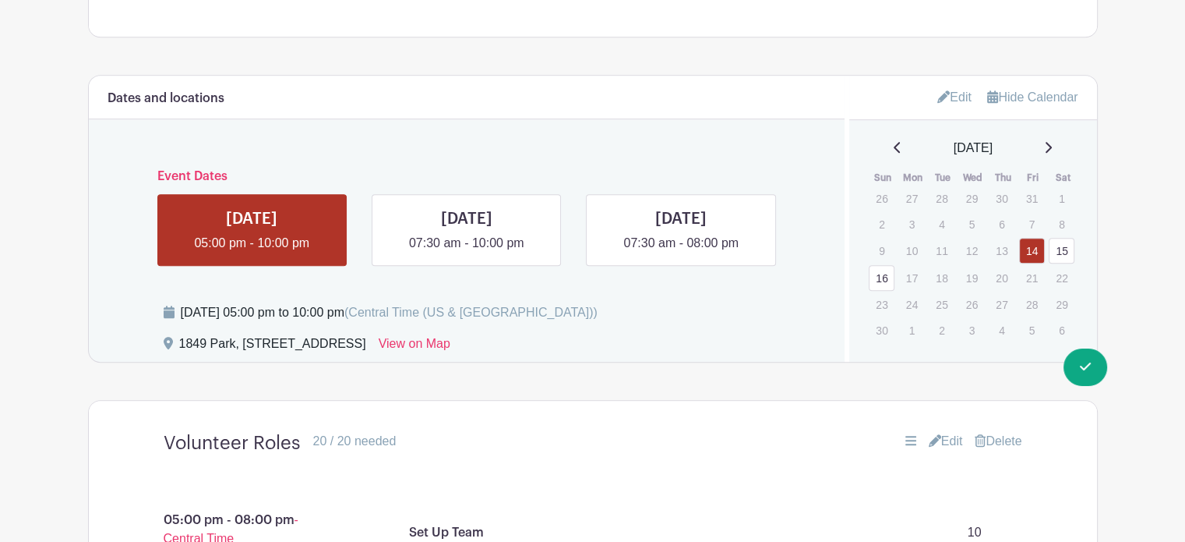
scroll to position [943, 0]
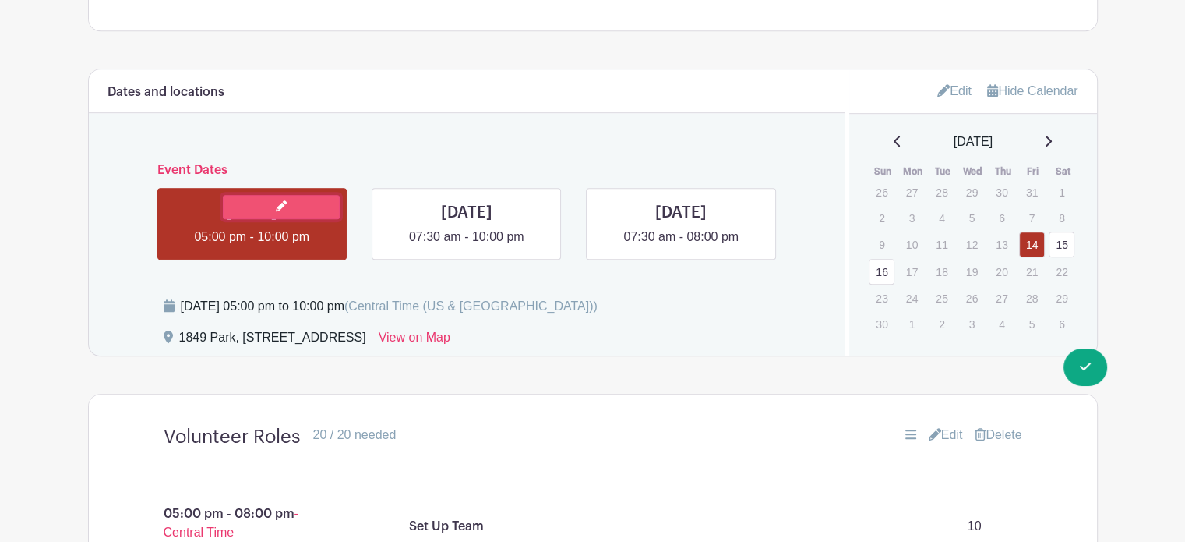
click at [313, 201] on link at bounding box center [281, 207] width 117 height 24
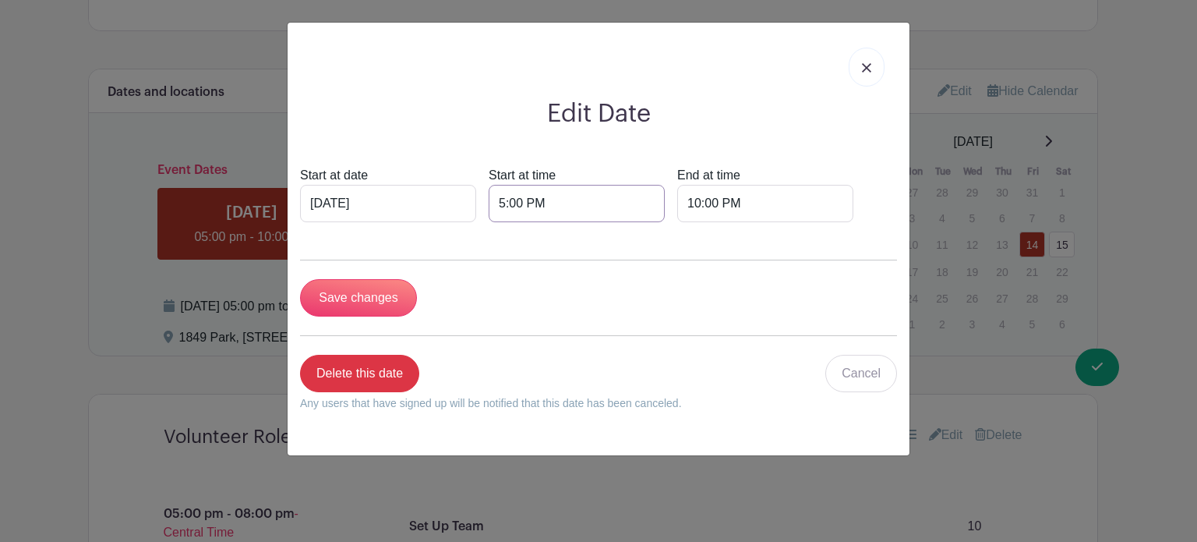
click at [495, 202] on input "5:00 PM" at bounding box center [577, 203] width 176 height 37
click at [509, 306] on icon at bounding box center [511, 306] width 9 height 12
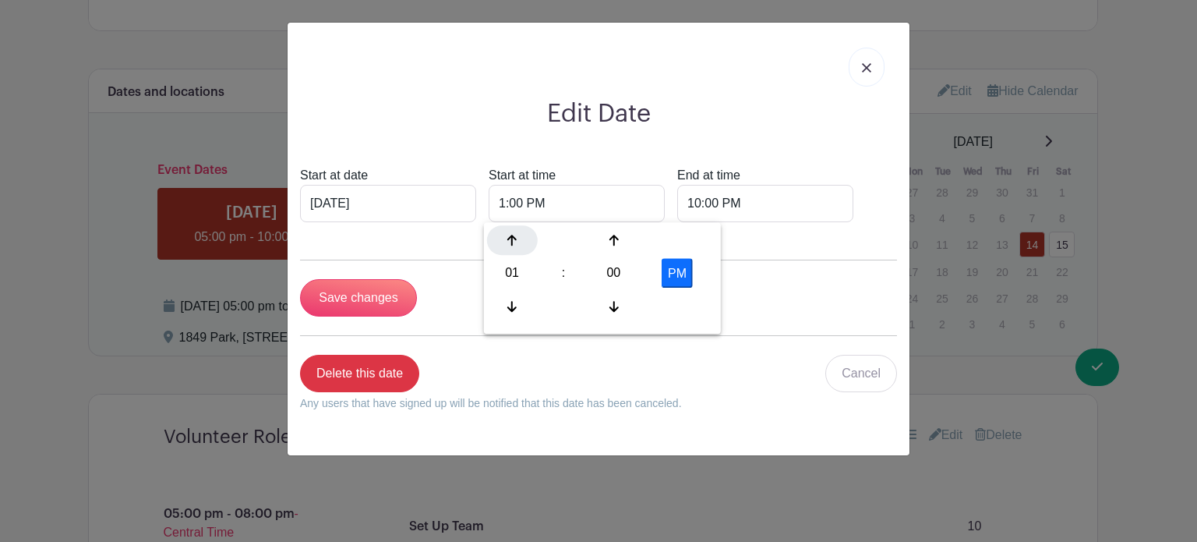
click at [510, 238] on icon at bounding box center [511, 240] width 9 height 12
type input "2:00 PM"
click at [355, 297] on input "Save changes" at bounding box center [358, 297] width 117 height 37
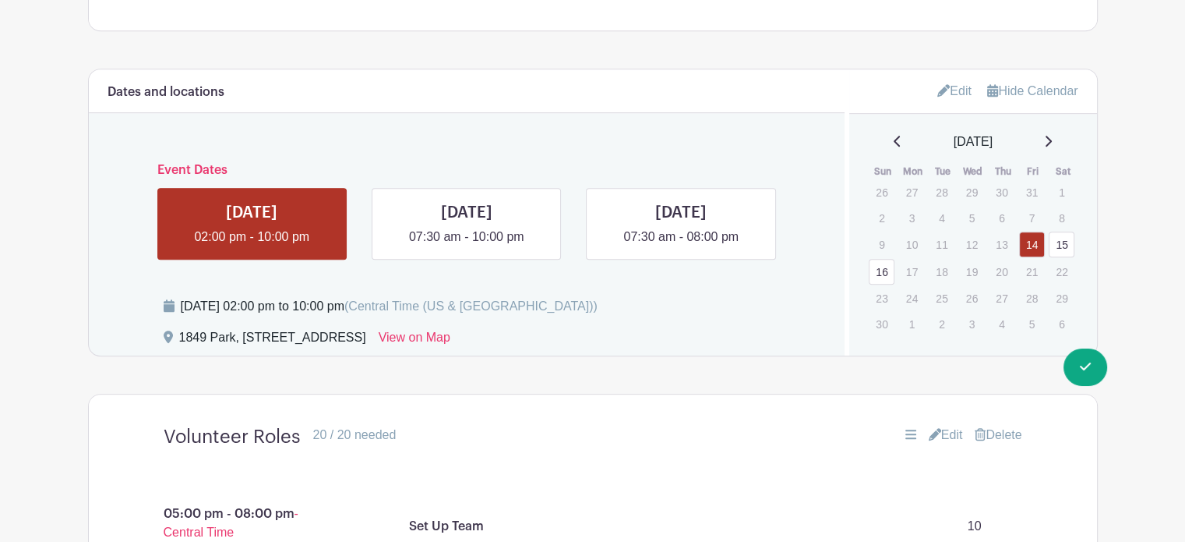
click at [948, 426] on link "Edit" at bounding box center [946, 435] width 34 height 19
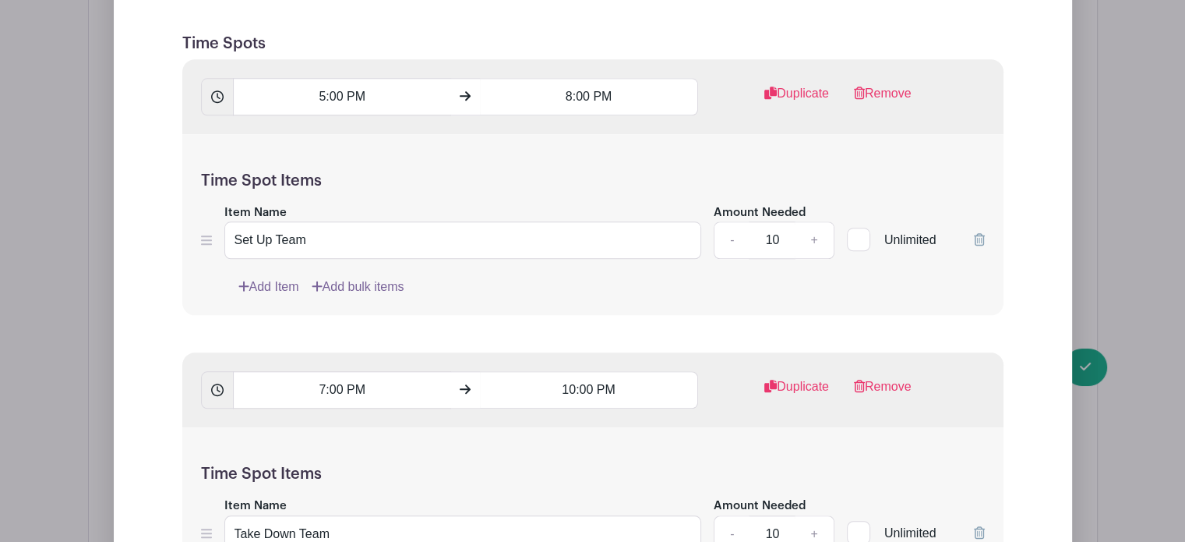
scroll to position [1618, 0]
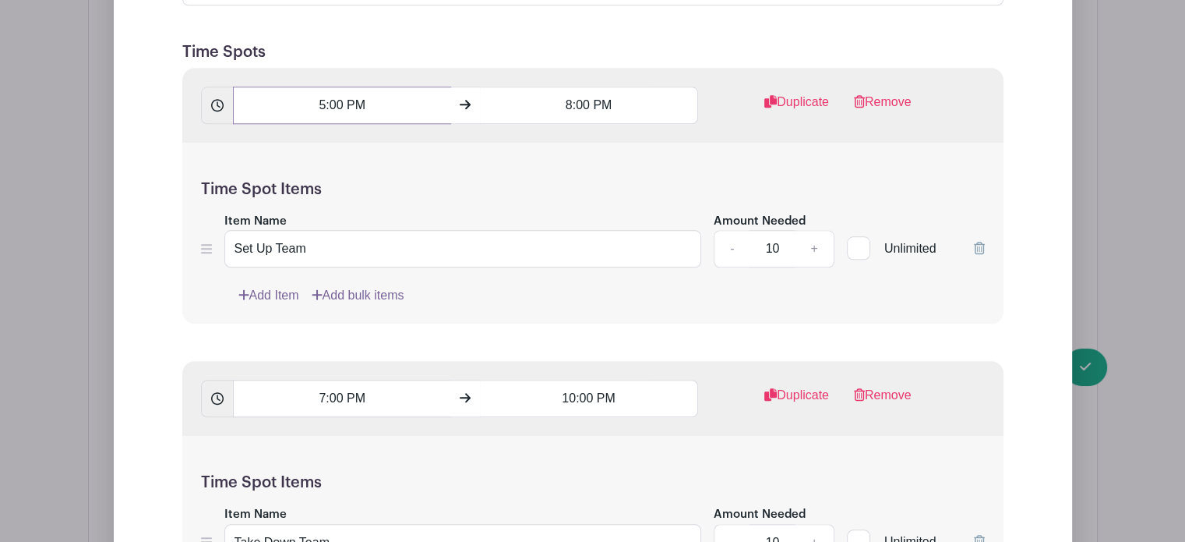
click at [320, 104] on input "5:00 PM" at bounding box center [342, 105] width 218 height 37
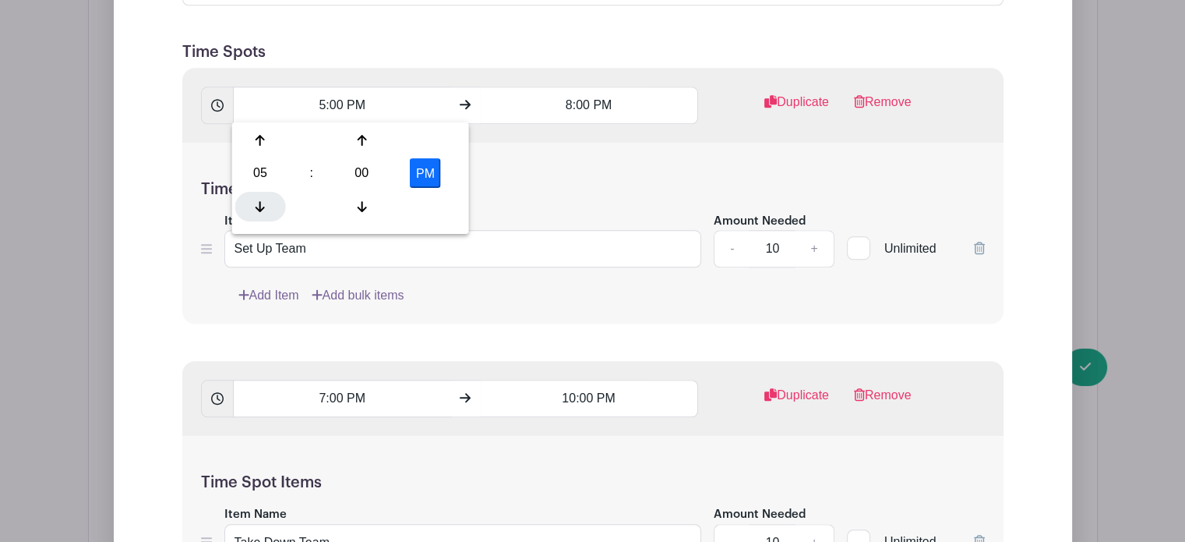
click at [254, 198] on div at bounding box center [260, 206] width 51 height 30
type input "2:00 PM"
click at [518, 181] on h5 "Time Spot Items" at bounding box center [593, 189] width 784 height 19
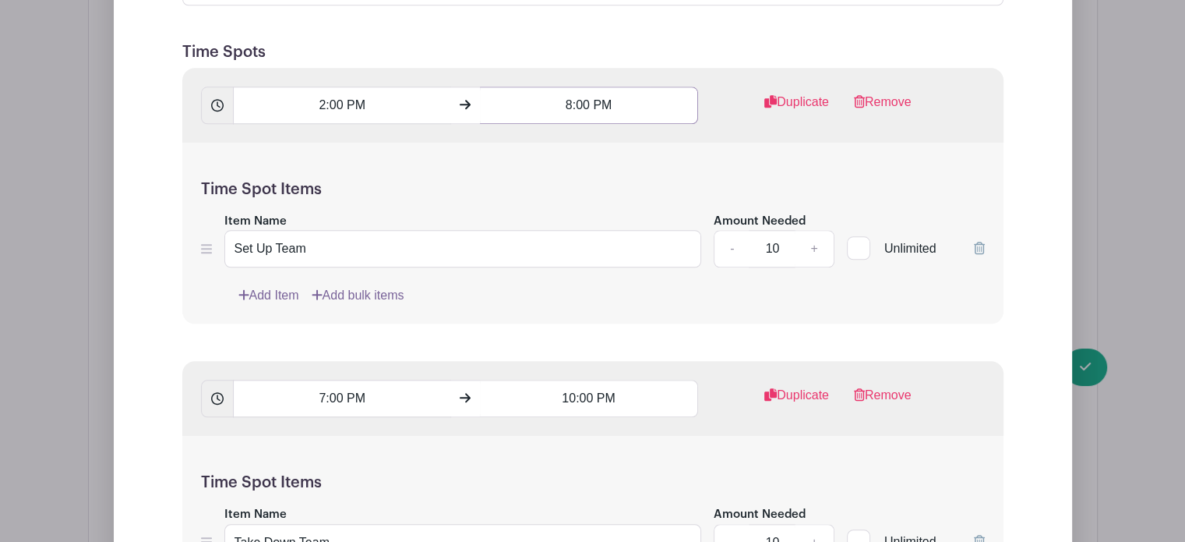
click at [568, 108] on input "8:00 PM" at bounding box center [589, 105] width 218 height 37
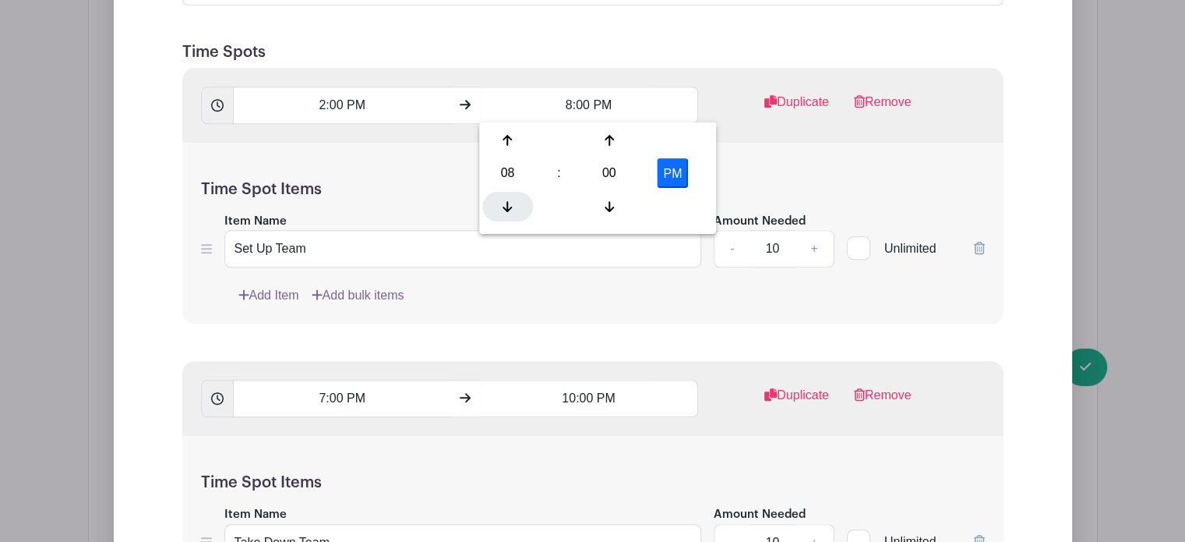
click at [506, 203] on icon at bounding box center [507, 206] width 9 height 12
type input "5:00 PM"
click at [900, 161] on div "Time Spot Items Item Name Set Up Team Amount Needed - 10 + Unlimited Add Item A…" at bounding box center [592, 234] width 821 height 182
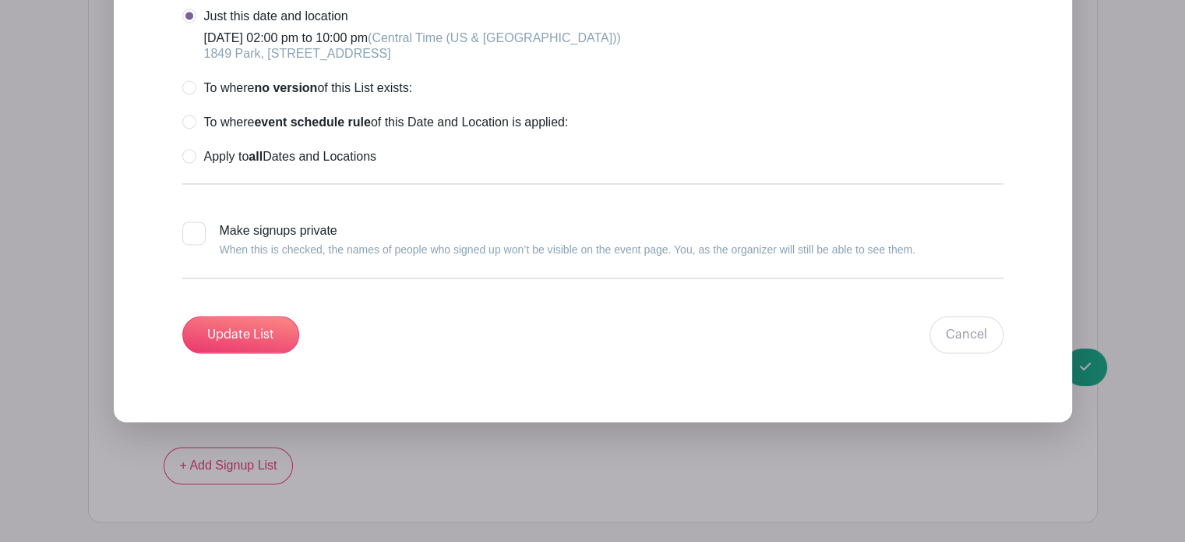
scroll to position [2407, 0]
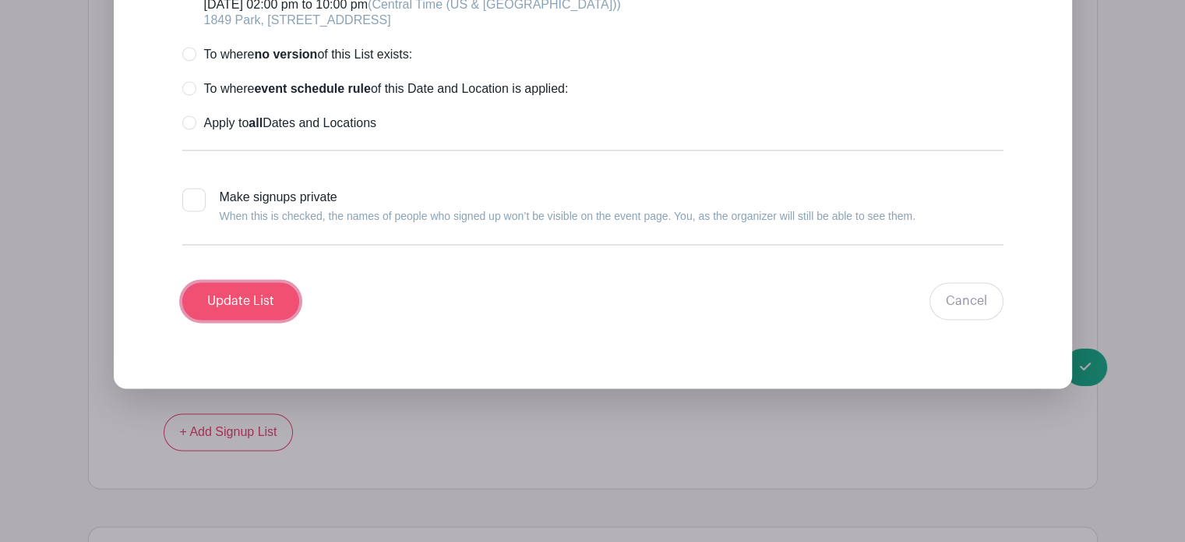
click at [260, 304] on input "Update List" at bounding box center [240, 300] width 117 height 37
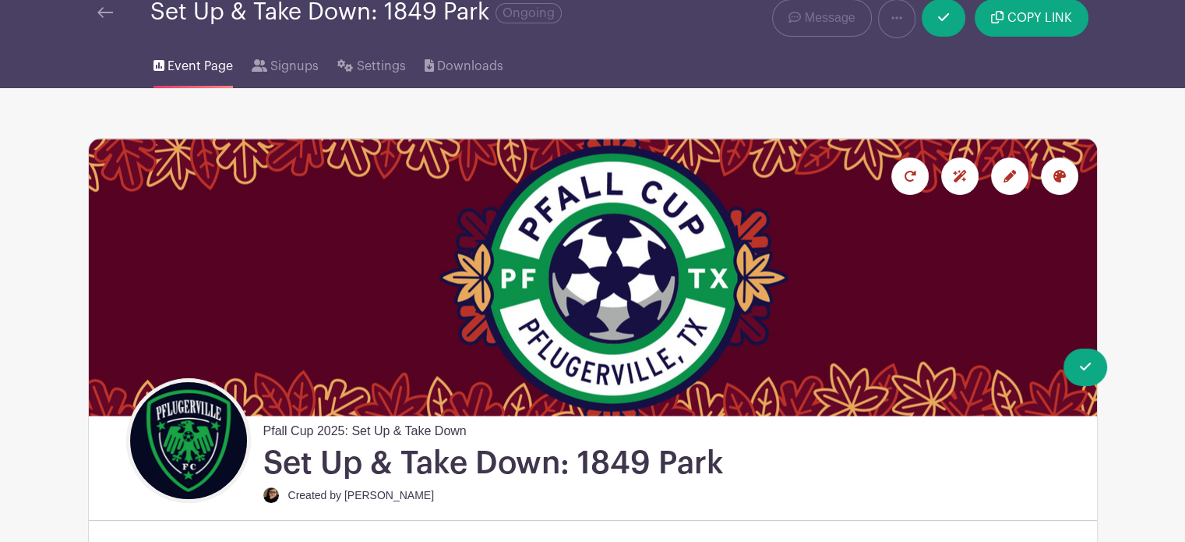
scroll to position [19, 0]
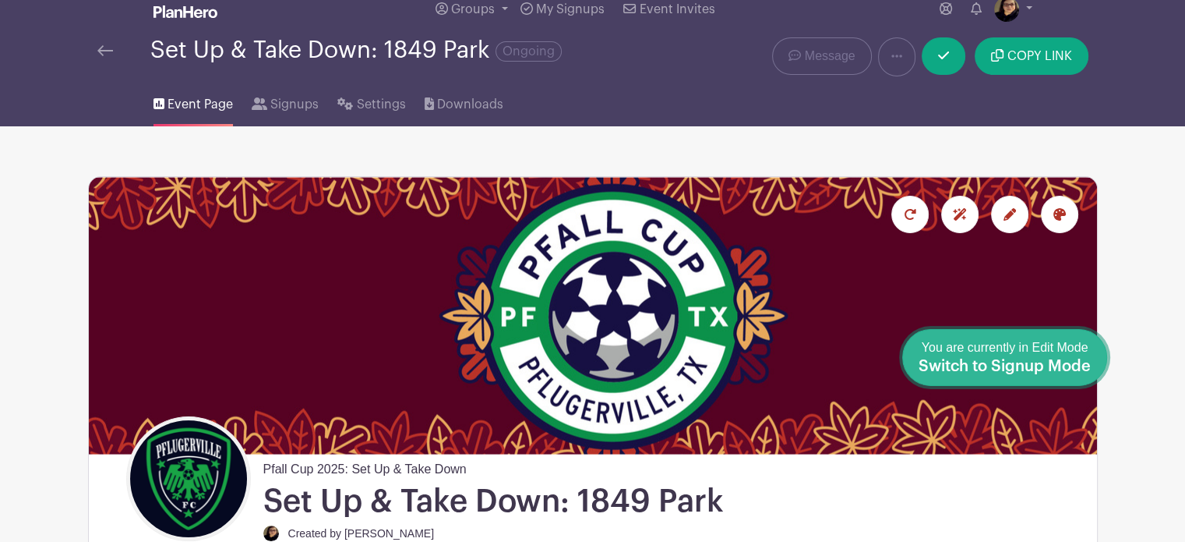
click at [1087, 362] on span "Switch to Signup Mode" at bounding box center [1005, 367] width 172 height 16
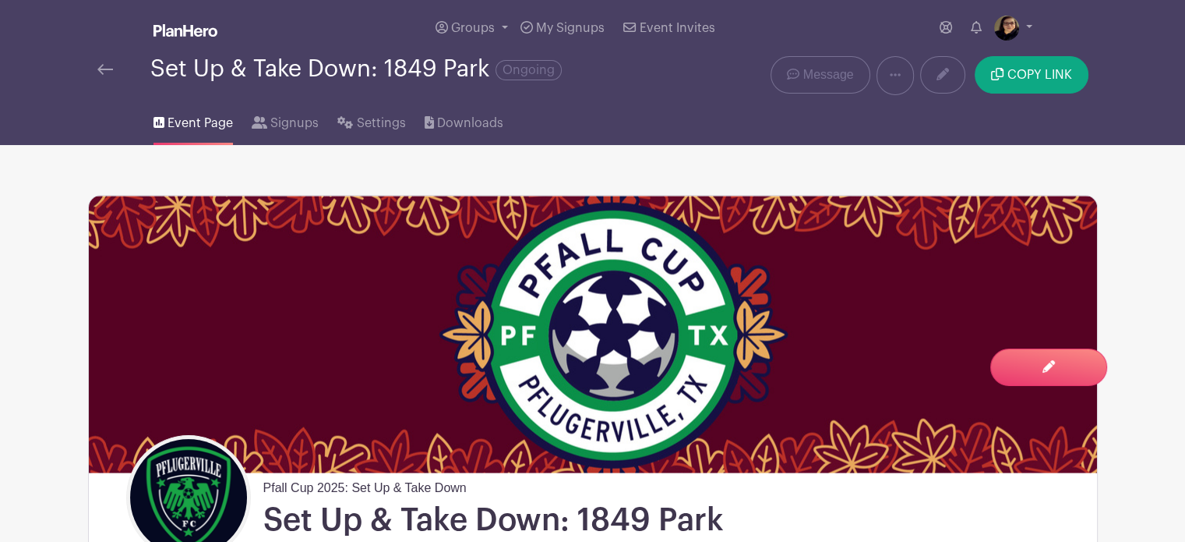
click at [106, 67] on img at bounding box center [105, 69] width 16 height 11
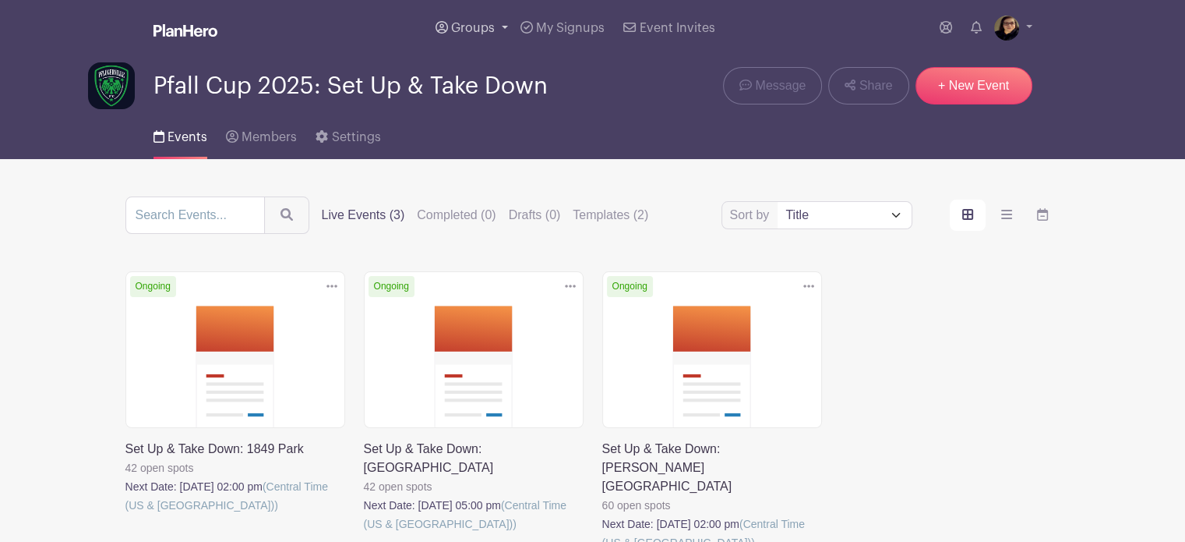
click at [455, 25] on span "Groups" at bounding box center [473, 28] width 44 height 12
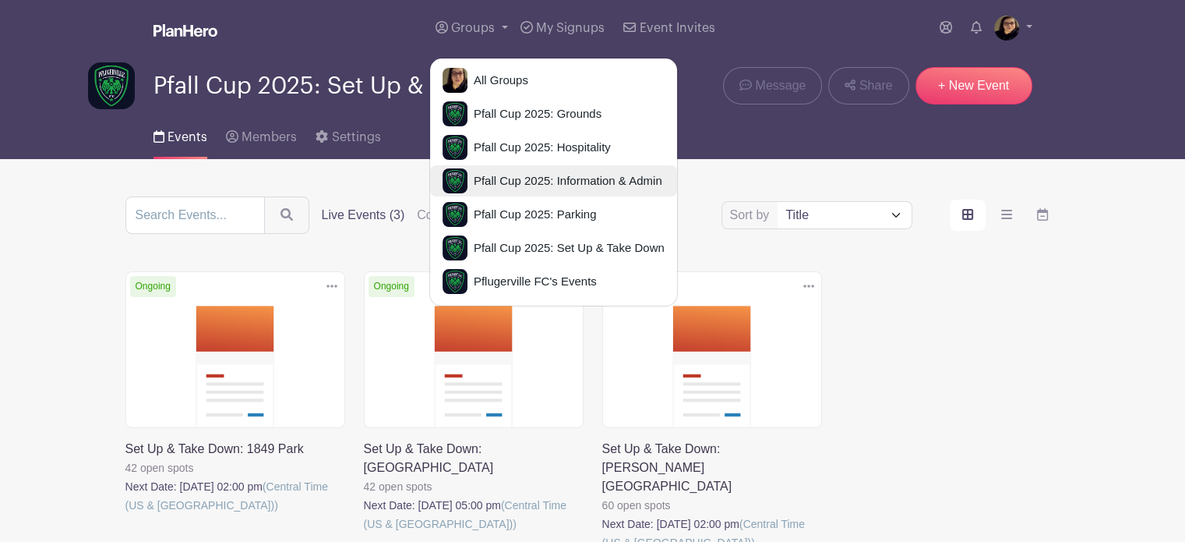
click at [567, 183] on span "Pfall Cup 2025: Information & Admin" at bounding box center [565, 181] width 195 height 18
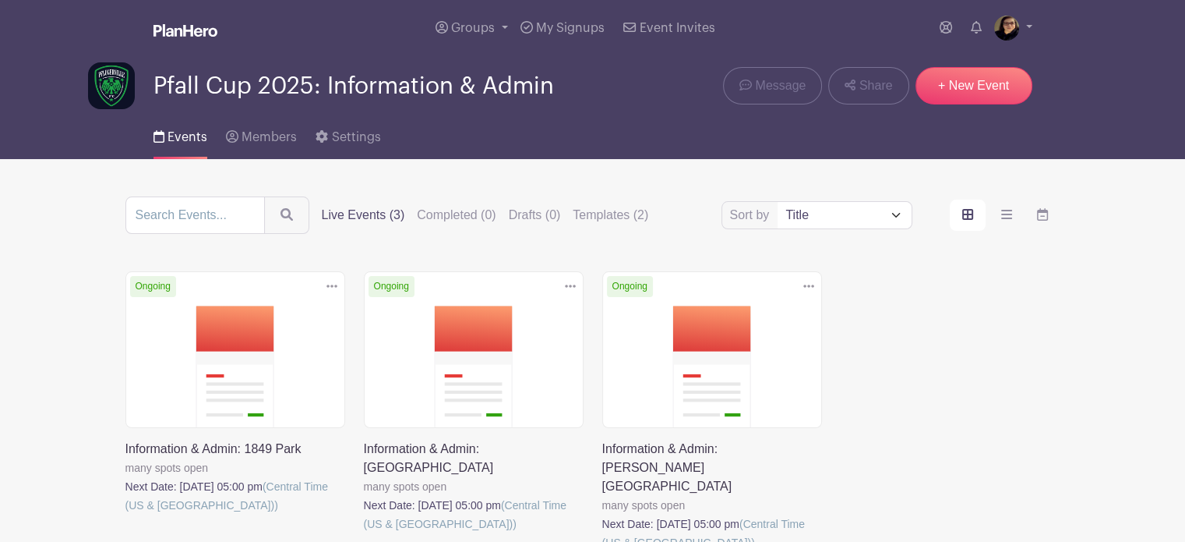
click at [602, 541] on link at bounding box center [602, 552] width 0 height 0
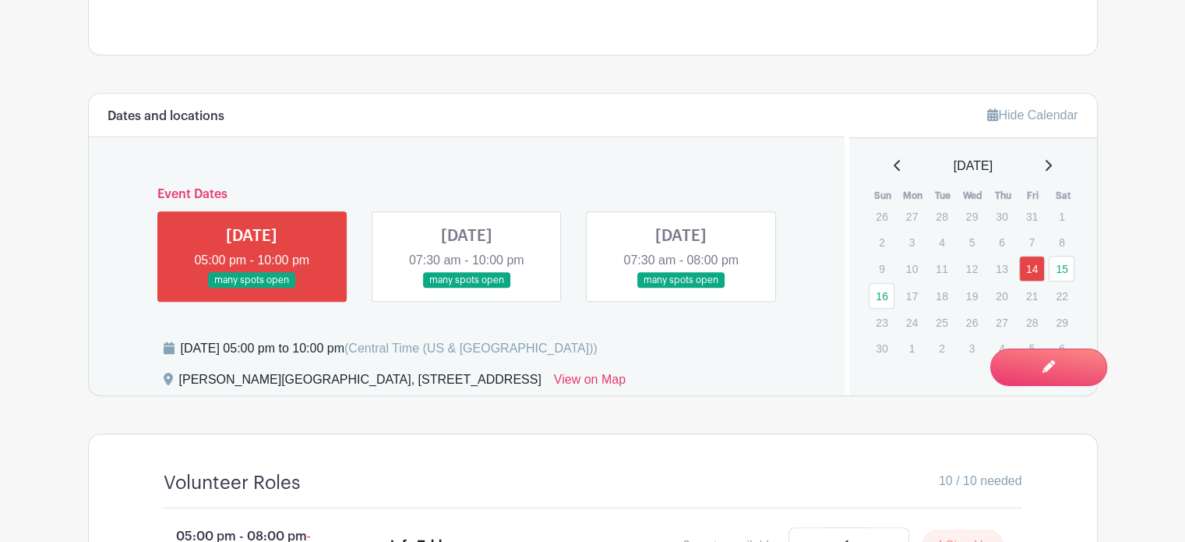
scroll to position [966, 0]
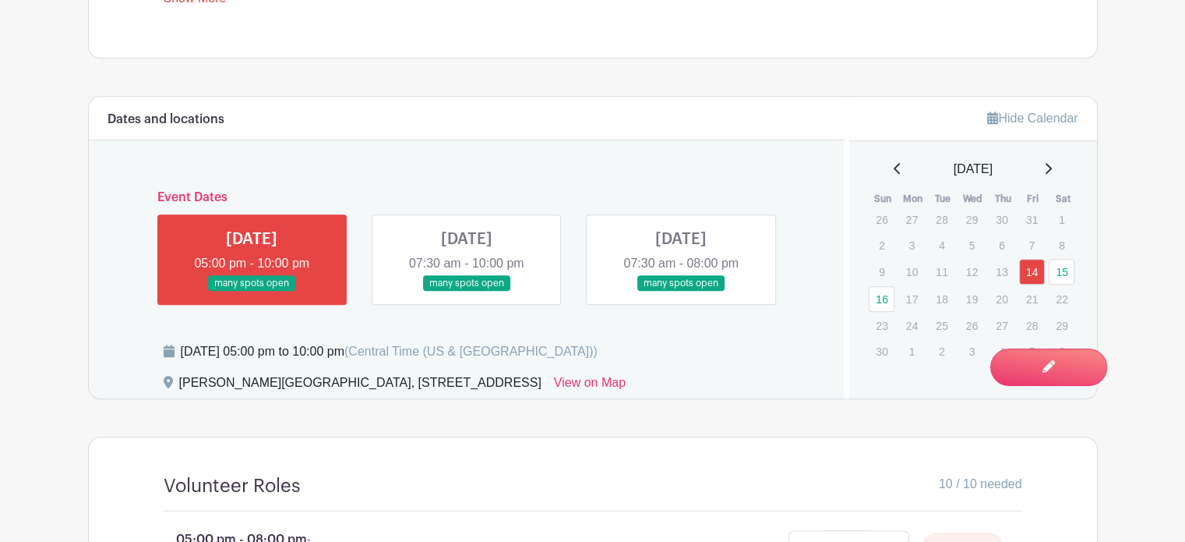
click at [467, 291] on link at bounding box center [467, 291] width 0 height 0
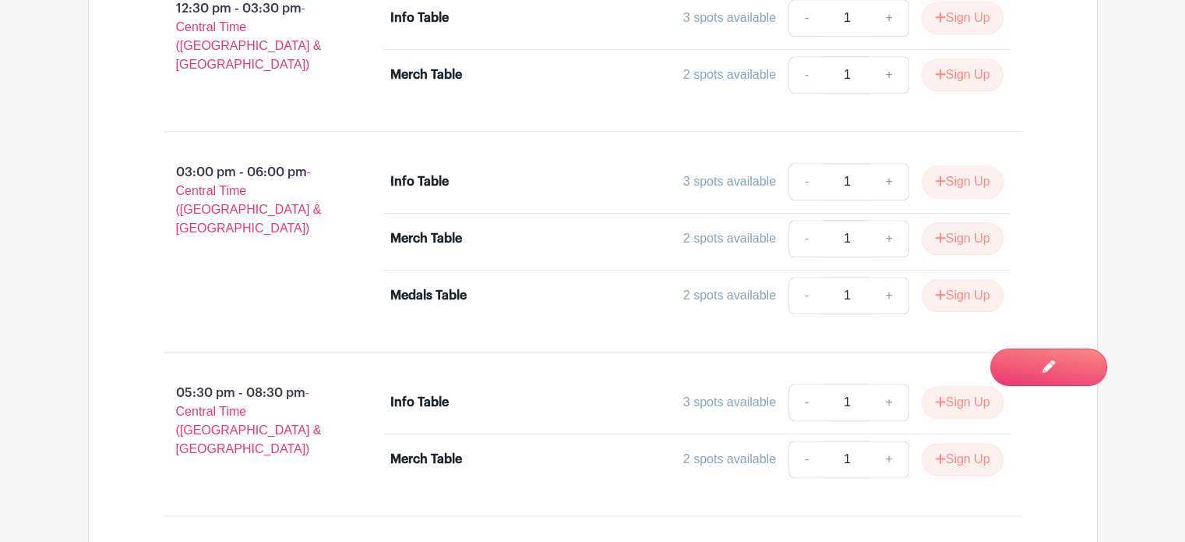
scroll to position [1832, 0]
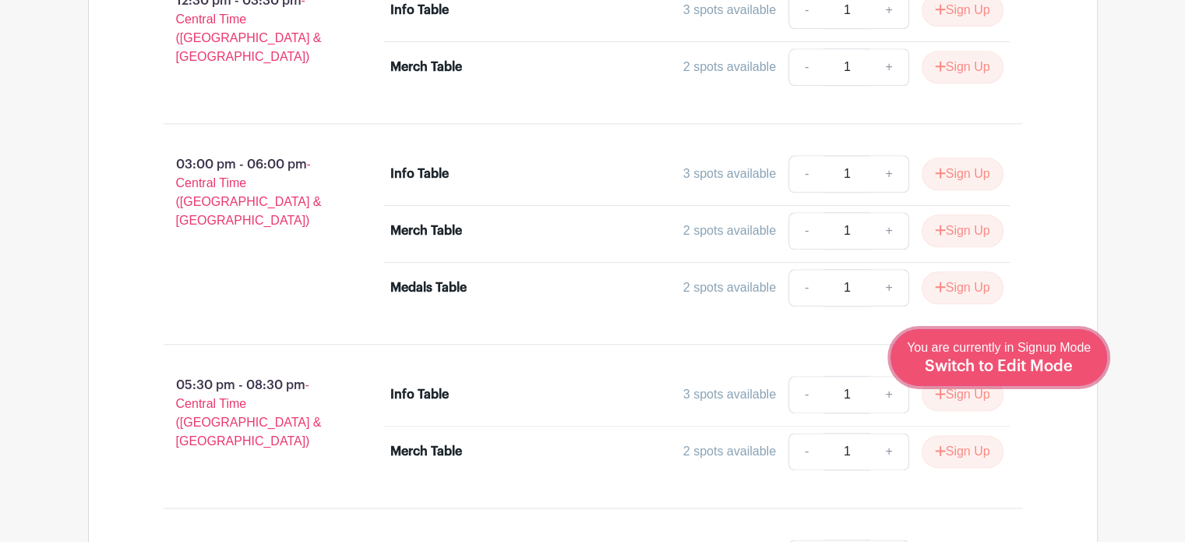
click at [1036, 362] on span "Switch to Edit Mode" at bounding box center [999, 367] width 148 height 16
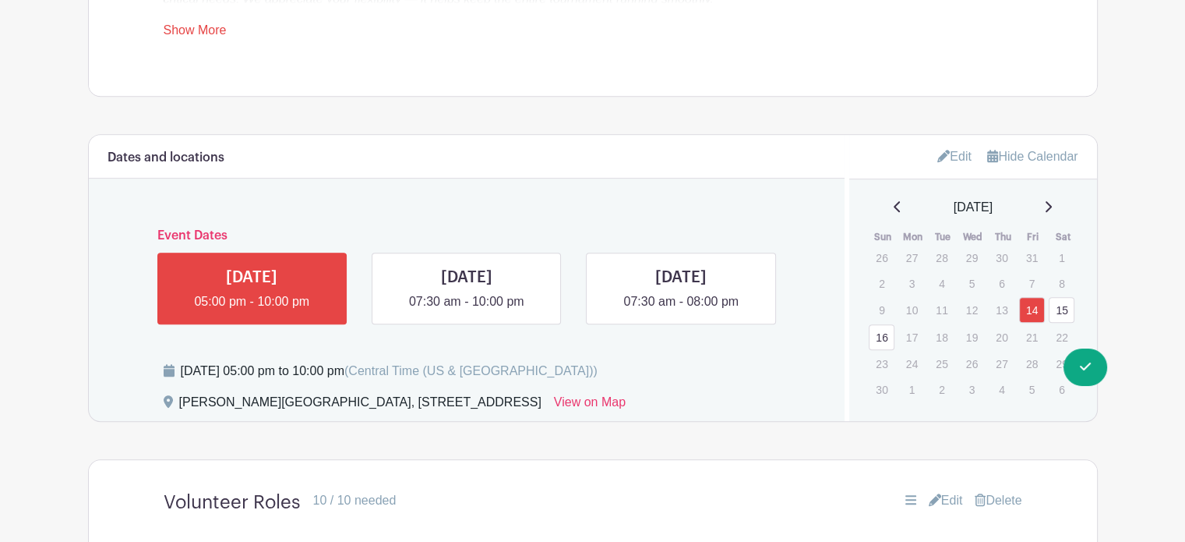
scroll to position [955, 0]
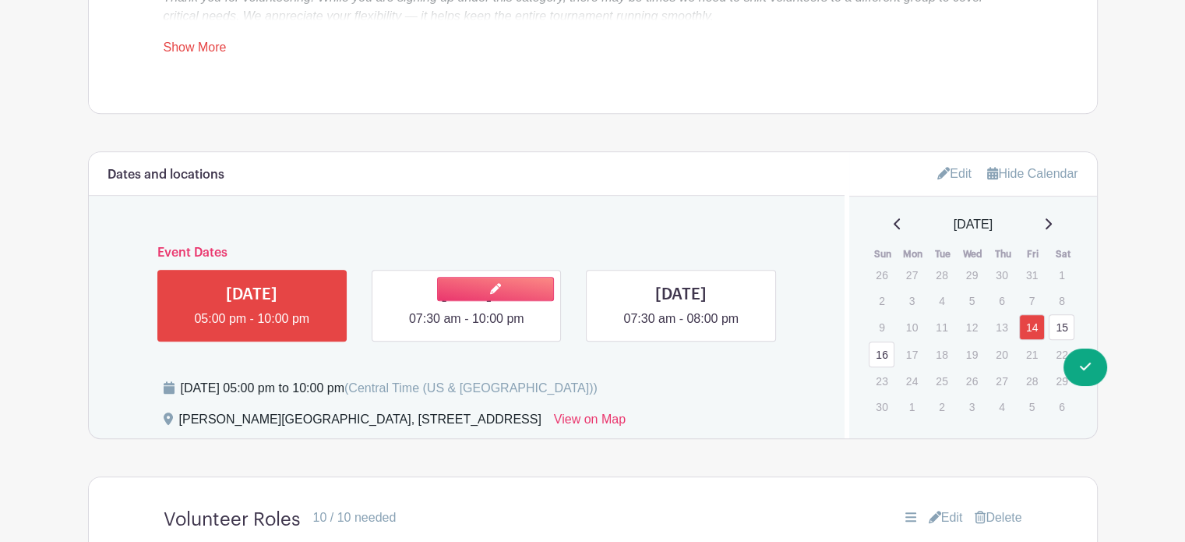
click at [467, 328] on link at bounding box center [467, 328] width 0 height 0
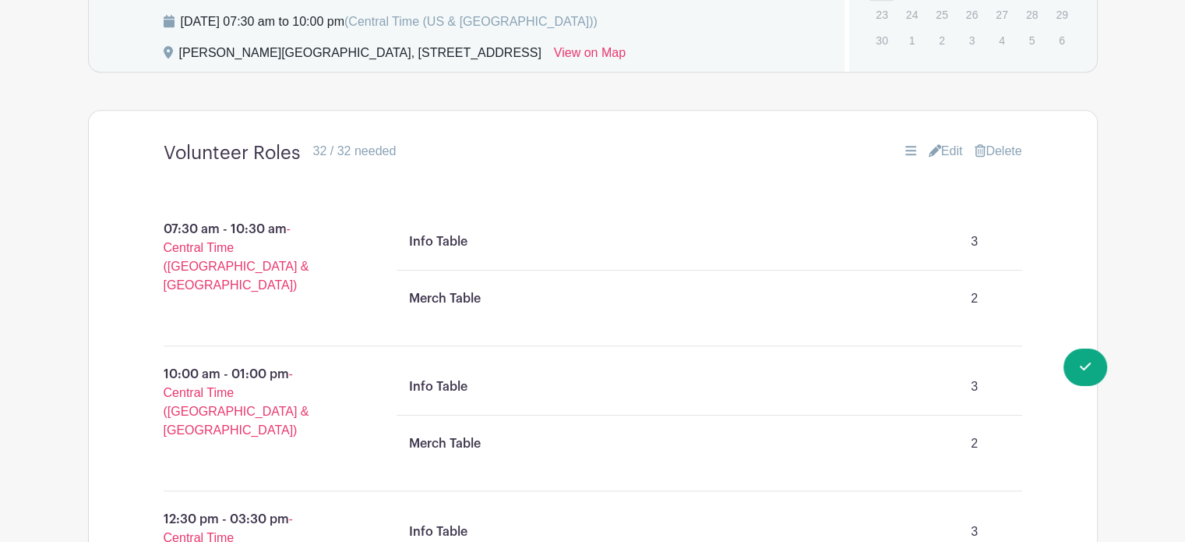
scroll to position [1316, 0]
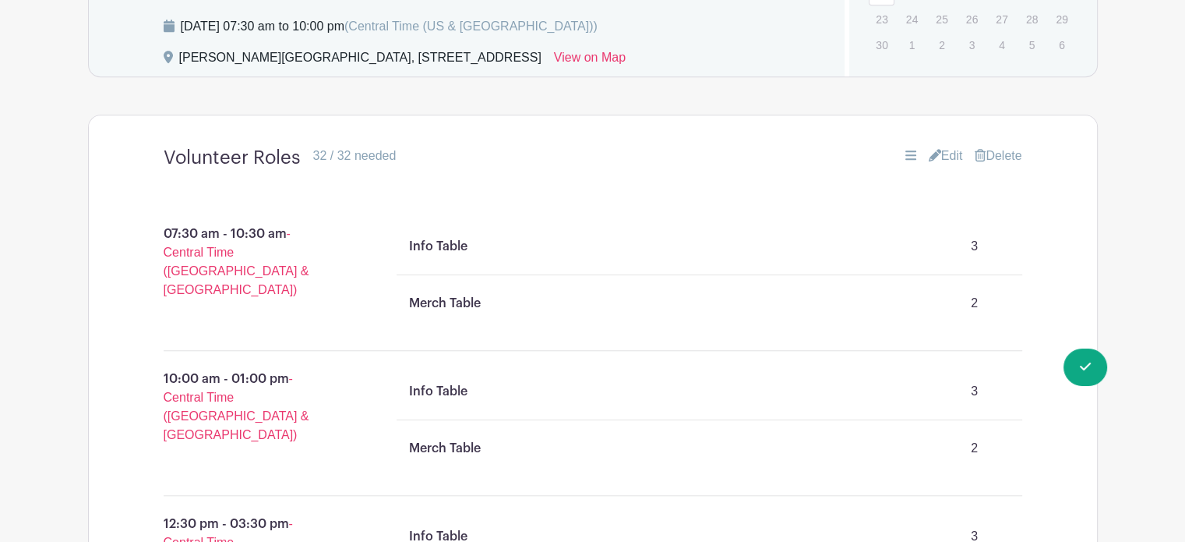
click at [945, 147] on link "Edit" at bounding box center [946, 156] width 34 height 19
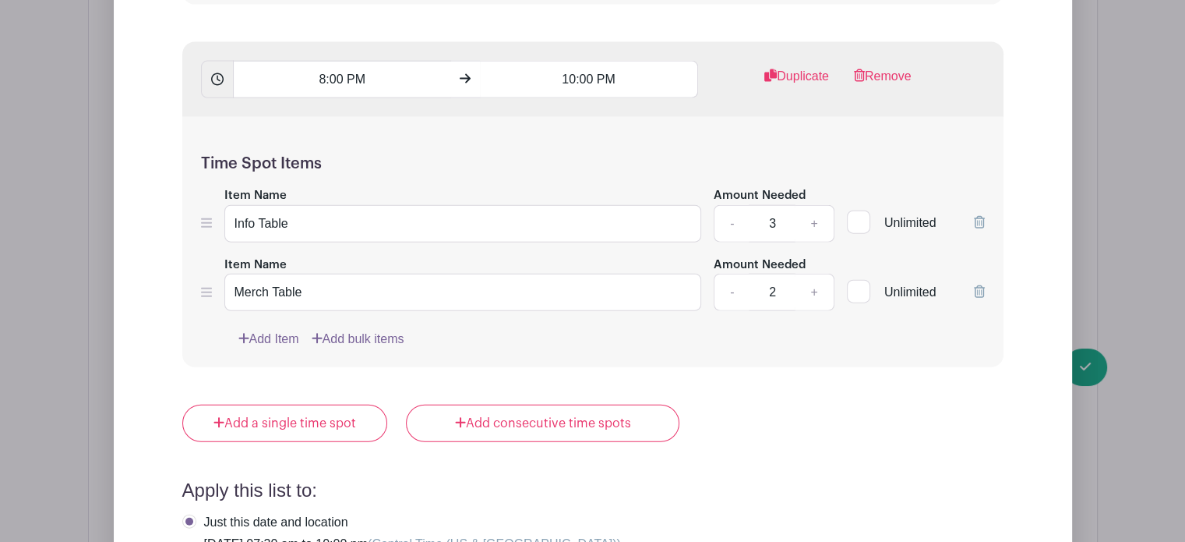
scroll to position [3611, 0]
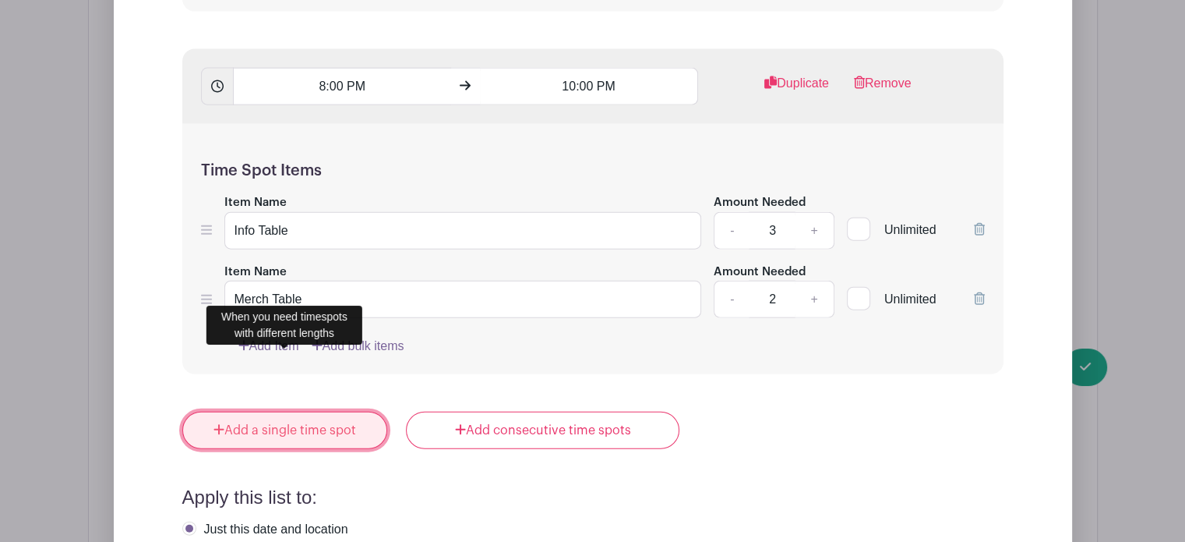
click at [304, 412] on link "Add a single time spot" at bounding box center [285, 430] width 206 height 37
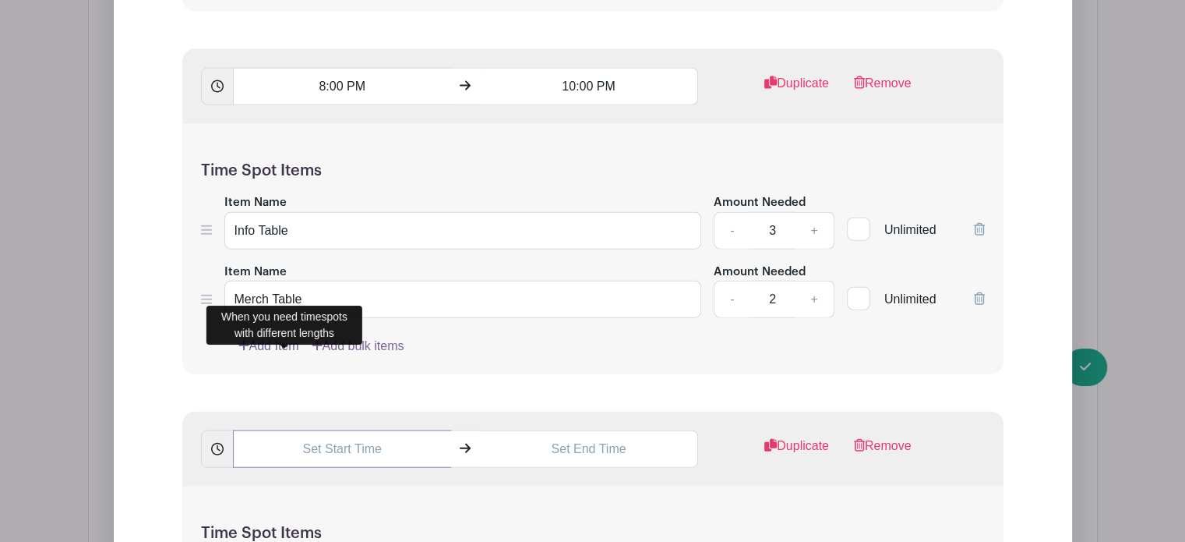
click at [302, 430] on input "text" at bounding box center [342, 448] width 218 height 37
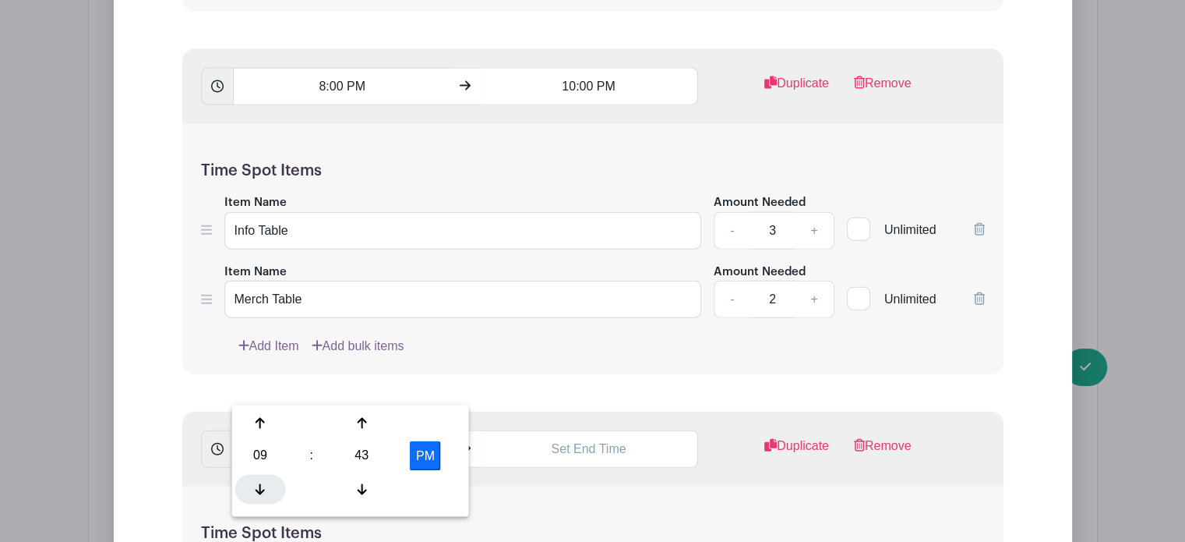
click at [253, 486] on div at bounding box center [260, 489] width 51 height 30
click at [368, 452] on div "43" at bounding box center [362, 456] width 51 height 30
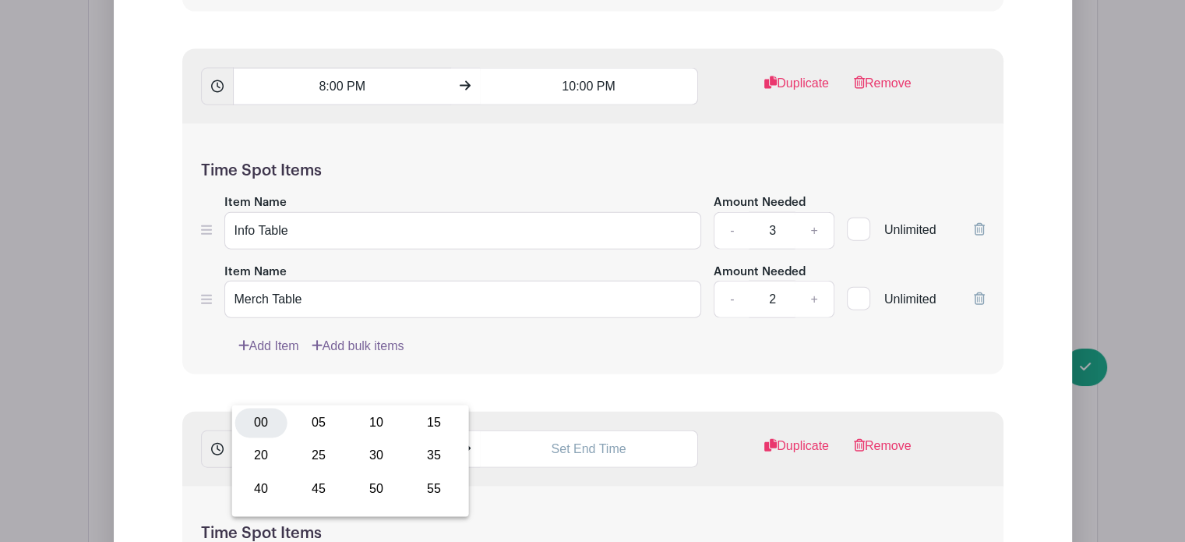
click at [249, 425] on div "00" at bounding box center [261, 423] width 52 height 30
type input "5:00 PM"
click at [561, 430] on input "text" at bounding box center [589, 448] width 218 height 37
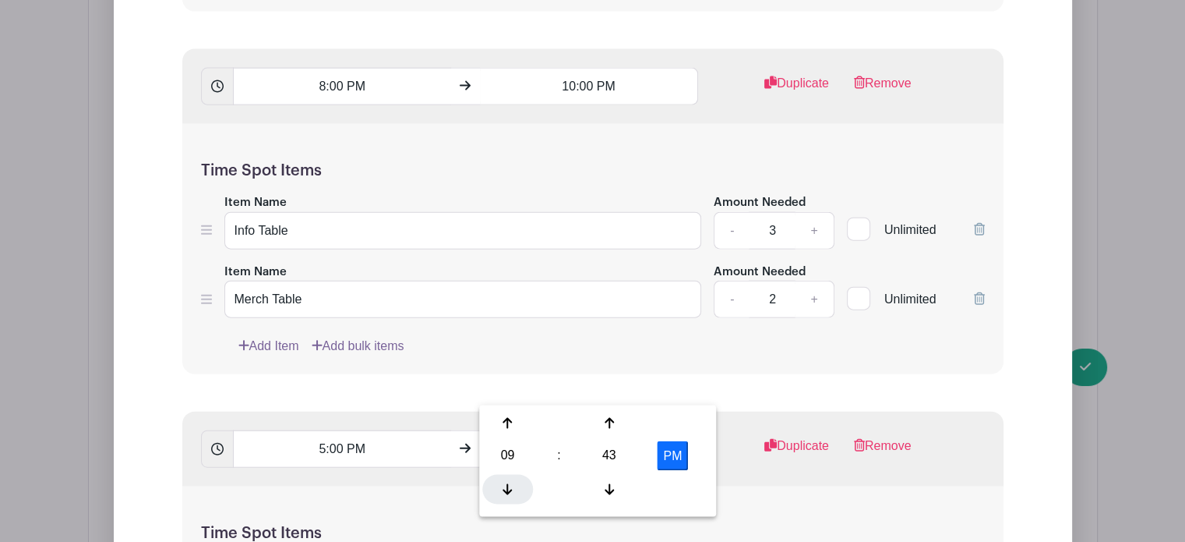
click at [503, 489] on icon at bounding box center [507, 488] width 9 height 11
click at [609, 450] on div "43" at bounding box center [609, 456] width 51 height 30
click at [502, 418] on div "00" at bounding box center [508, 423] width 52 height 30
type input "8:00 PM"
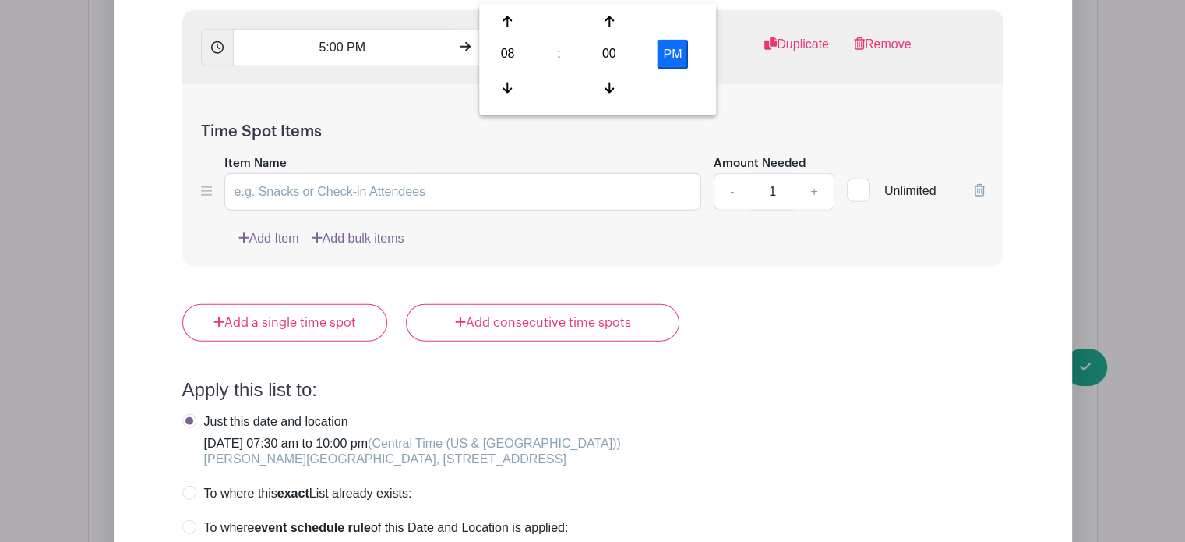
scroll to position [4019, 0]
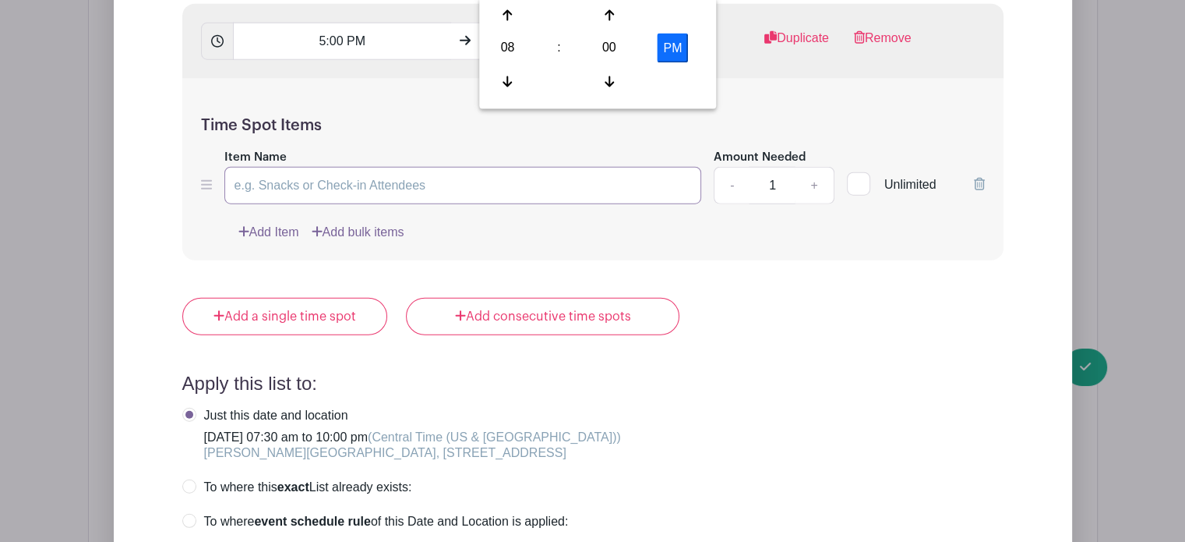
click at [393, 167] on input "Item Name" at bounding box center [463, 185] width 478 height 37
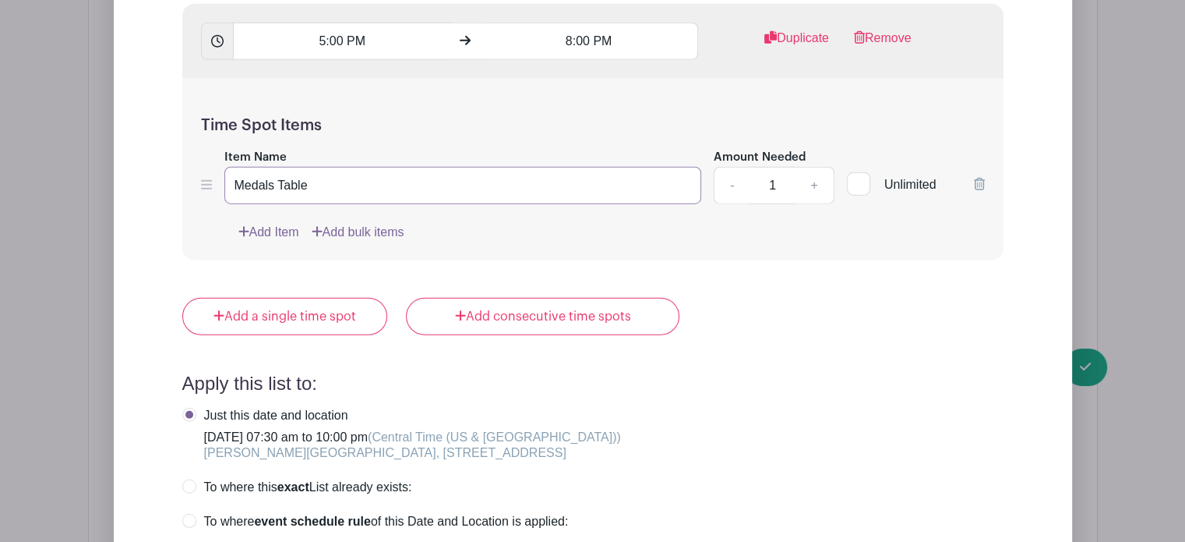
type input "Medals Table"
click at [816, 167] on link "+" at bounding box center [814, 185] width 39 height 37
type input "2"
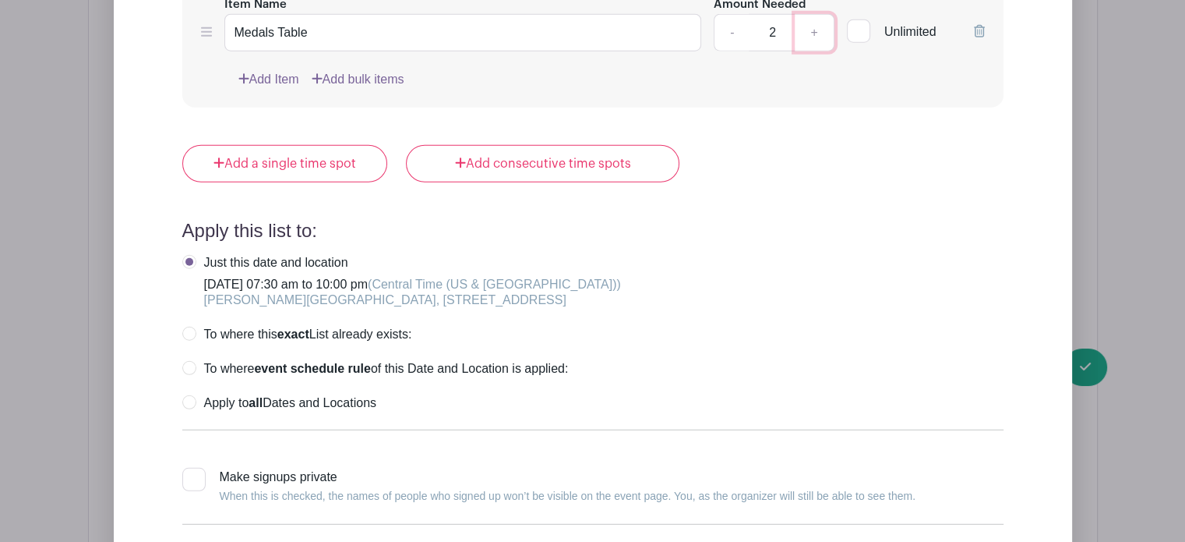
scroll to position [4206, 0]
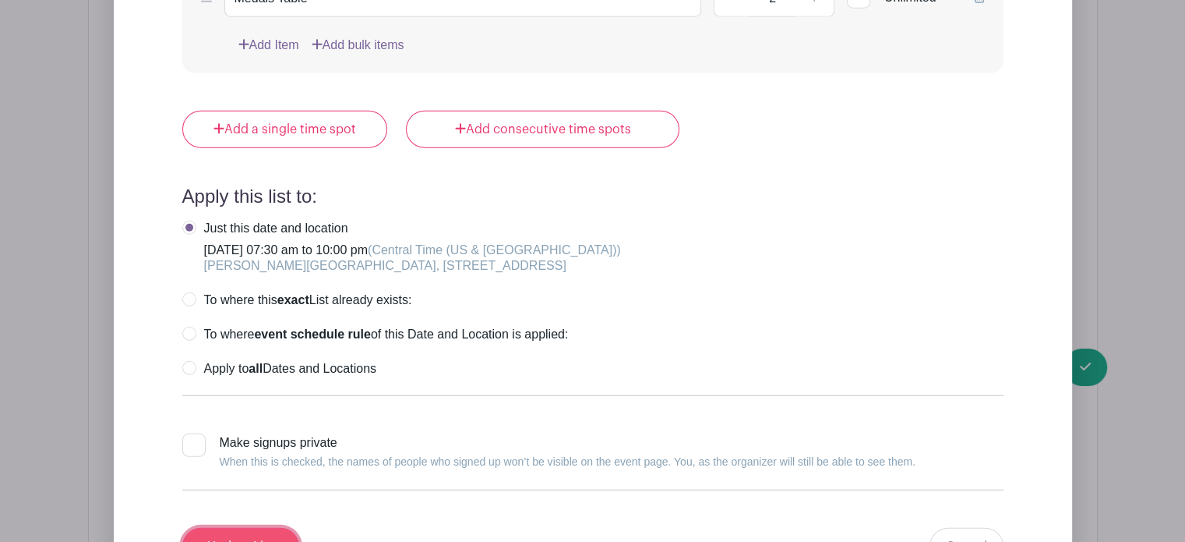
click at [231, 528] on input "Update List" at bounding box center [240, 546] width 117 height 37
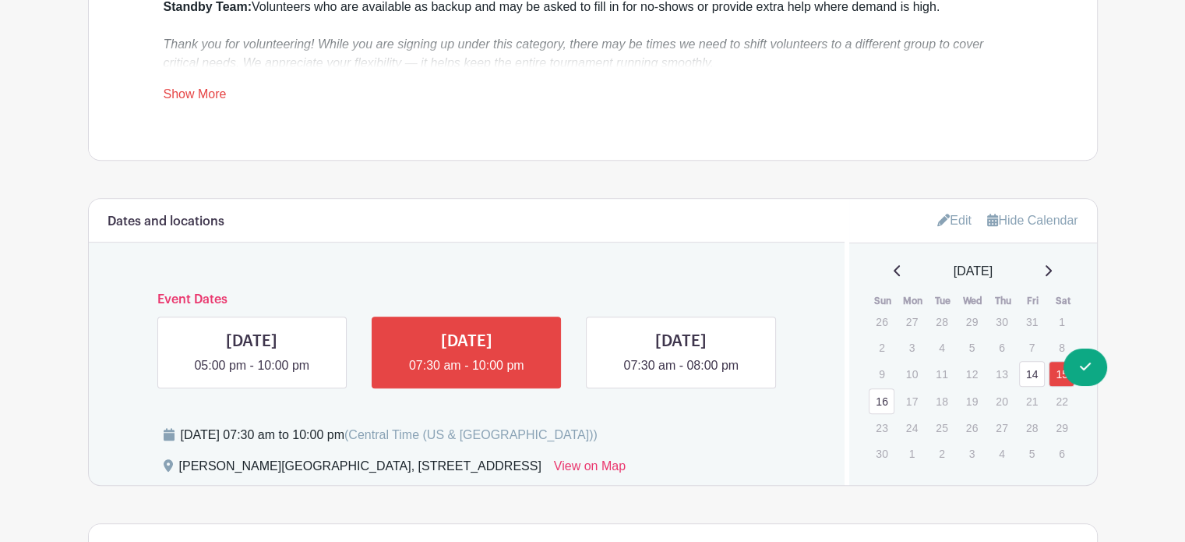
scroll to position [737, 0]
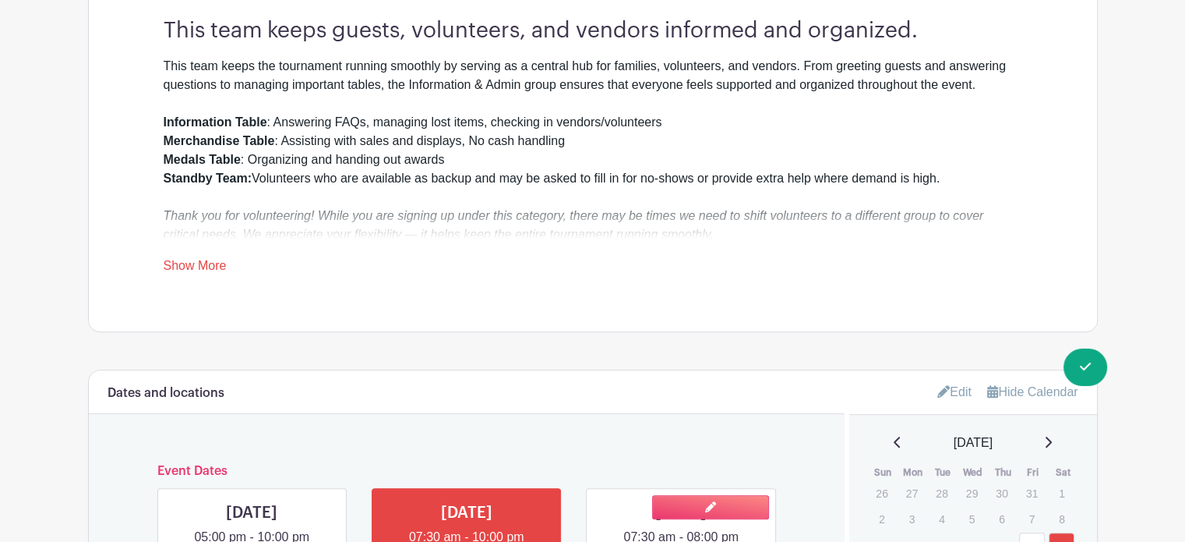
click at [681, 541] on link at bounding box center [681, 546] width 0 height 0
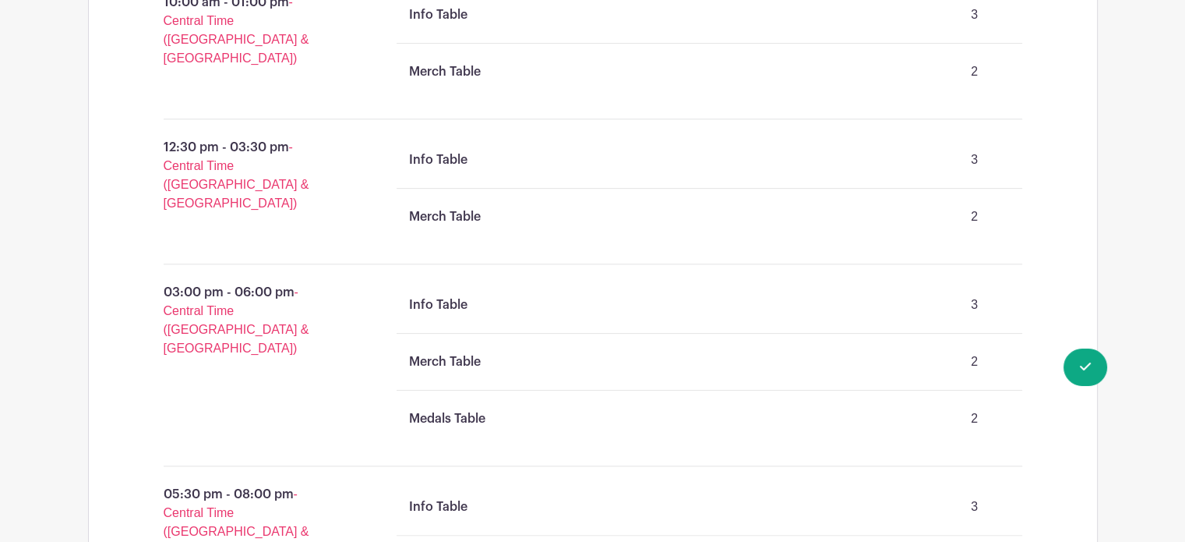
scroll to position [1669, 0]
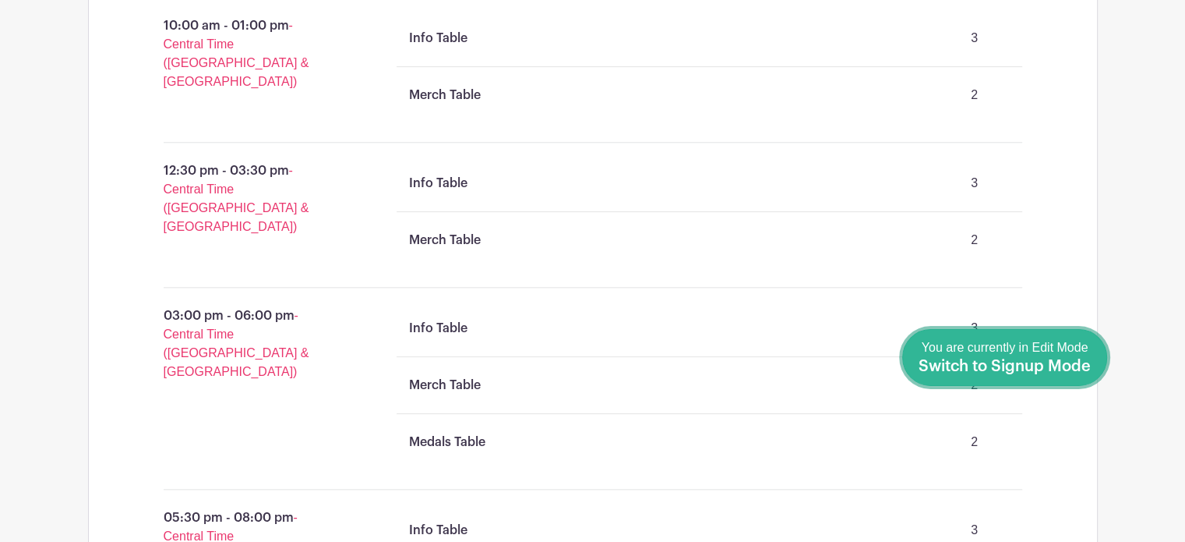
click at [1082, 350] on span "You are currently in Edit Mode Switch to Signup Mode" at bounding box center [1005, 357] width 172 height 33
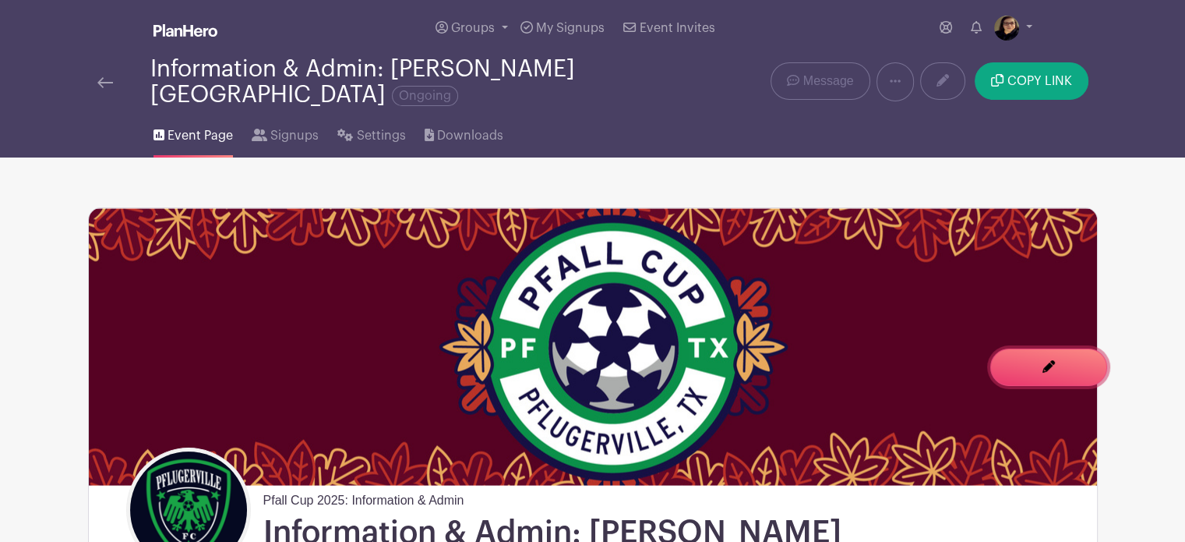
click at [0, 0] on span "You are currently in Signup Mode Switch to Edit Mode" at bounding box center [0, 0] width 0 height 0
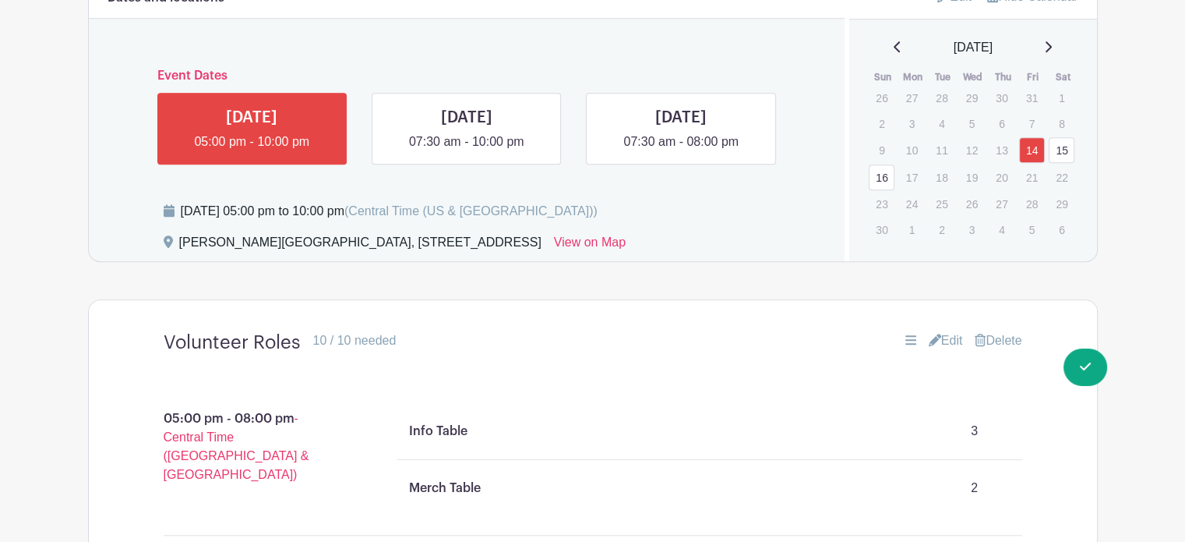
scroll to position [1125, 0]
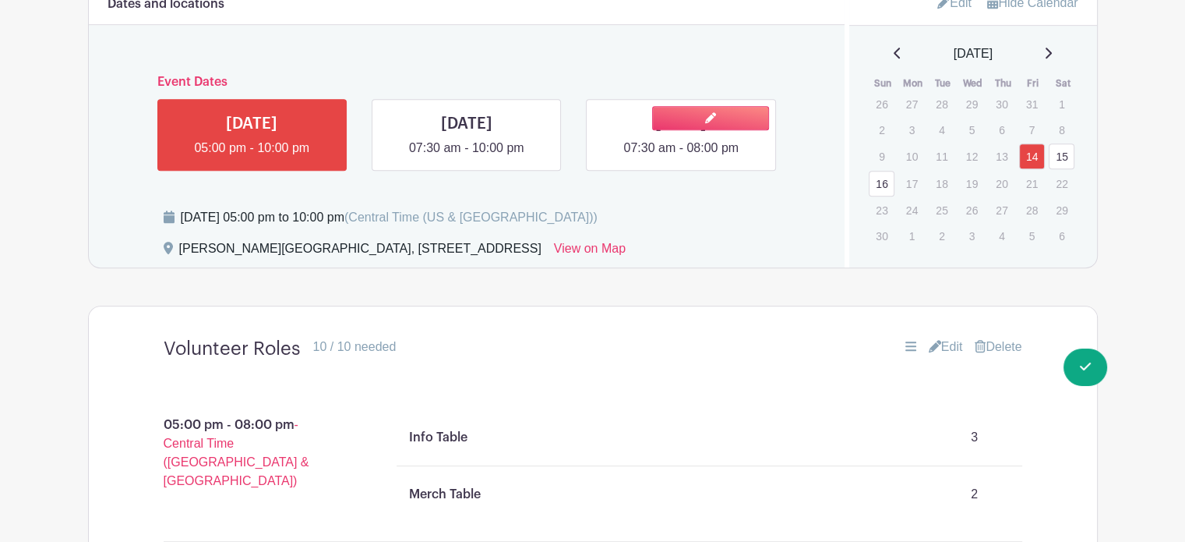
click at [681, 157] on link at bounding box center [681, 157] width 0 height 0
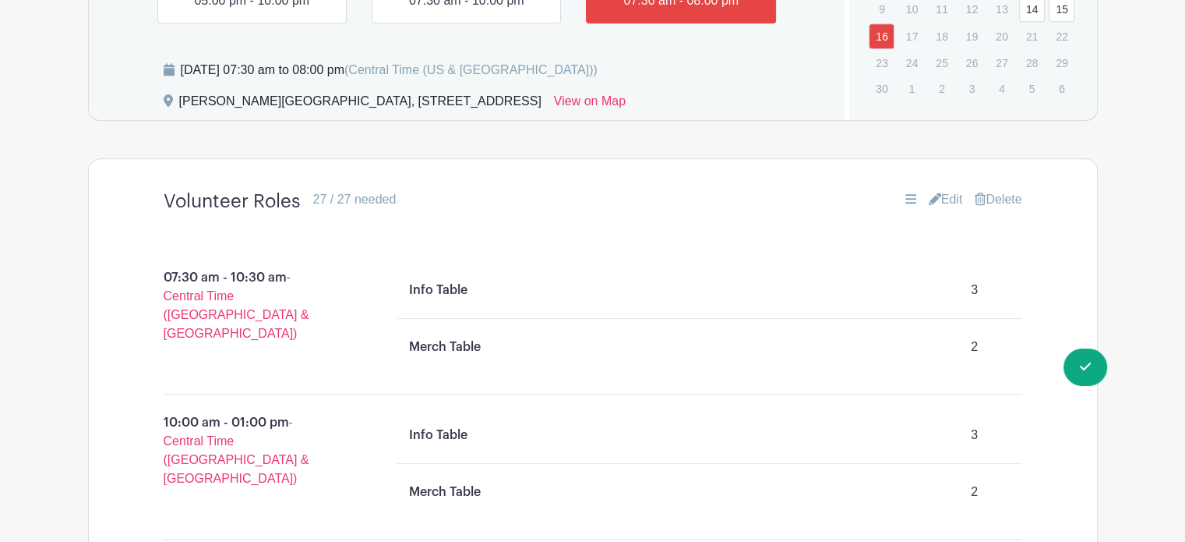
scroll to position [1331, 0]
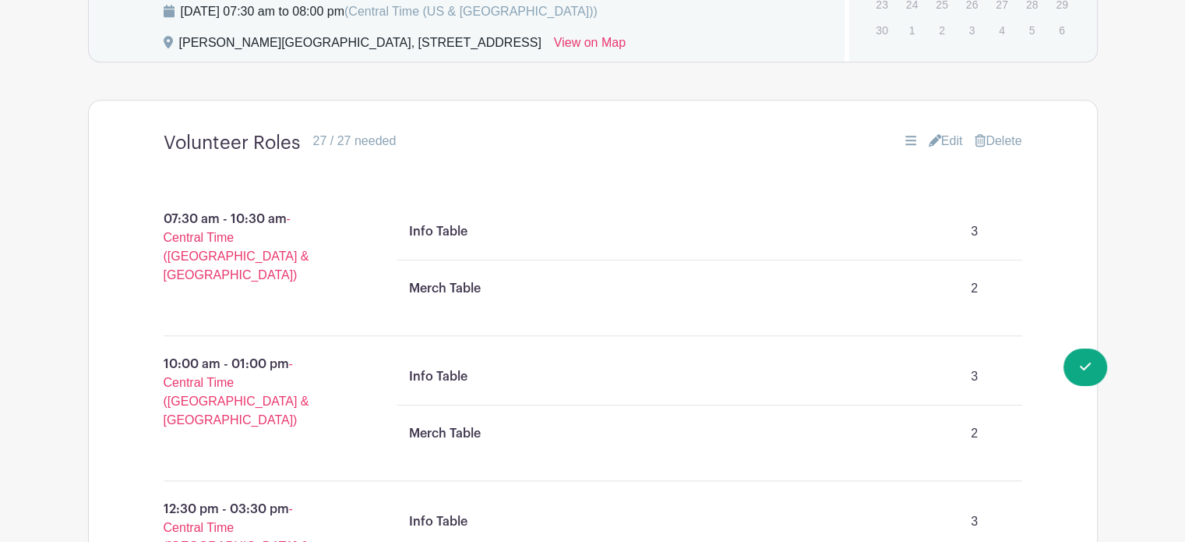
click at [941, 132] on link "Edit" at bounding box center [946, 141] width 34 height 19
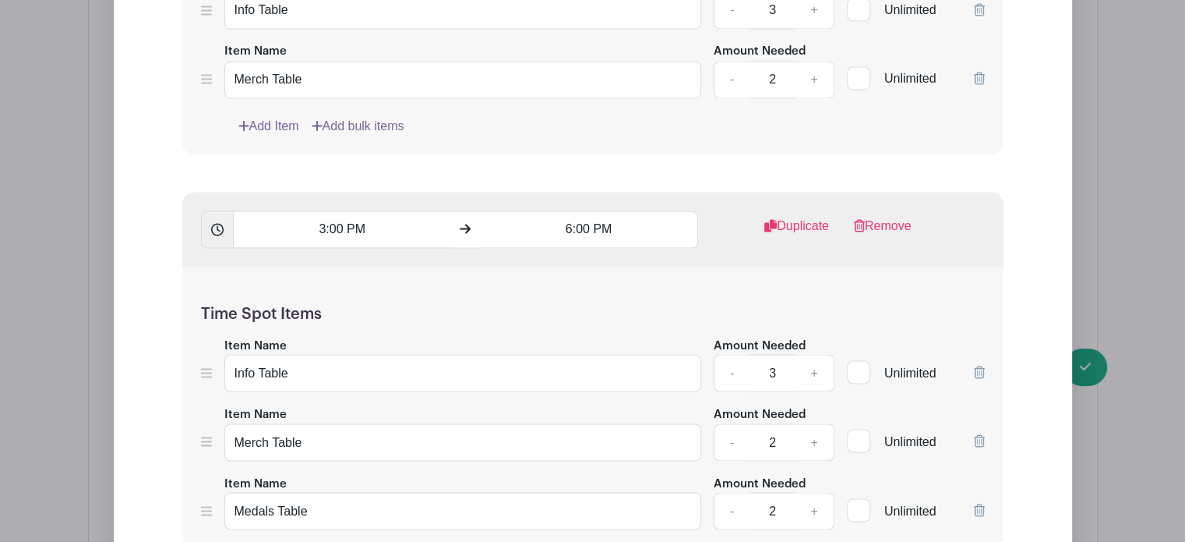
scroll to position [2766, 0]
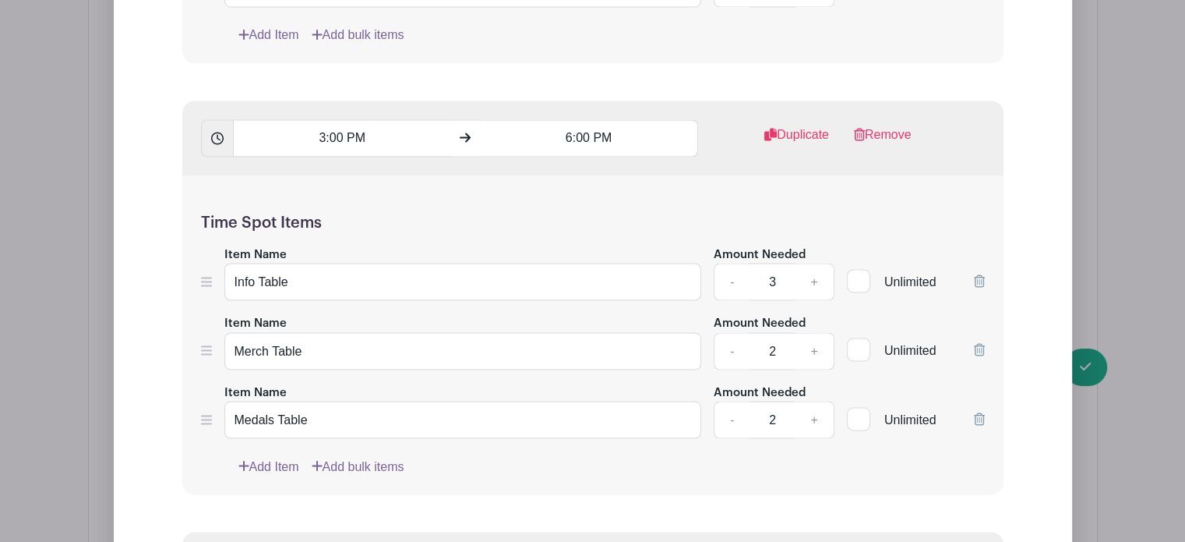
click at [980, 412] on icon at bounding box center [979, 418] width 11 height 12
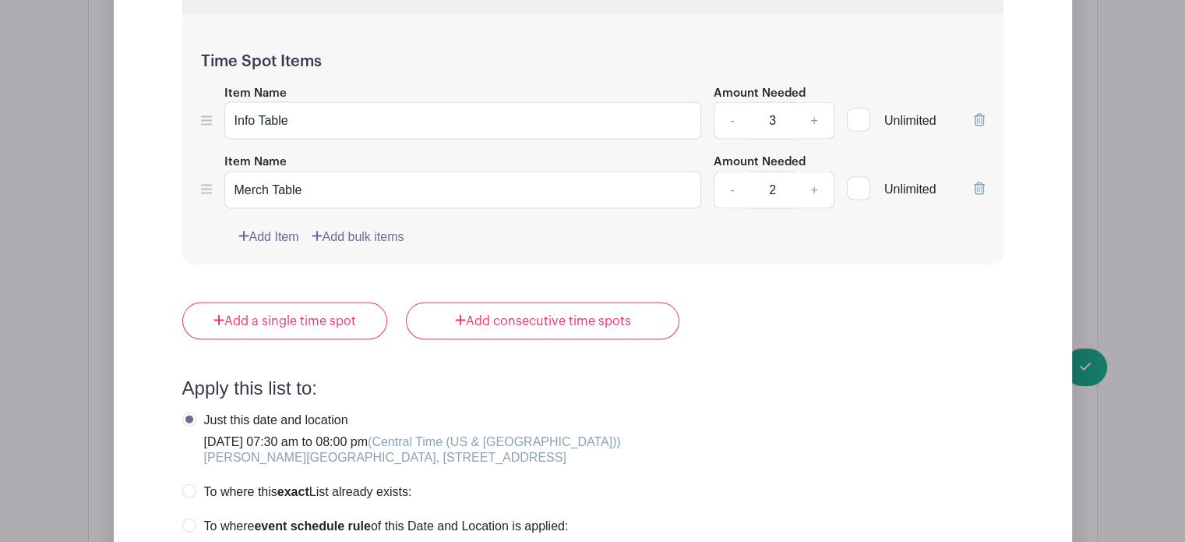
scroll to position [3241, 0]
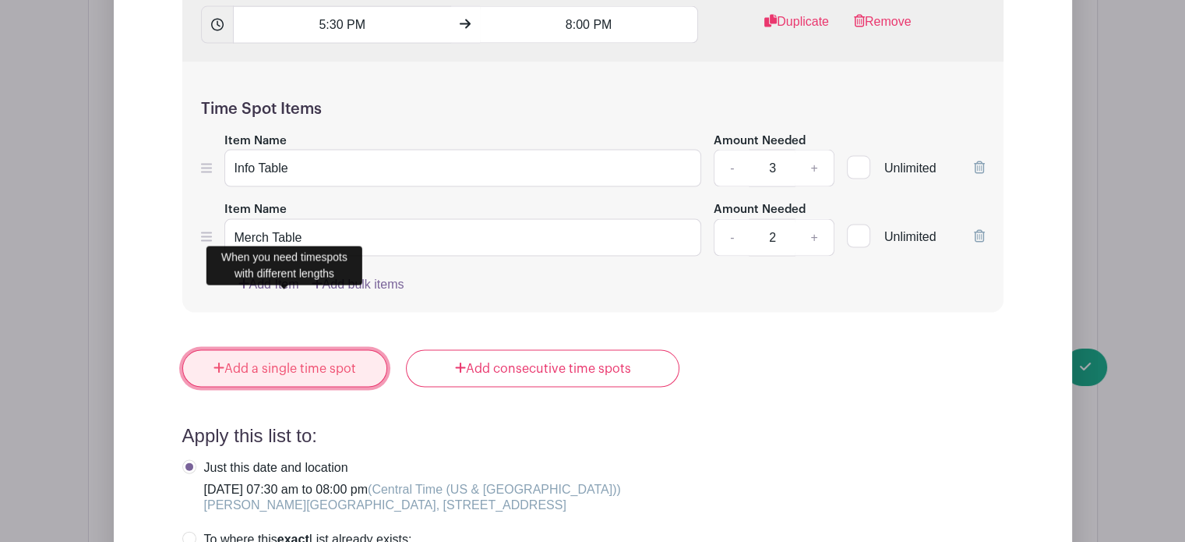
click at [322, 350] on link "Add a single time spot" at bounding box center [285, 368] width 206 height 37
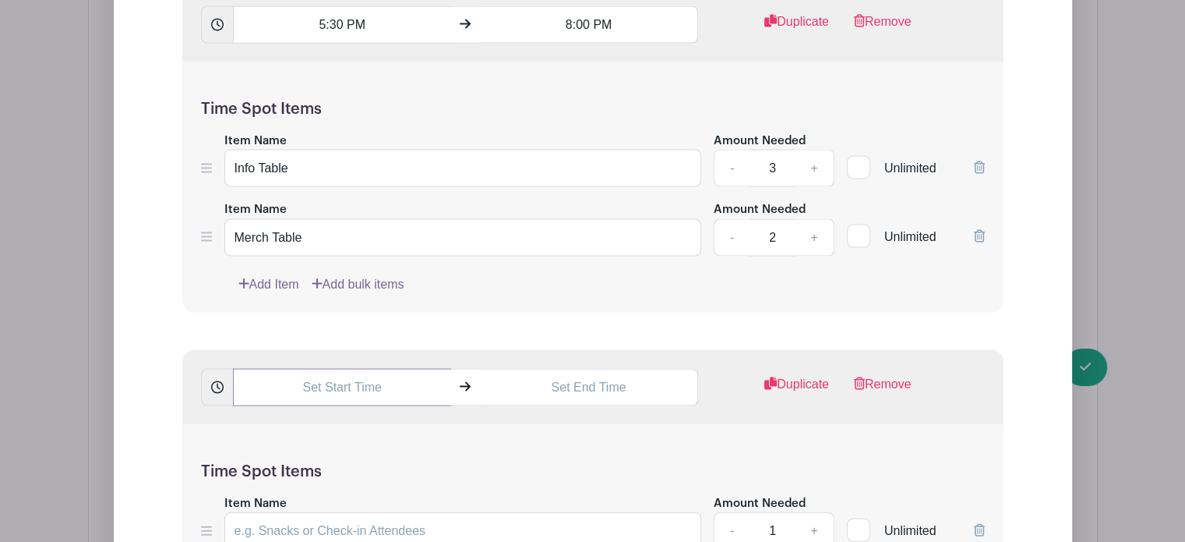
click at [323, 369] on input "text" at bounding box center [342, 387] width 218 height 37
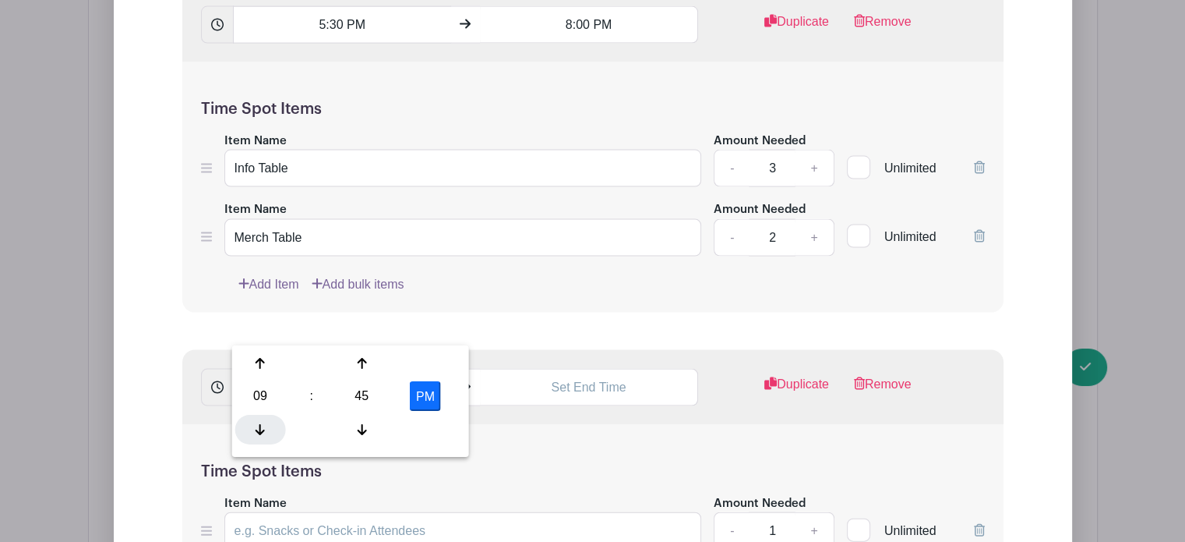
click at [253, 427] on div at bounding box center [260, 430] width 51 height 30
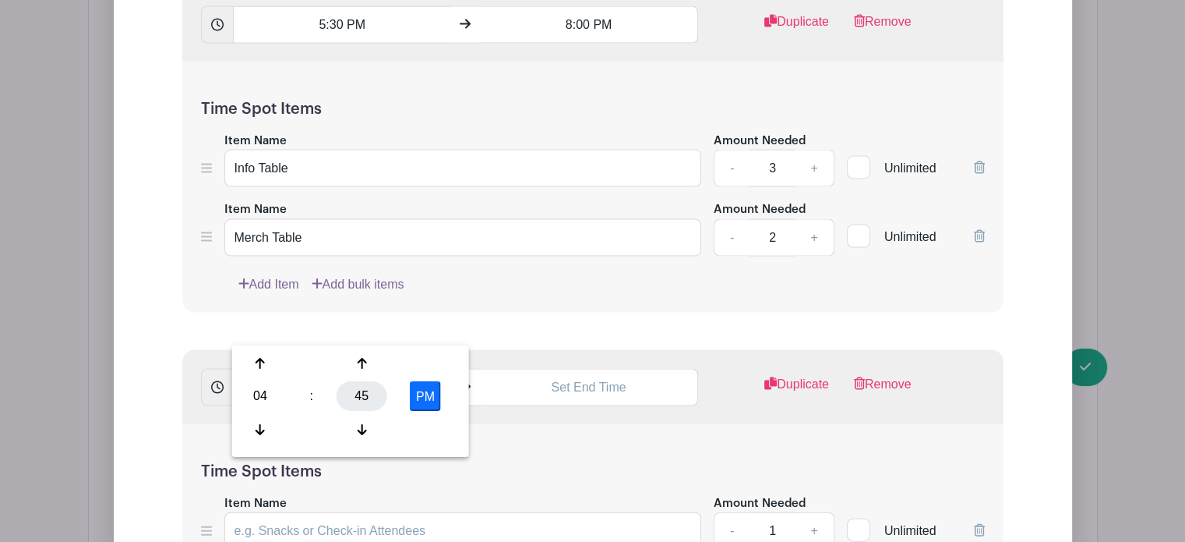
click at [366, 386] on div "45" at bounding box center [362, 397] width 51 height 30
click at [263, 359] on div "00" at bounding box center [261, 363] width 52 height 30
type input "4:00 PM"
click at [549, 369] on input "text" at bounding box center [589, 387] width 218 height 37
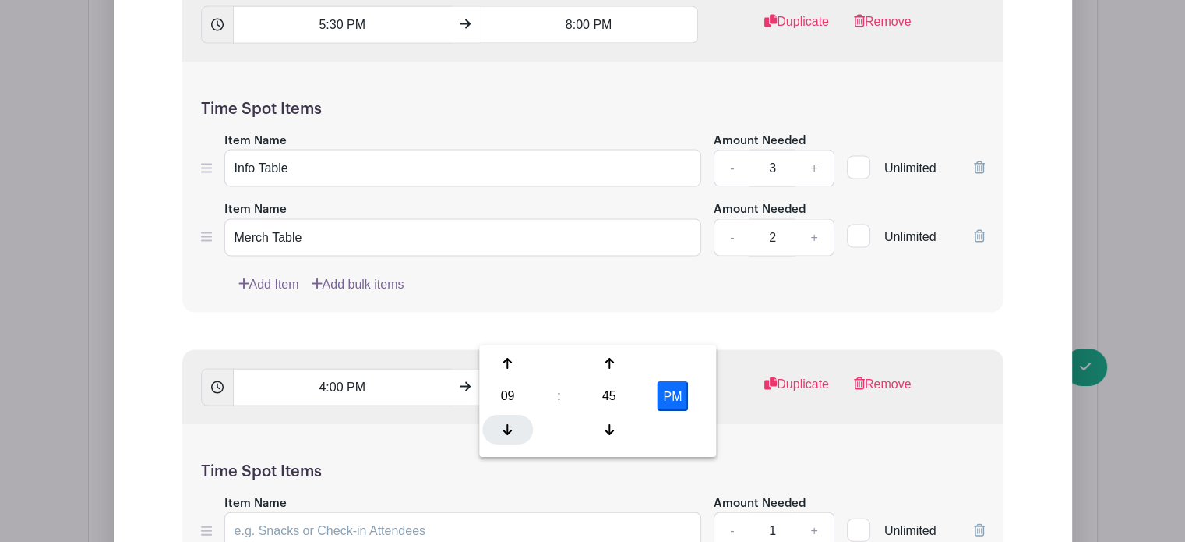
click at [505, 434] on icon at bounding box center [507, 429] width 9 height 12
click at [611, 389] on div "45" at bounding box center [609, 397] width 51 height 30
click at [507, 357] on div "00" at bounding box center [508, 363] width 52 height 30
type input "7:00 PM"
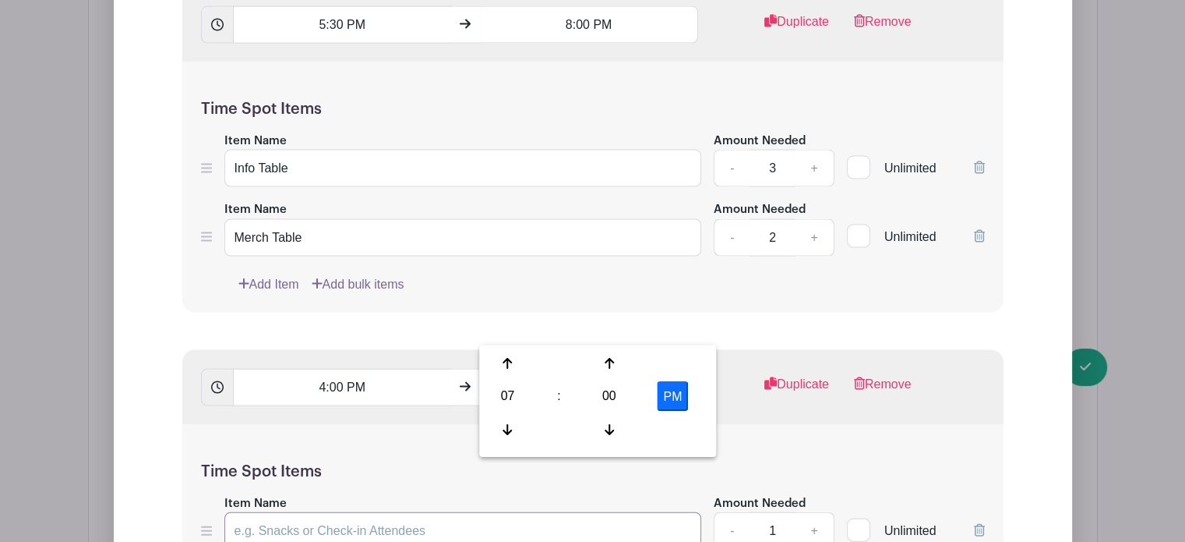
click at [334, 512] on input "Item Name" at bounding box center [463, 530] width 478 height 37
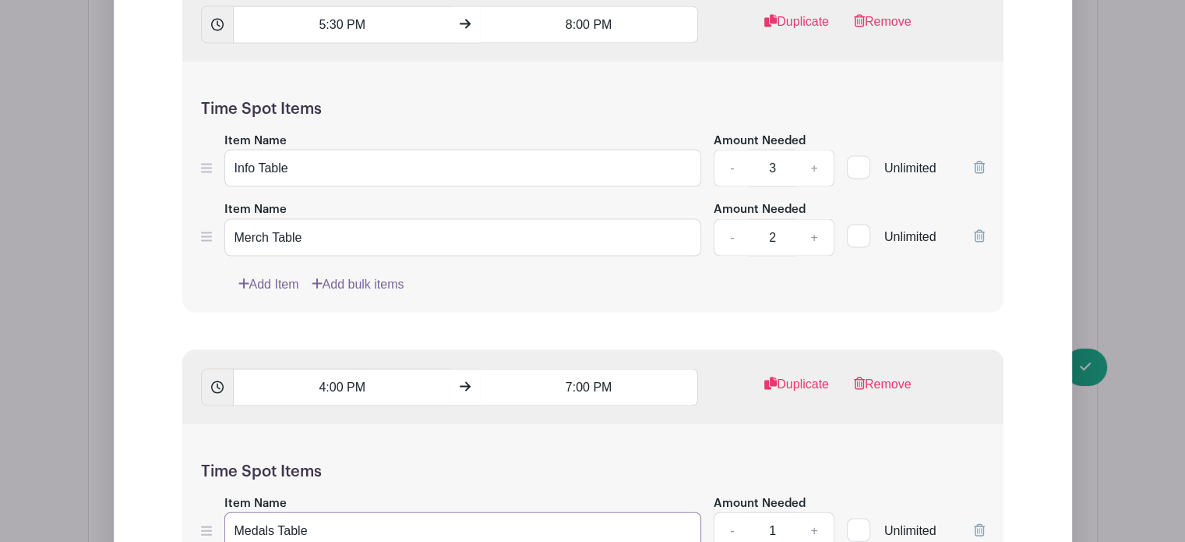
type input "Medals Table"
click at [816, 512] on link "+" at bounding box center [814, 530] width 39 height 37
type input "2"
click at [807, 375] on link "Duplicate" at bounding box center [797, 390] width 65 height 31
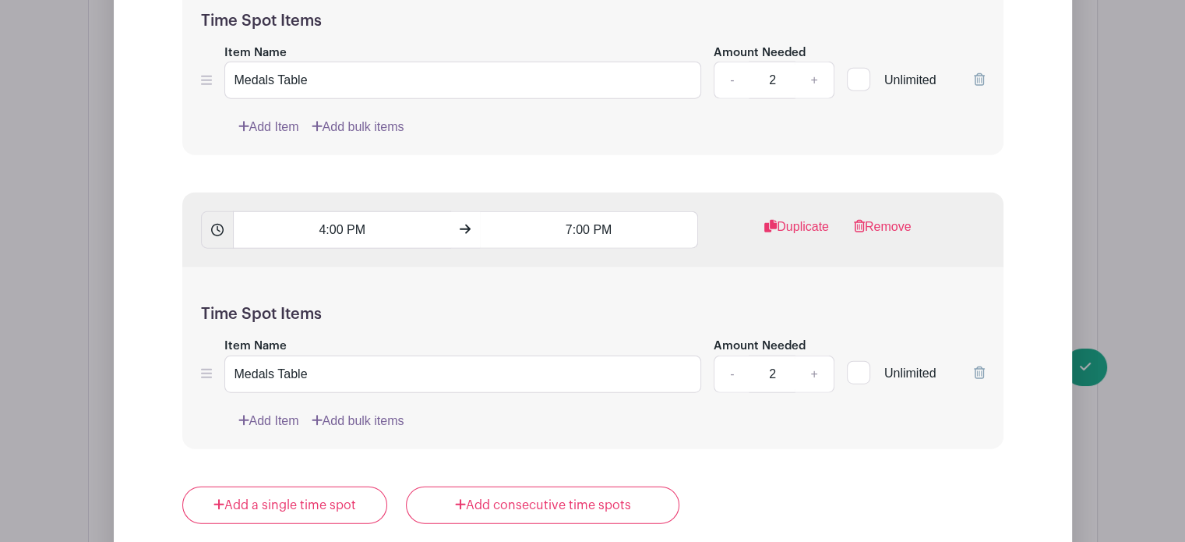
scroll to position [3713, 0]
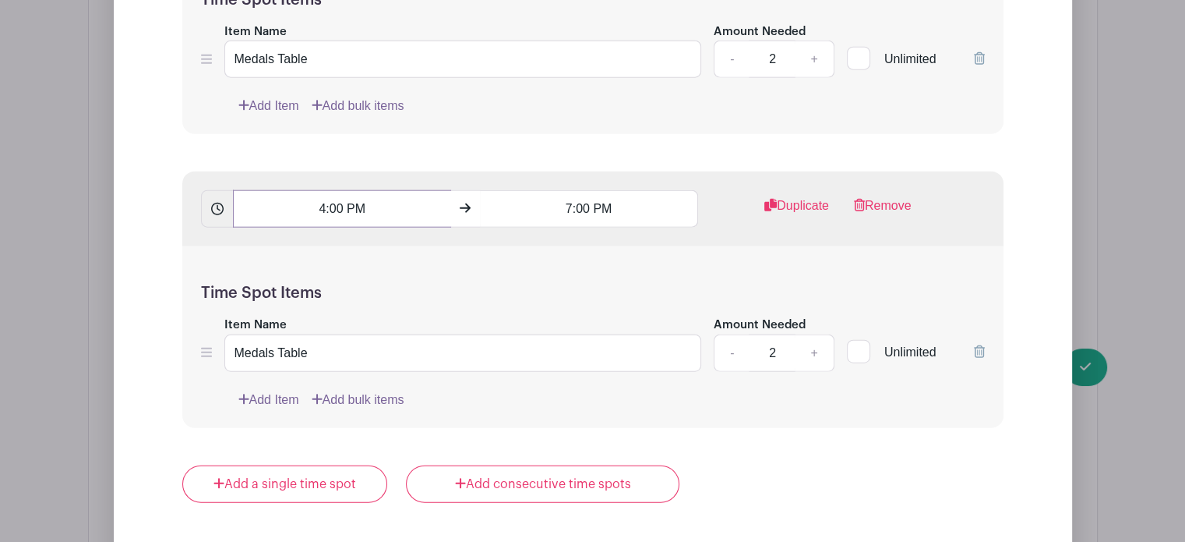
click at [319, 190] on input "4:00 PM" at bounding box center [342, 208] width 218 height 37
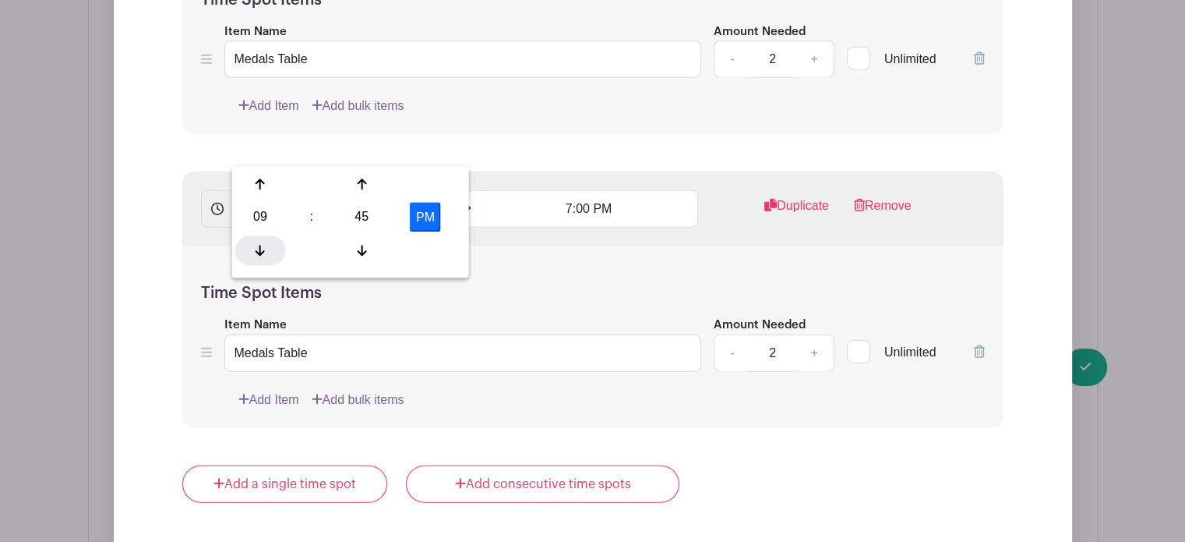
click at [259, 252] on icon at bounding box center [260, 250] width 9 height 12
click at [259, 249] on icon at bounding box center [260, 250] width 9 height 12
click at [361, 216] on div "45" at bounding box center [362, 218] width 51 height 30
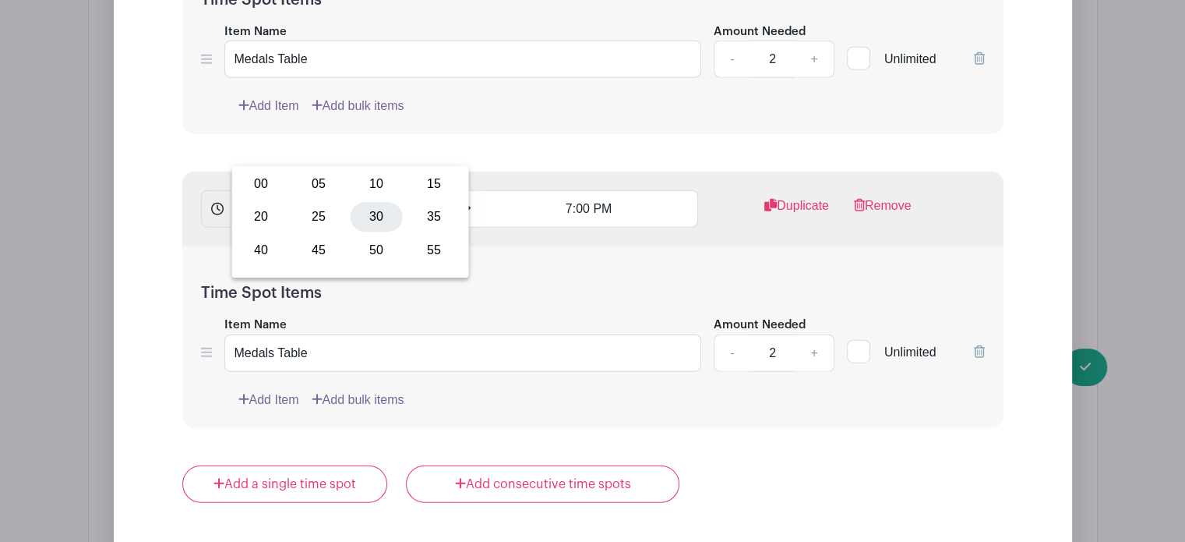
click at [383, 221] on div "30" at bounding box center [377, 218] width 52 height 30
type input "5:30 PM"
click at [564, 190] on input "7:00 PM" at bounding box center [589, 208] width 218 height 37
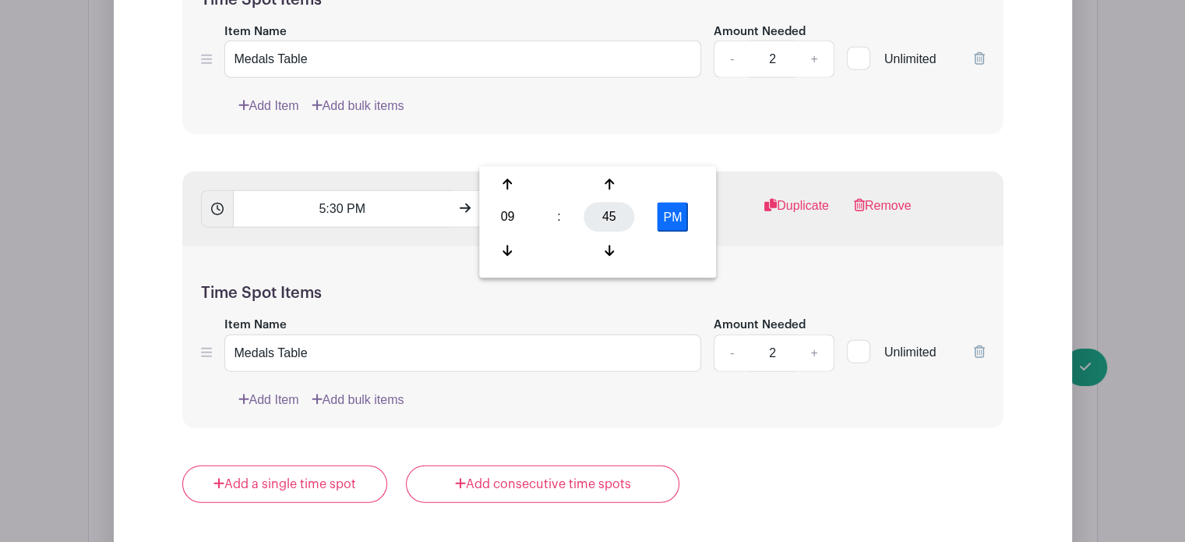
click at [602, 219] on div "45" at bounding box center [609, 218] width 51 height 30
click at [510, 183] on div "00" at bounding box center [508, 185] width 52 height 30
type input "9:00 PM"
click at [320, 190] on input "5:30 PM" at bounding box center [342, 208] width 218 height 37
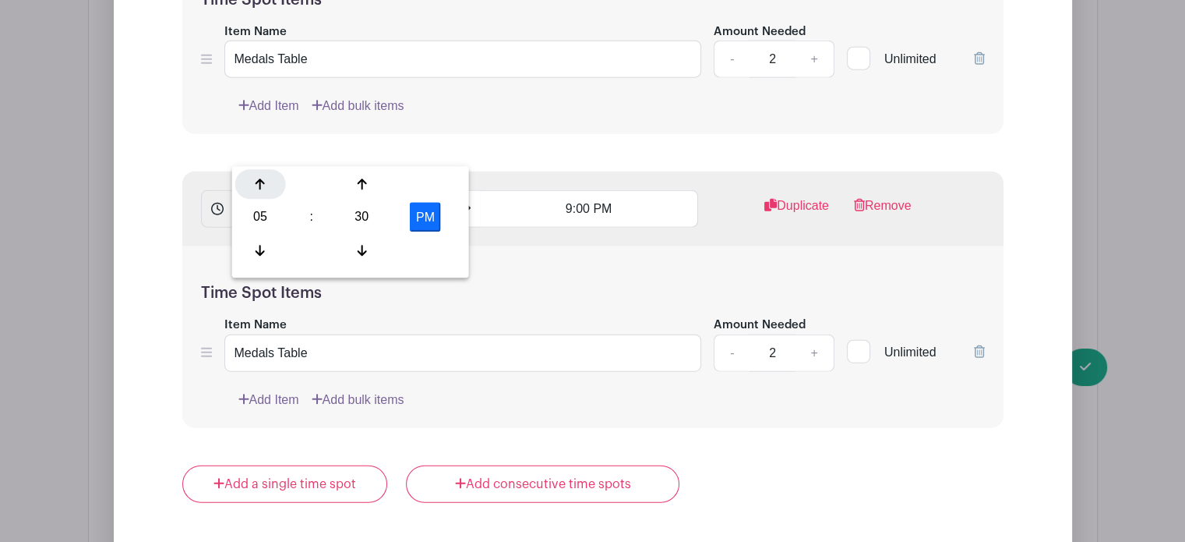
click at [262, 182] on icon at bounding box center [260, 184] width 9 height 11
click at [368, 218] on div "30" at bounding box center [362, 218] width 51 height 30
click at [252, 183] on div "00" at bounding box center [261, 185] width 52 height 30
type input "6:00 PM"
click at [561, 246] on div "Time Spot Items Item Name Medals Table Amount Needed - 2 + Unlimited Add Item A…" at bounding box center [592, 337] width 821 height 182
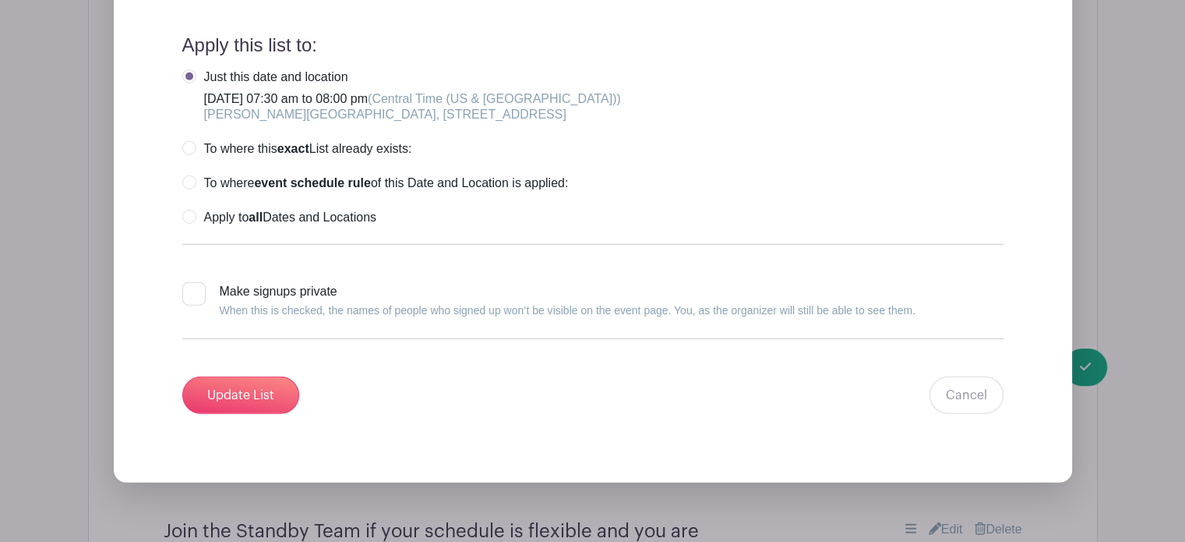
scroll to position [4232, 0]
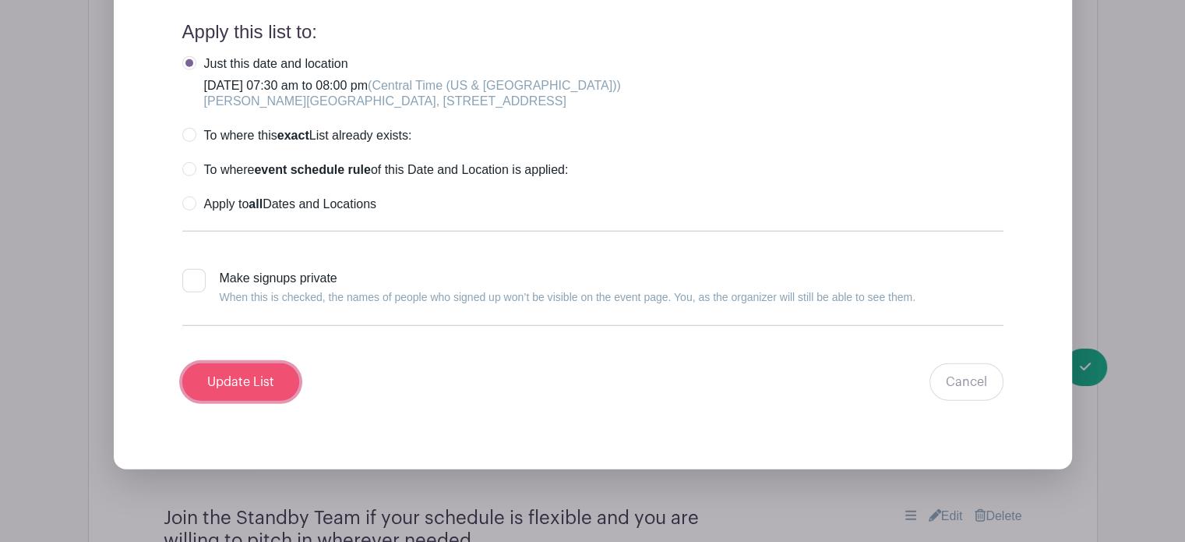
click at [245, 363] on input "Update List" at bounding box center [240, 381] width 117 height 37
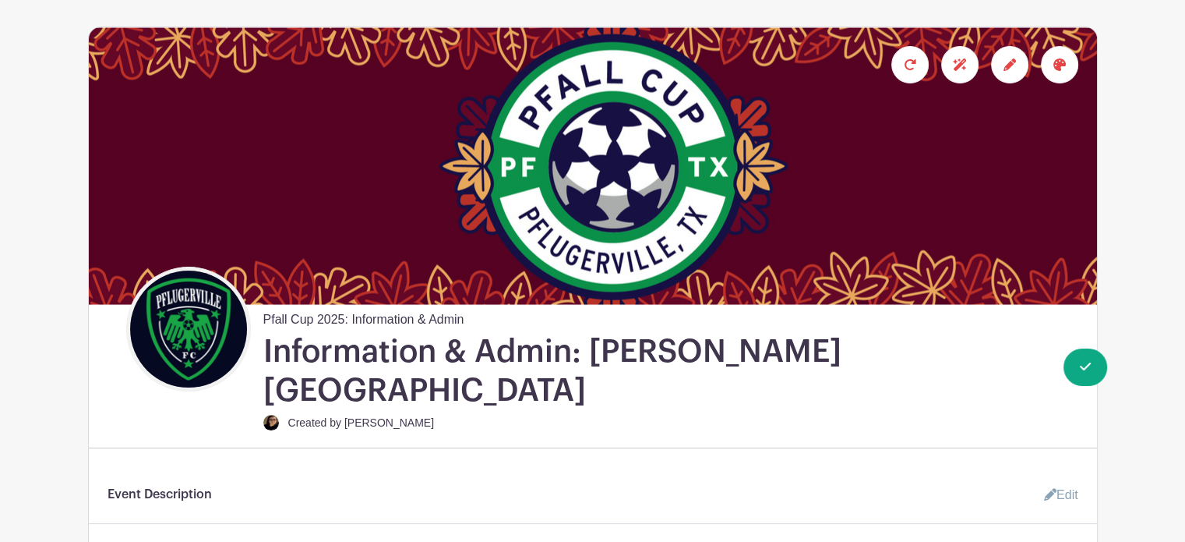
scroll to position [0, 0]
